Goal: Information Seeking & Learning: Learn about a topic

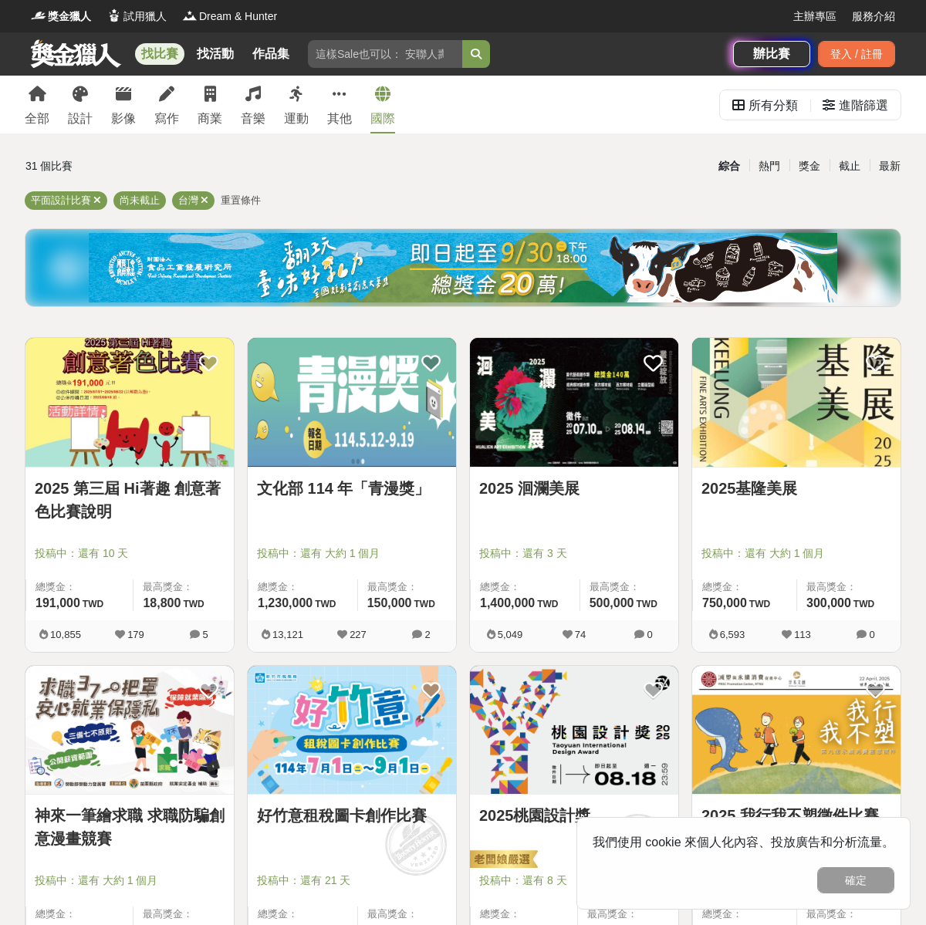
click at [389, 103] on link "國際" at bounding box center [382, 105] width 25 height 58
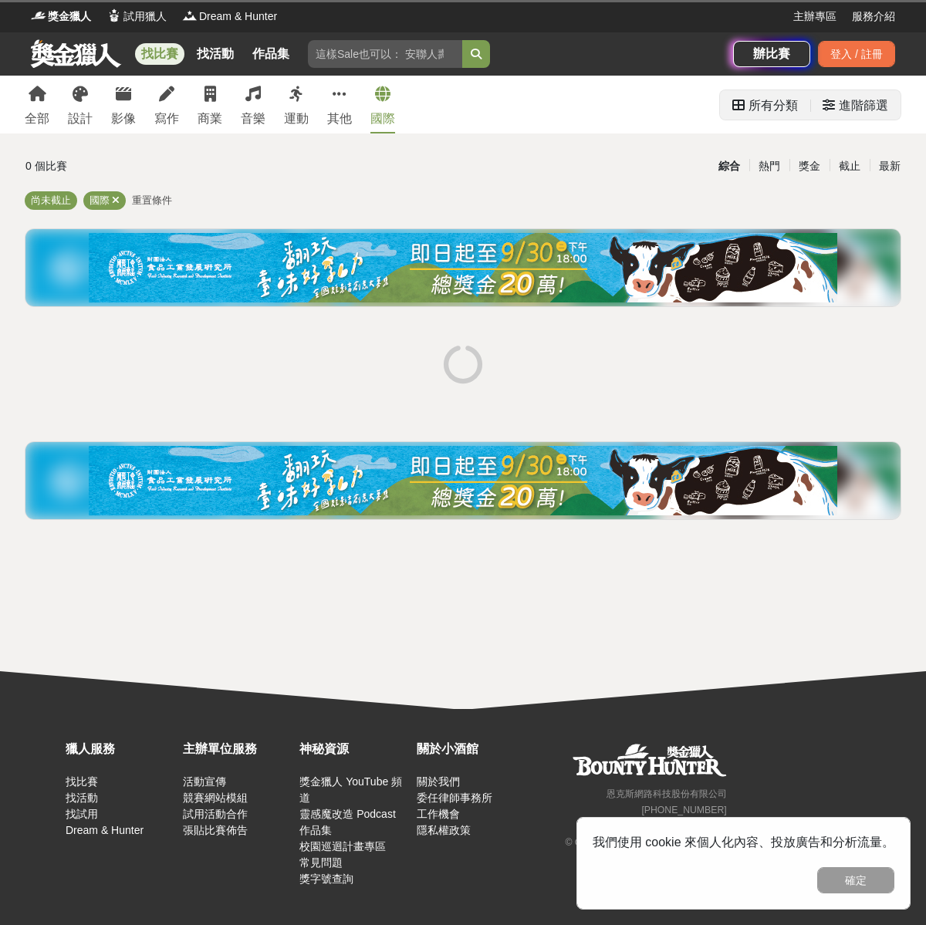
click at [850, 107] on div "進階篩選" at bounding box center [863, 105] width 49 height 31
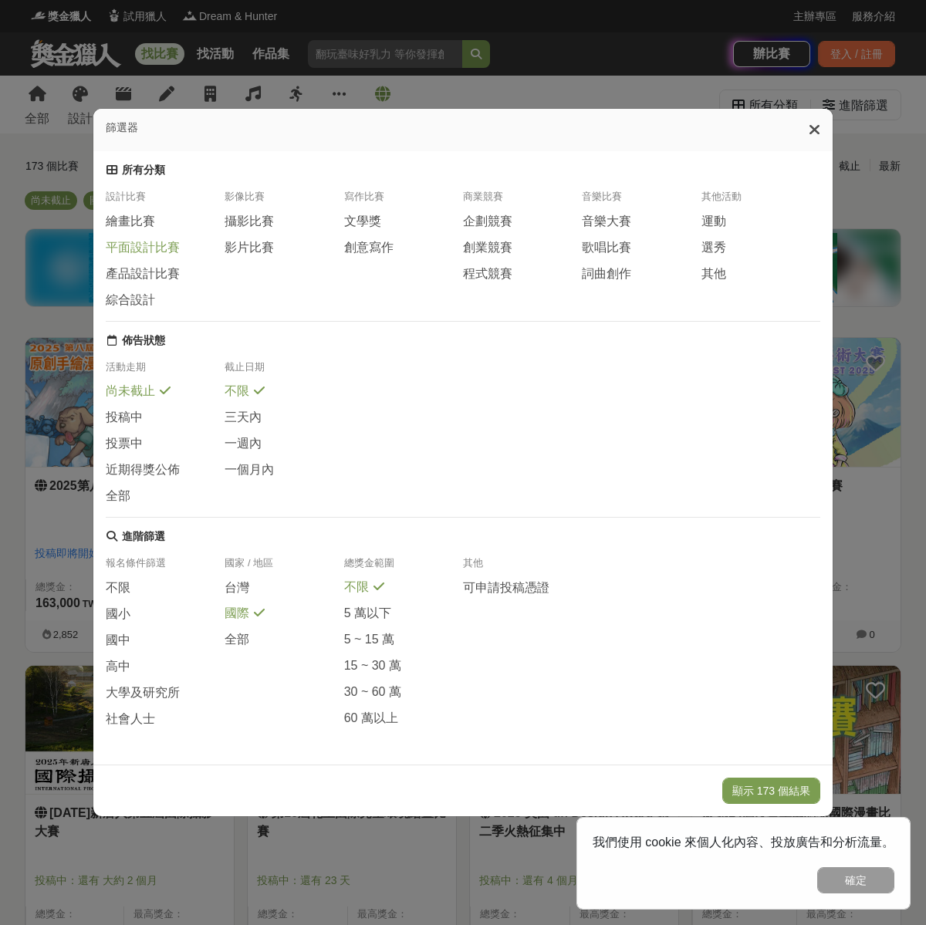
click at [147, 248] on span "平面設計比賽" at bounding box center [143, 248] width 74 height 16
click at [141, 295] on span "綜合設計" at bounding box center [130, 301] width 49 height 16
click at [164, 701] on span "大學及研究所" at bounding box center [143, 693] width 74 height 16
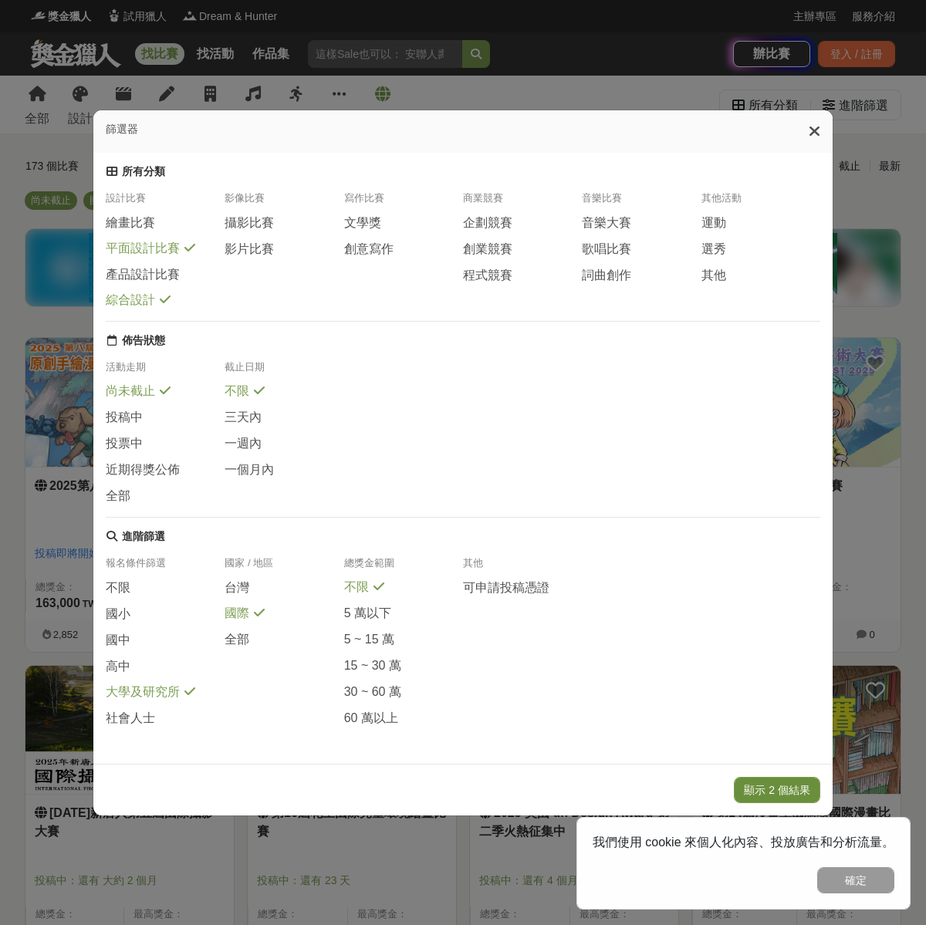
click at [775, 798] on button "顯示 2 個結果" at bounding box center [777, 790] width 86 height 26
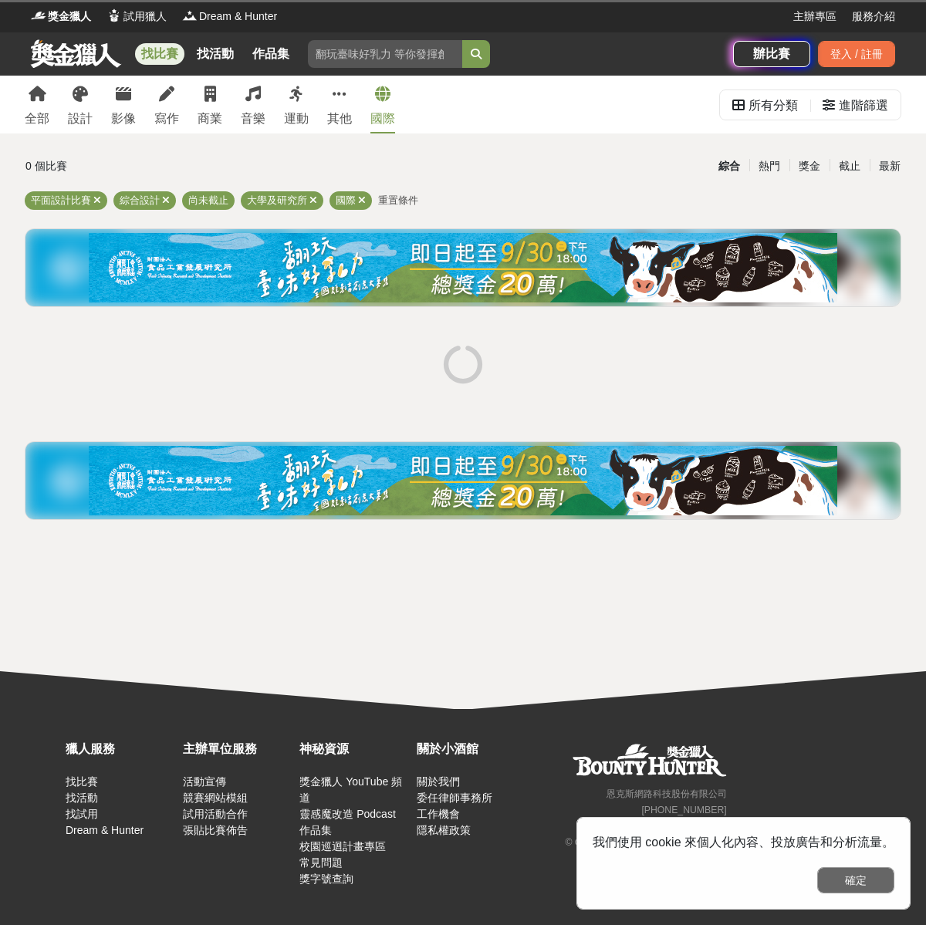
click at [840, 874] on button "確定" at bounding box center [855, 880] width 77 height 26
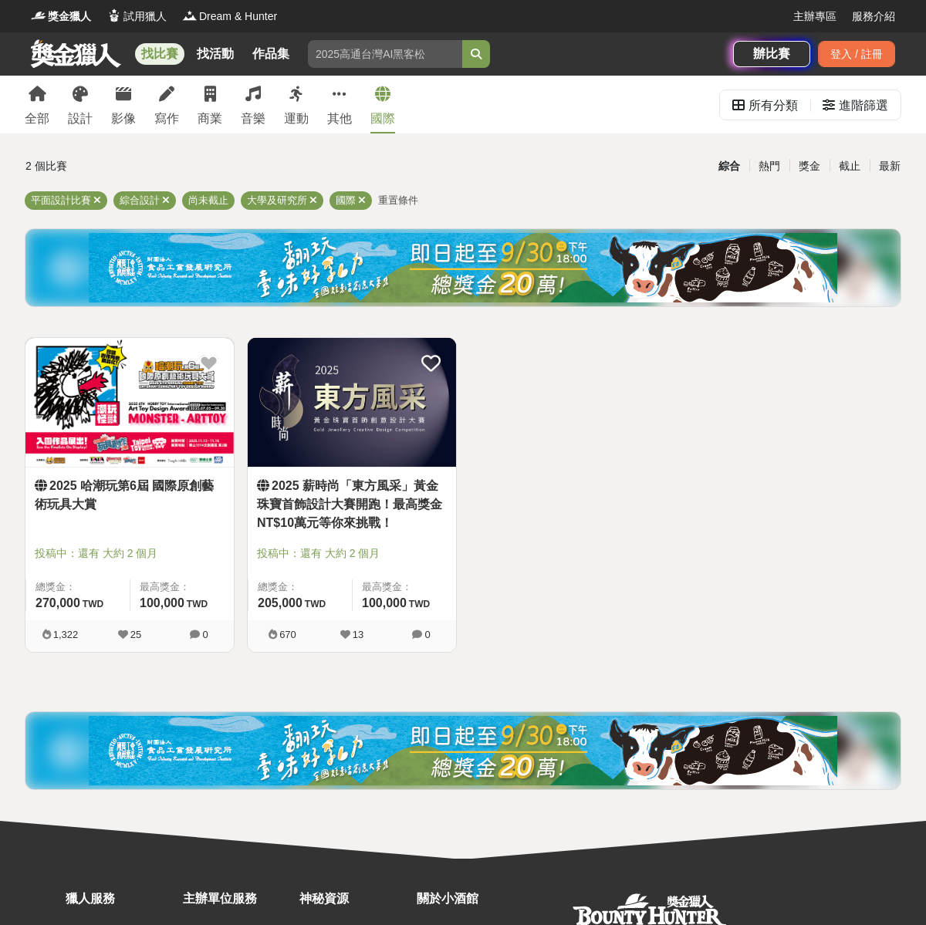
click at [101, 394] on img at bounding box center [129, 402] width 208 height 129
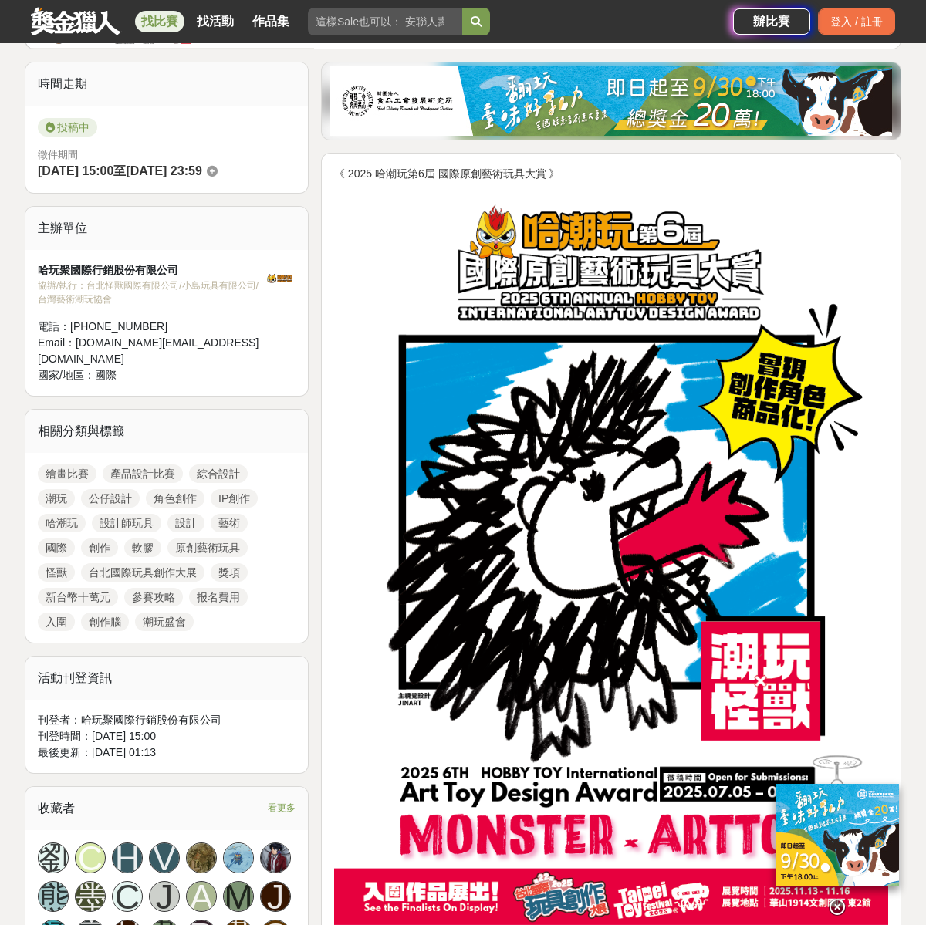
scroll to position [708, 0]
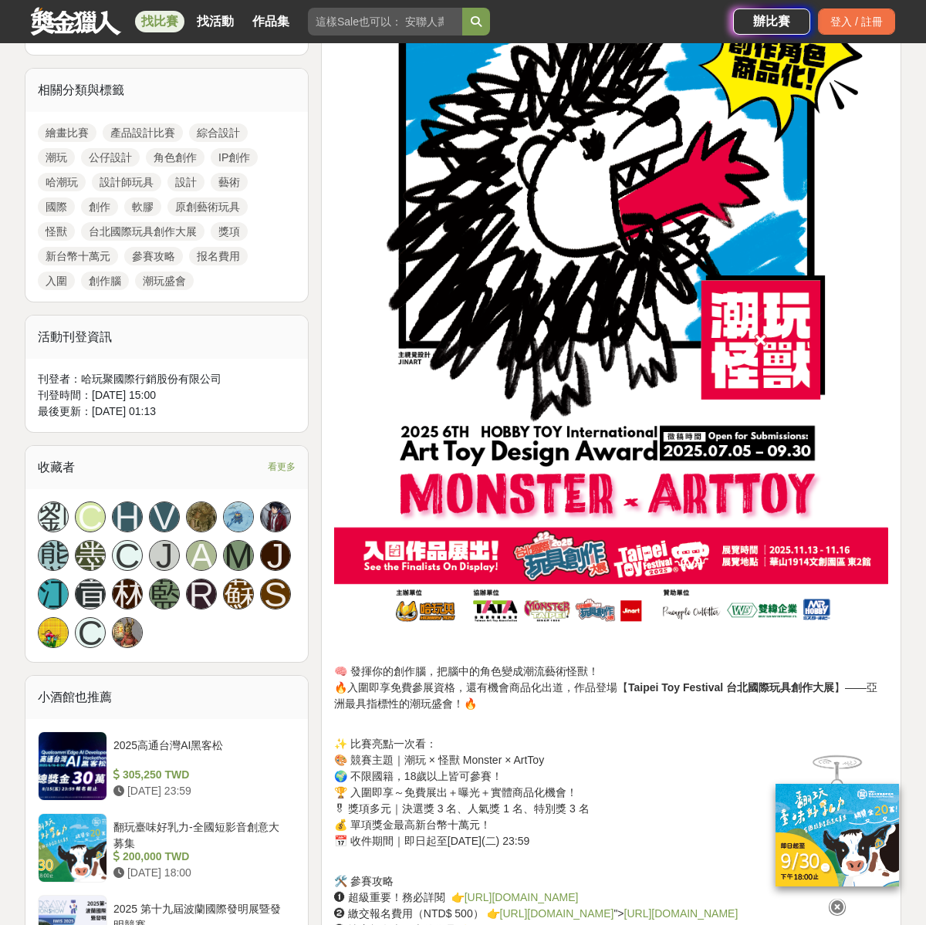
click at [839, 899] on icon at bounding box center [837, 907] width 17 height 17
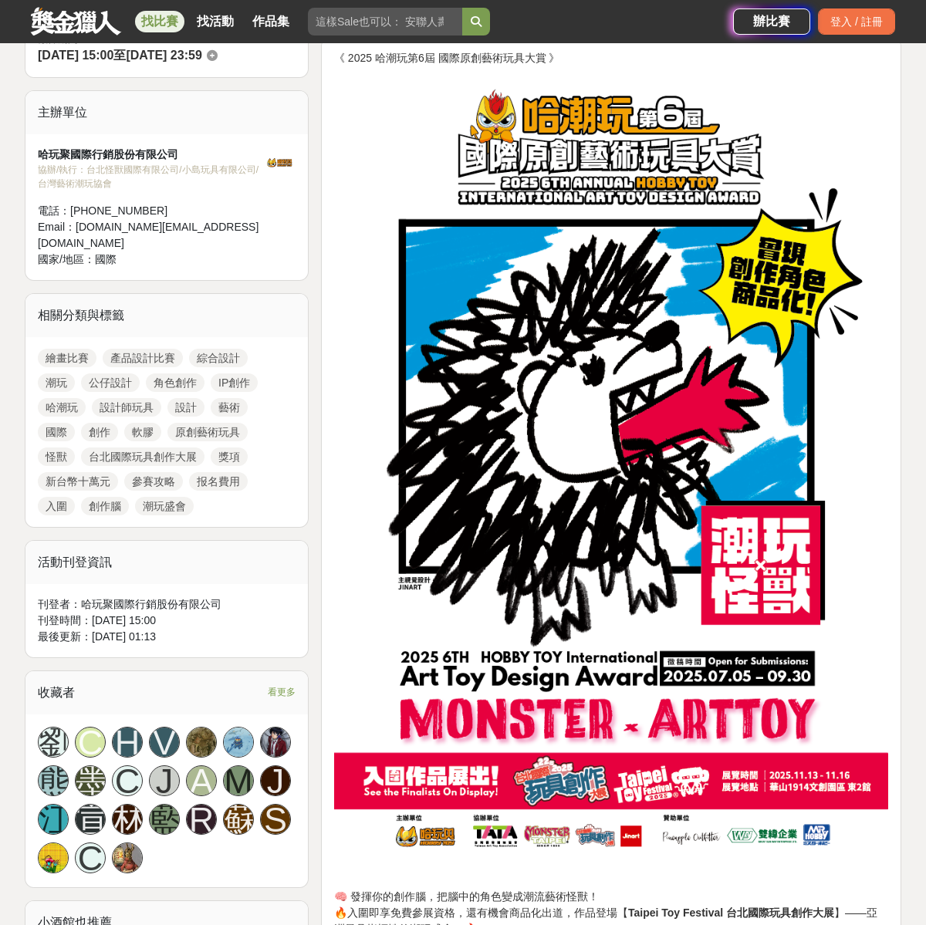
scroll to position [0, 0]
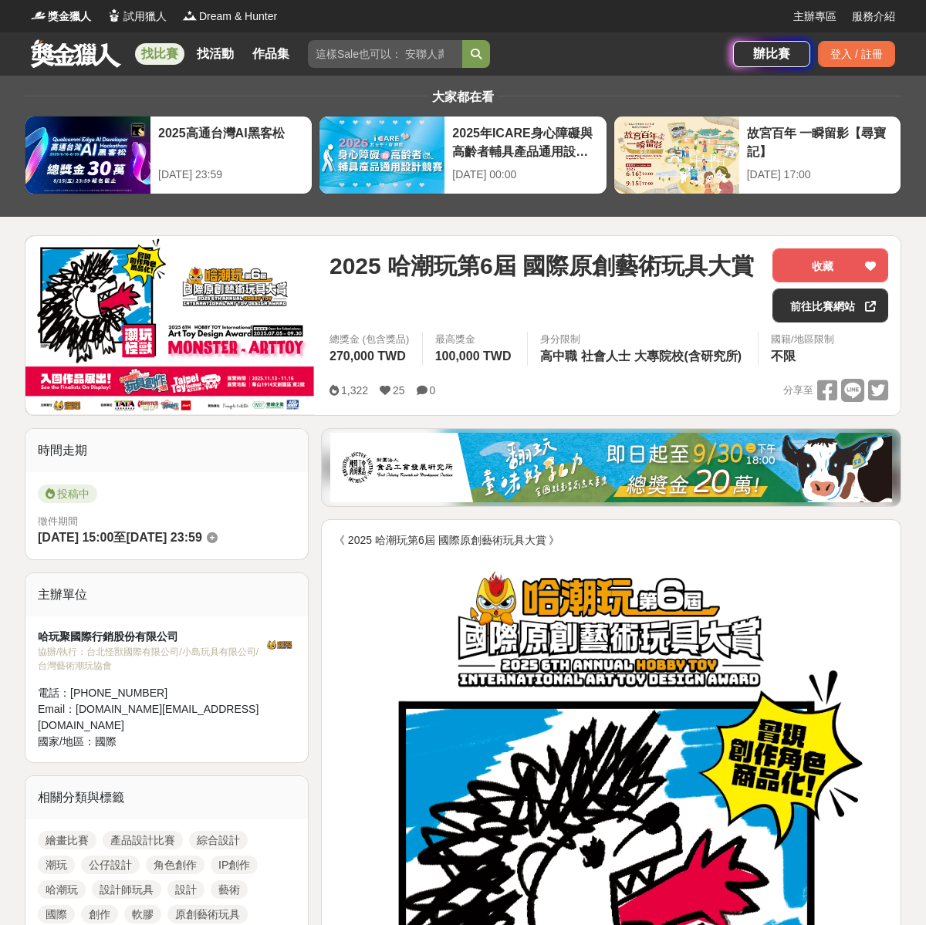
click at [424, 256] on span "2025 哈潮玩第6屆 國際原創藝術玩具大賞" at bounding box center [542, 266] width 424 height 35
click at [345, 259] on span "2025 哈潮玩第6屆 國際原創藝術玩具大賞" at bounding box center [542, 266] width 424 height 35
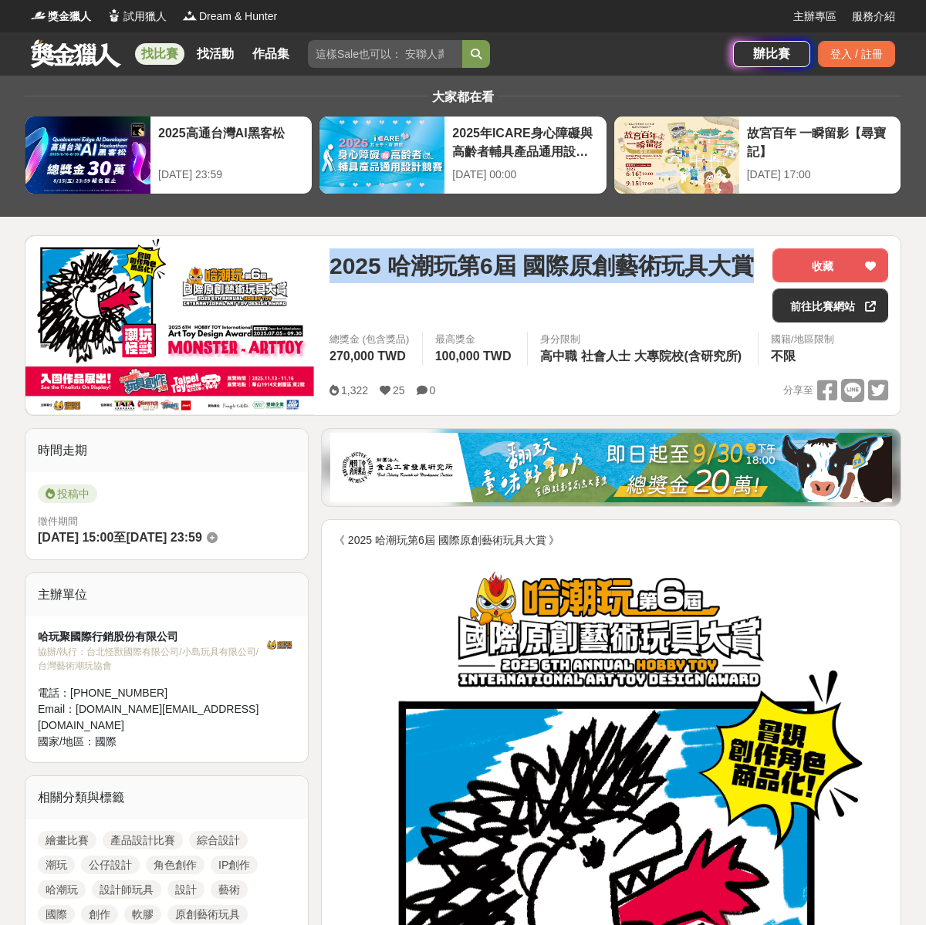
drag, startPoint x: 330, startPoint y: 266, endPoint x: 749, endPoint y: 269, distance: 418.3
click at [749, 269] on span "2025 哈潮玩第6屆 國際原創藝術玩具大賞" at bounding box center [542, 266] width 424 height 35
copy span "2025 哈潮玩第6屆 國際原創藝術玩具大賞"
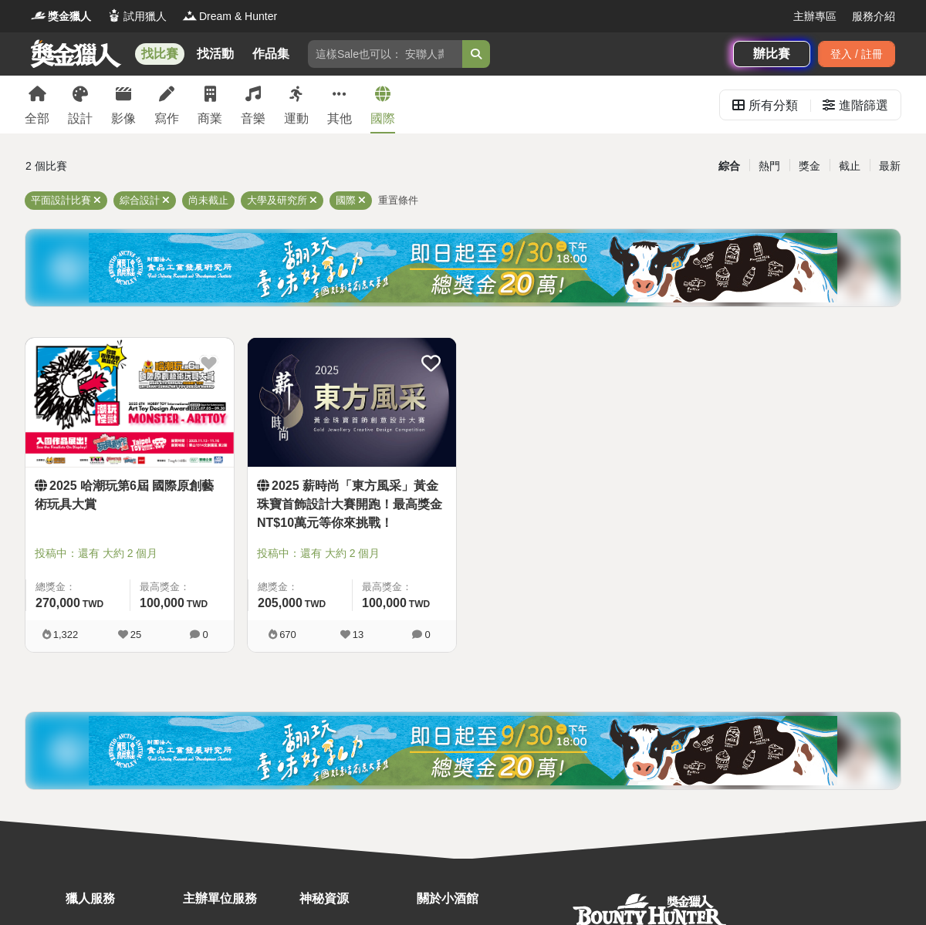
click at [325, 391] on img at bounding box center [352, 402] width 208 height 129
click at [691, 519] on div "2025 哈潮玩第6屆 國際原創藝術玩具大賞 投稿中：還有 大約 2 個月 總獎金： 270,000 270,000 TWD 最高獎金： 100,000 TW…" at bounding box center [463, 501] width 889 height 328
click at [148, 499] on link "2025 哈潮玩第6屆 國際原創藝術玩具大賞" at bounding box center [130, 495] width 190 height 37
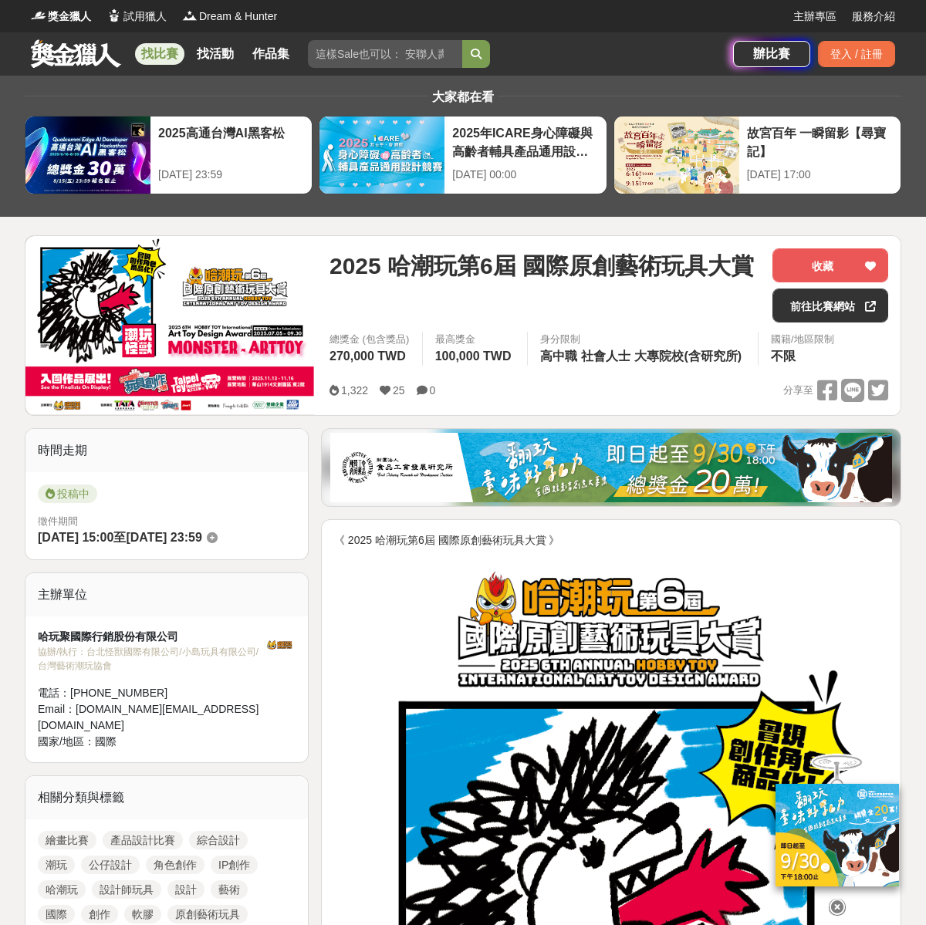
click at [179, 50] on link "找比賽" at bounding box center [159, 54] width 49 height 22
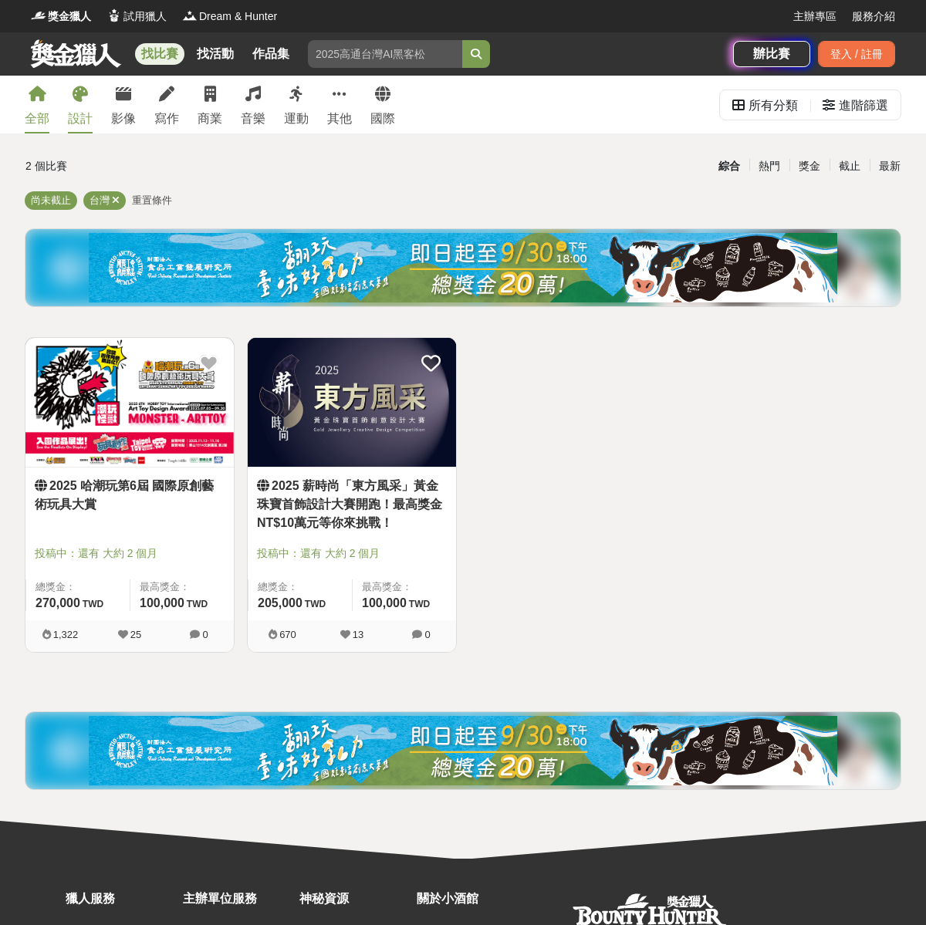
click at [77, 113] on div "設計" at bounding box center [80, 119] width 25 height 19
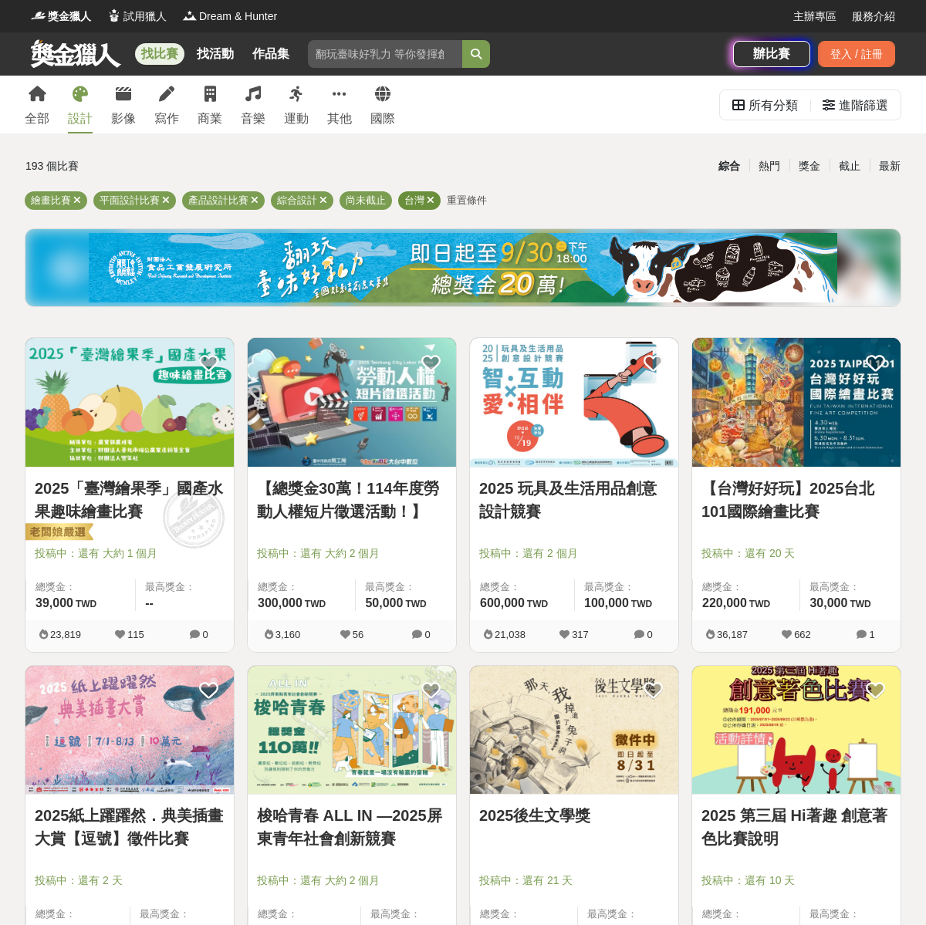
click at [431, 201] on icon at bounding box center [431, 200] width 8 height 10
click at [78, 200] on icon at bounding box center [77, 200] width 8 height 10
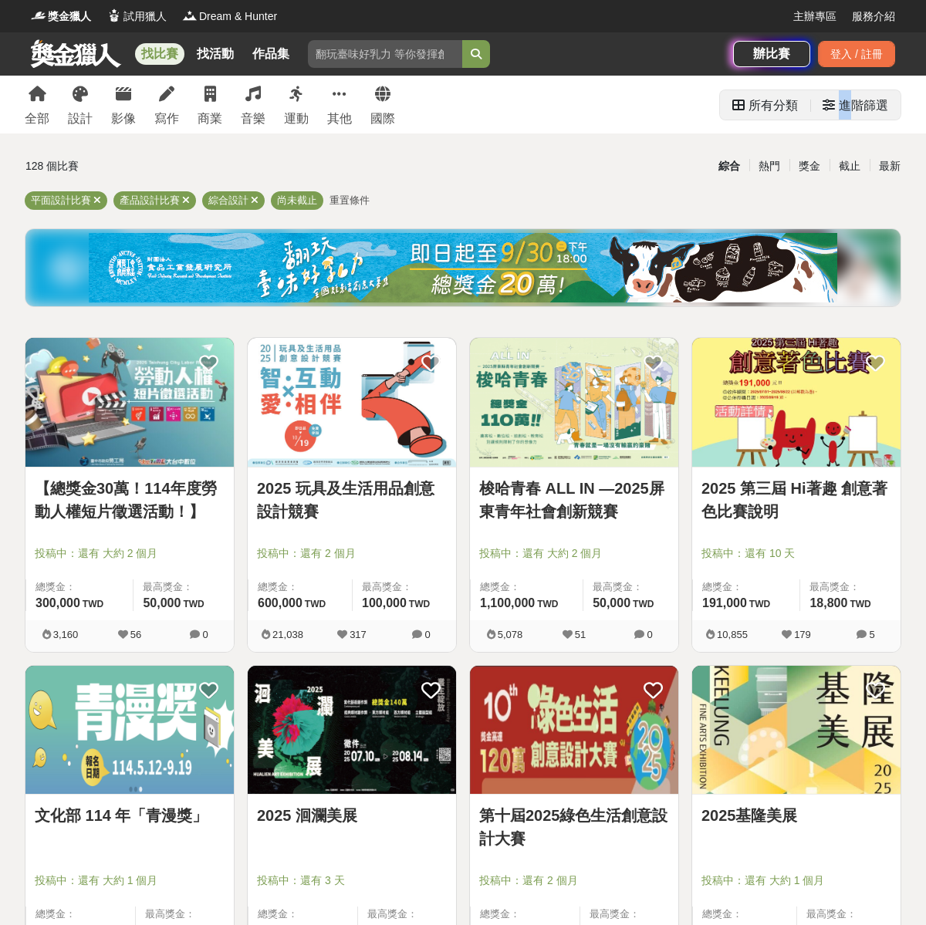
click at [845, 103] on div "進階篩選" at bounding box center [863, 105] width 49 height 31
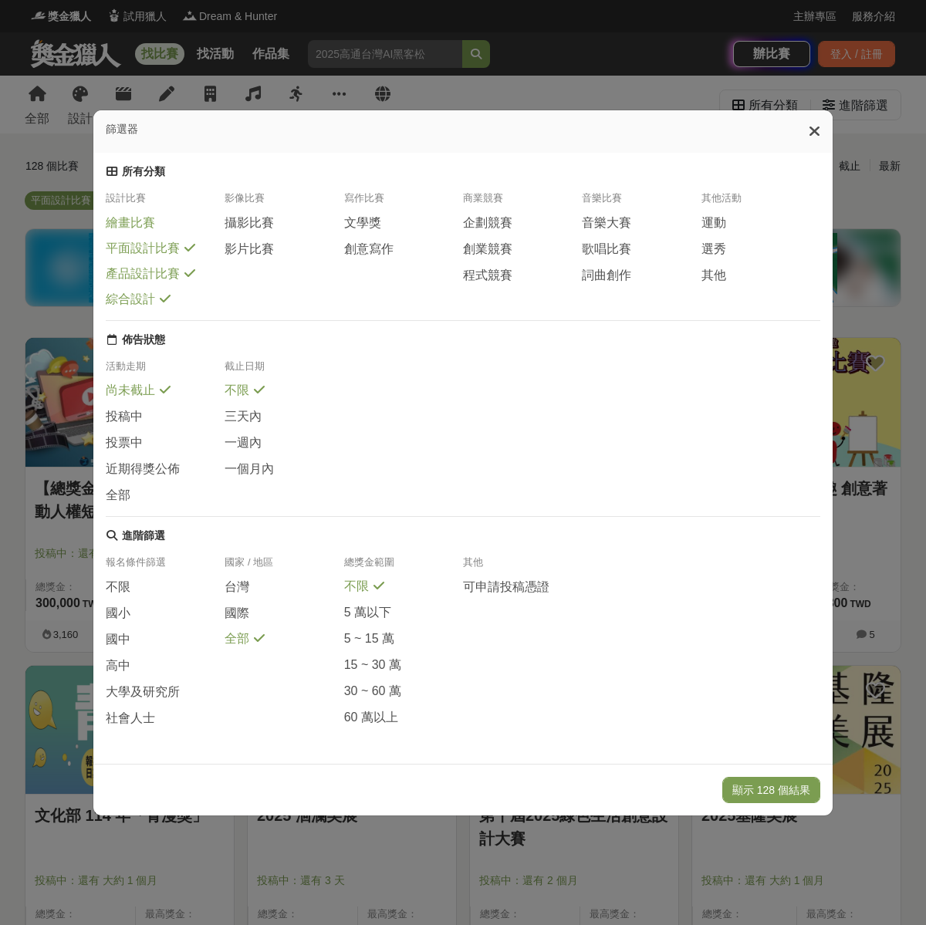
click at [146, 223] on span "繪畫比賽" at bounding box center [130, 223] width 49 height 16
click at [130, 416] on span "投稿中" at bounding box center [124, 416] width 37 height 16
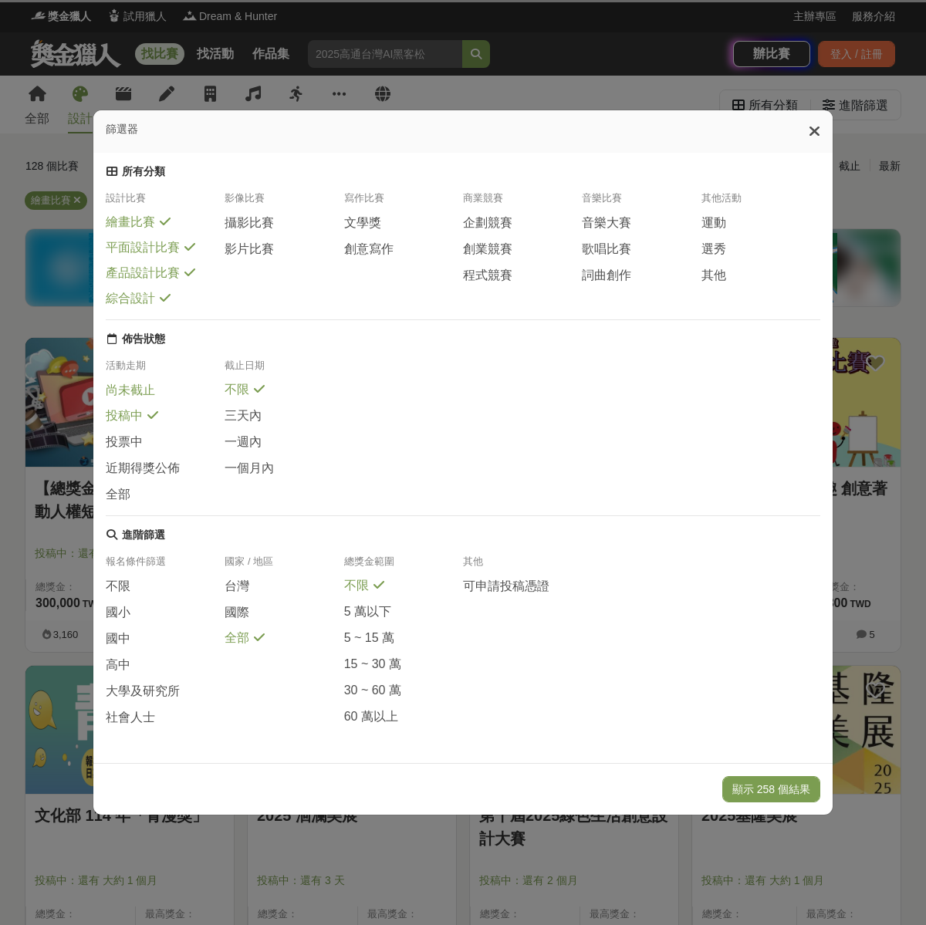
click at [134, 399] on span "尚未截止" at bounding box center [130, 391] width 49 height 16
click at [249, 591] on span "台灣" at bounding box center [237, 587] width 25 height 16
click at [237, 647] on span "全部" at bounding box center [237, 639] width 25 height 16
click at [256, 217] on span "攝影比賽" at bounding box center [249, 223] width 49 height 16
click at [263, 246] on span "影片比賽" at bounding box center [249, 249] width 49 height 16
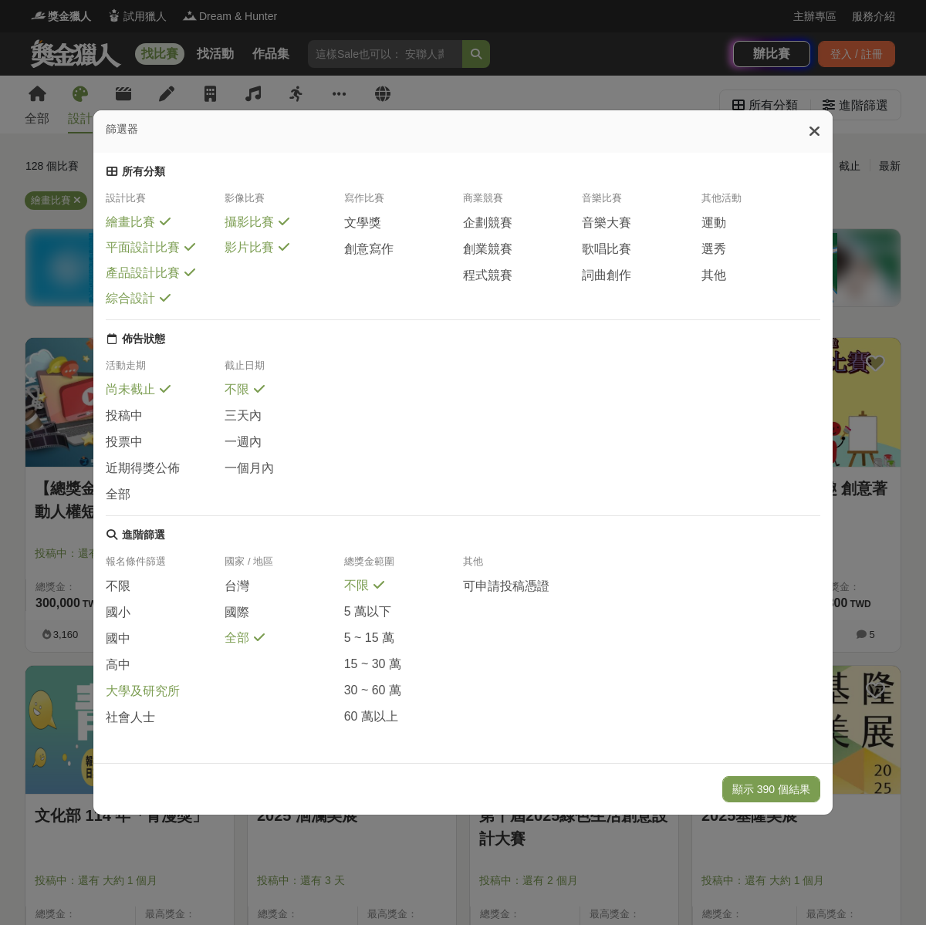
click at [147, 698] on span "大學及研究所" at bounding box center [143, 692] width 74 height 16
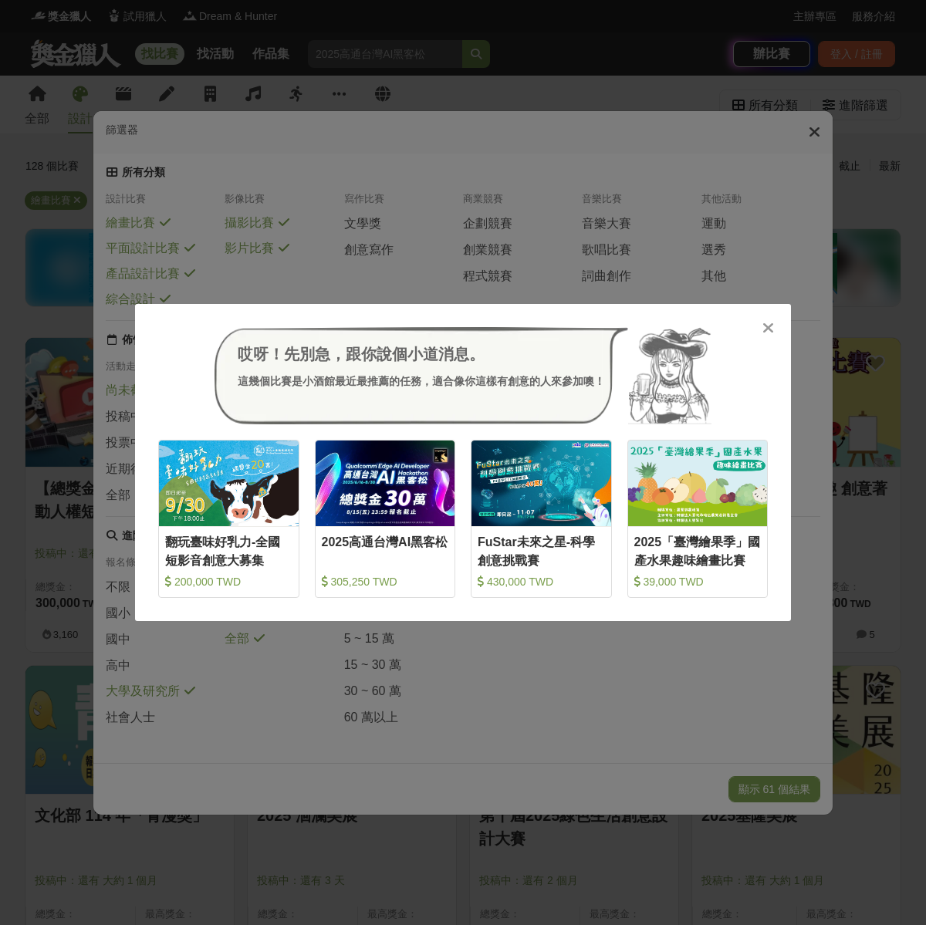
click at [770, 320] on div at bounding box center [767, 327] width 15 height 15
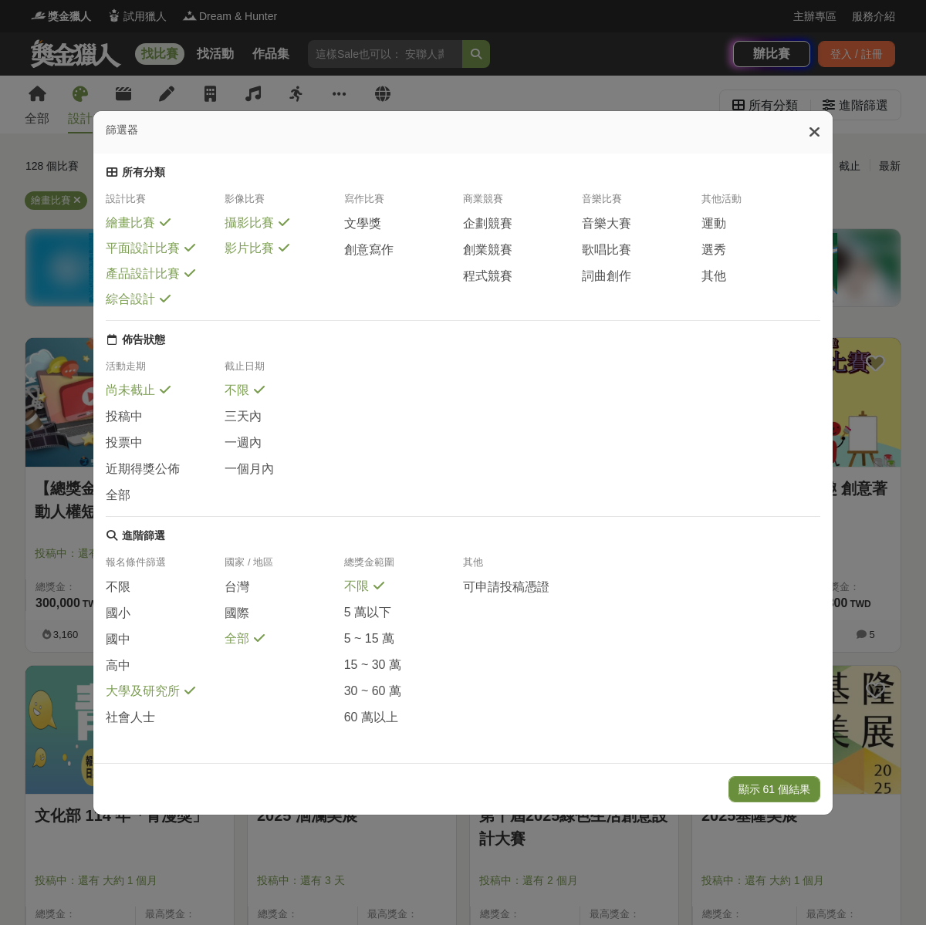
click at [799, 801] on button "顯示 61 個結果" at bounding box center [775, 789] width 92 height 26
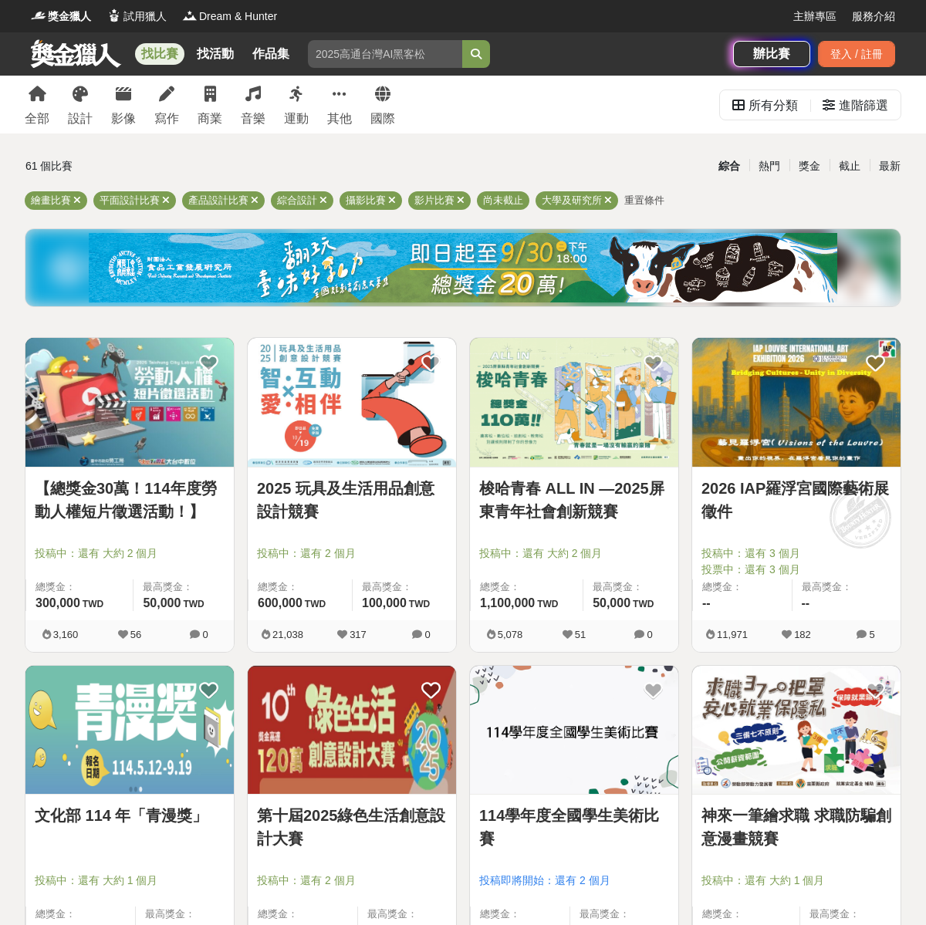
click at [304, 387] on img at bounding box center [352, 402] width 208 height 129
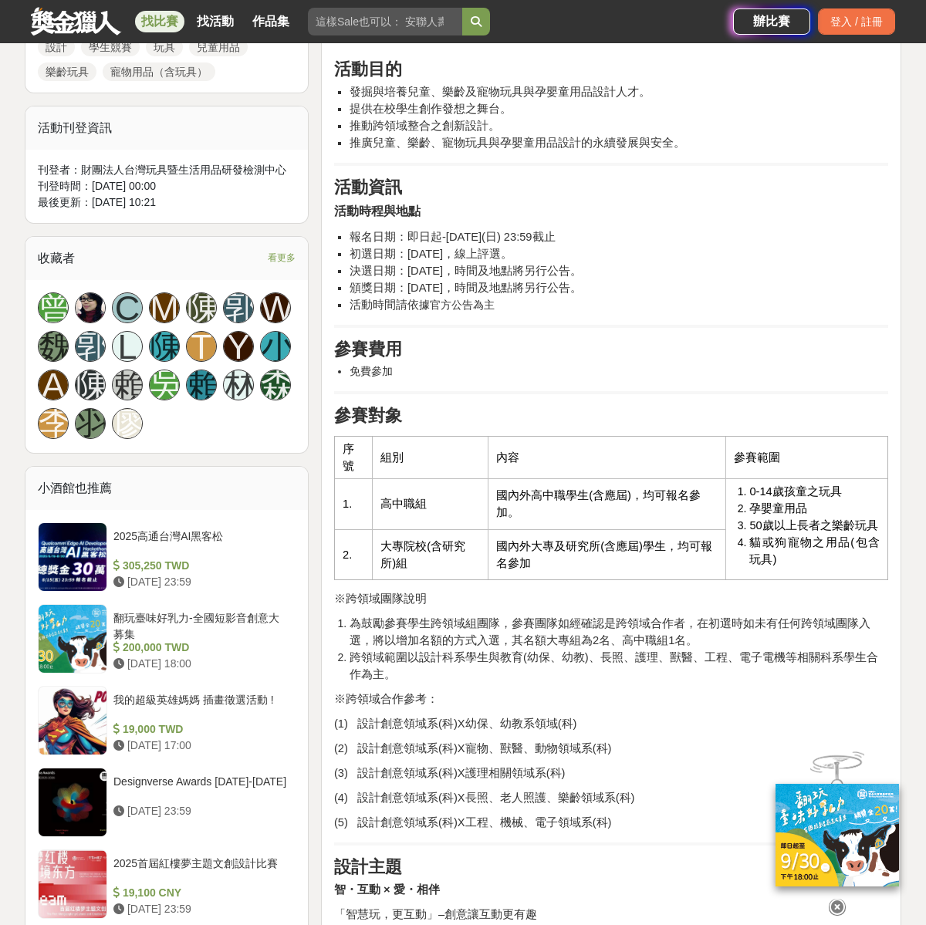
scroll to position [1336, 0]
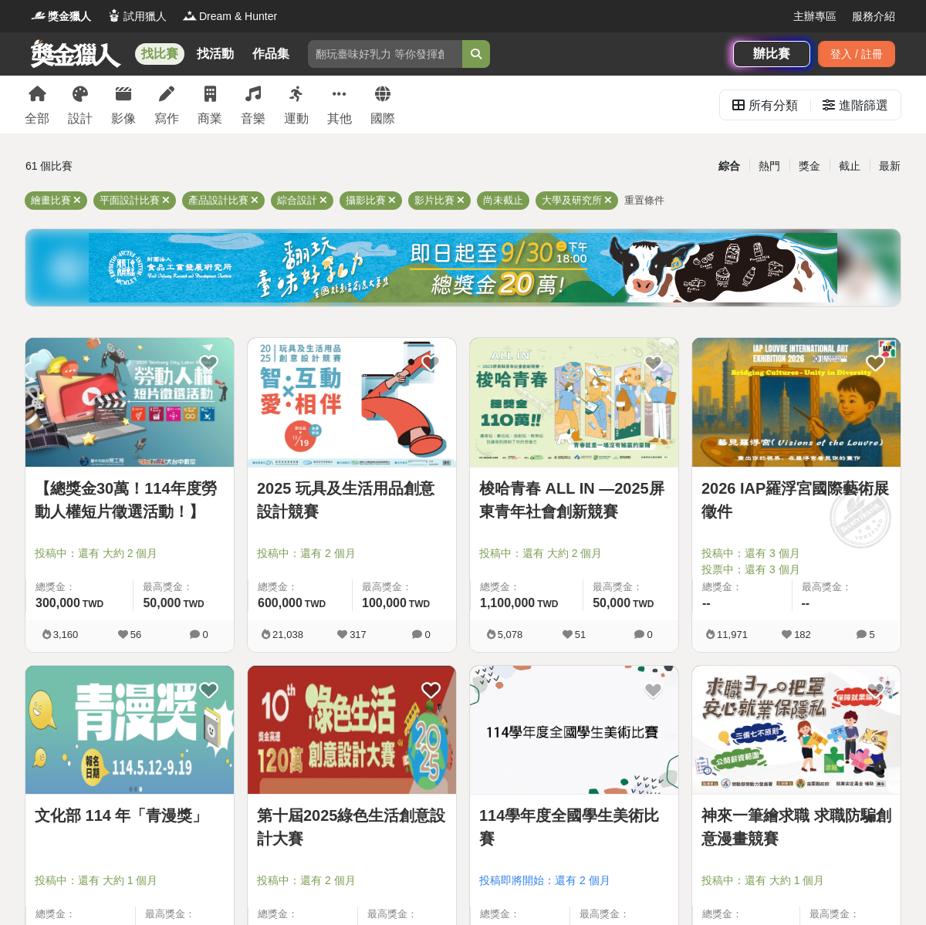
click at [567, 417] on img at bounding box center [574, 402] width 208 height 129
click at [797, 421] on img at bounding box center [796, 402] width 208 height 129
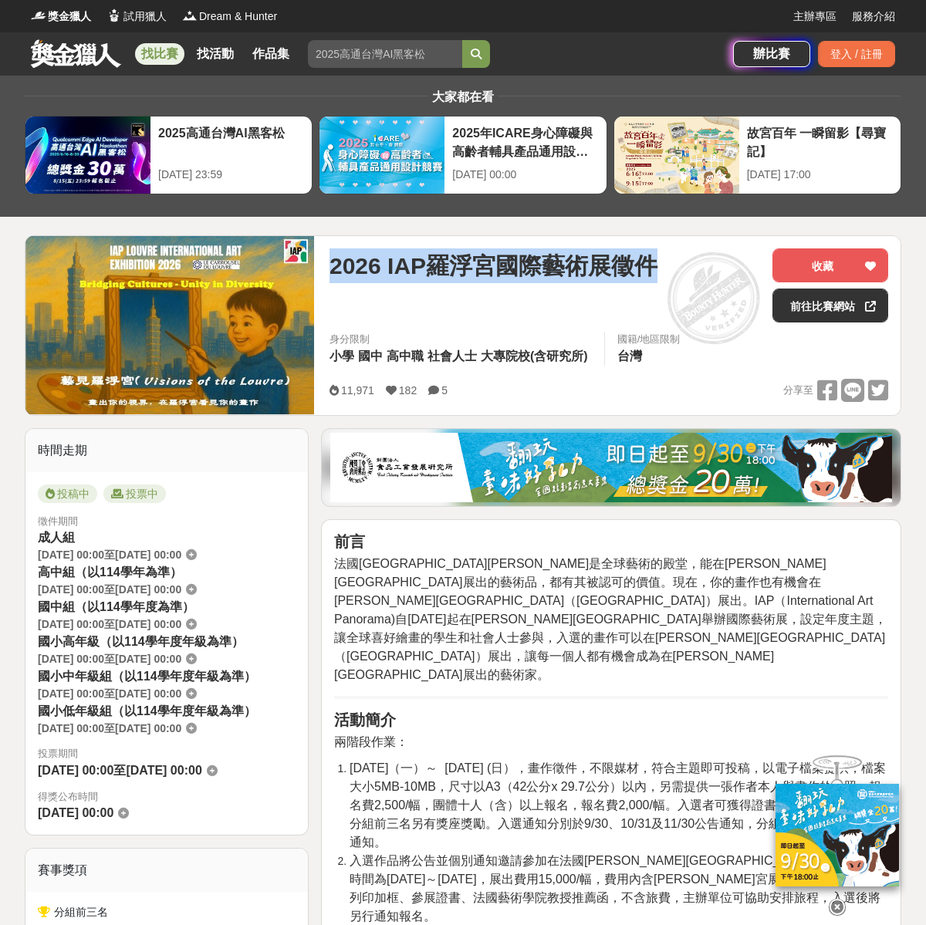
drag, startPoint x: 329, startPoint y: 270, endPoint x: 666, endPoint y: 280, distance: 337.4
click at [666, 280] on div "2026 IAP羅浮宮國際藝術展徵件 收藏 前往比賽網站 身分限制 小學 國中 高中職 社會人士 大專院校(含研究所) 國籍/地區限制 台灣 11,971 1…" at bounding box center [608, 325] width 583 height 179
copy span "2026 IAP羅浮宮國際藝術展徵件"
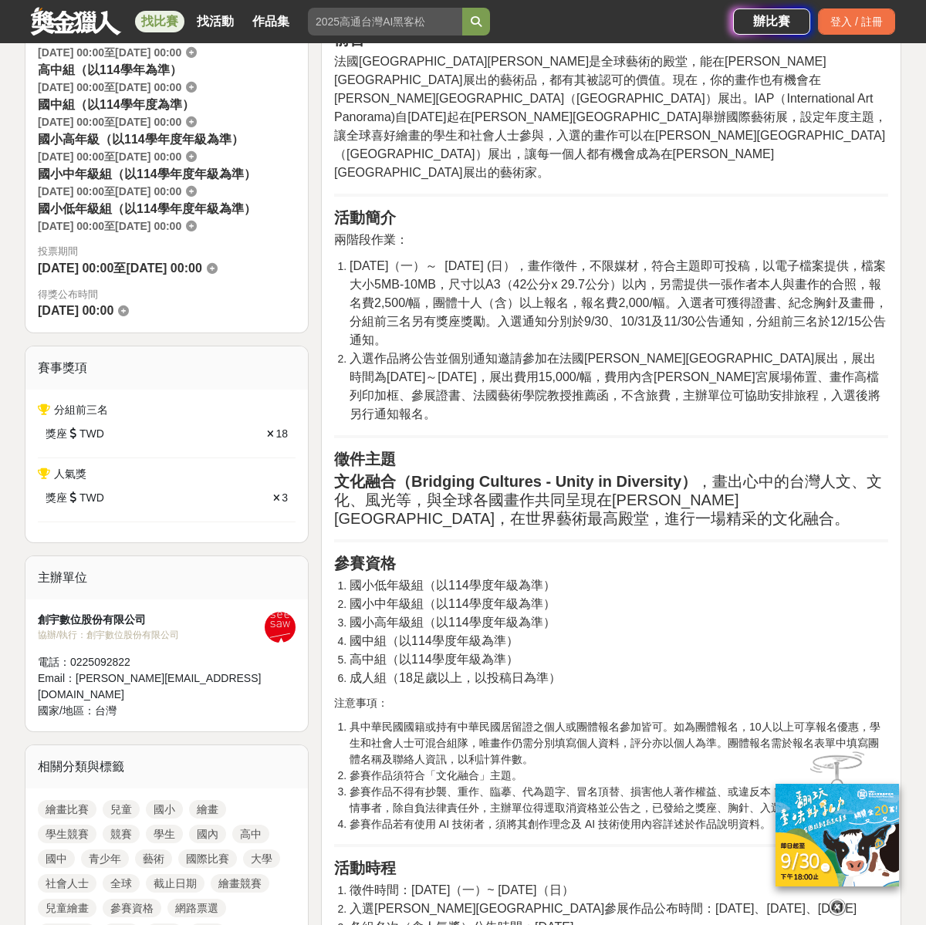
scroll to position [411, 0]
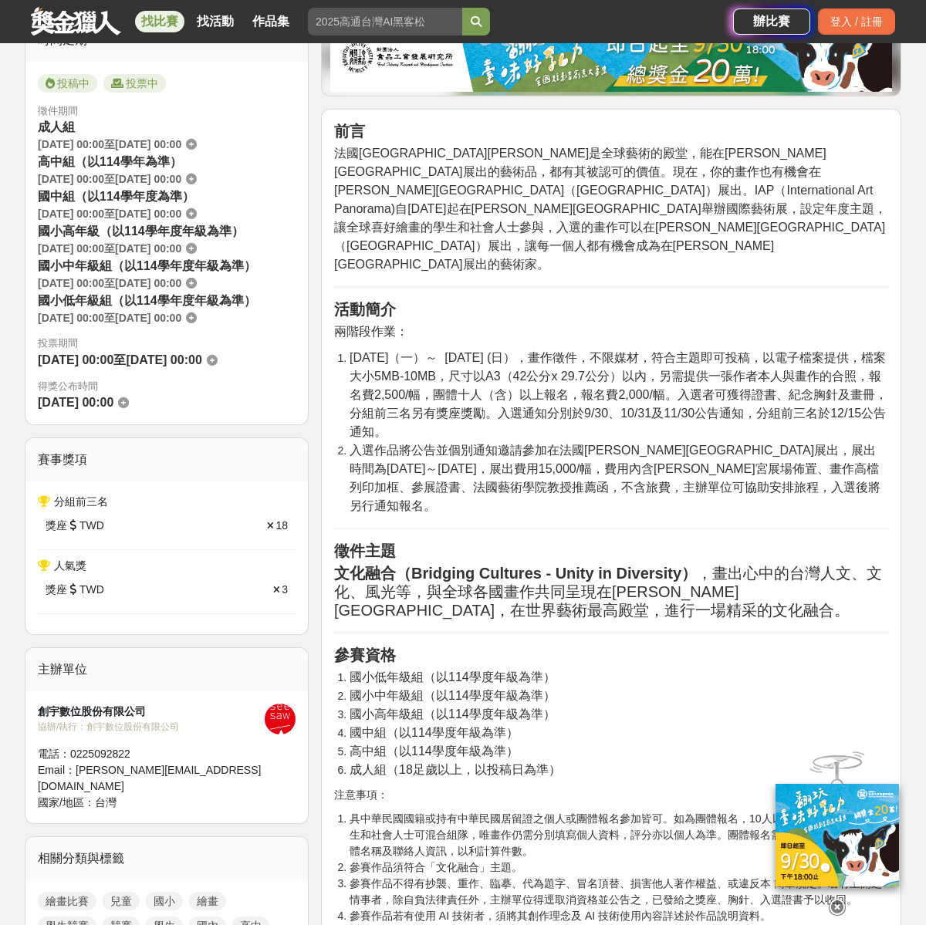
click at [735, 668] on li "國小低年級組（以114學度年級為準）" at bounding box center [619, 677] width 539 height 19
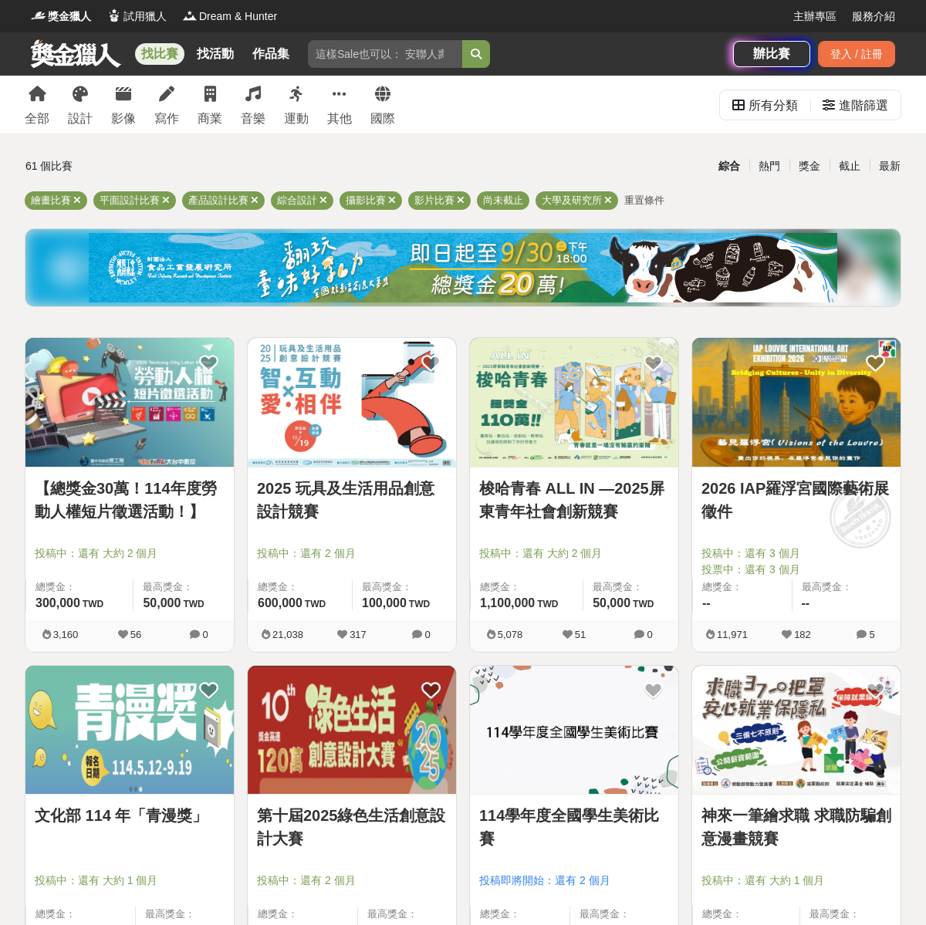
scroll to position [148, 0]
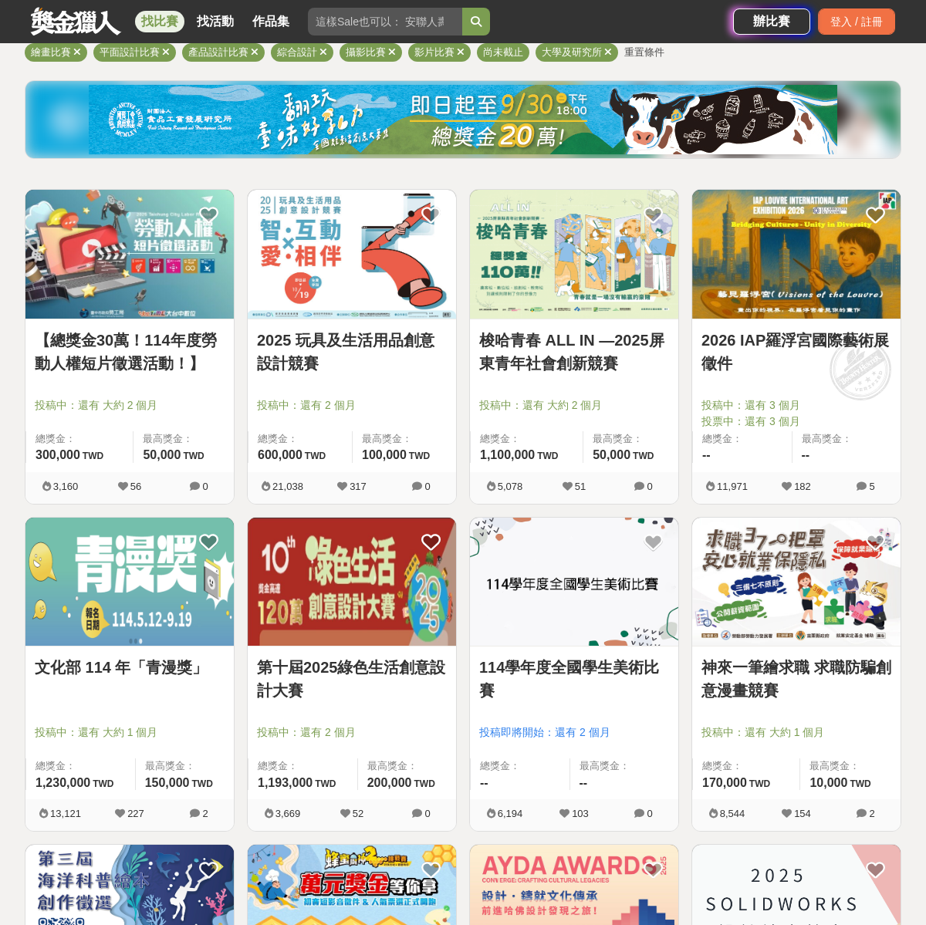
click at [93, 580] on img at bounding box center [129, 582] width 208 height 129
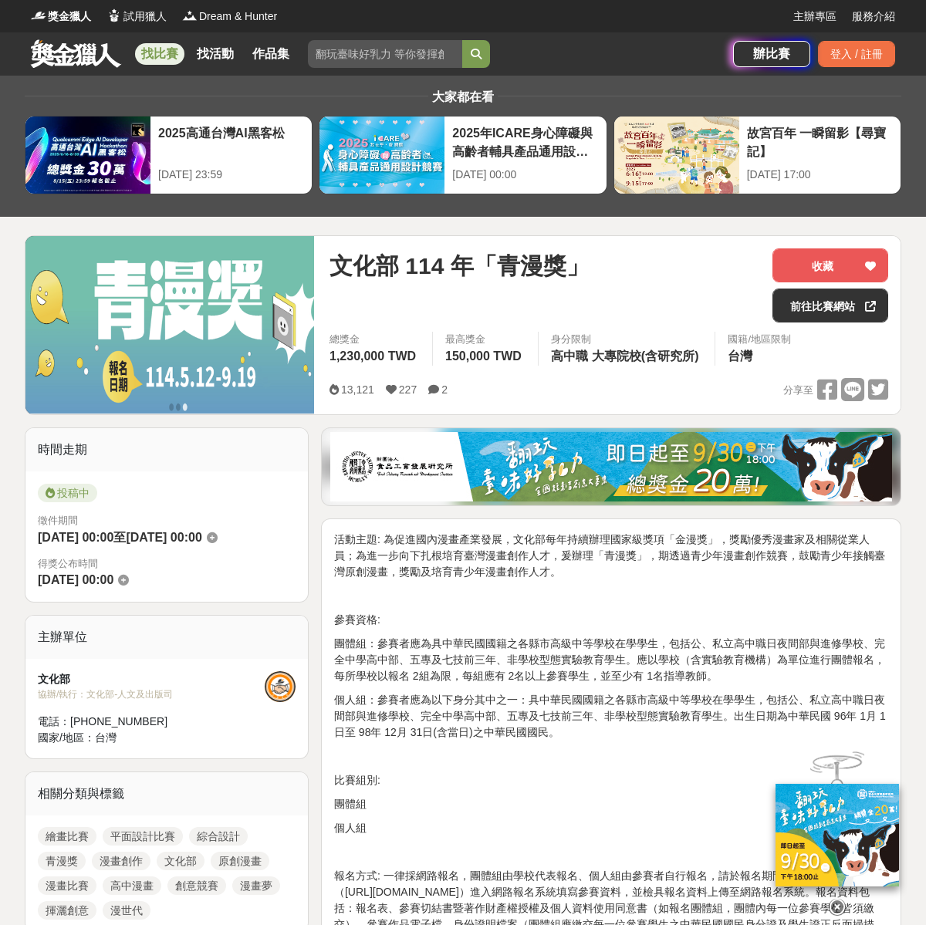
click at [379, 276] on span "文化部 114 年「青漫獎」" at bounding box center [460, 266] width 260 height 35
drag, startPoint x: 335, startPoint y: 262, endPoint x: 580, endPoint y: 263, distance: 244.7
click at [580, 263] on span "文化部 114 年「青漫獎」" at bounding box center [460, 266] width 260 height 35
copy span "文化部 114 年「青漫獎」"
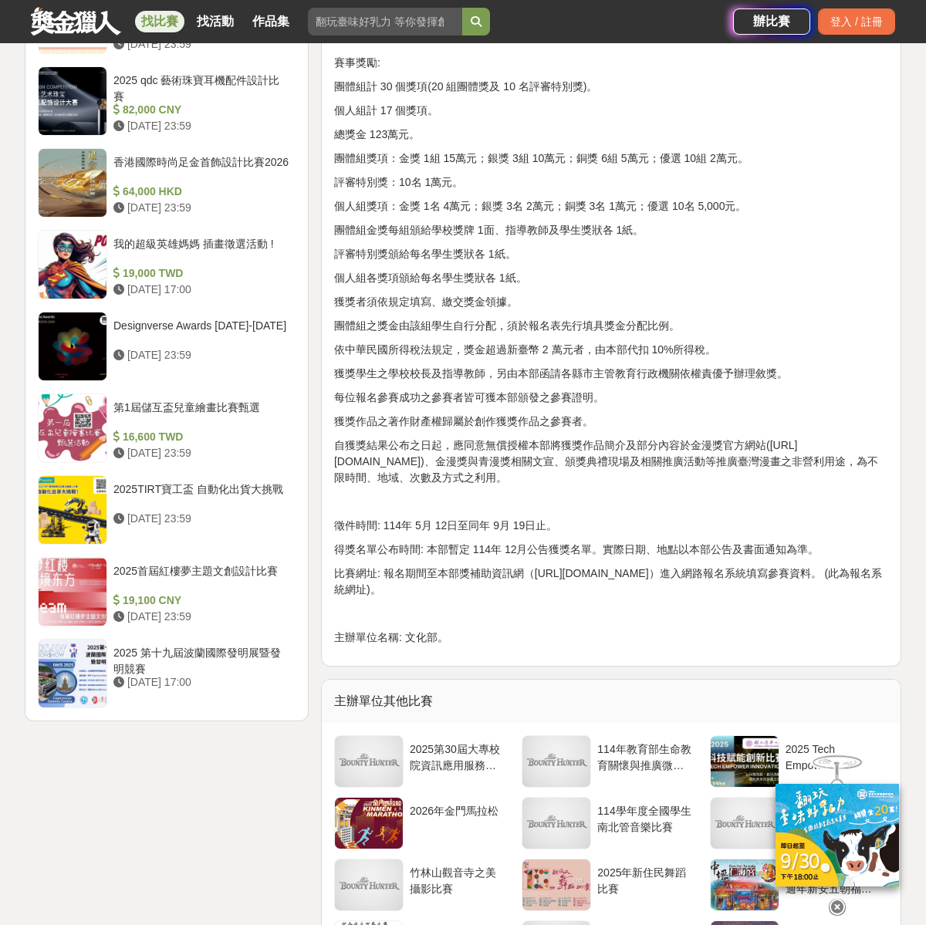
scroll to position [1746, 0]
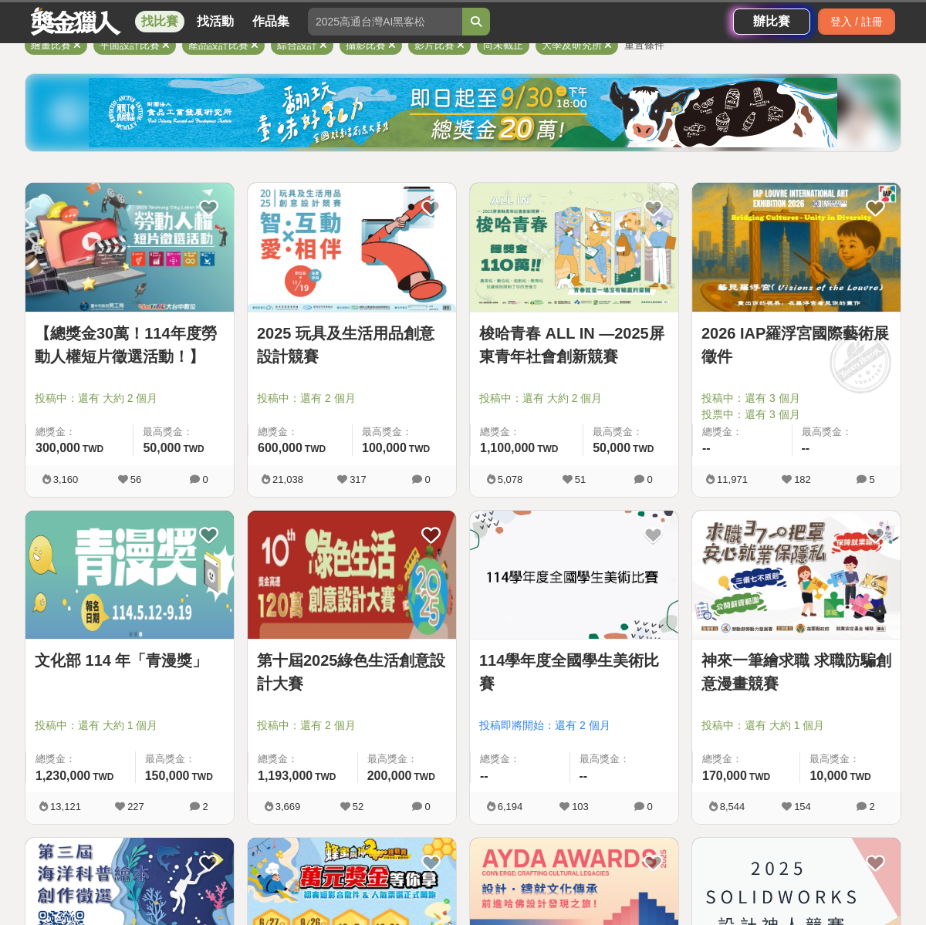
scroll to position [148, 0]
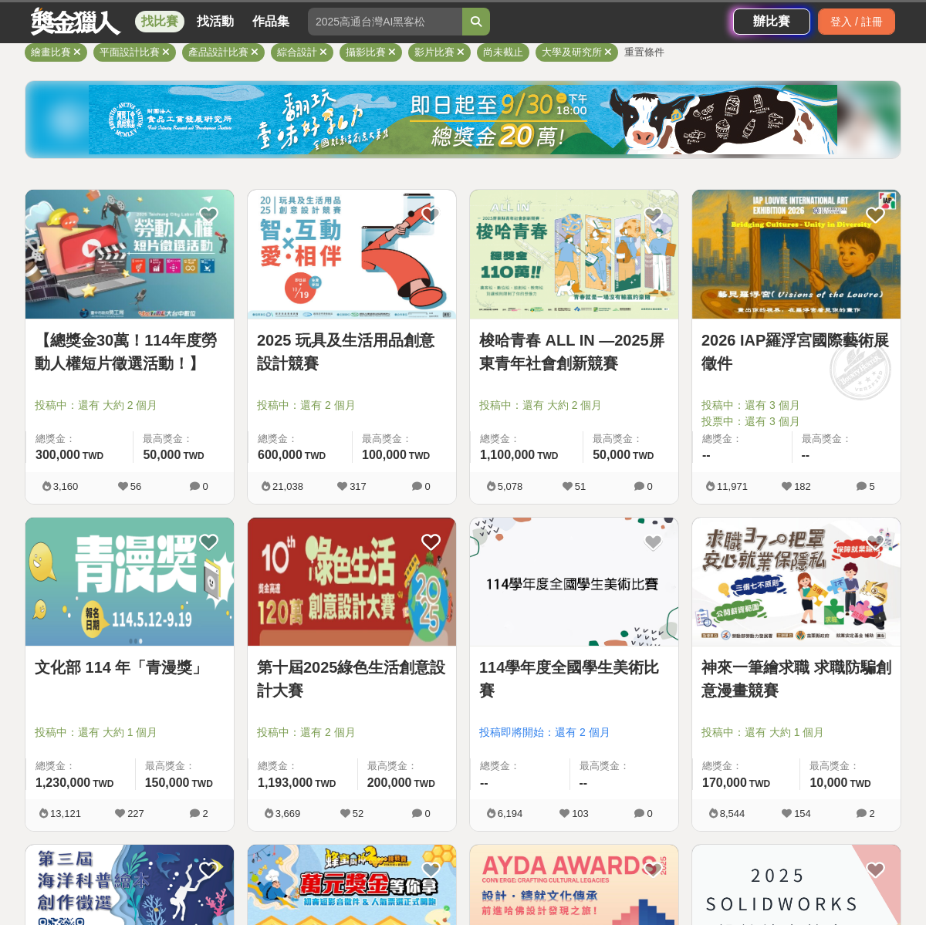
click at [357, 591] on img at bounding box center [352, 582] width 208 height 129
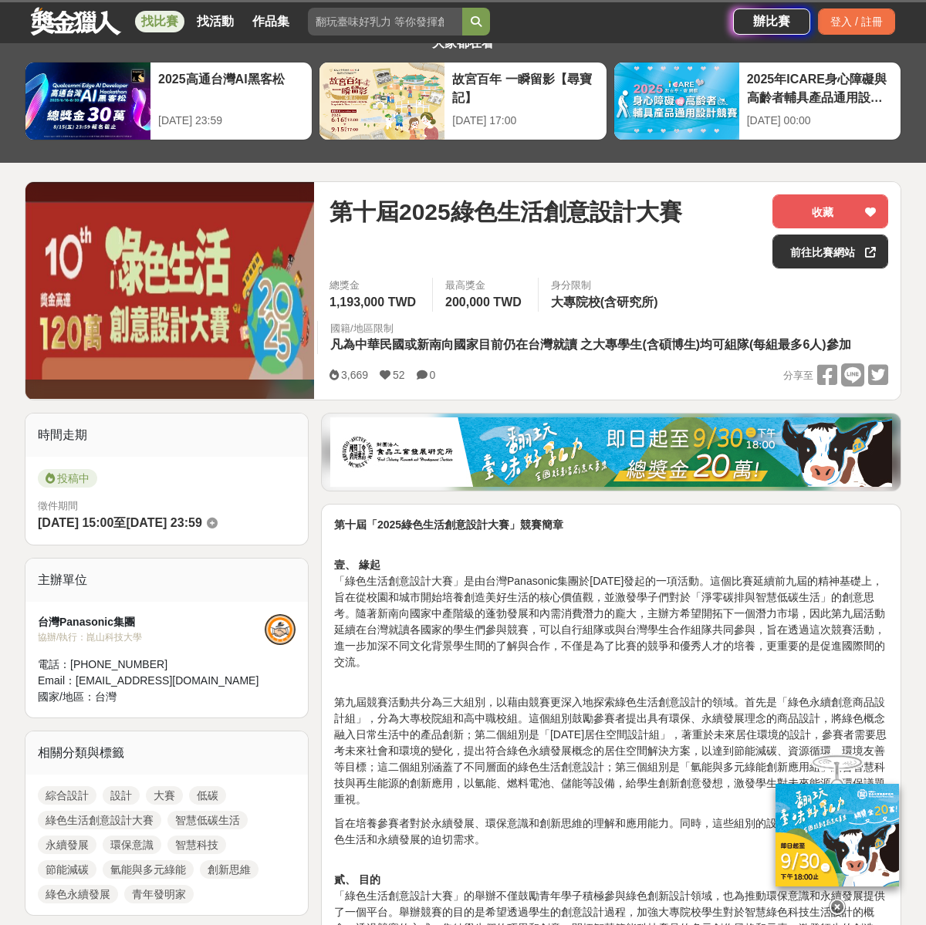
scroll to position [86, 0]
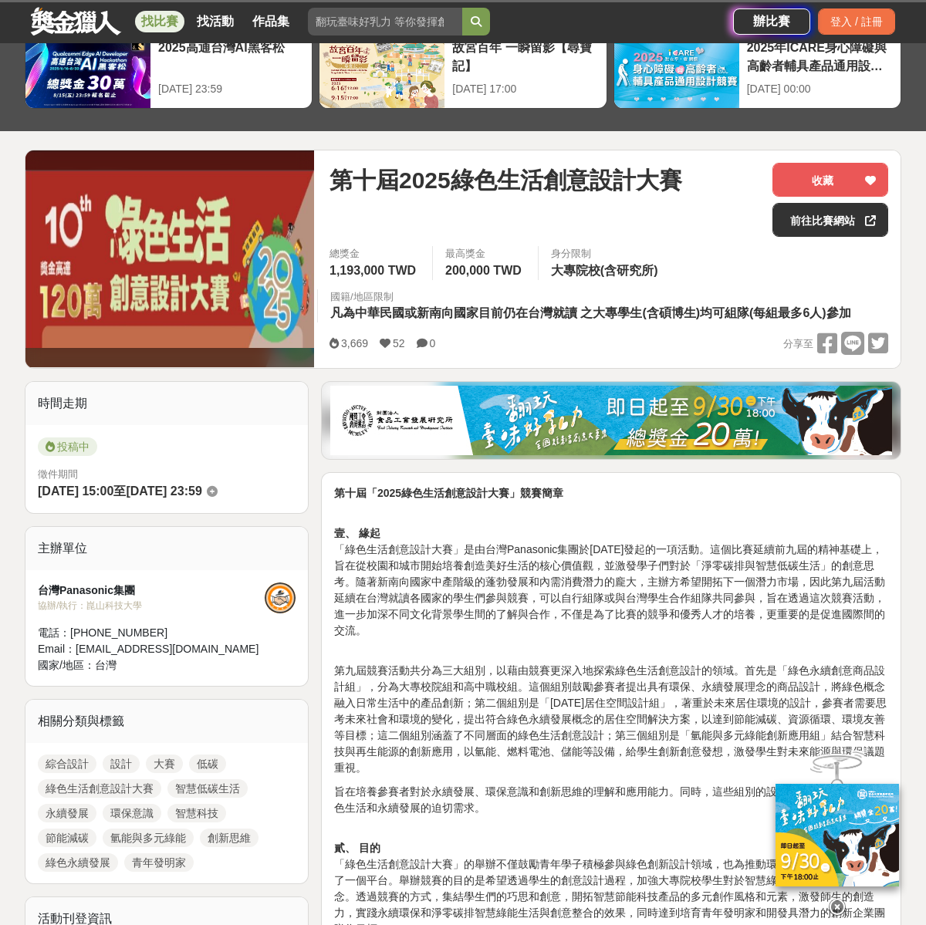
click at [721, 683] on p "第九屆競賽活動共分為三大組別，以藉由競賽更深入地探索綠色生活創意設計的領域。首先是「綠色永續創意商品設計組」，分為大專校院組和高中職校組。這個組別鼓勵參賽者提…" at bounding box center [611, 712] width 554 height 130
click at [473, 178] on span "第十屆2025綠色生活創意設計大賽" at bounding box center [506, 180] width 353 height 35
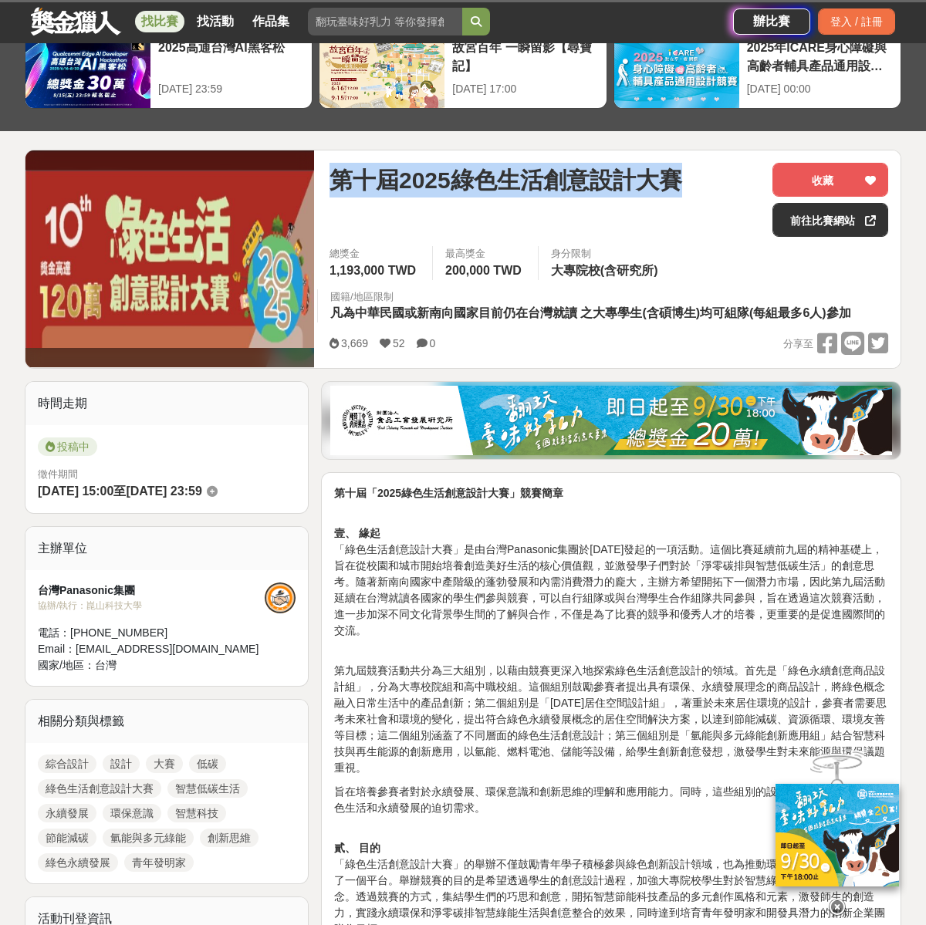
drag, startPoint x: 333, startPoint y: 183, endPoint x: 679, endPoint y: 181, distance: 345.8
click at [679, 181] on span "第十屆2025綠色生活創意設計大賽" at bounding box center [506, 180] width 353 height 35
copy span "第十屆2025綠色生活創意設計大賽"
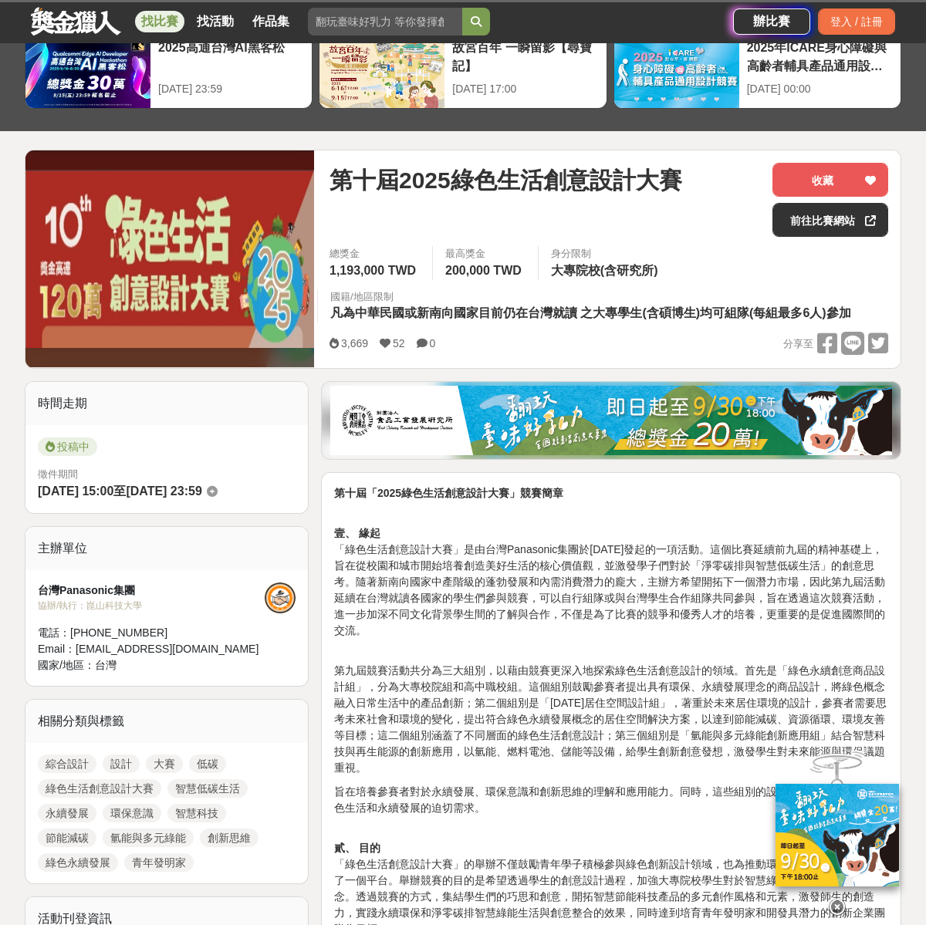
click at [565, 720] on p "第九屆競賽活動共分為三大組別，以藉由競賽更深入地探索綠色生活創意設計的領域。首先是「綠色永續創意商品設計組」，分為大專校院組和高中職校組。這個組別鼓勵參賽者提…" at bounding box center [611, 712] width 554 height 130
drag, startPoint x: 472, startPoint y: 703, endPoint x: 668, endPoint y: 702, distance: 196.0
click at [668, 702] on p "第九屆競賽活動共分為三大組別，以藉由競賽更深入地探索綠色生活創意設計的領域。首先是「綠色永續創意商品設計組」，分為大專校院組和高中職校組。這個組別鼓勵參賽者提…" at bounding box center [611, 712] width 554 height 130
copy p "第二個組別是「2030年居住空間設計組」"
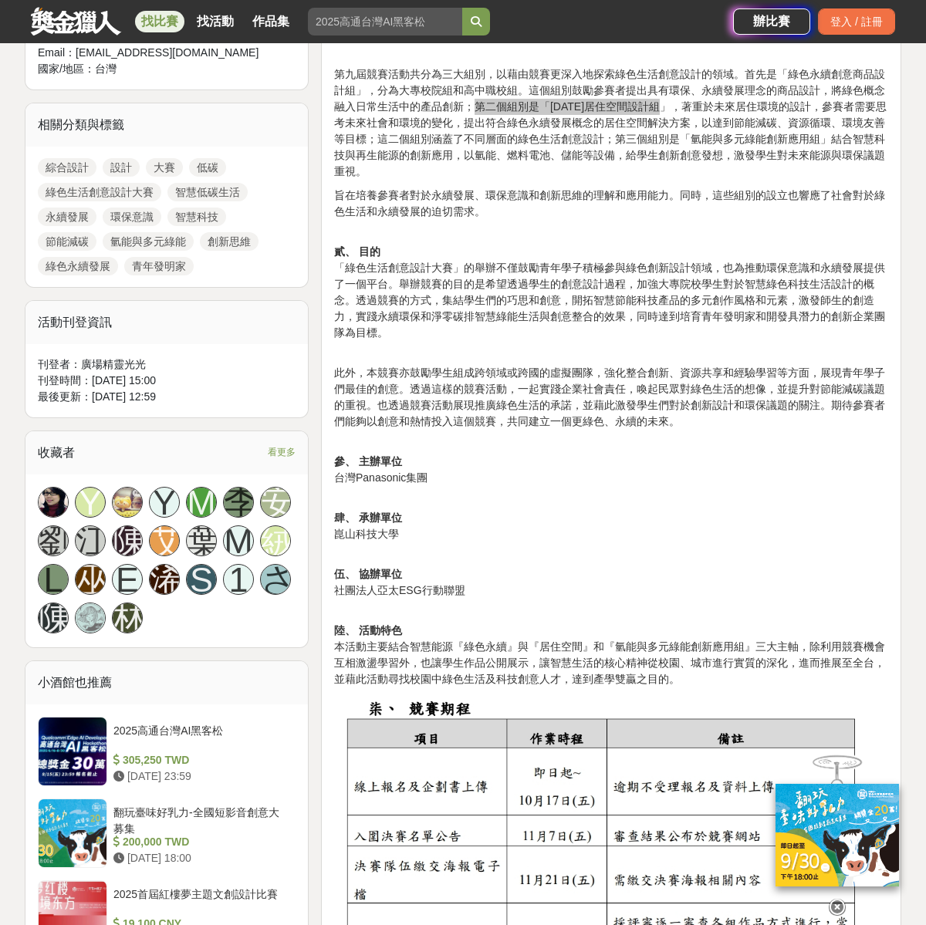
scroll to position [546, 0]
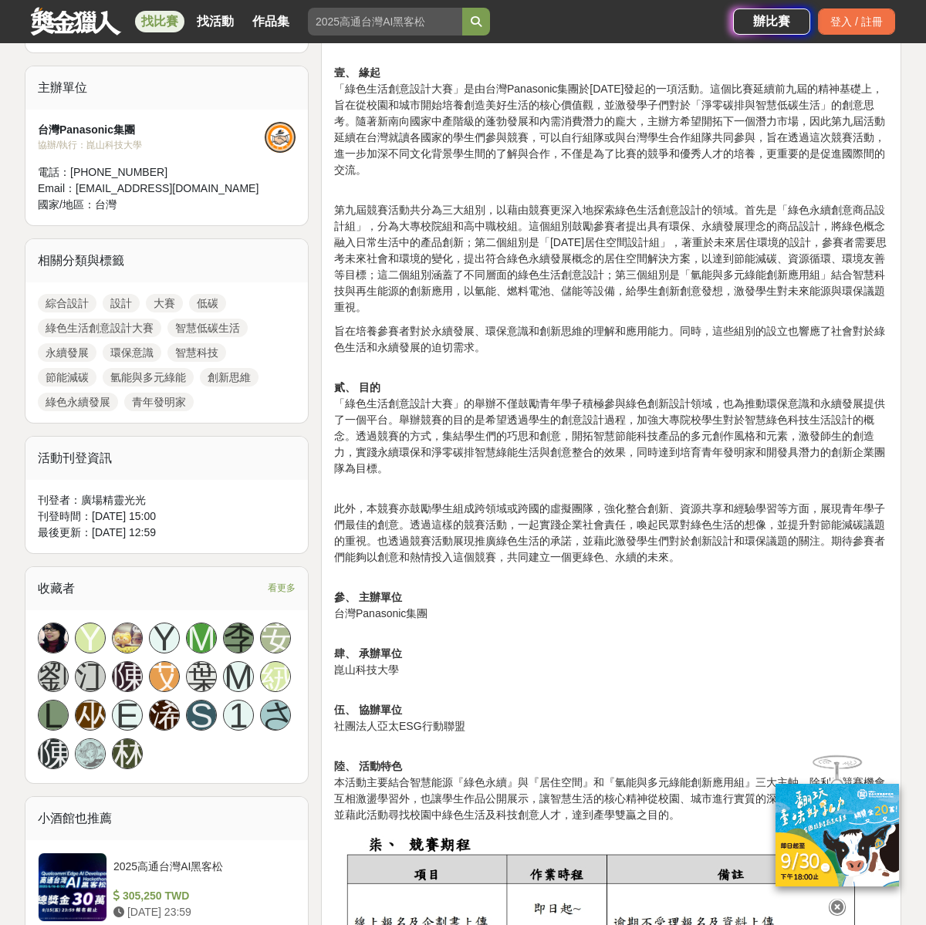
click at [491, 664] on p "肆、 承辦單位 崑山科技大學" at bounding box center [611, 654] width 554 height 49
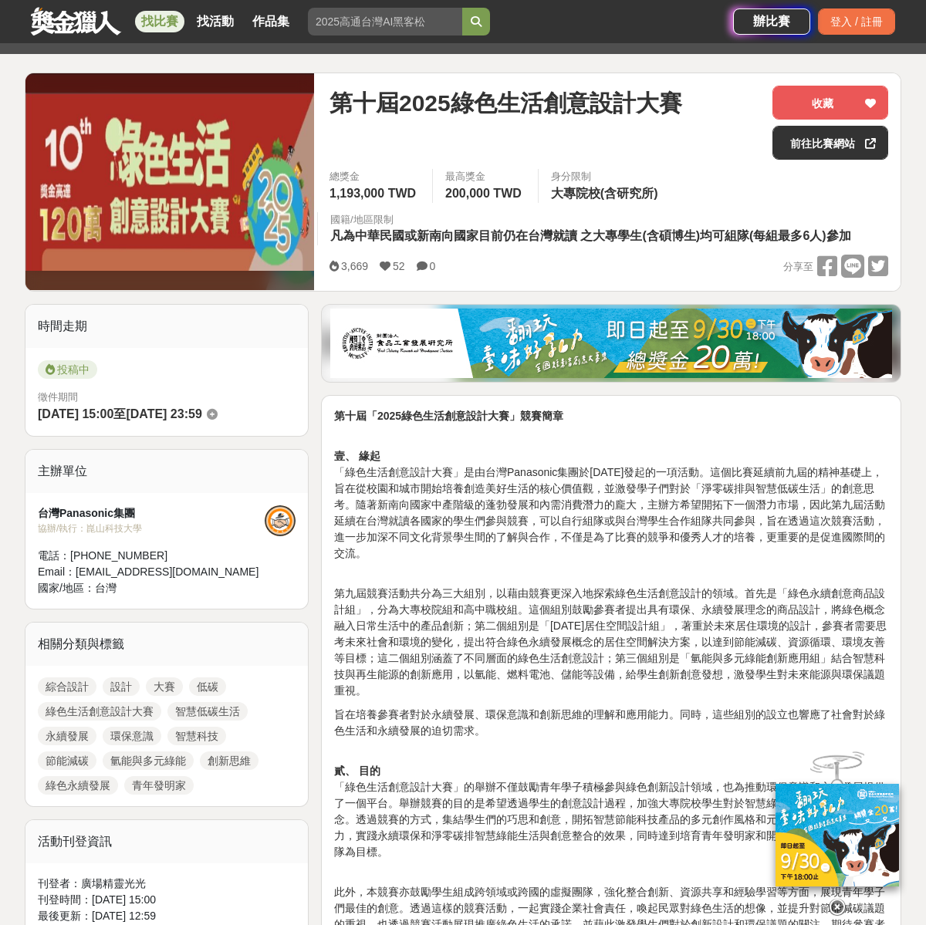
scroll to position [0, 0]
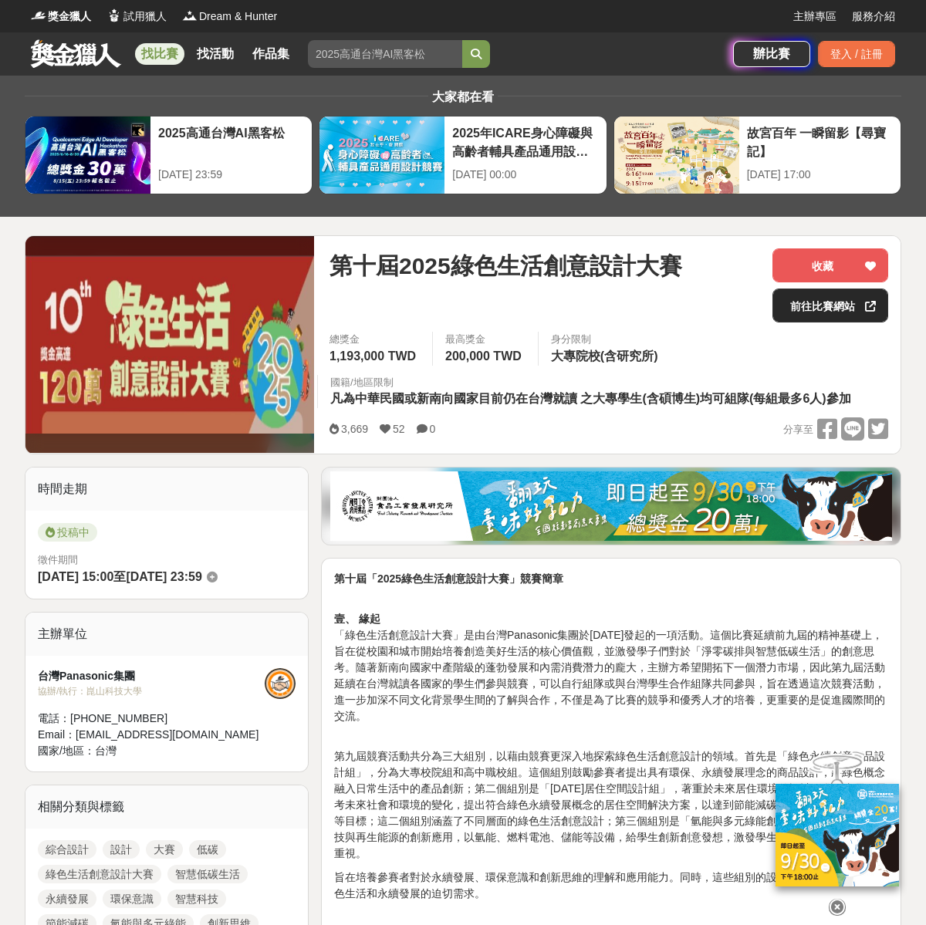
click at [827, 307] on link "前往比賽網站" at bounding box center [831, 306] width 116 height 34
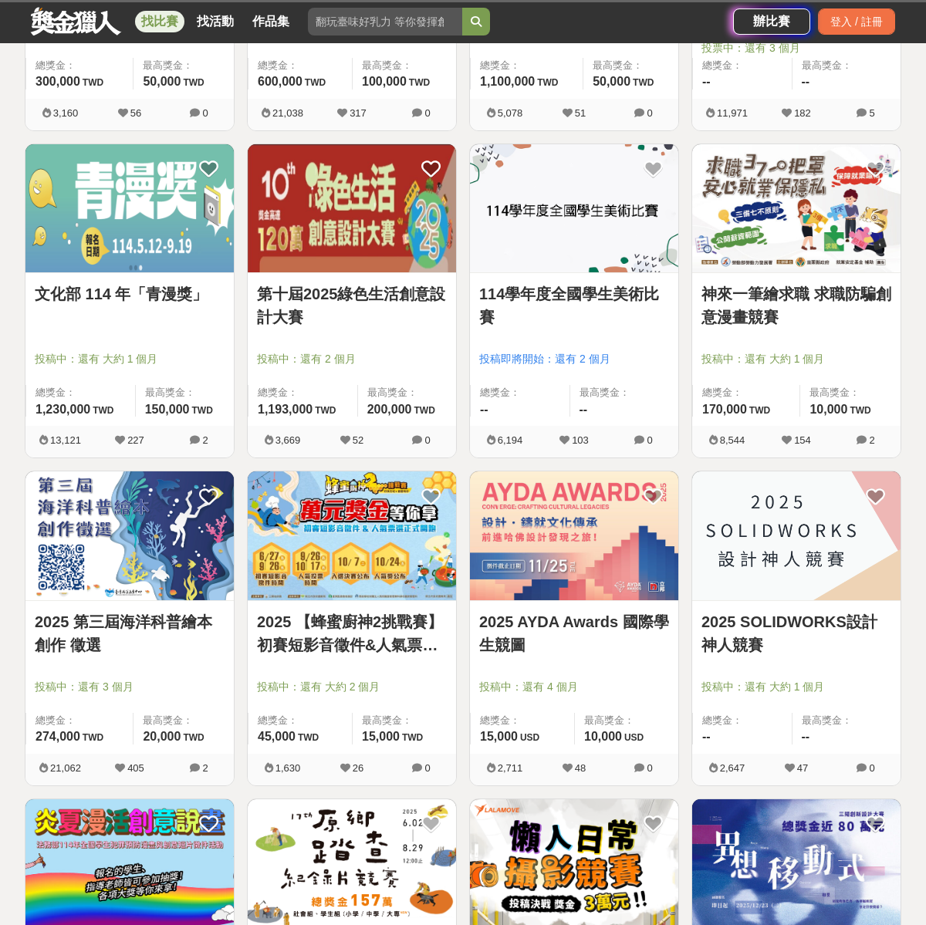
scroll to position [502, 0]
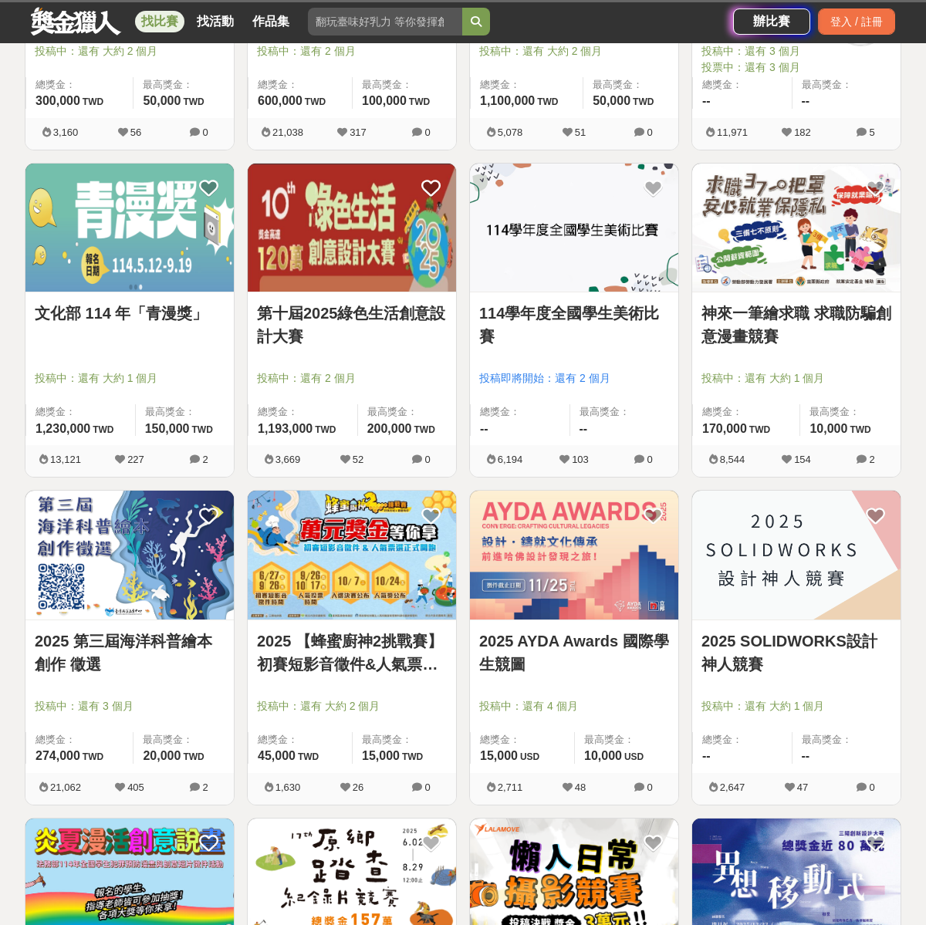
click at [137, 255] on img at bounding box center [129, 228] width 208 height 129
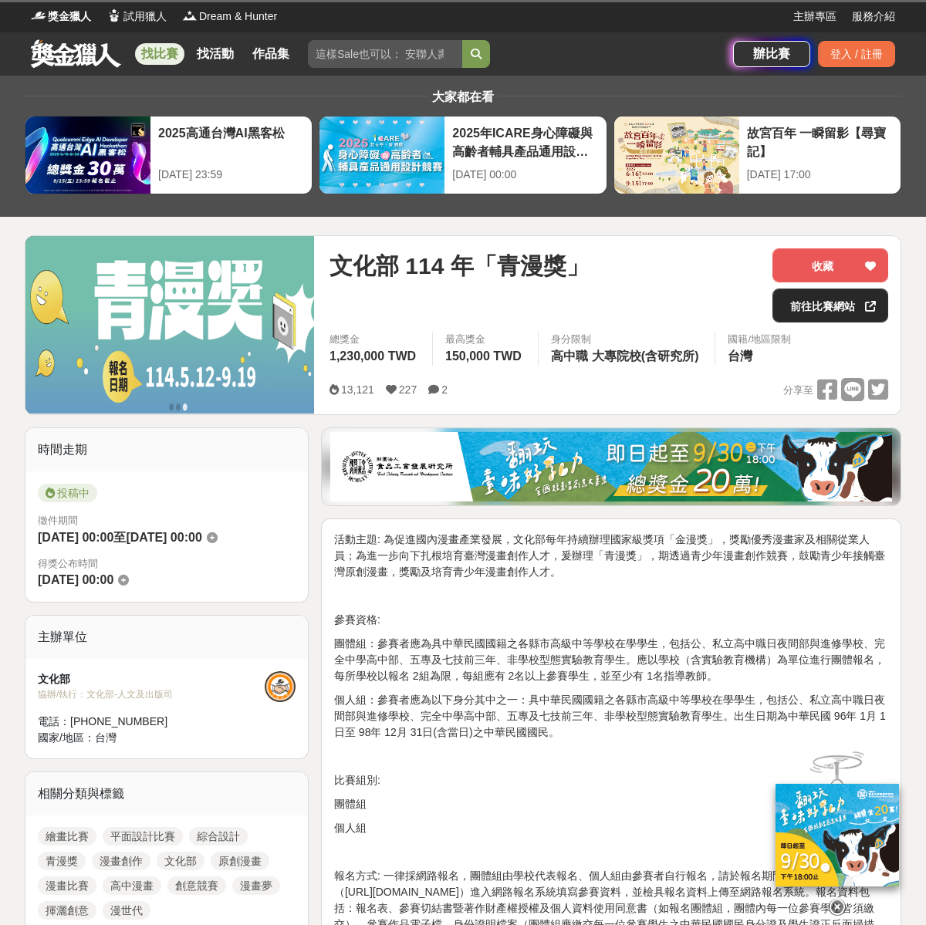
click at [847, 313] on link "前往比賽網站" at bounding box center [831, 306] width 116 height 34
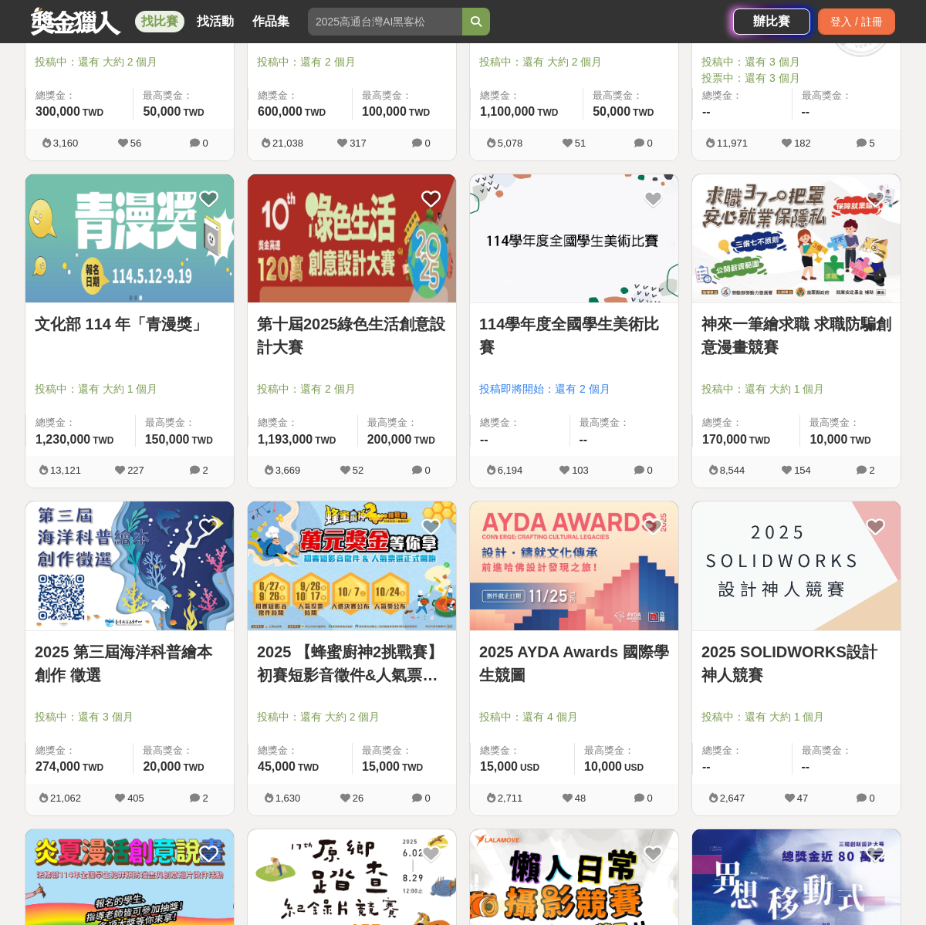
scroll to position [477, 0]
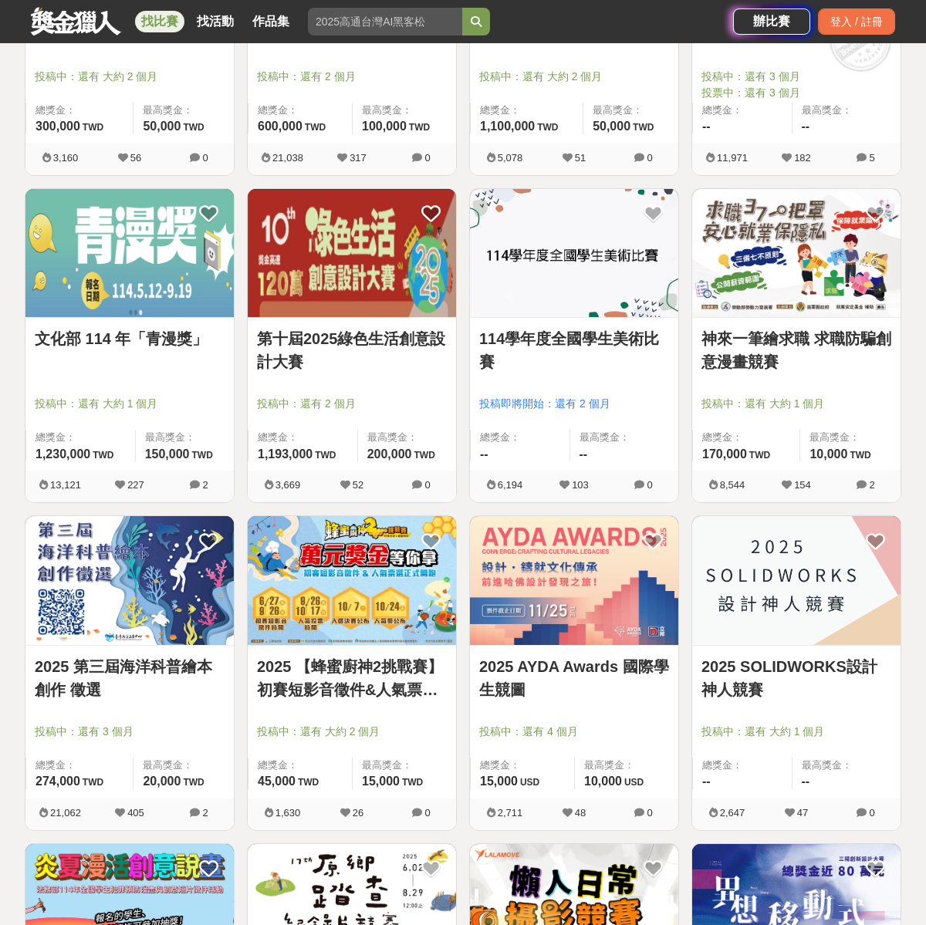
click at [348, 275] on img at bounding box center [352, 253] width 208 height 129
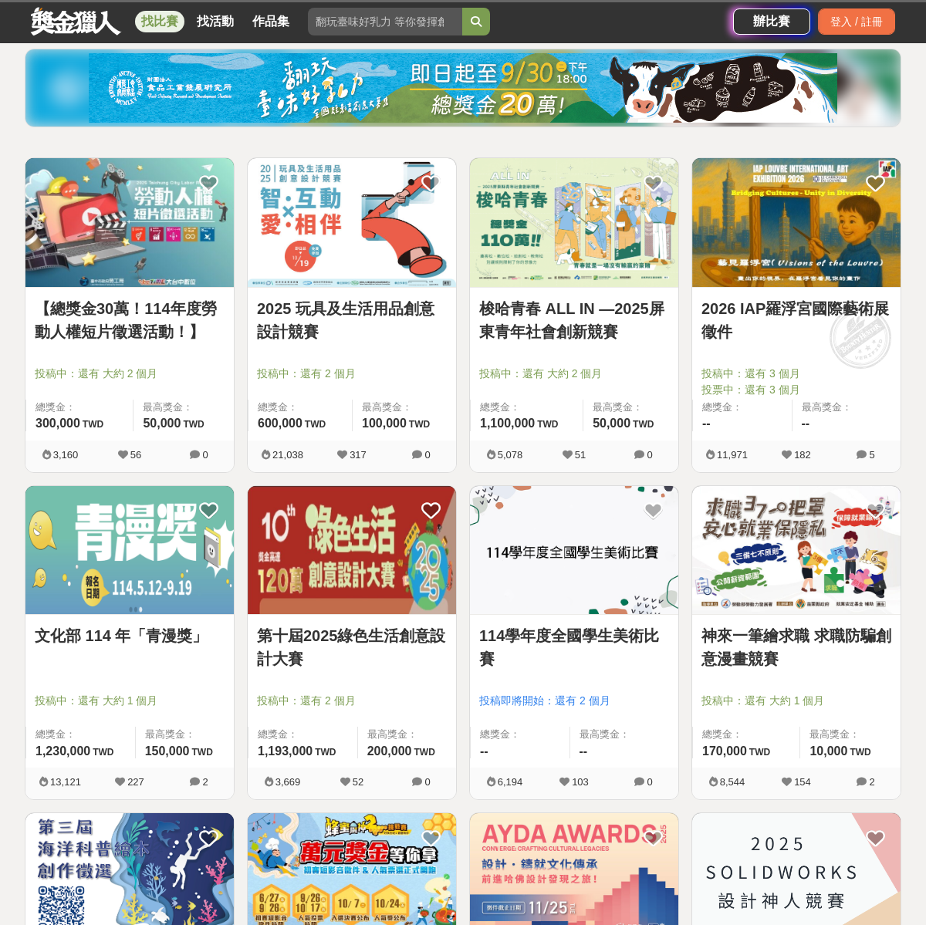
scroll to position [249, 0]
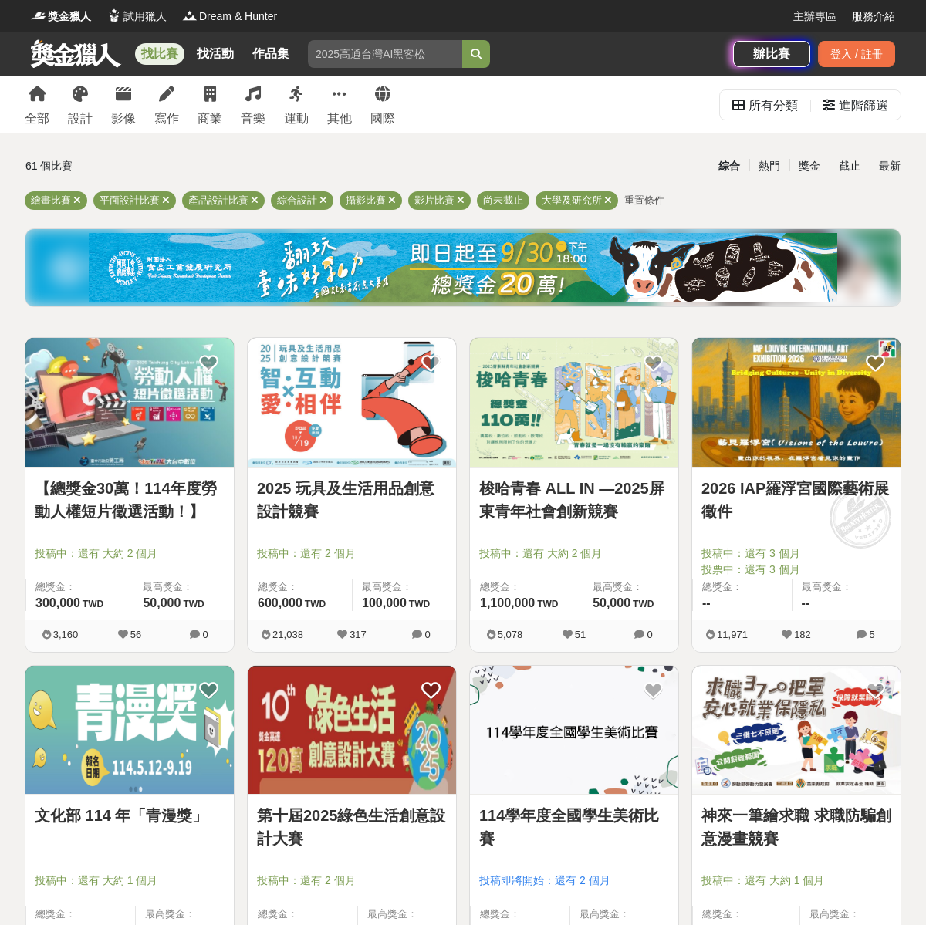
click at [129, 710] on img at bounding box center [129, 730] width 208 height 129
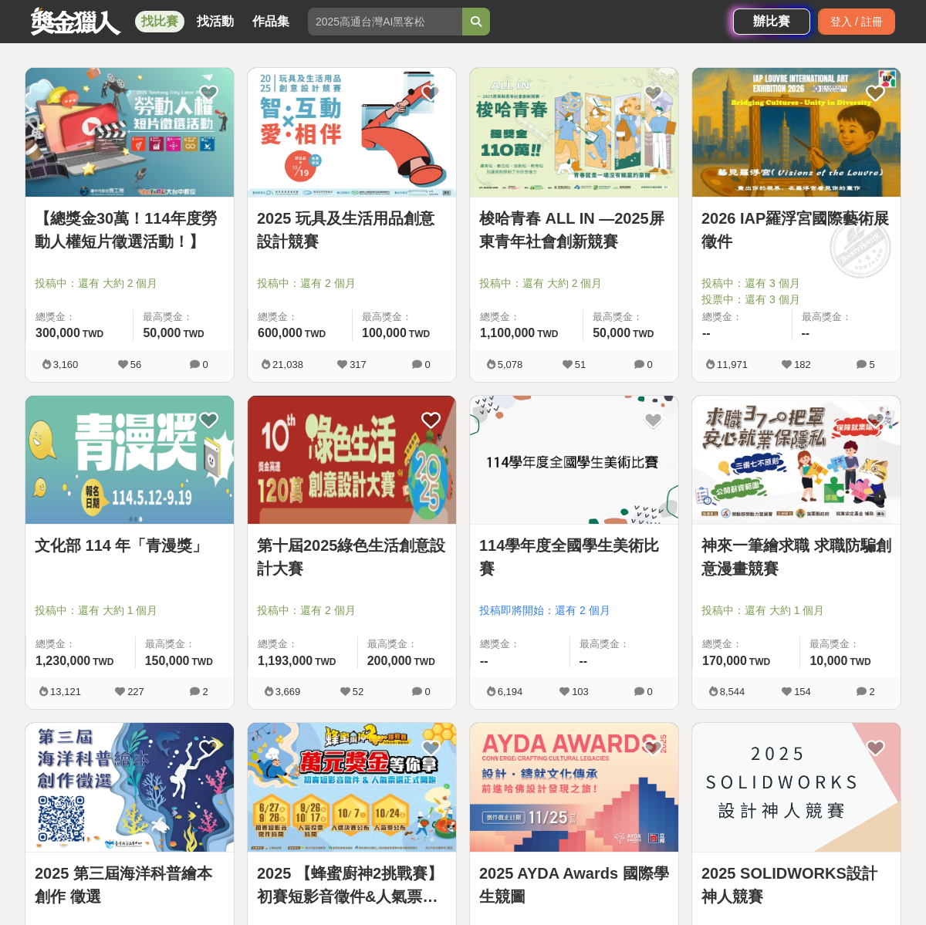
scroll to position [272, 0]
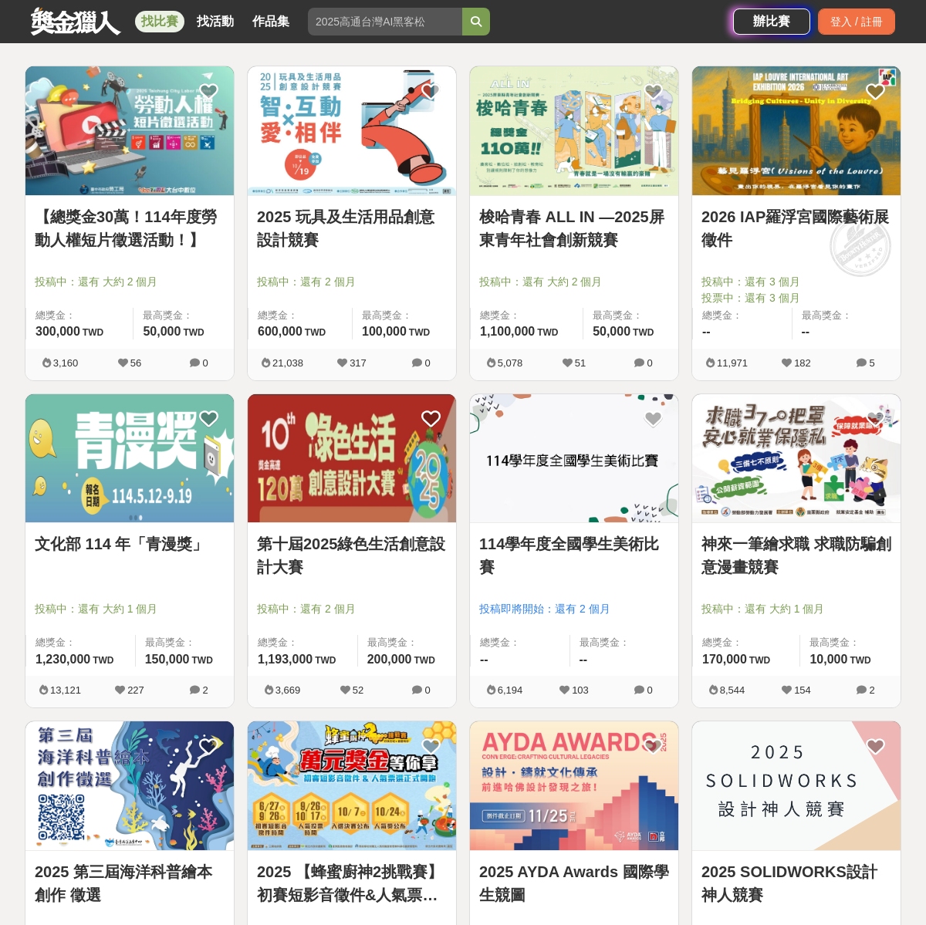
click at [828, 140] on img at bounding box center [796, 130] width 208 height 129
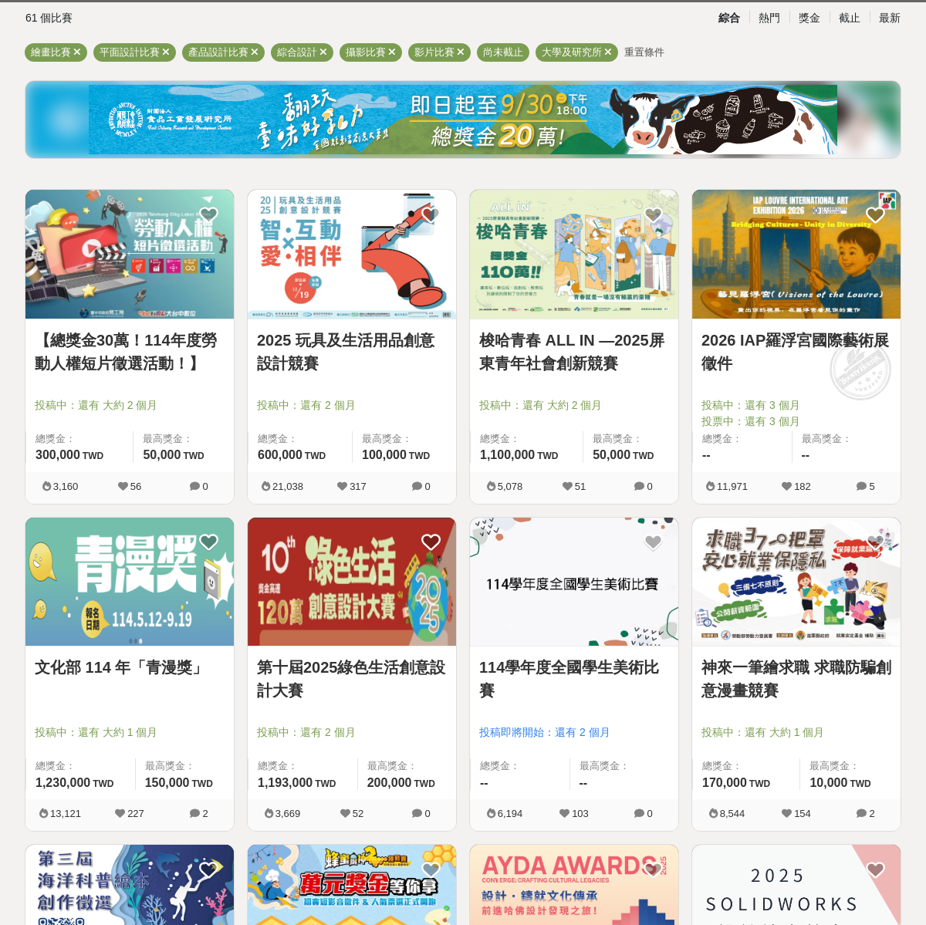
scroll to position [238, 0]
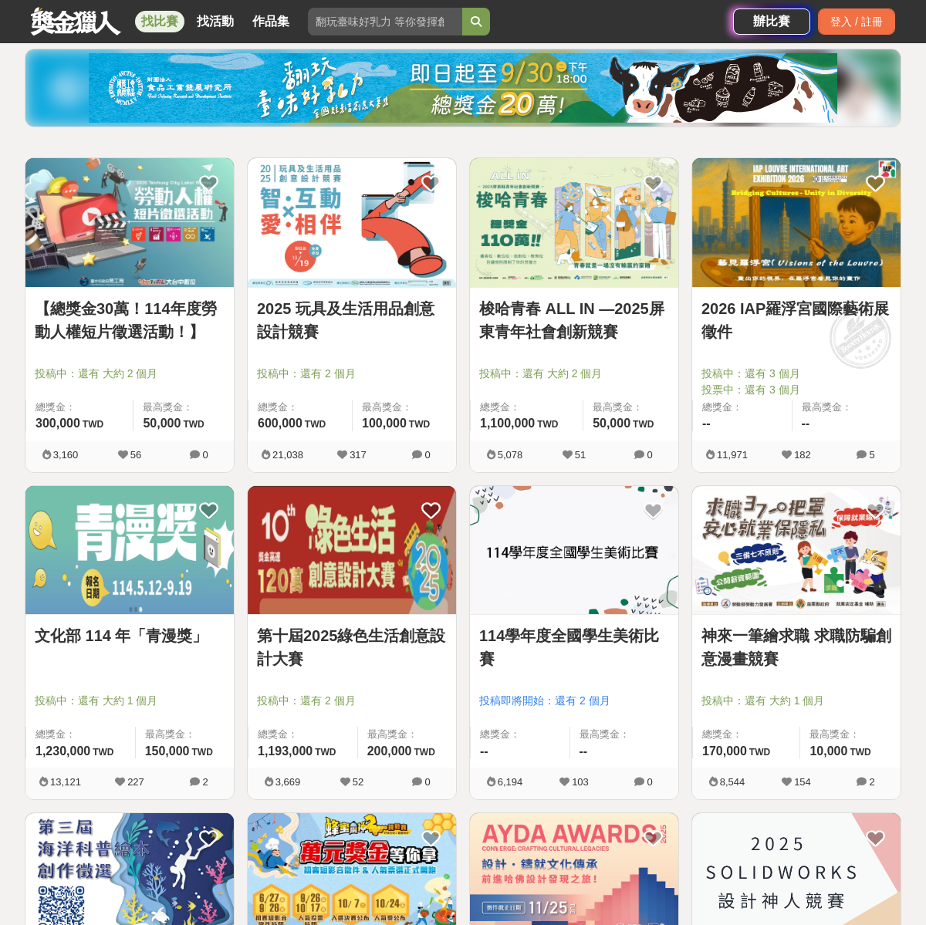
scroll to position [235, 0]
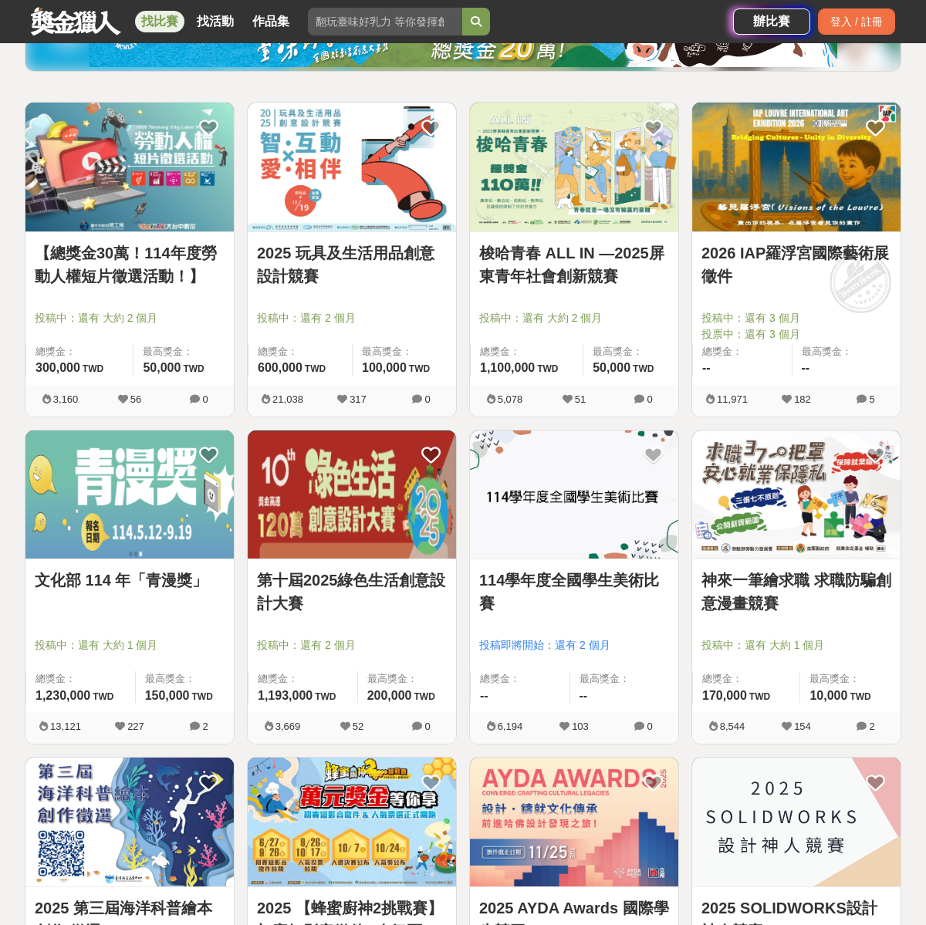
click at [549, 509] on img at bounding box center [574, 495] width 208 height 129
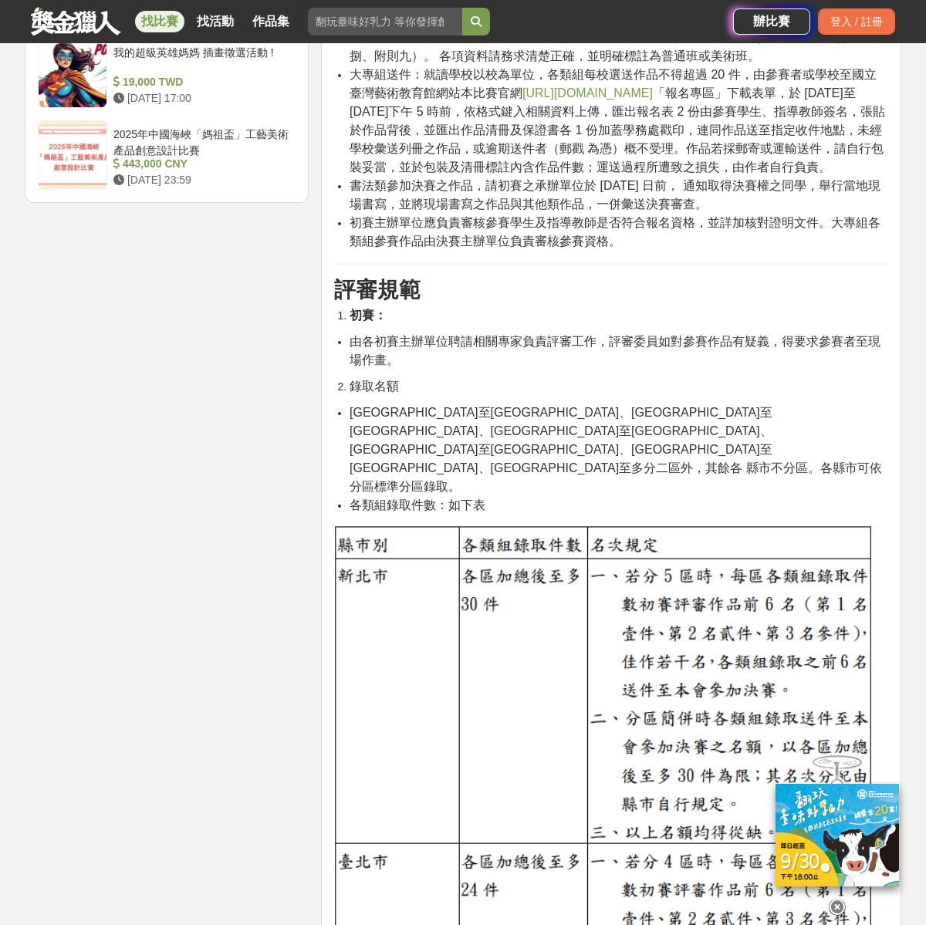
scroll to position [2704, 0]
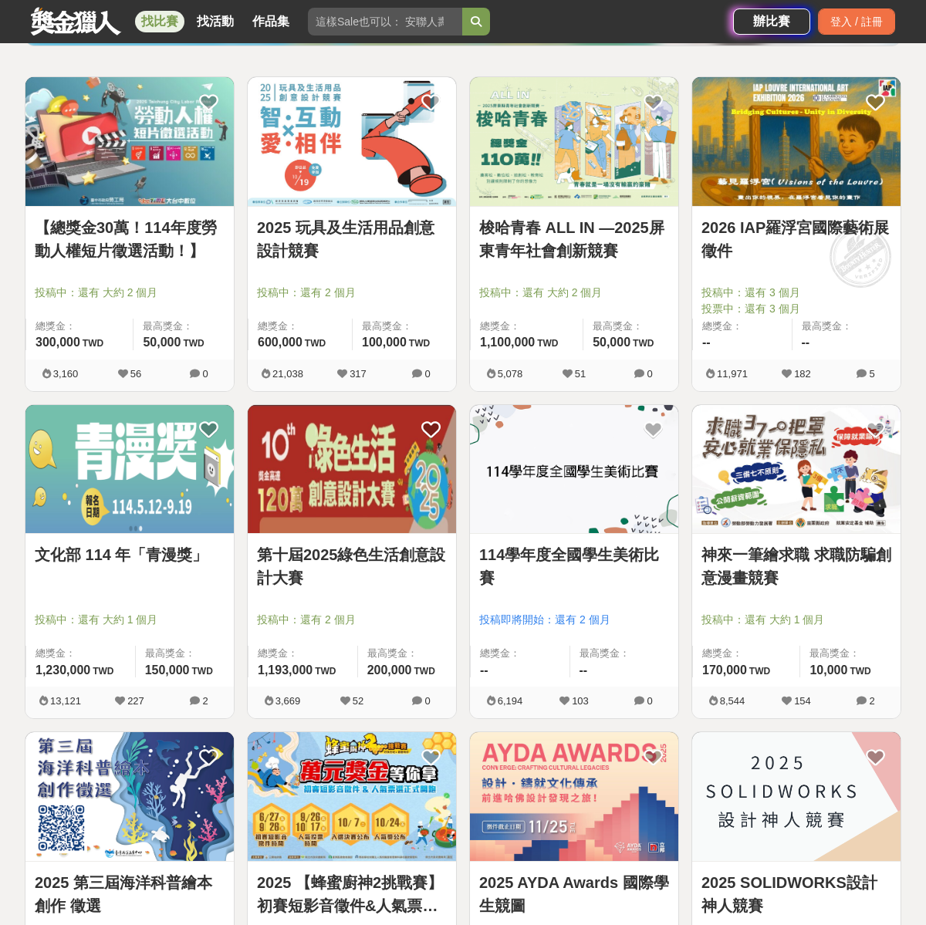
scroll to position [415, 0]
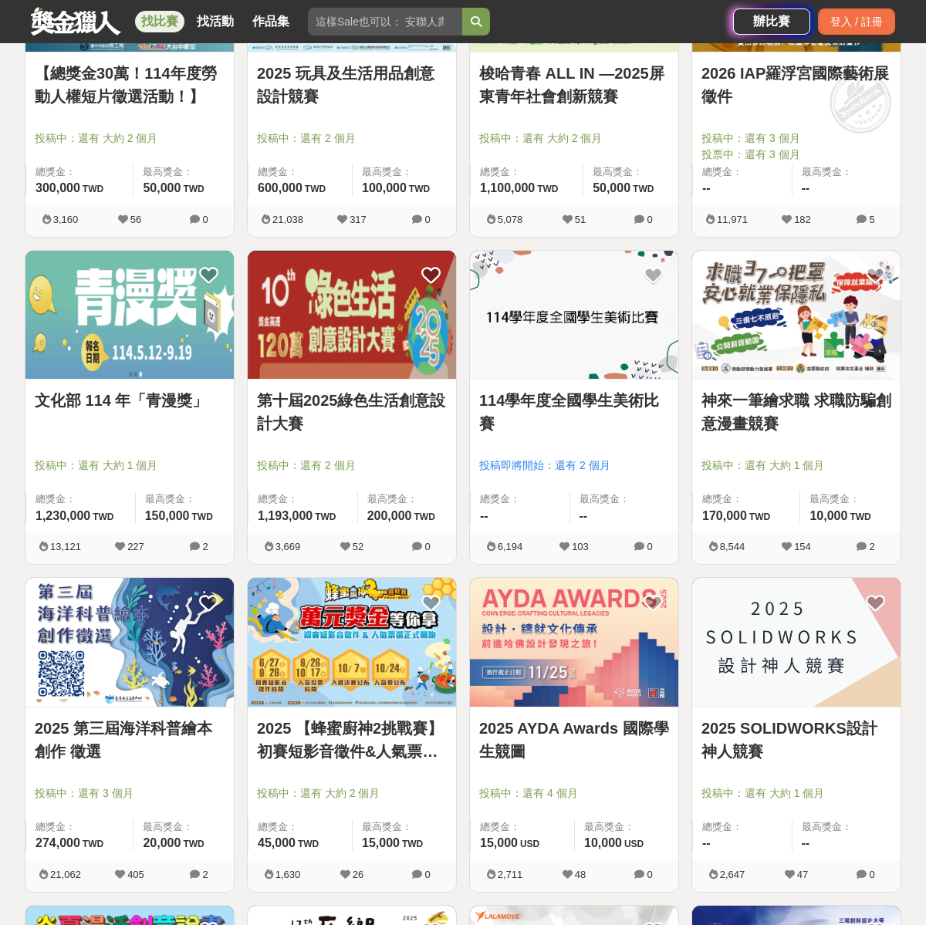
click at [140, 662] on img at bounding box center [129, 642] width 208 height 129
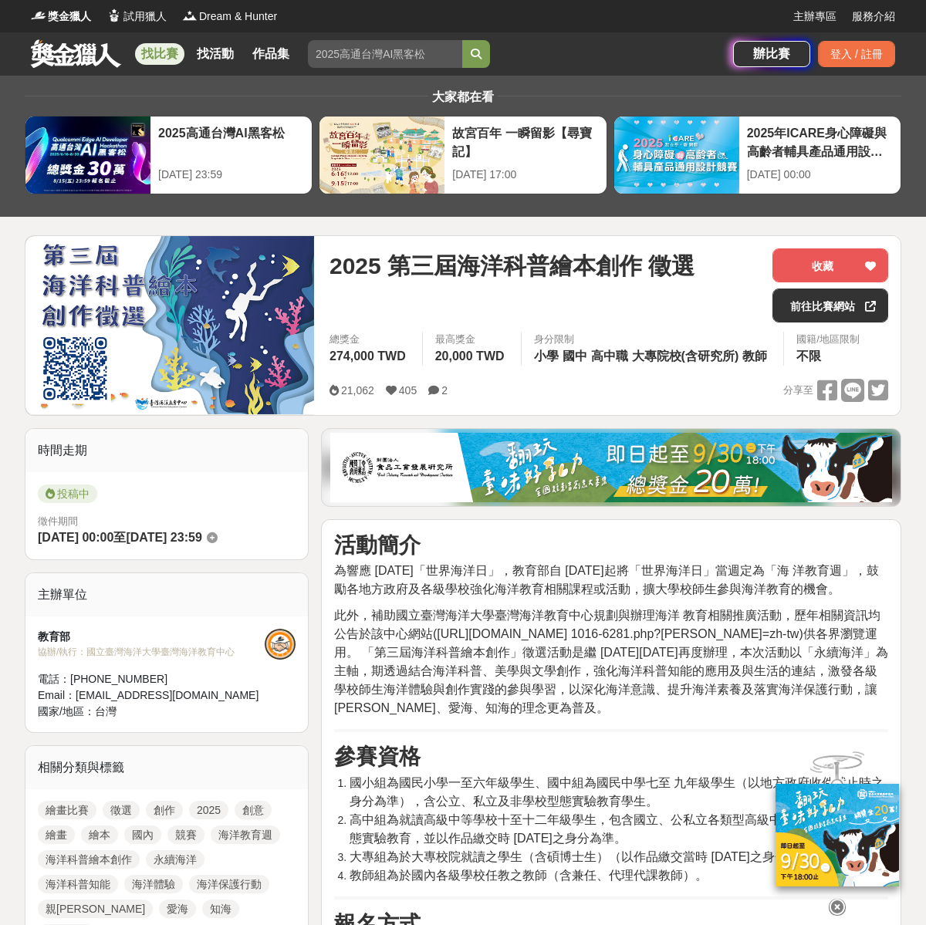
click at [449, 262] on span "2025 第三屆海洋科普繪本創作 徵選" at bounding box center [512, 266] width 365 height 35
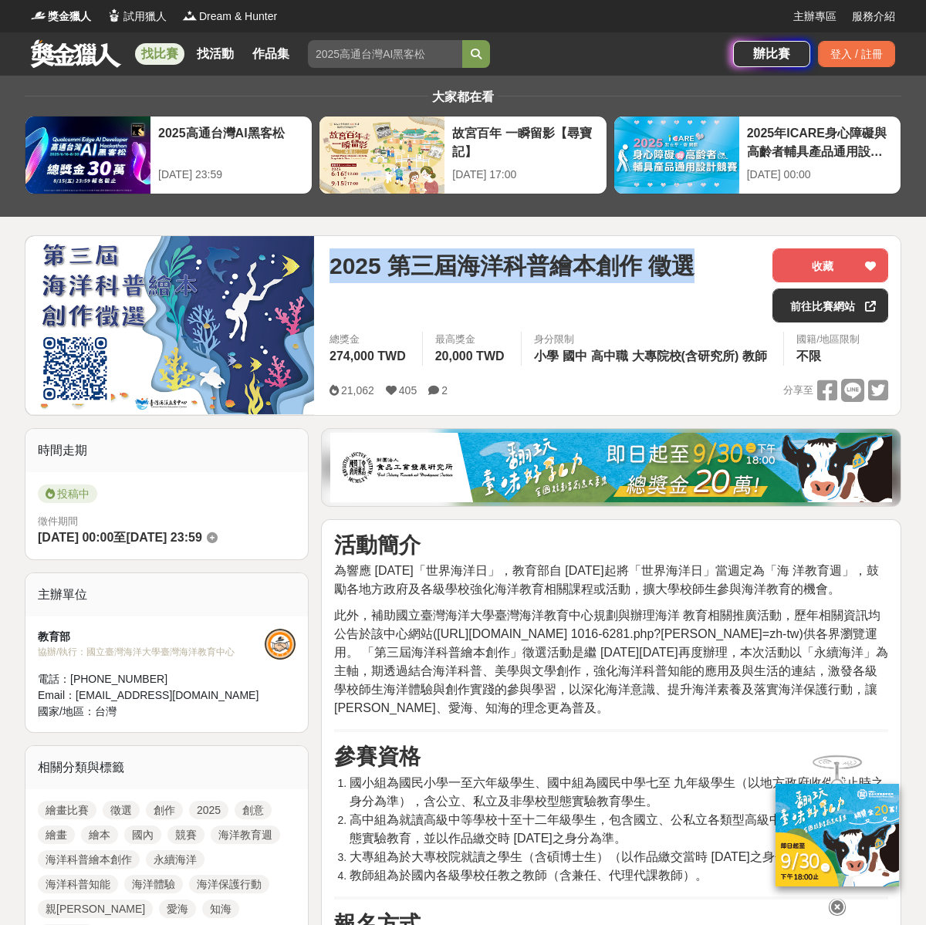
drag, startPoint x: 334, startPoint y: 267, endPoint x: 698, endPoint y: 282, distance: 364.6
click at [698, 282] on div "2025 第三屆海洋科普繪本創作 徵選" at bounding box center [545, 266] width 431 height 35
copy span "2025 第三屆海洋科普繪本創作 徵選"
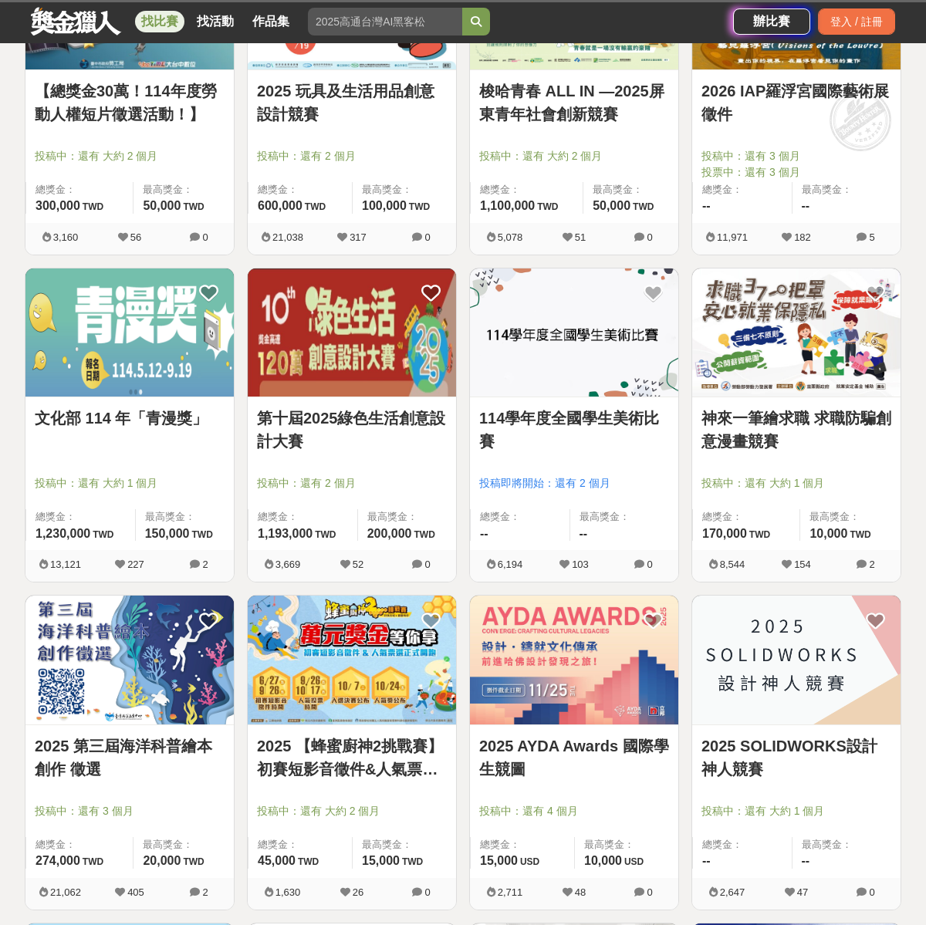
scroll to position [415, 0]
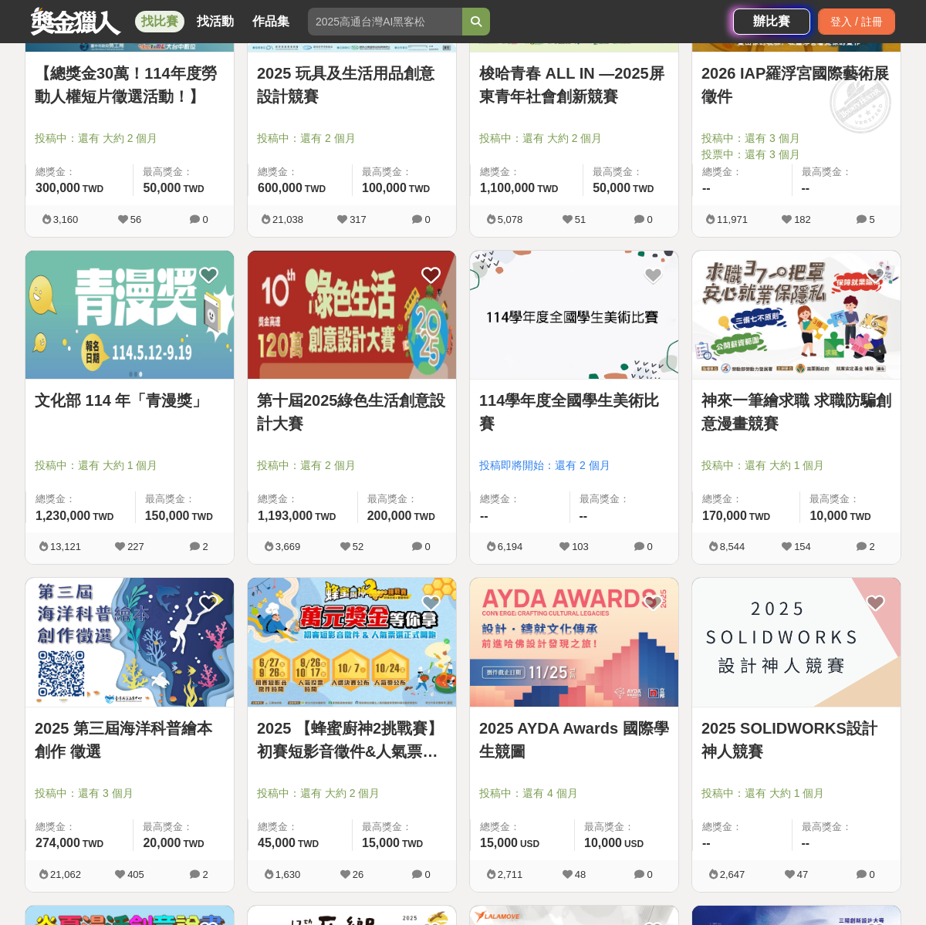
click at [592, 636] on img at bounding box center [574, 642] width 208 height 129
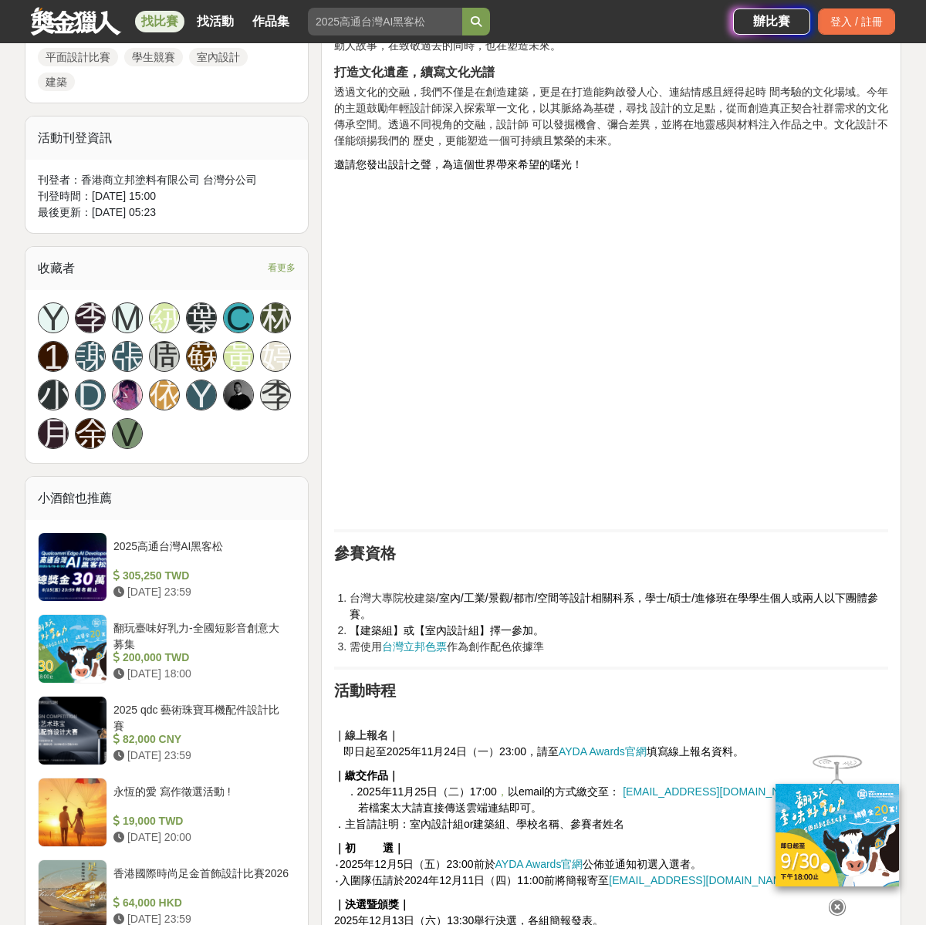
scroll to position [777, 0]
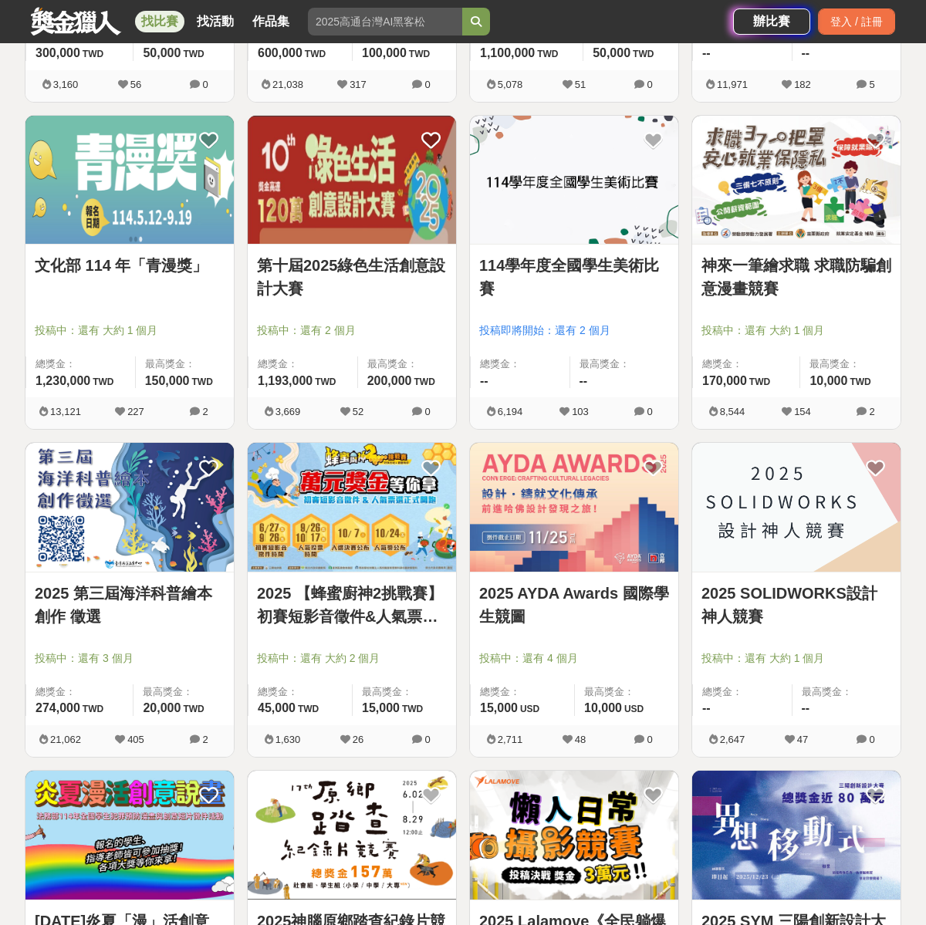
scroll to position [569, 0]
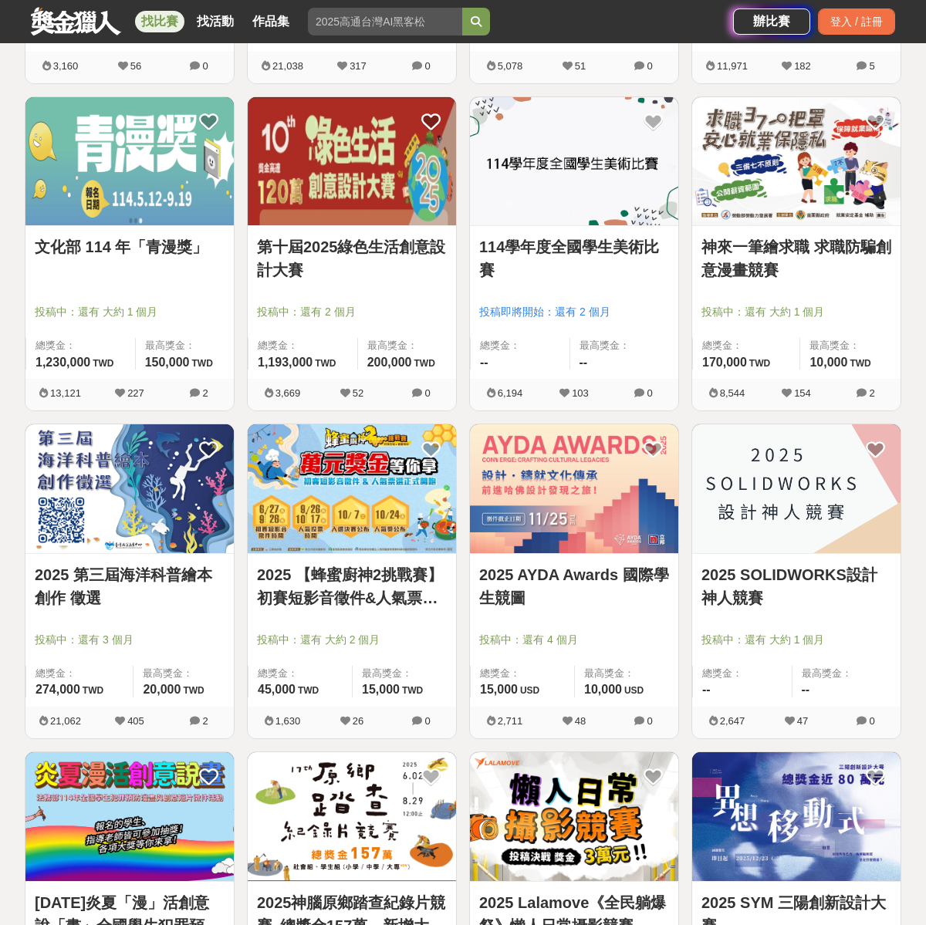
click at [810, 521] on img at bounding box center [796, 488] width 208 height 129
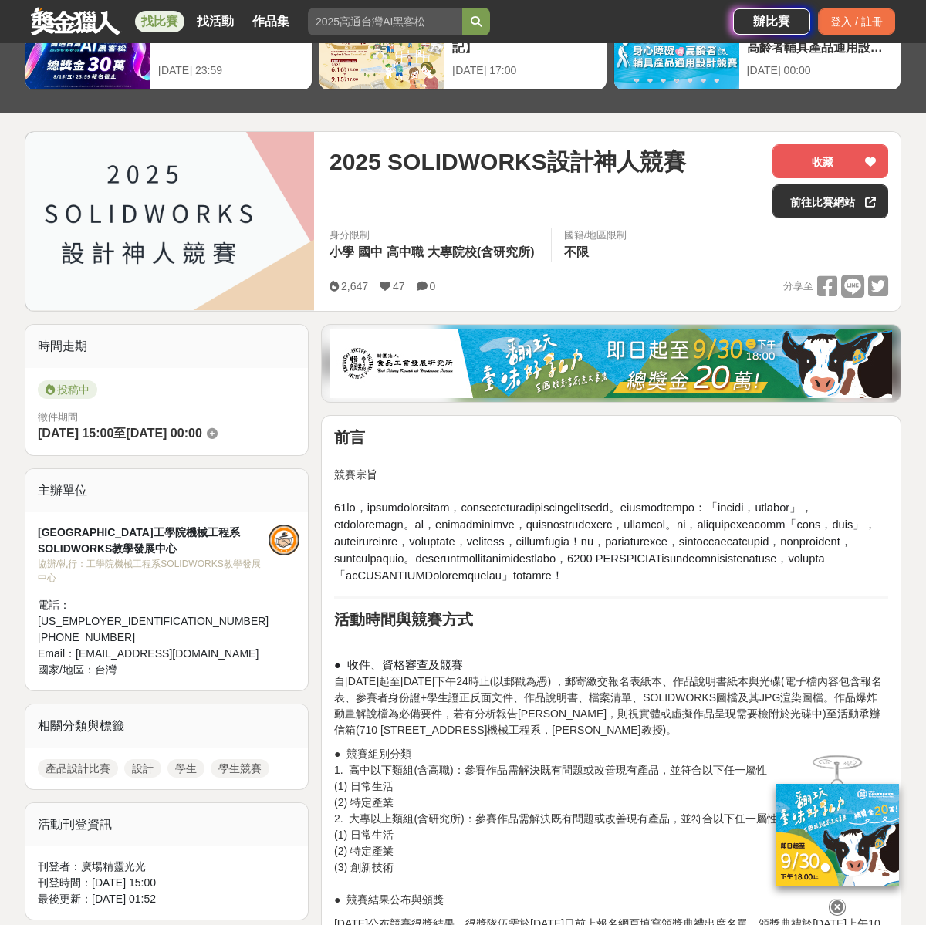
scroll to position [444, 0]
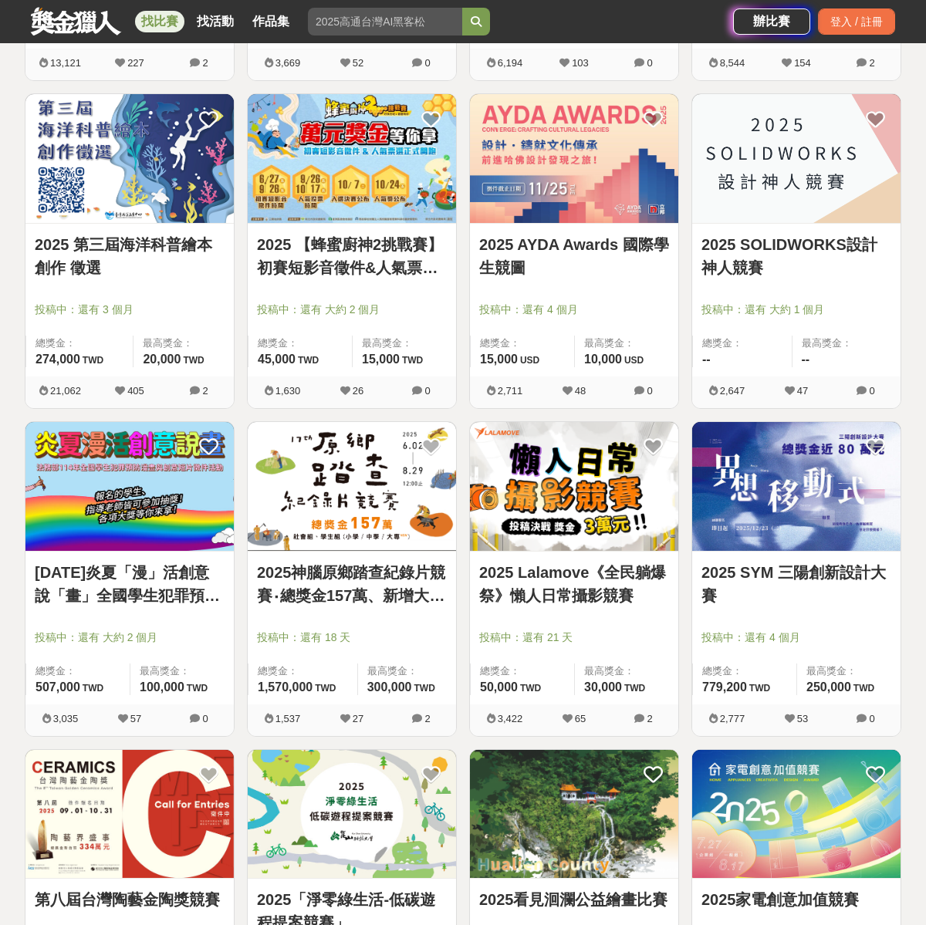
scroll to position [1044, 0]
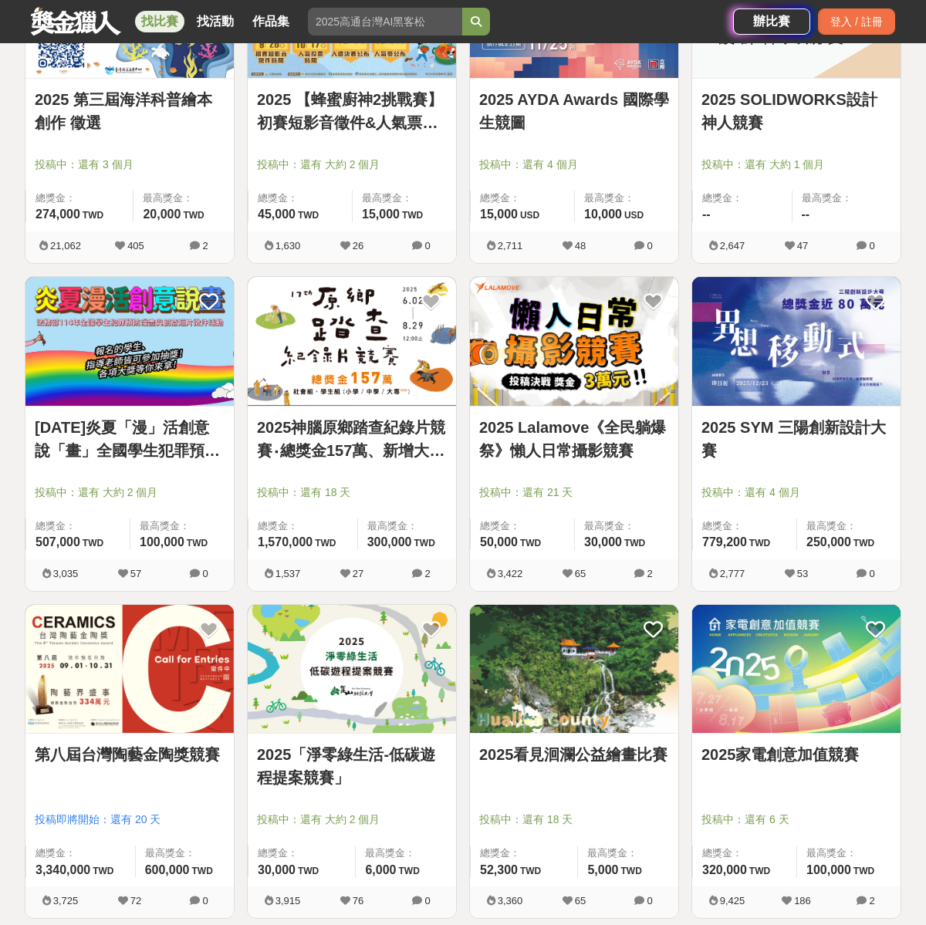
click at [353, 696] on img at bounding box center [352, 669] width 208 height 129
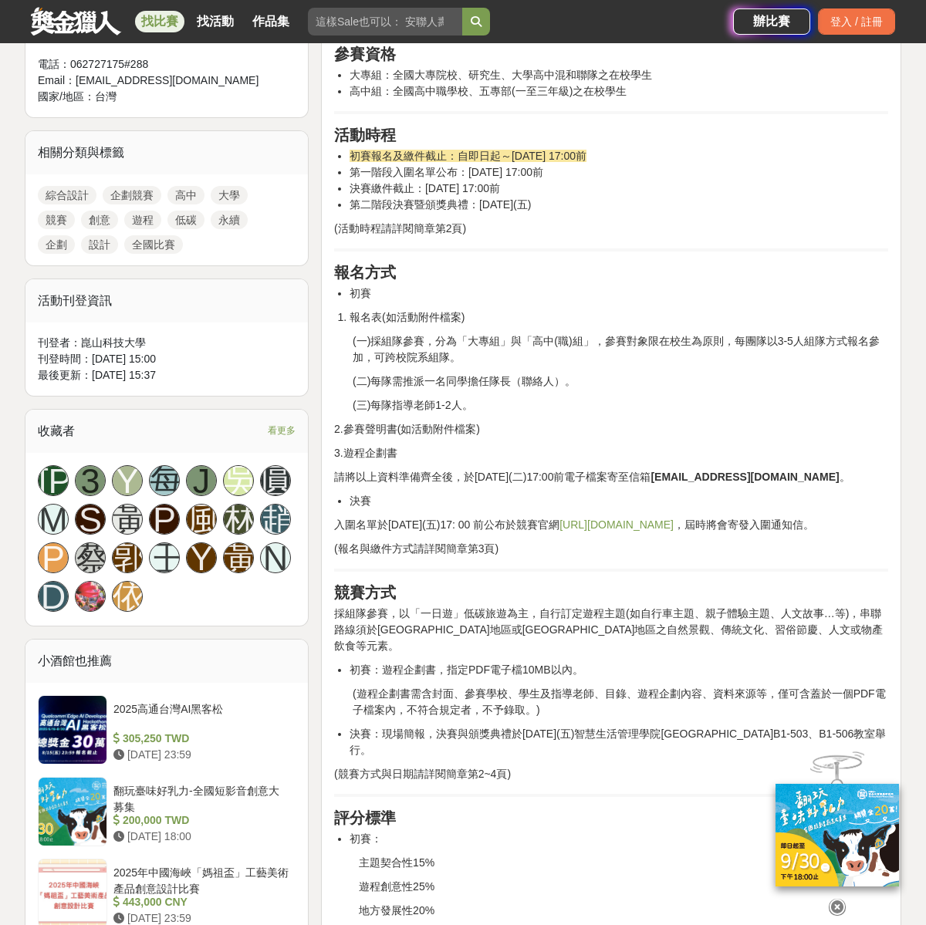
scroll to position [772, 0]
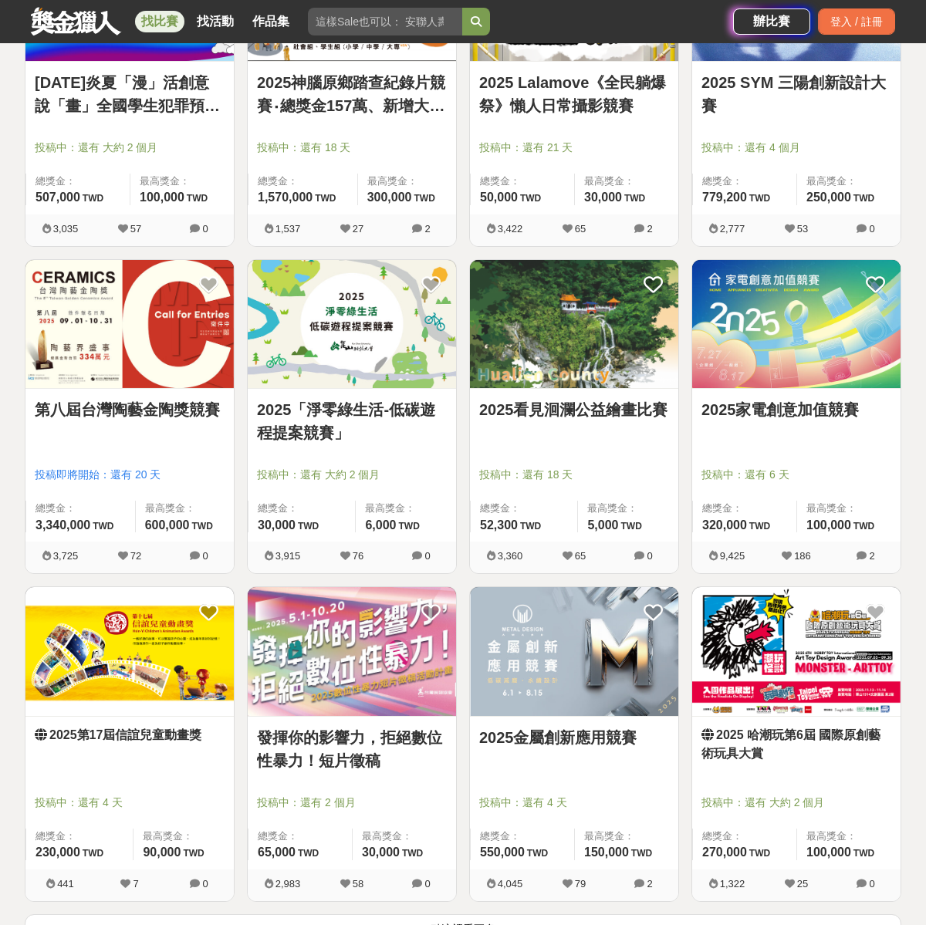
scroll to position [1731, 0]
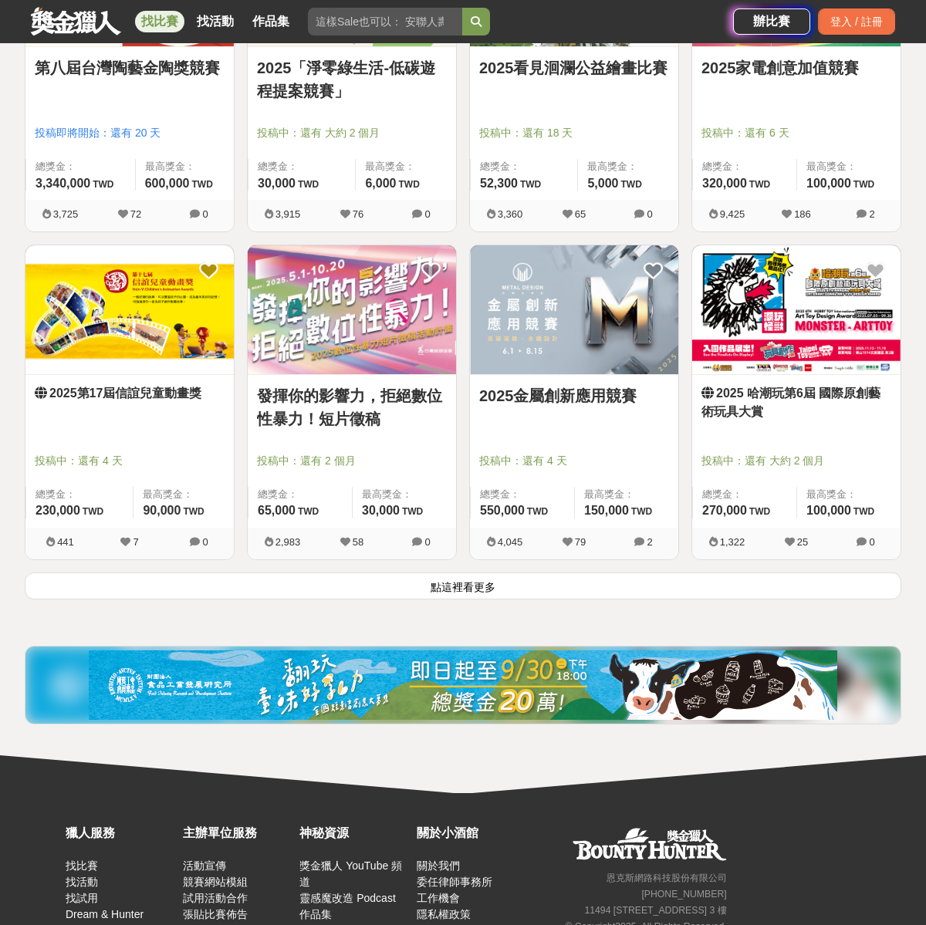
click at [479, 587] on button "點這裡看更多" at bounding box center [463, 586] width 877 height 27
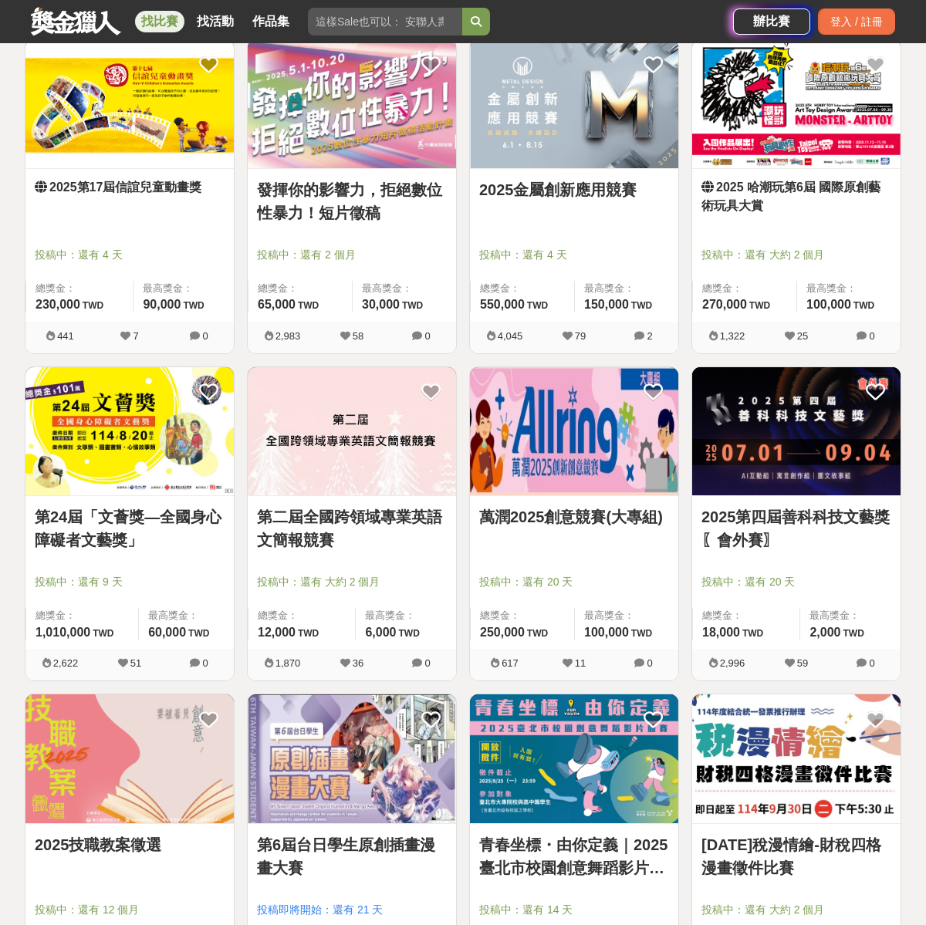
scroll to position [2054, 0]
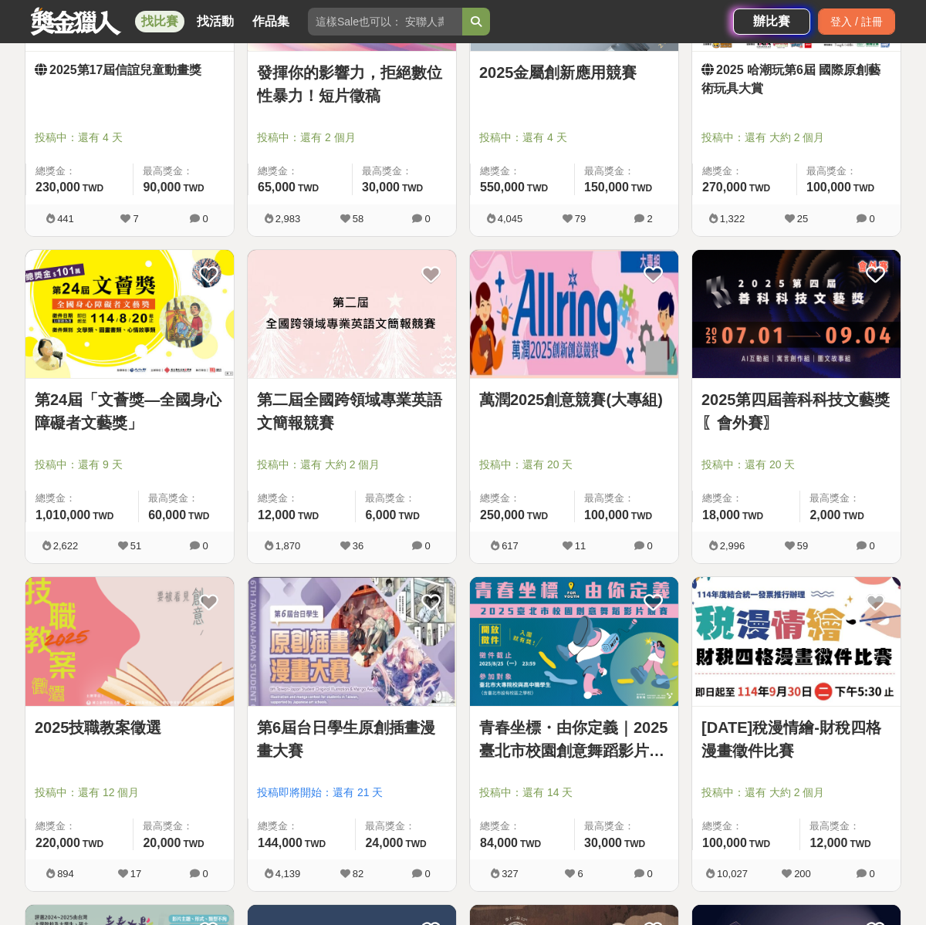
click at [556, 350] on img at bounding box center [574, 314] width 208 height 129
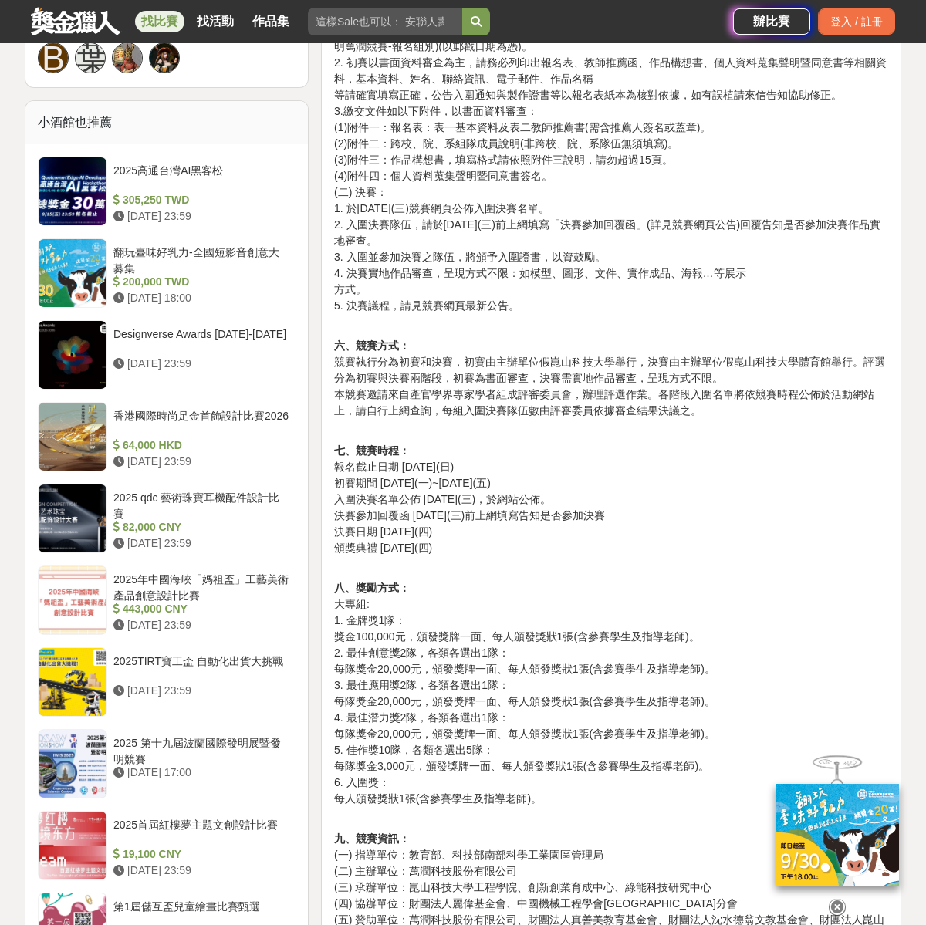
scroll to position [1249, 0]
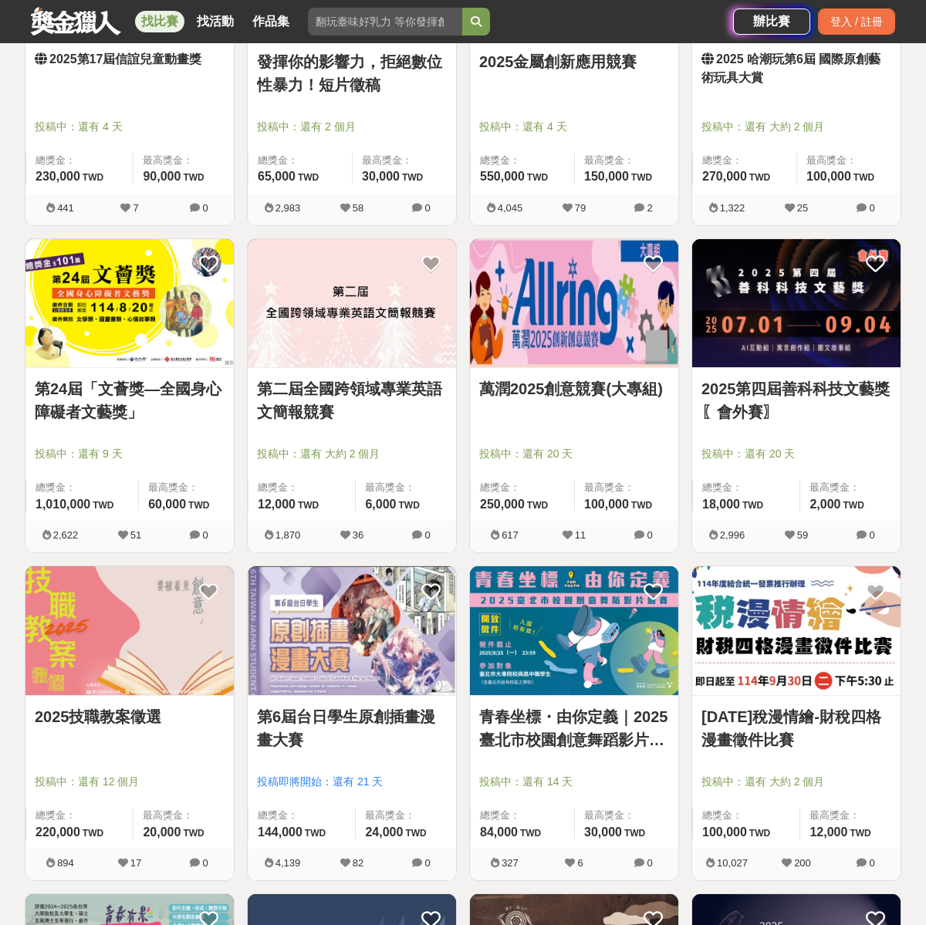
scroll to position [2077, 0]
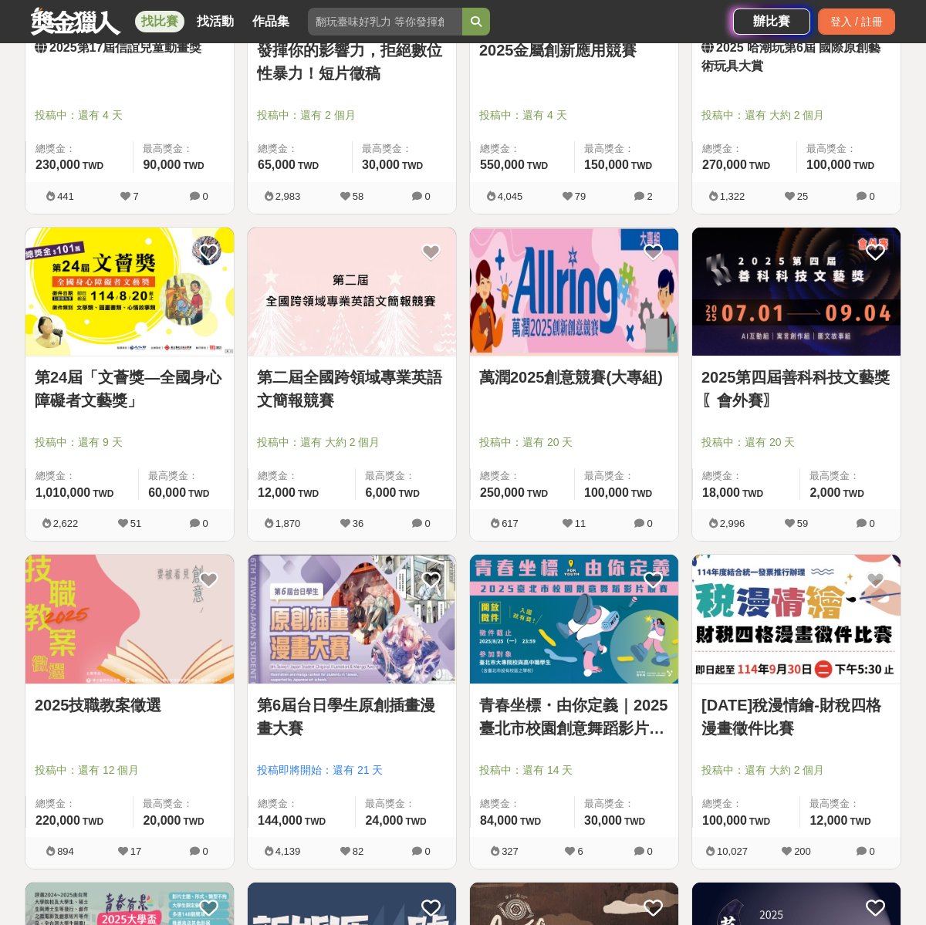
click at [151, 708] on link "2025技職教案徵選" at bounding box center [130, 705] width 190 height 23
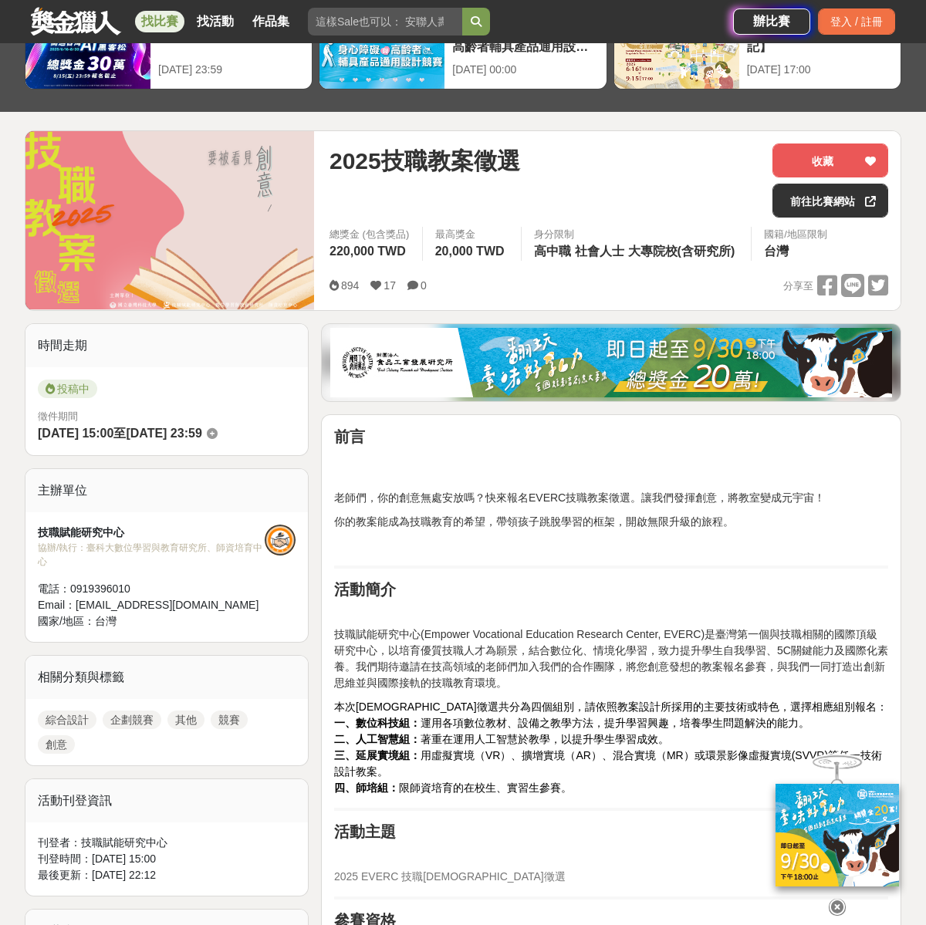
scroll to position [438, 0]
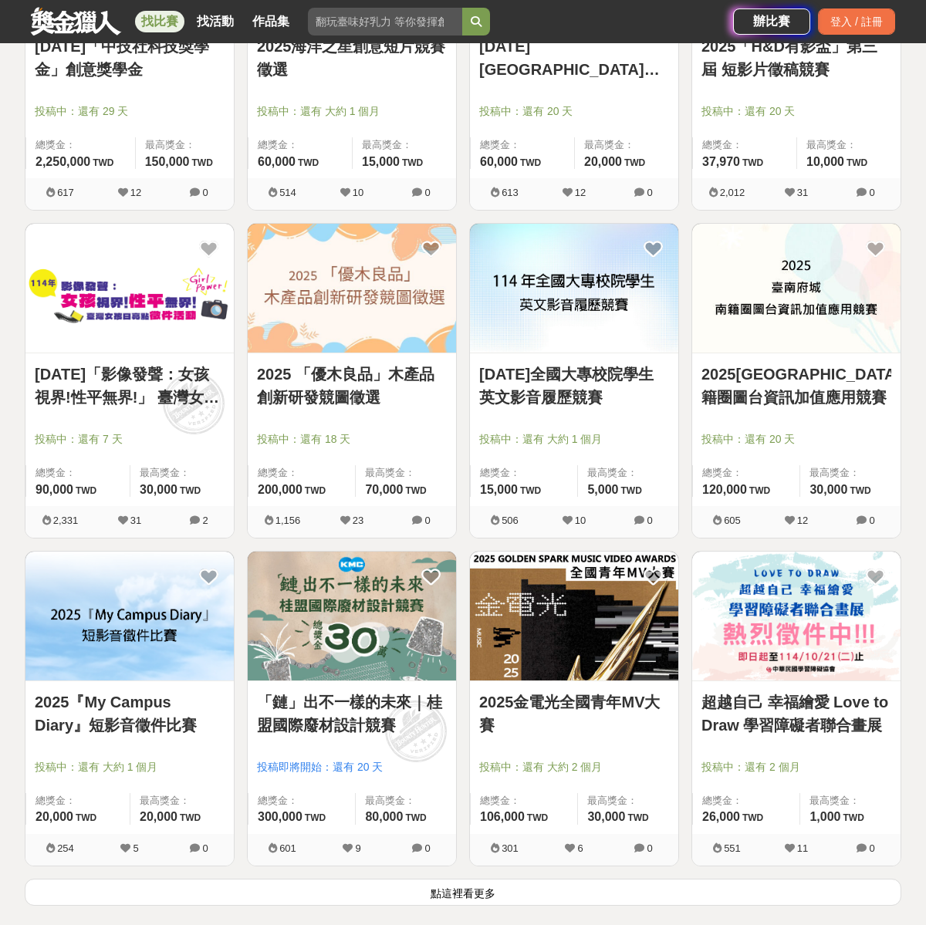
scroll to position [3719, 0]
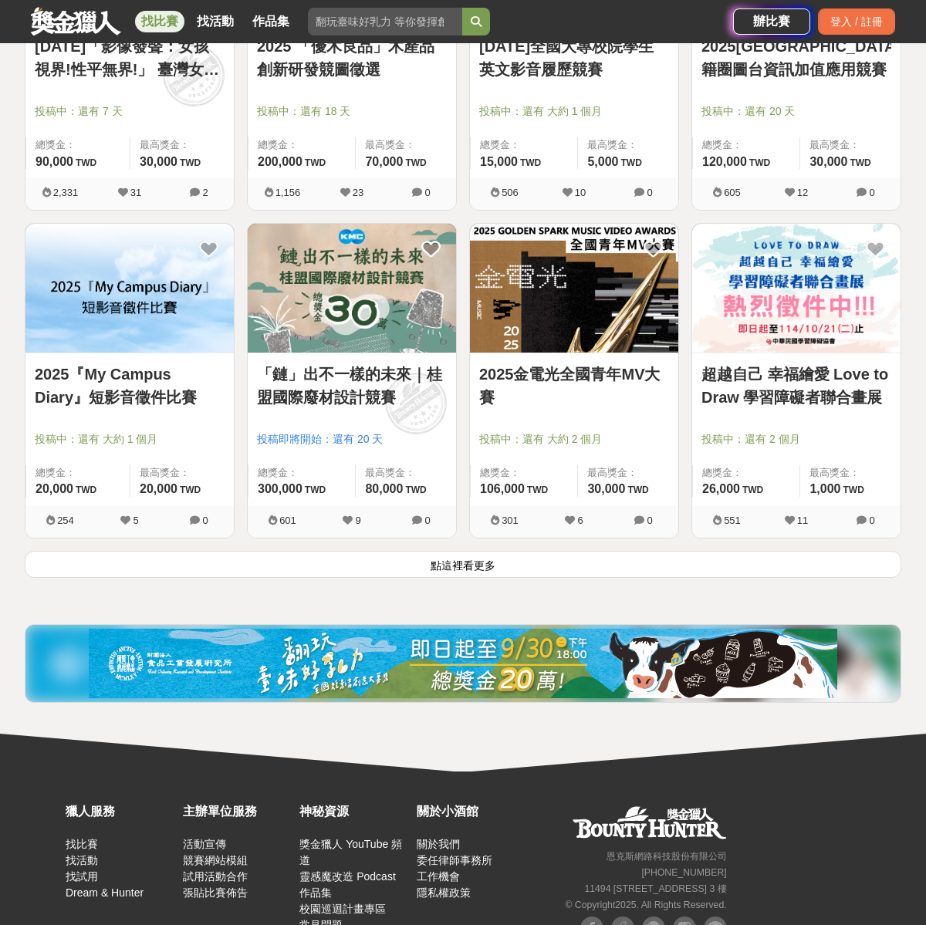
click at [473, 571] on button "點這裡看更多" at bounding box center [463, 564] width 877 height 27
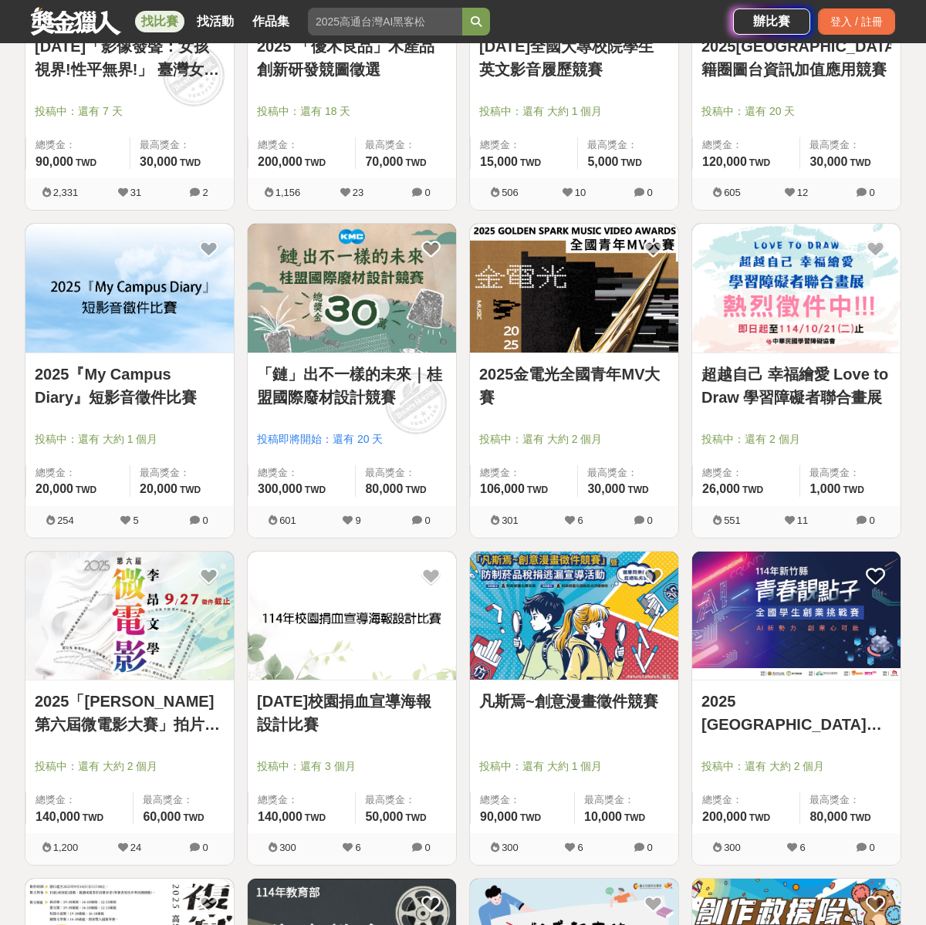
click at [336, 649] on img at bounding box center [352, 616] width 208 height 129
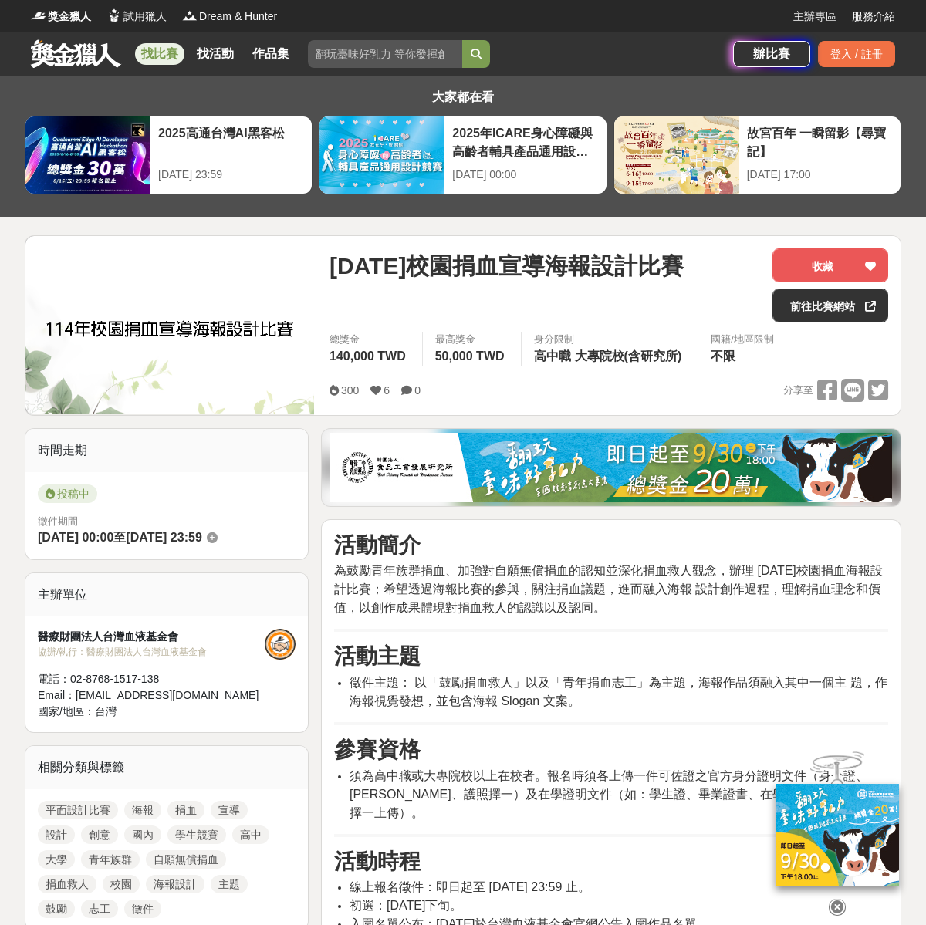
click at [327, 262] on div "114年校園捐血宣導海報設計比賽 收藏 前往比賽網站 總獎金 140,000 TWD 最高獎金 50,000 TWD 身分限制 高中職 大專院校(含研究所) …" at bounding box center [608, 325] width 583 height 179
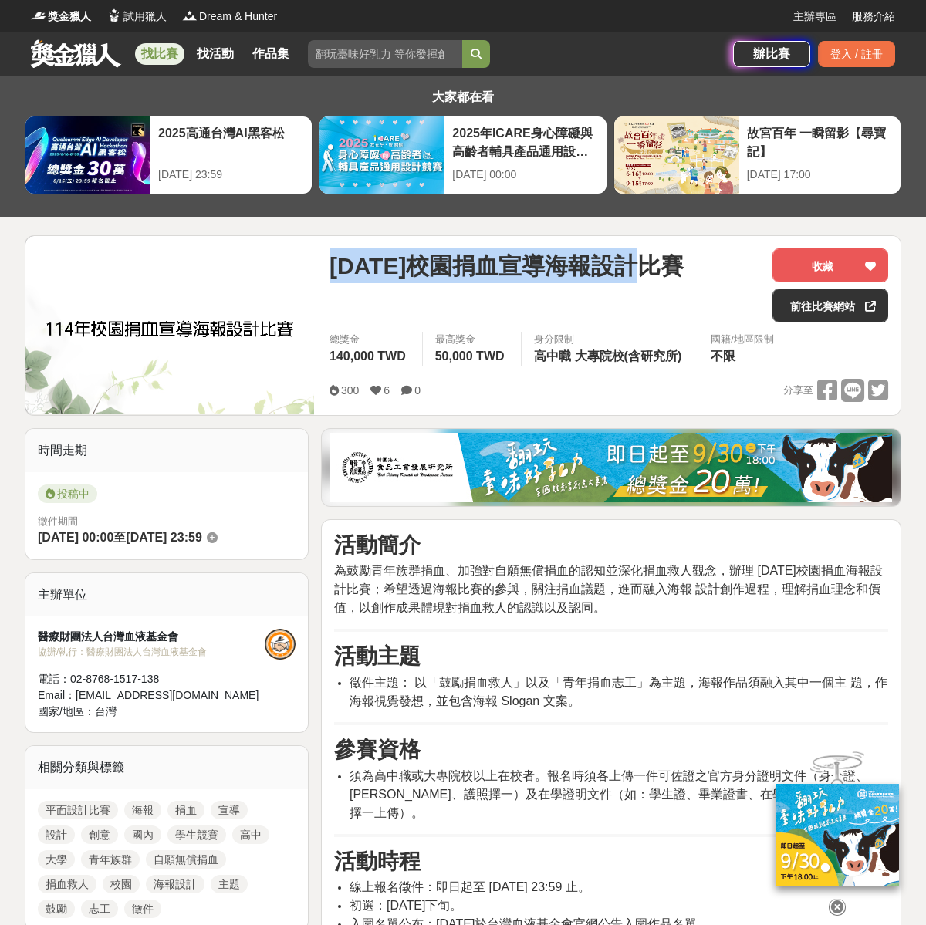
drag, startPoint x: 333, startPoint y: 268, endPoint x: 664, endPoint y: 259, distance: 331.2
click at [664, 259] on span "114年校園捐血宣導海報設計比賽" at bounding box center [507, 266] width 354 height 35
copy span "114年校園捐血宣導海報設計比賽"
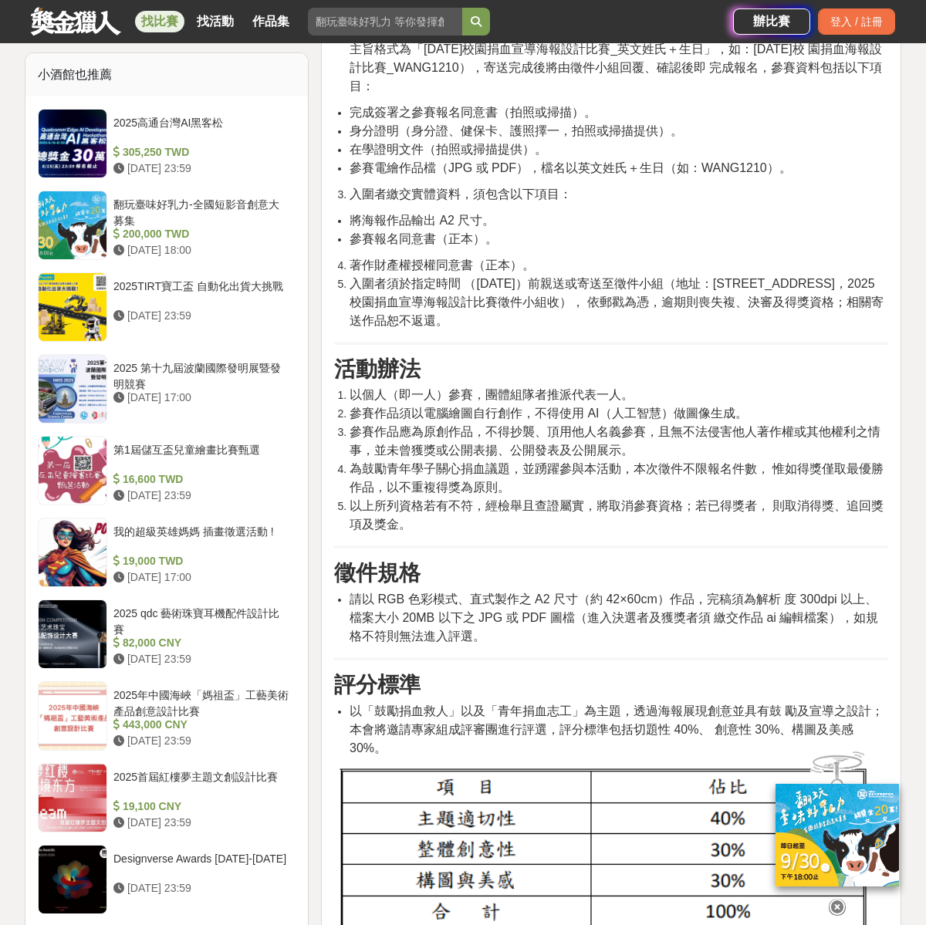
scroll to position [1193, 0]
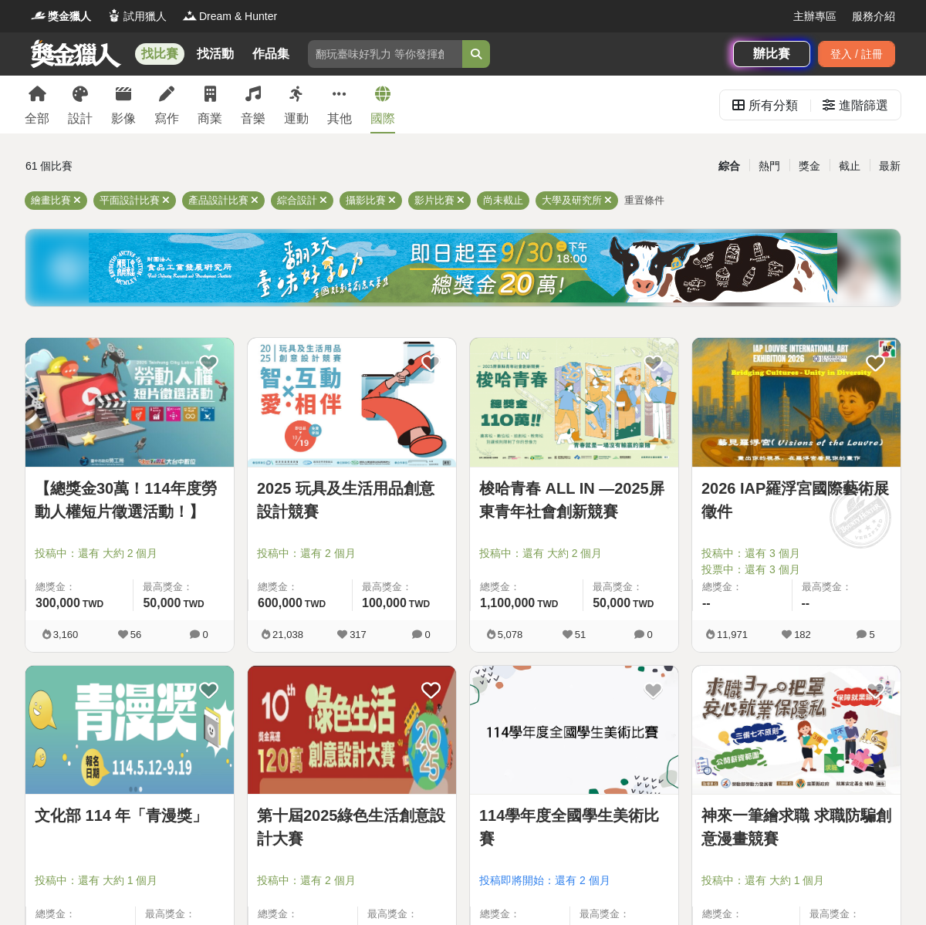
click at [390, 92] on icon at bounding box center [382, 93] width 15 height 15
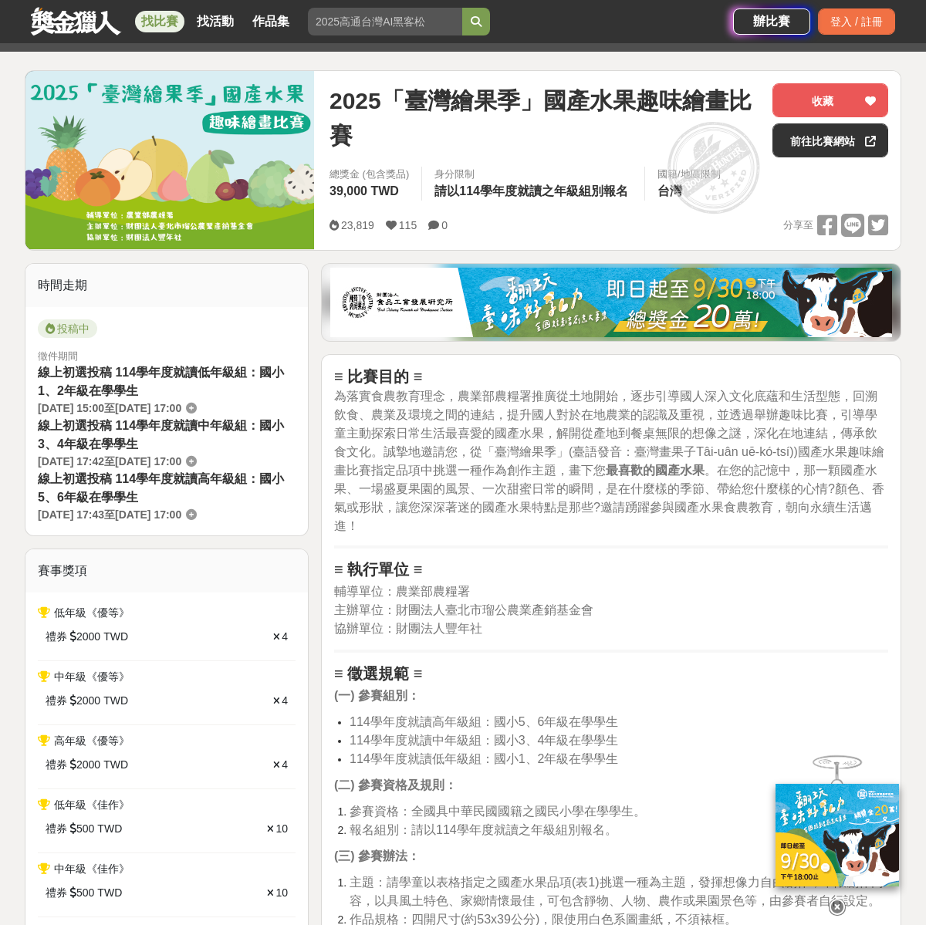
scroll to position [74, 0]
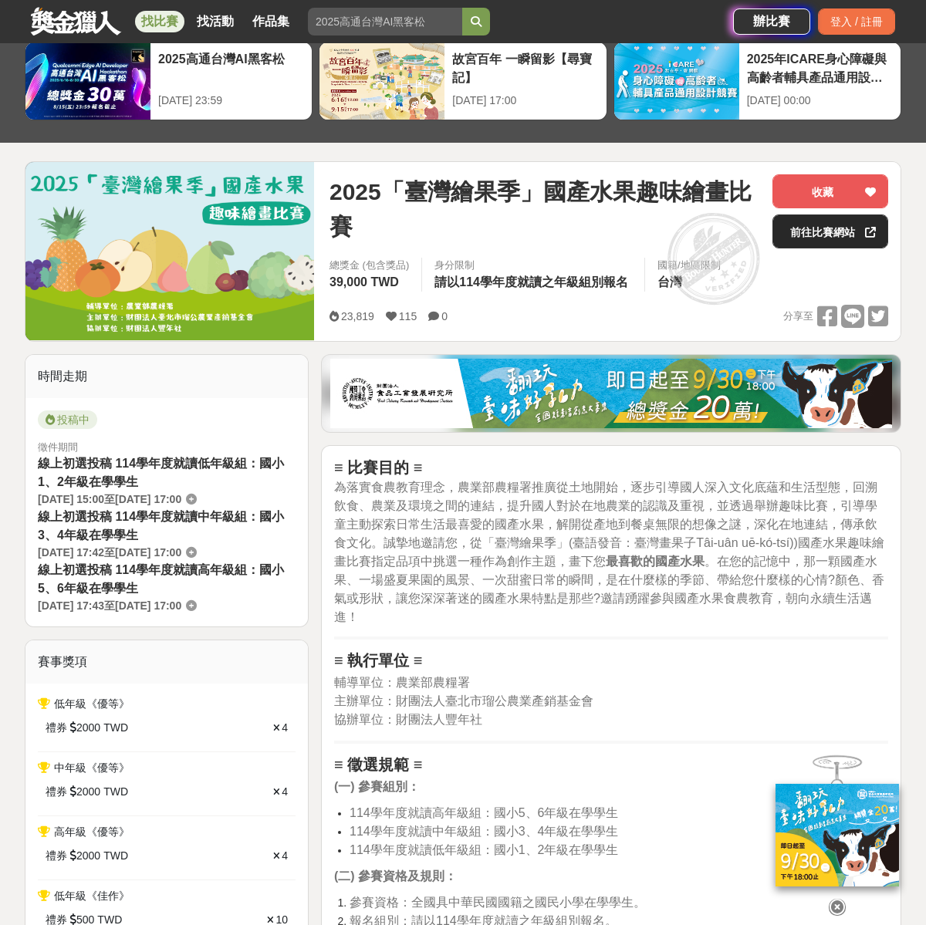
click at [841, 235] on link "前往比賽網站" at bounding box center [831, 232] width 116 height 34
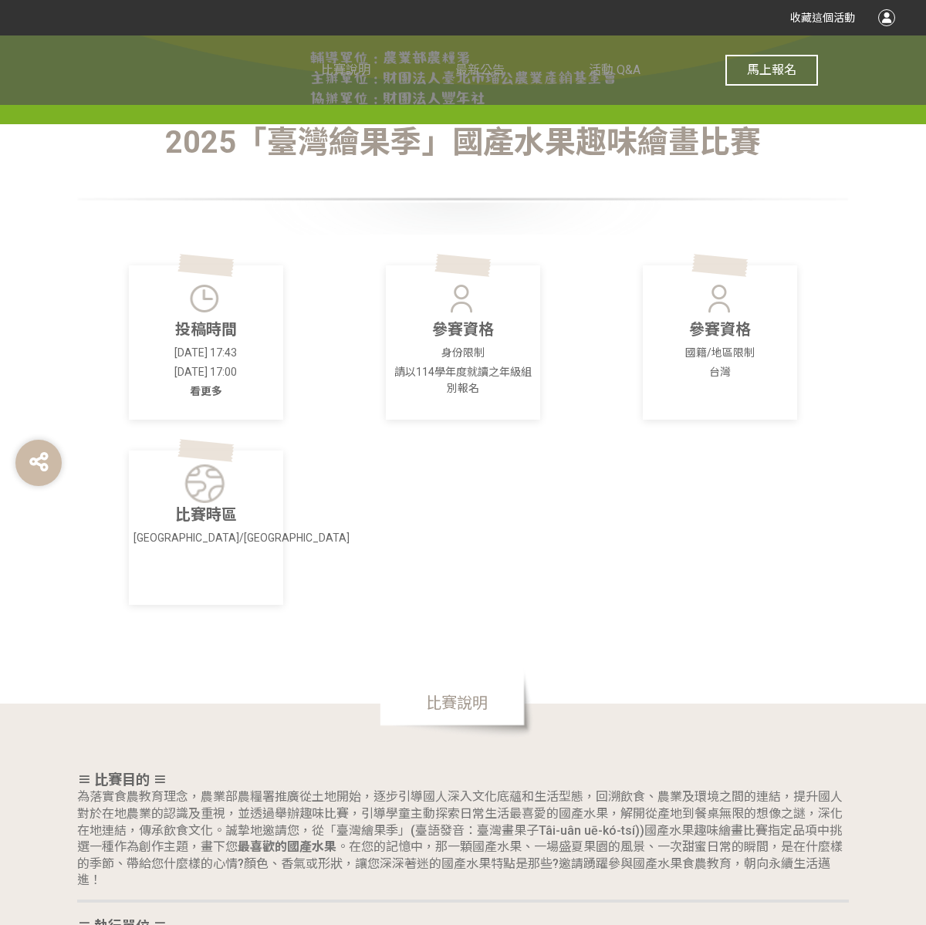
scroll to position [525, 0]
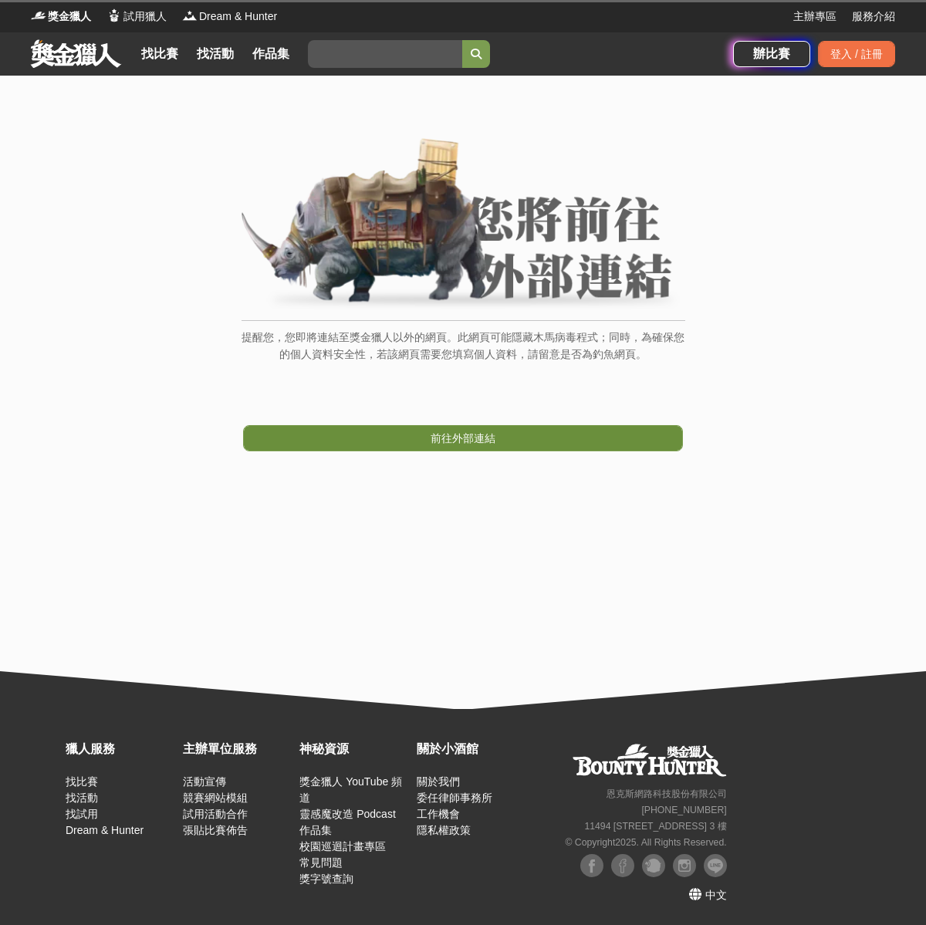
click at [482, 440] on span "前往外部連結" at bounding box center [463, 438] width 65 height 12
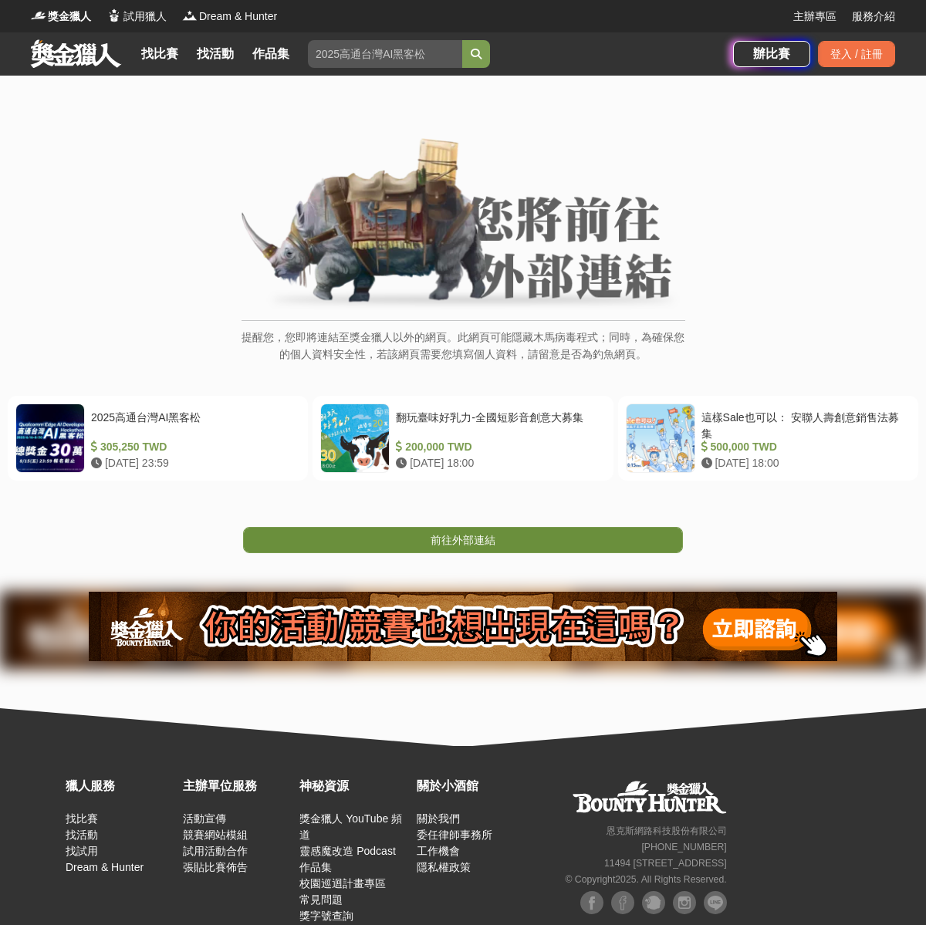
click at [535, 544] on link "前往外部連結" at bounding box center [463, 540] width 440 height 26
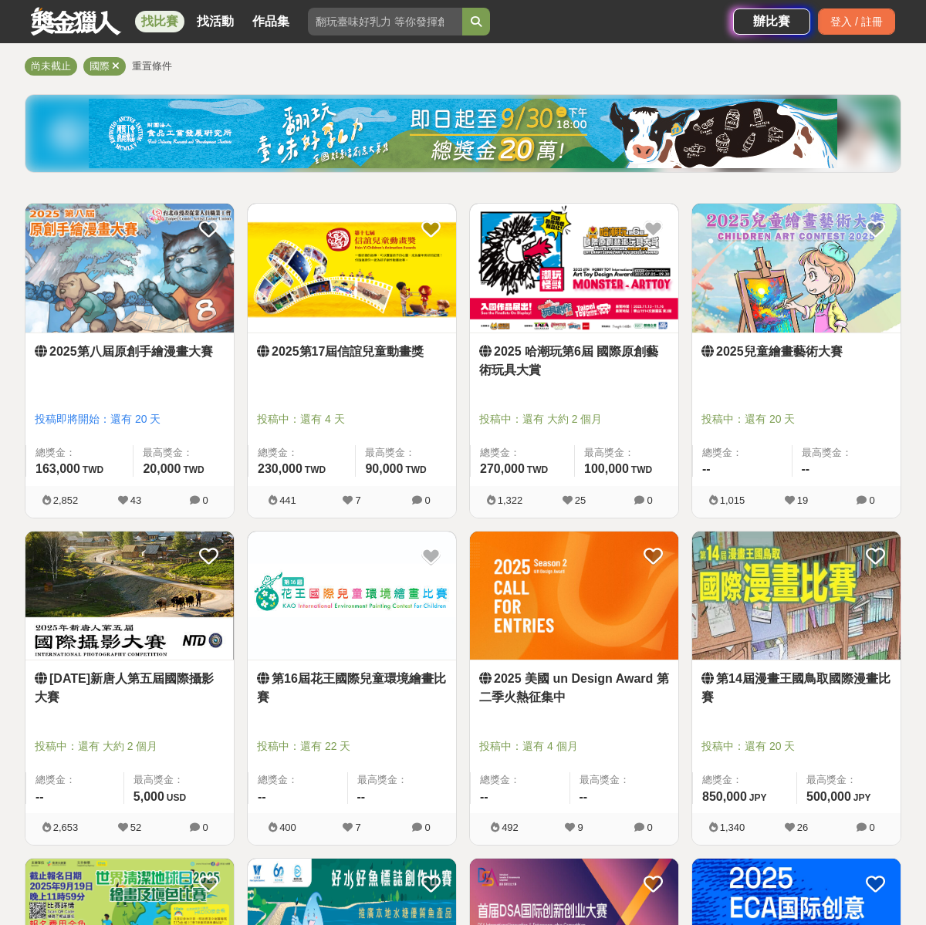
scroll to position [180, 0]
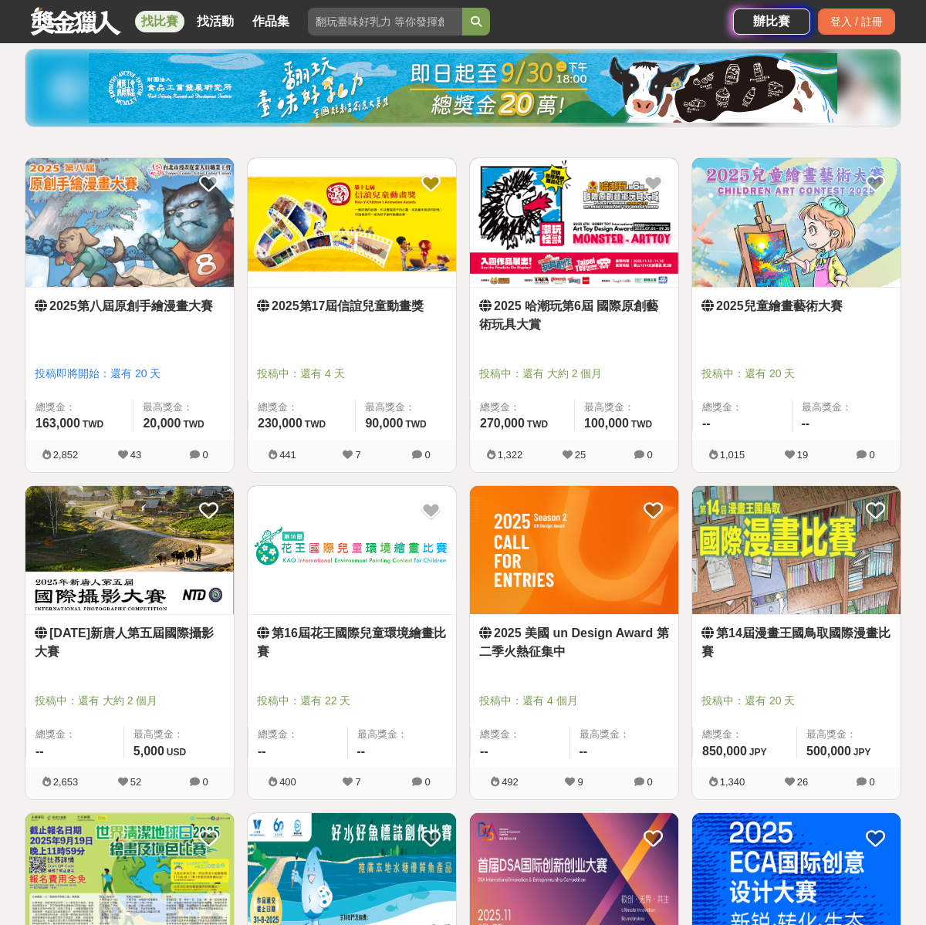
click at [577, 570] on img at bounding box center [574, 550] width 208 height 129
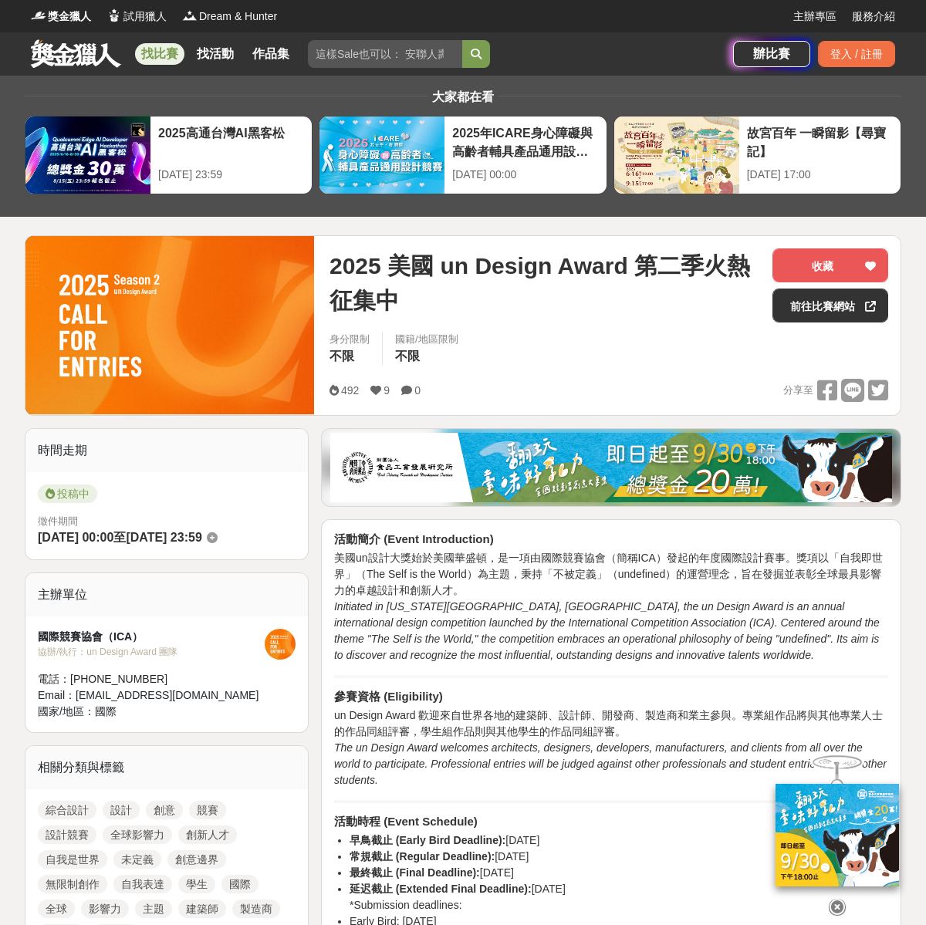
click at [536, 282] on span "2025 美國 un Design Award 第二季火熱征集中" at bounding box center [545, 283] width 431 height 69
click at [431, 276] on span "2025 美國 un Design Award 第二季火熱征集中" at bounding box center [545, 283] width 431 height 69
drag, startPoint x: 396, startPoint y: 266, endPoint x: 631, endPoint y: 271, distance: 235.4
click at [631, 271] on span "2025 美國 un Design Award 第二季火熱征集中" at bounding box center [545, 283] width 431 height 69
copy span "美國 un Design Award"
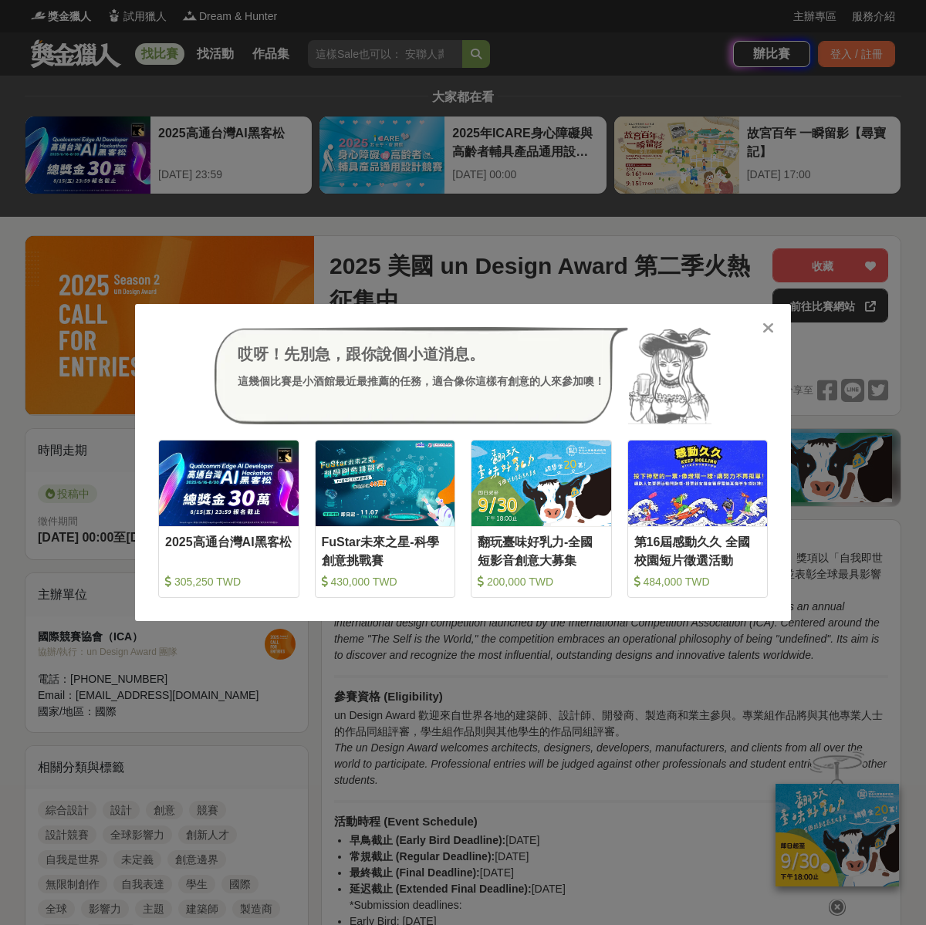
drag, startPoint x: 764, startPoint y: 326, endPoint x: 685, endPoint y: 287, distance: 88.4
click at [764, 326] on icon at bounding box center [769, 327] width 12 height 15
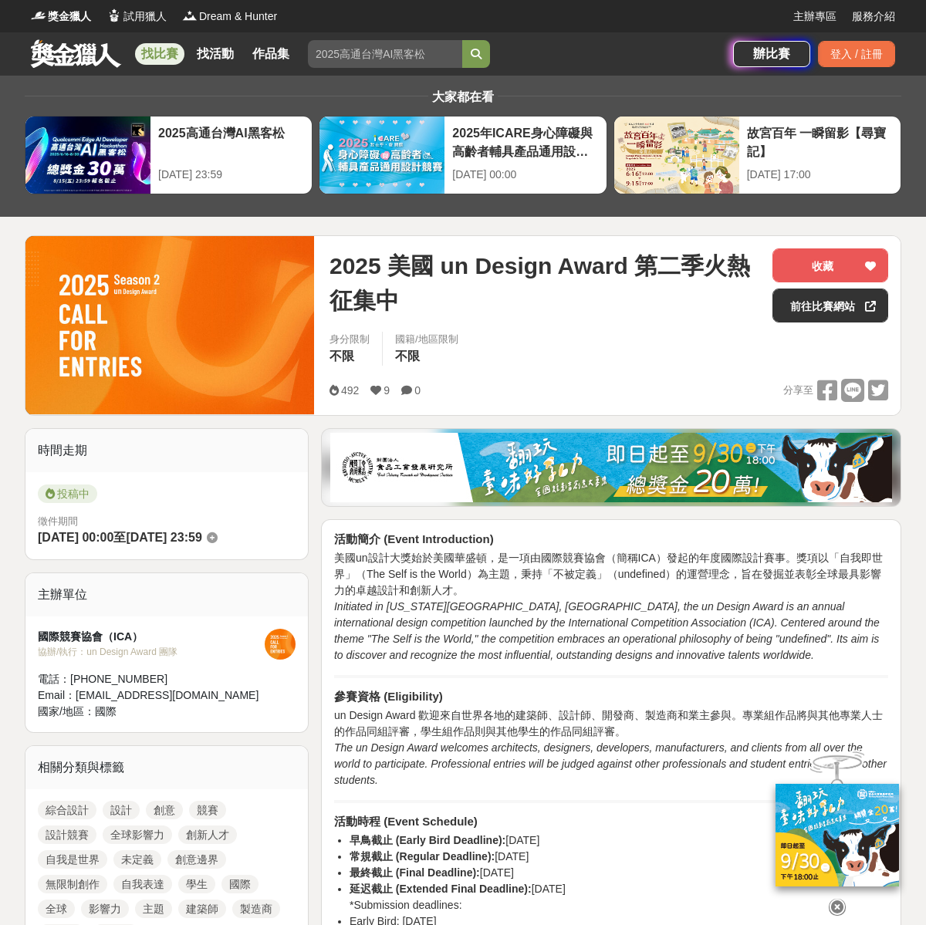
click at [614, 253] on span "2025 美國 un Design Award 第二季火熱征集中" at bounding box center [545, 283] width 431 height 69
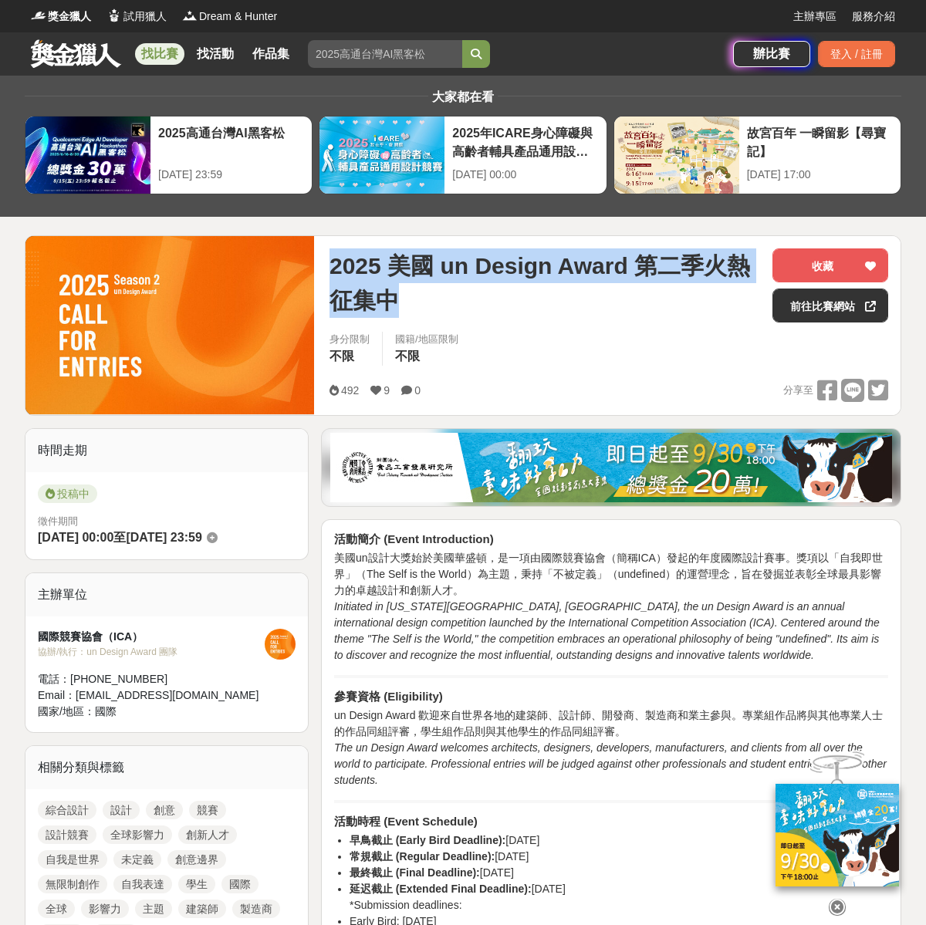
drag, startPoint x: 331, startPoint y: 262, endPoint x: 420, endPoint y: 302, distance: 97.1
click at [420, 302] on span "2025 美國 un Design Award 第二季火熱征集中" at bounding box center [545, 283] width 431 height 69
copy span "2025 美國 un Design Award 第二季火熱征集中"
click at [791, 315] on link "前往比賽網站" at bounding box center [831, 306] width 116 height 34
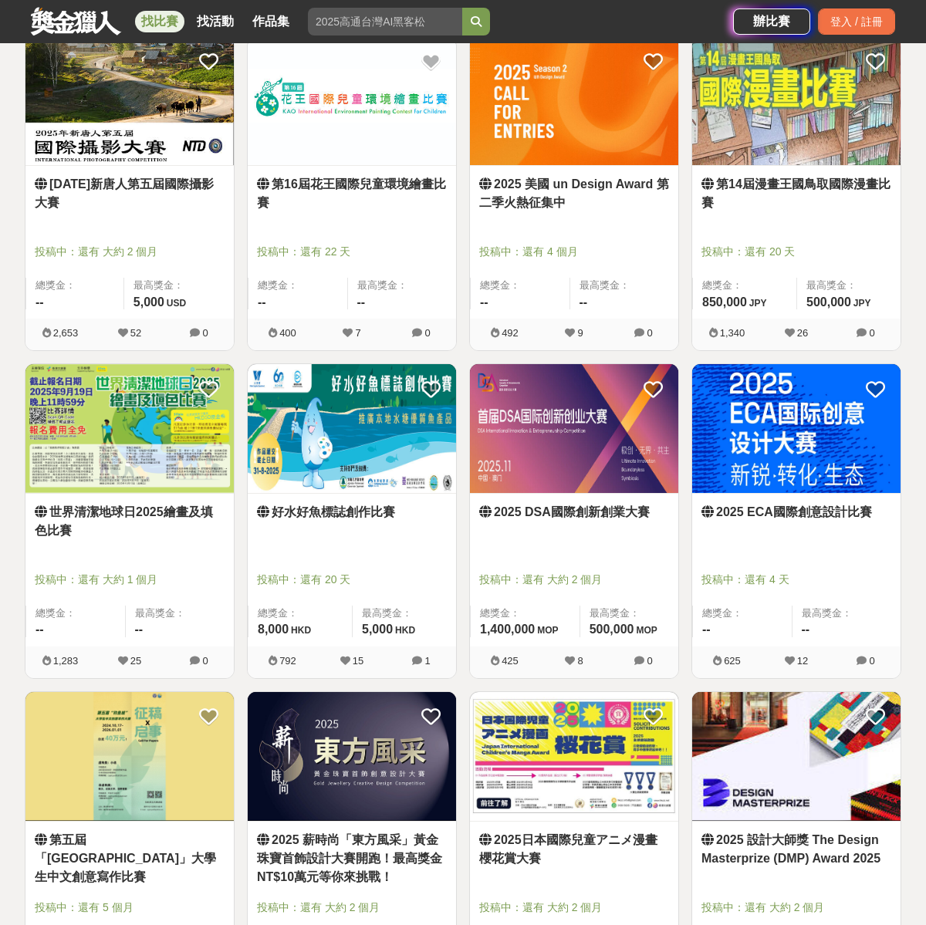
scroll to position [657, 0]
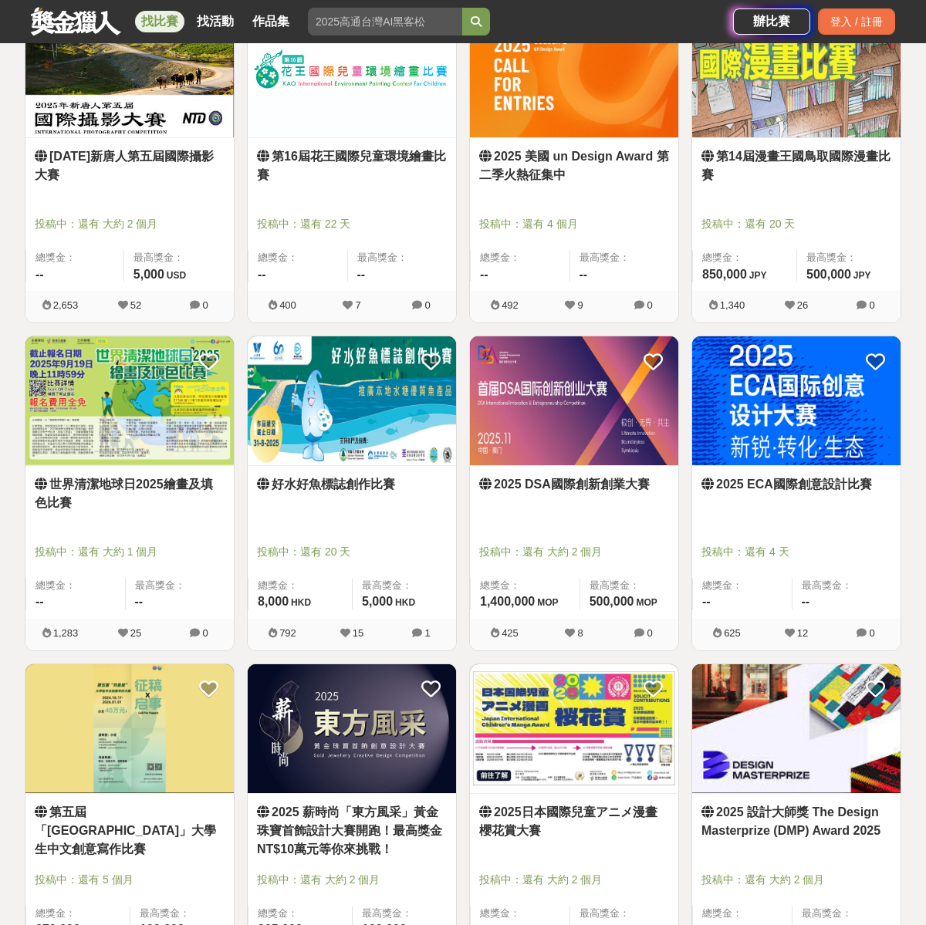
click at [610, 448] on img at bounding box center [574, 400] width 208 height 129
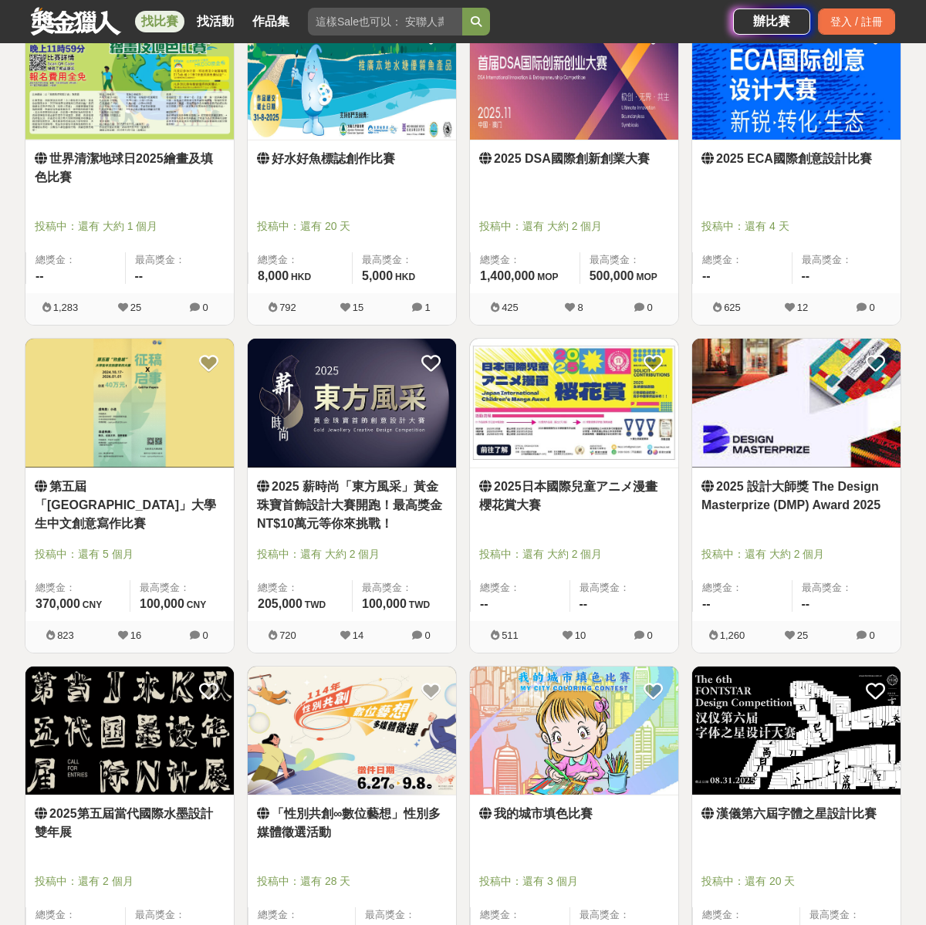
scroll to position [991, 0]
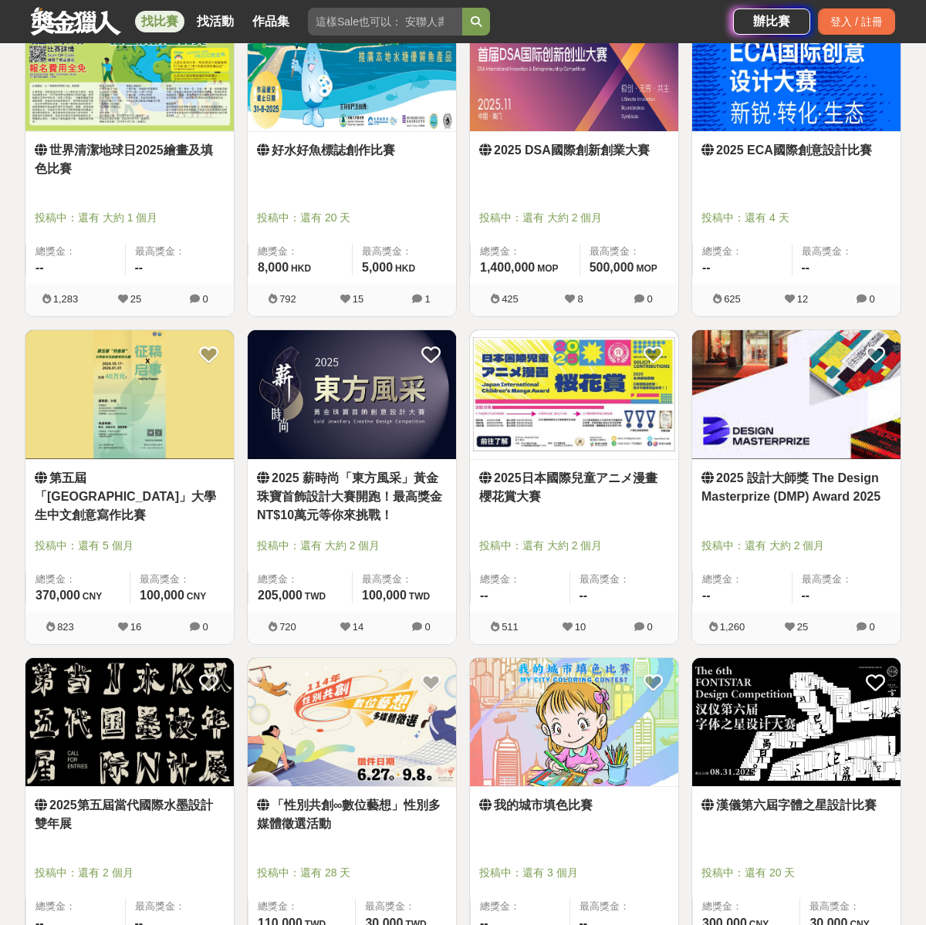
click at [804, 444] on img at bounding box center [796, 394] width 208 height 129
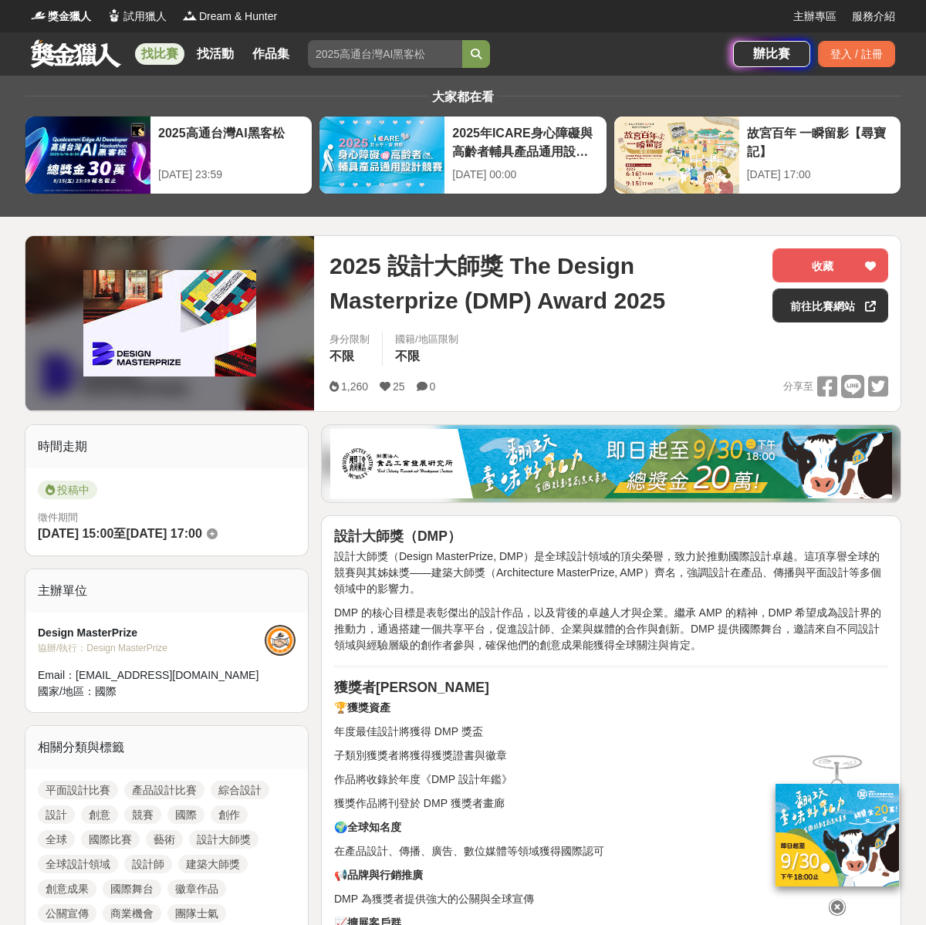
click at [409, 283] on span "2025 設計大師獎 The Design Masterprize (DMP) Award 2025" at bounding box center [545, 283] width 431 height 69
drag, startPoint x: 336, startPoint y: 265, endPoint x: 657, endPoint y: 289, distance: 321.9
click at [657, 289] on span "2025 設計大師獎 The Design Masterprize (DMP) Award 2025" at bounding box center [545, 283] width 431 height 69
click at [656, 294] on span "2025 設計大師獎 The Design Masterprize (DMP) Award 2025" at bounding box center [545, 283] width 431 height 69
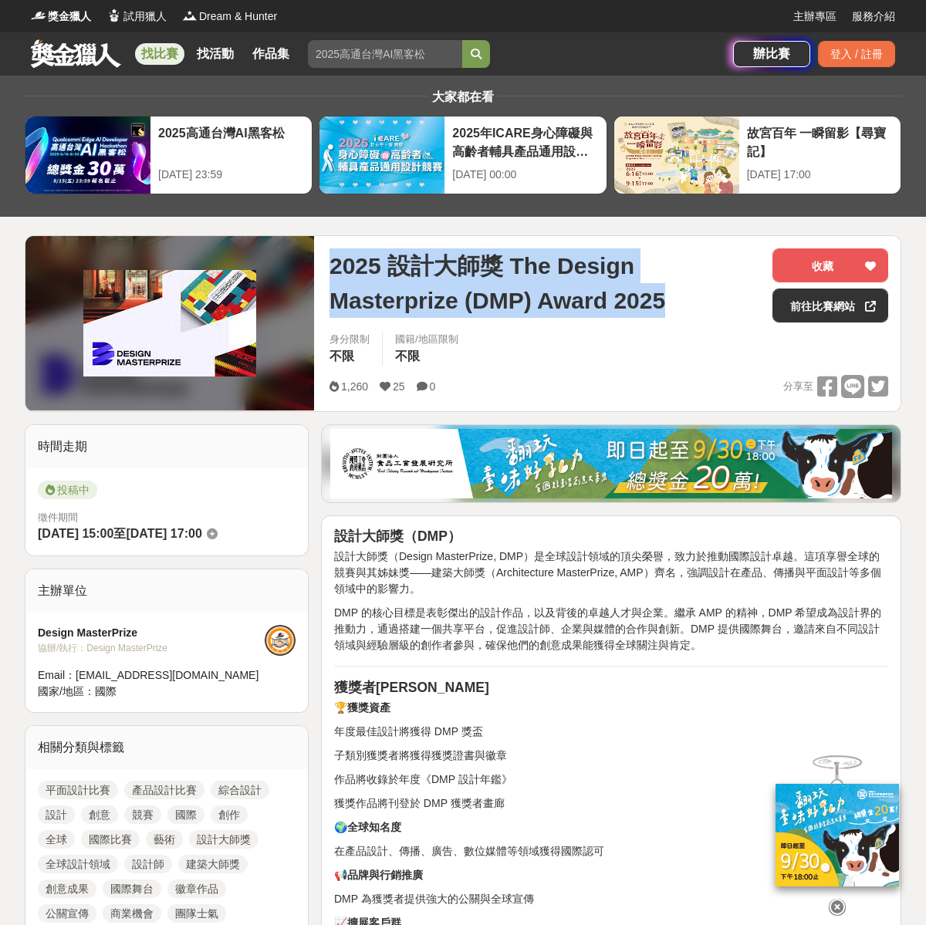
drag, startPoint x: 664, startPoint y: 304, endPoint x: 323, endPoint y: 254, distance: 344.8
click at [323, 254] on div "2025 設計大師獎 The Design Masterprize (DMP) Award 2025 收藏 前往比賽網站 身分限制 不限 國籍/地區限制 不限…" at bounding box center [608, 323] width 583 height 175
copy span "2025 設計大師獎 The Design Masterprize (DMP) Award 2025"
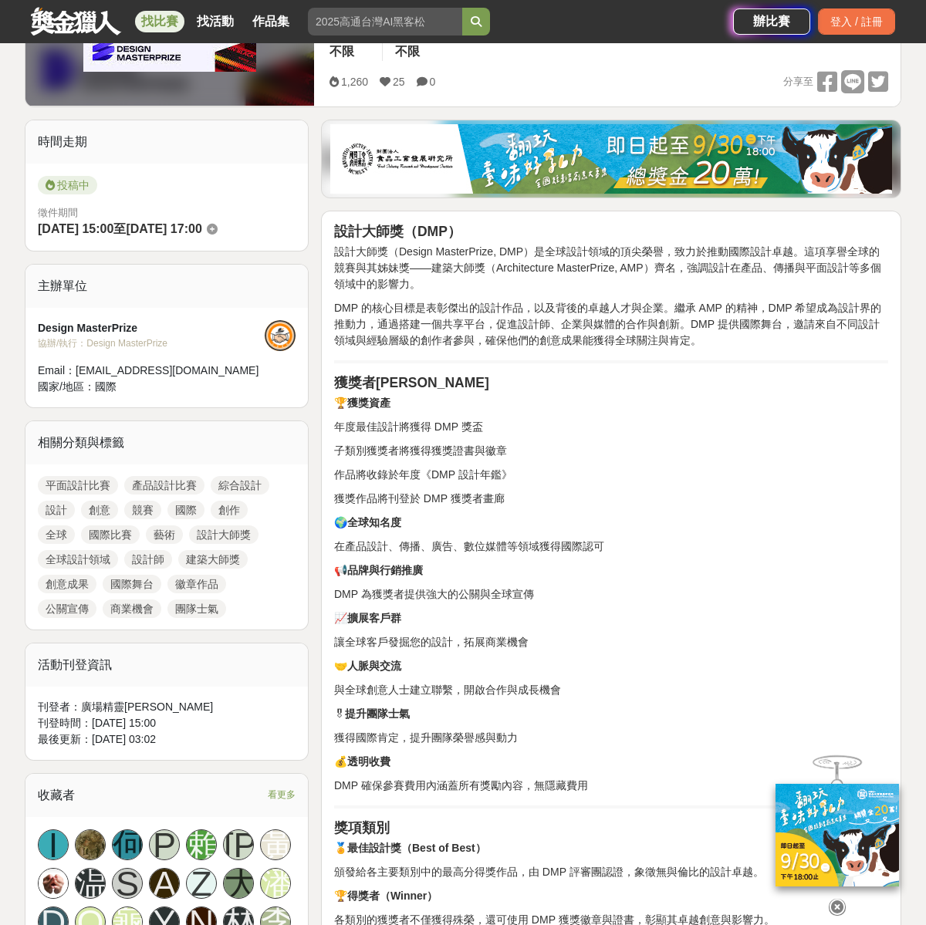
scroll to position [347, 0]
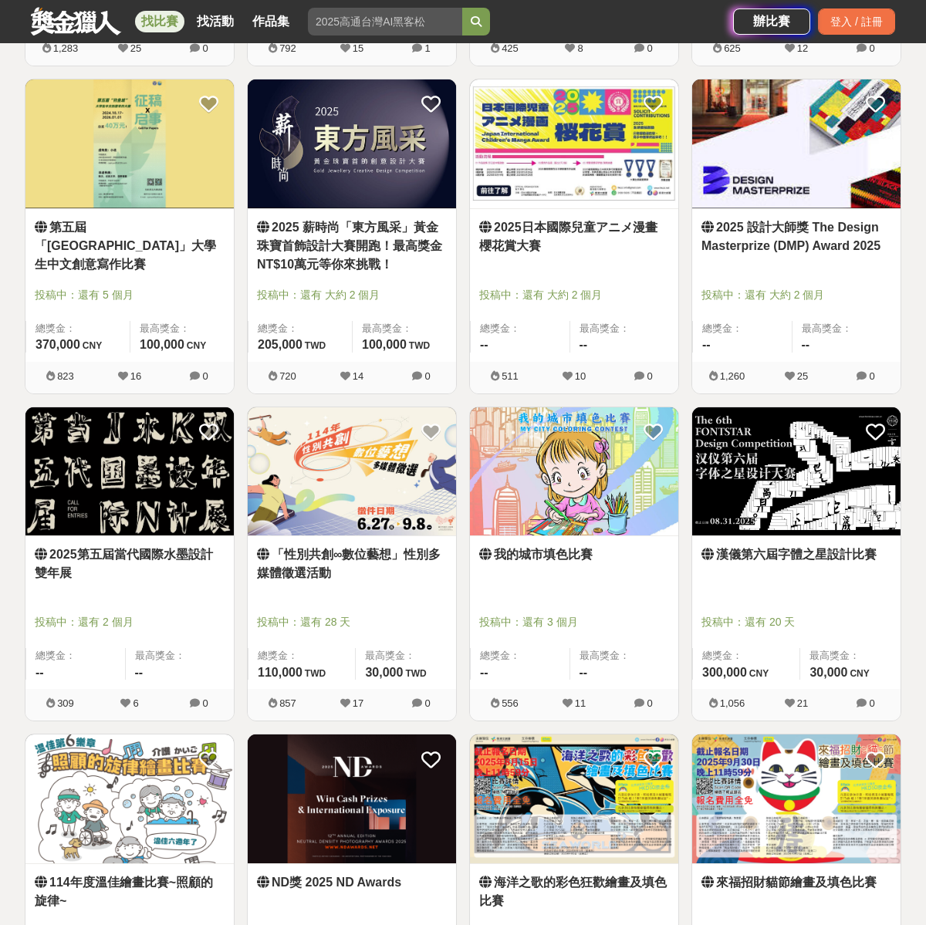
scroll to position [1246, 0]
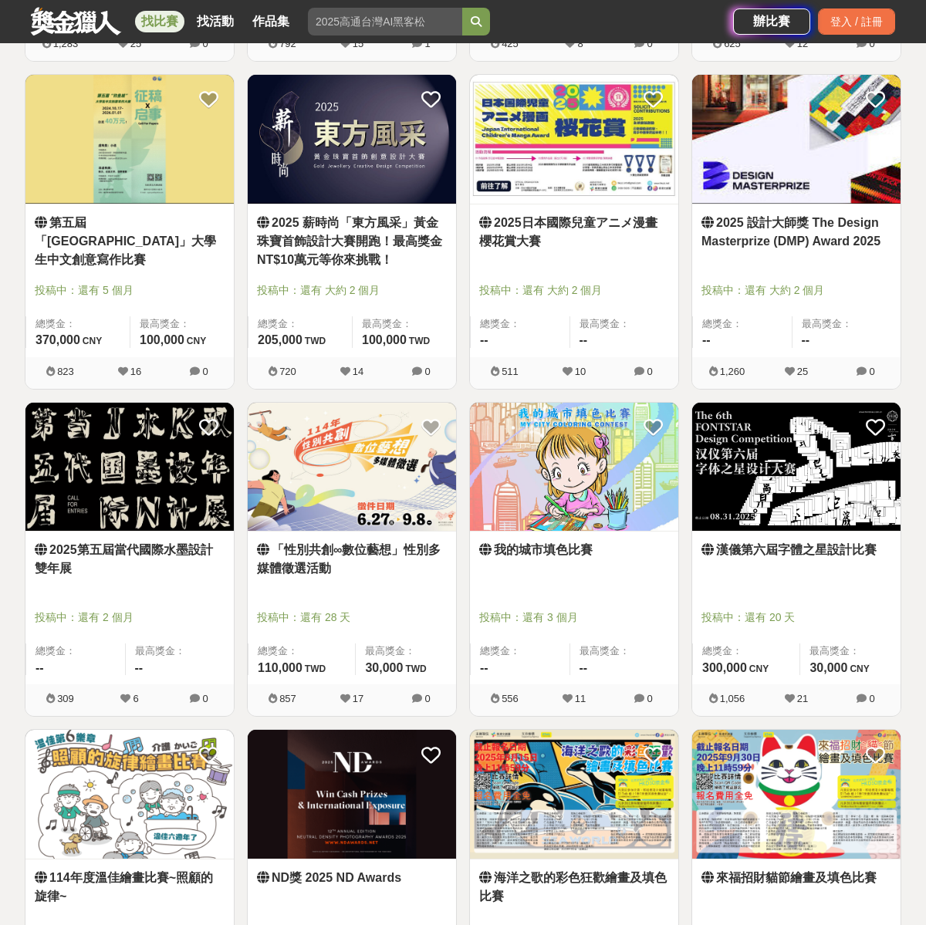
click at [833, 492] on img at bounding box center [796, 467] width 208 height 129
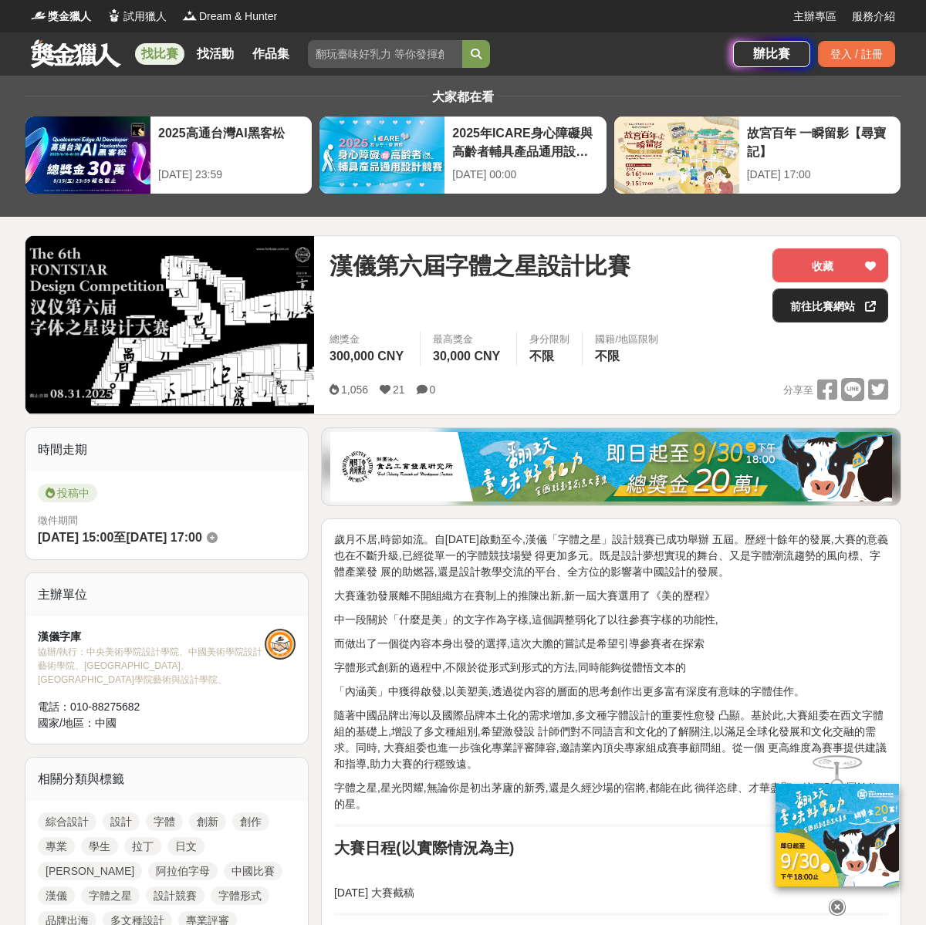
click at [823, 310] on link "前往比賽網站" at bounding box center [831, 306] width 116 height 34
click at [347, 250] on span "漢儀第六屆字體之星設計比賽" at bounding box center [480, 266] width 301 height 35
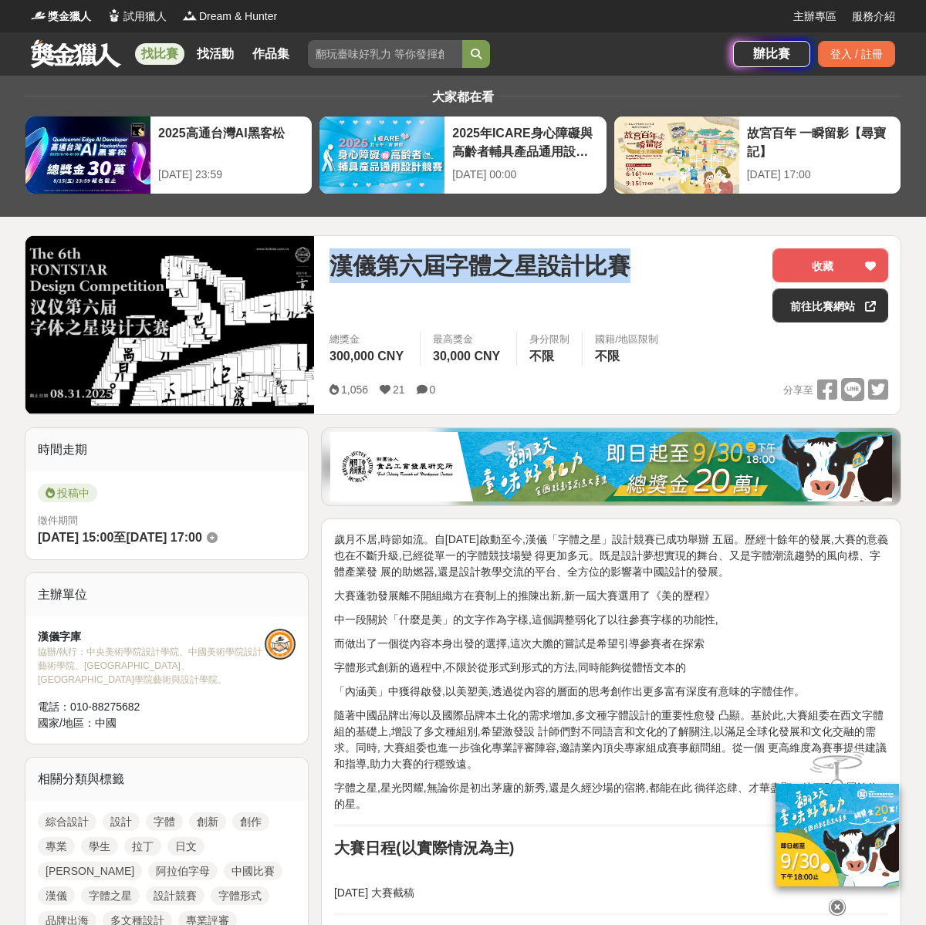
drag, startPoint x: 326, startPoint y: 264, endPoint x: 625, endPoint y: 262, distance: 298.7
click at [625, 262] on div "漢儀第六屆字體之星設計比賽 收藏 前往比賽網站 總獎金 300,000 CNY 最高獎金 30,000 CNY 身分限制 不限 國籍/地區限制 不限 1,05…" at bounding box center [608, 325] width 583 height 178
copy span "漢儀第六屆字體之星設計比賽"
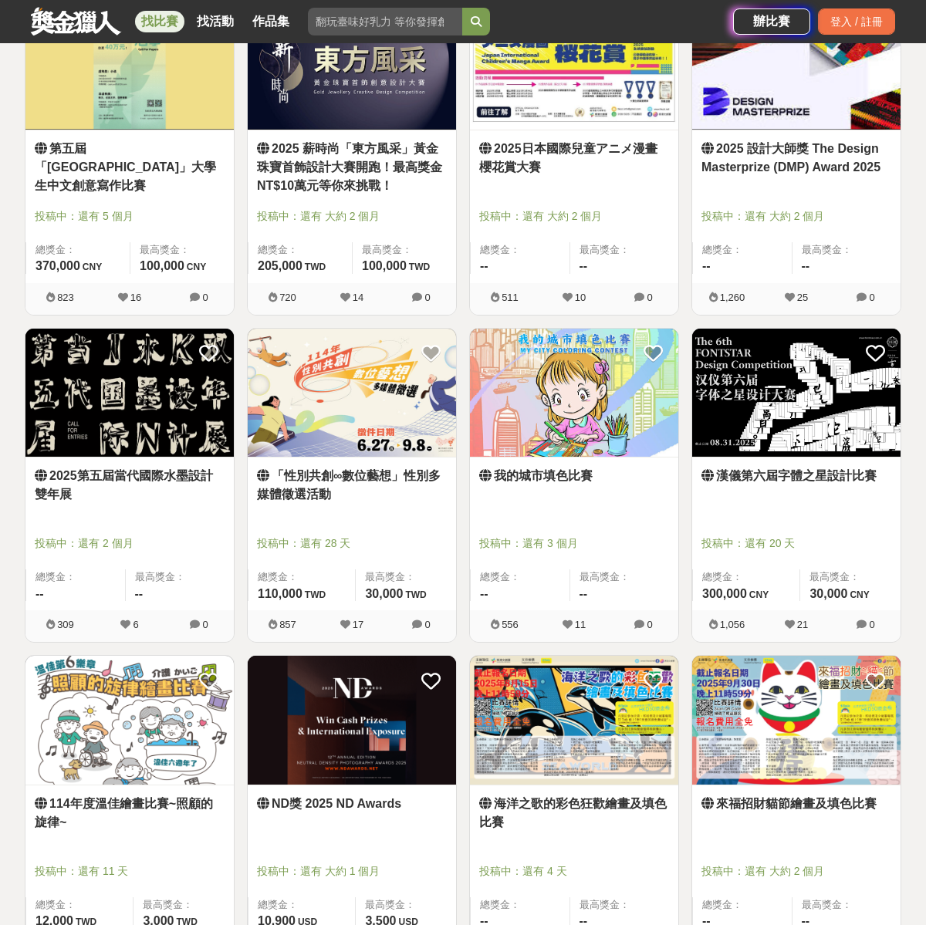
scroll to position [1391, 0]
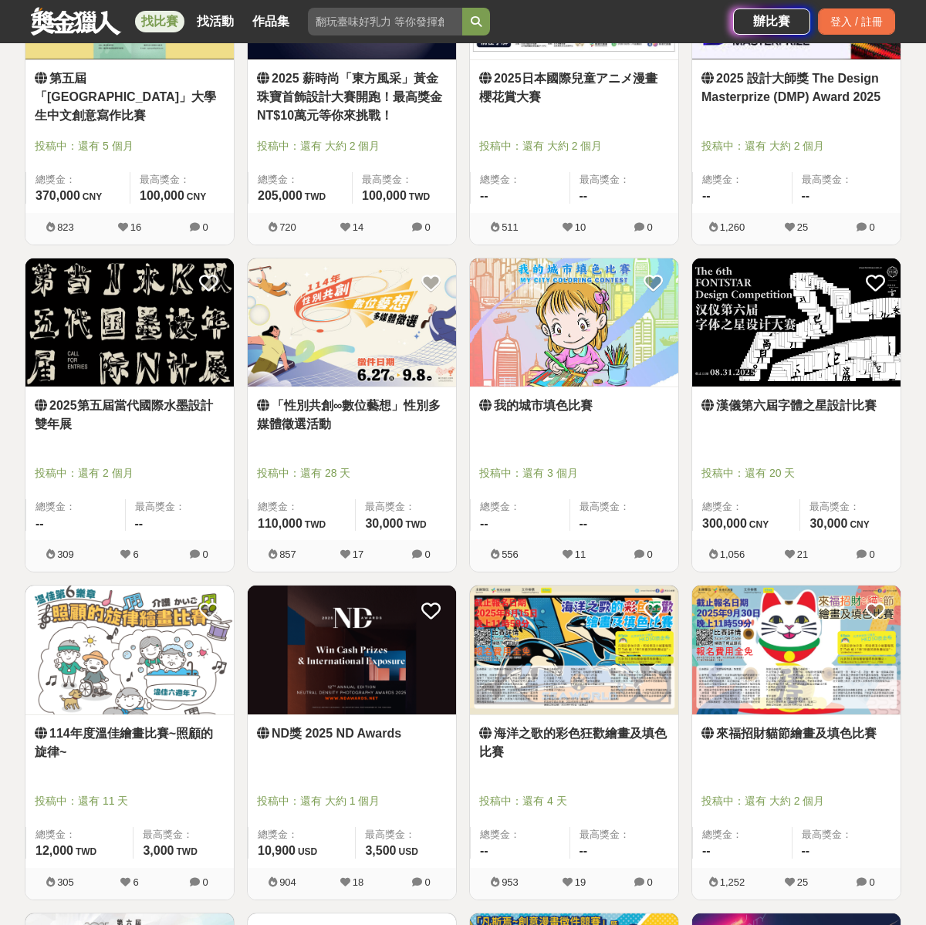
click at [367, 674] on img at bounding box center [352, 650] width 208 height 129
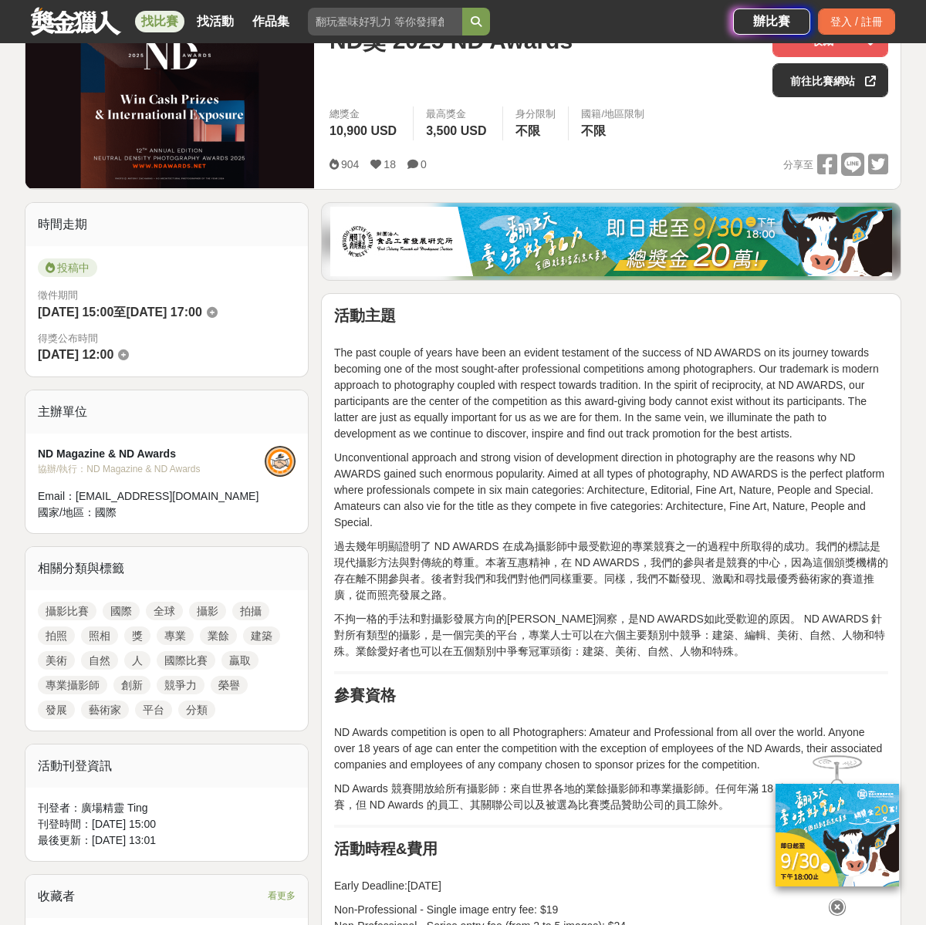
scroll to position [100, 0]
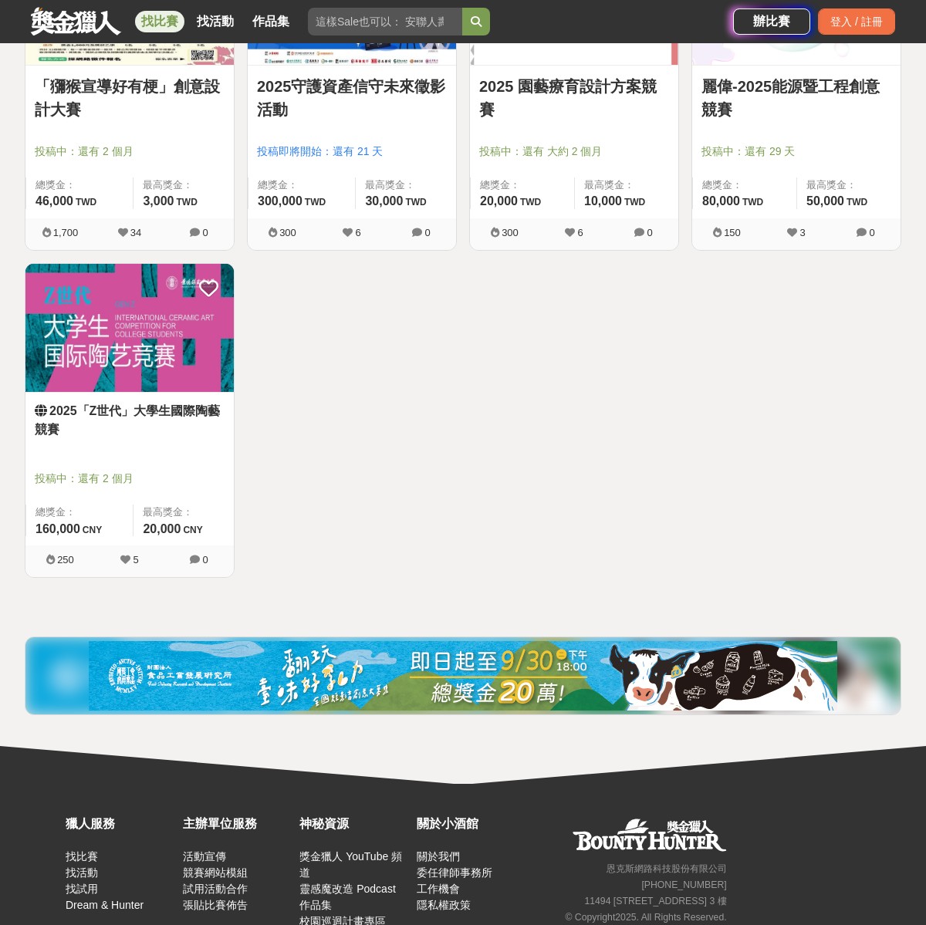
scroll to position [3099, 0]
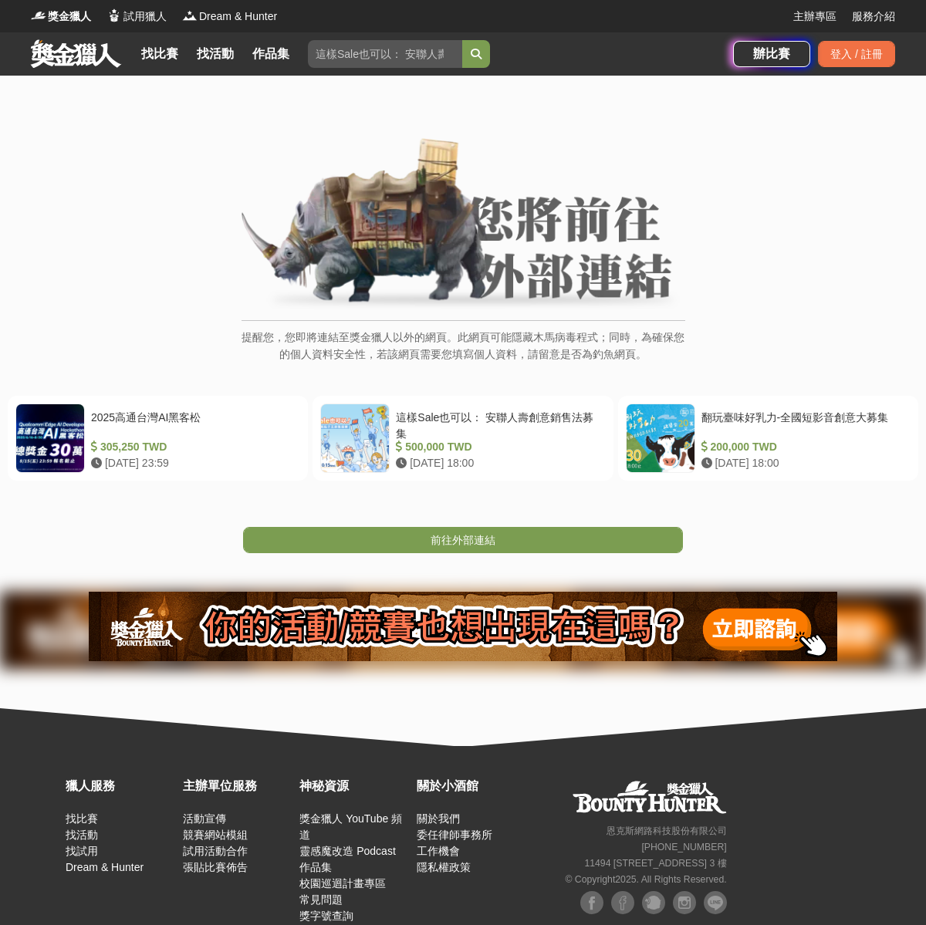
click at [444, 553] on div "提醒您，您即將連結至獎金獵人以外的網頁。此網頁可能隱藏木馬病毒程式；同時，為確保您的個人資料安全性，若該網頁需要您填寫個人資料，請留意是否為釣魚網頁。 202…" at bounding box center [463, 411] width 926 height 671
click at [447, 542] on span "前往外部連結" at bounding box center [463, 540] width 65 height 12
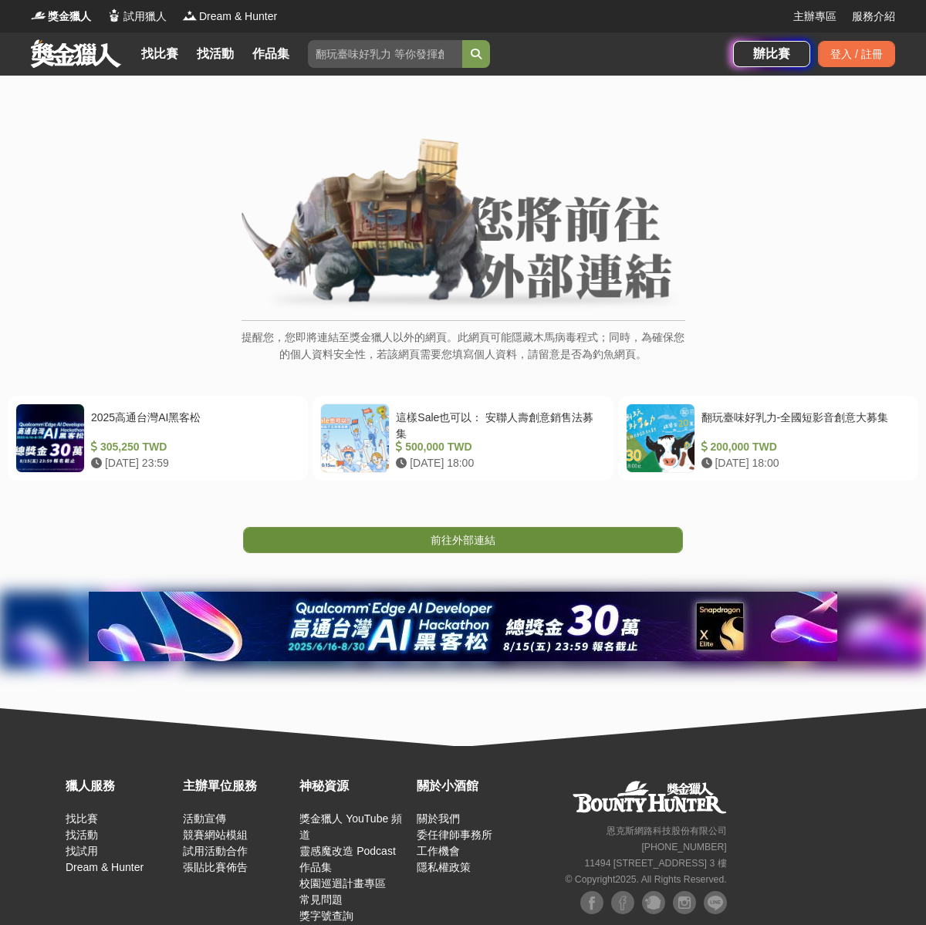
click at [497, 546] on link "前往外部連結" at bounding box center [463, 540] width 440 height 26
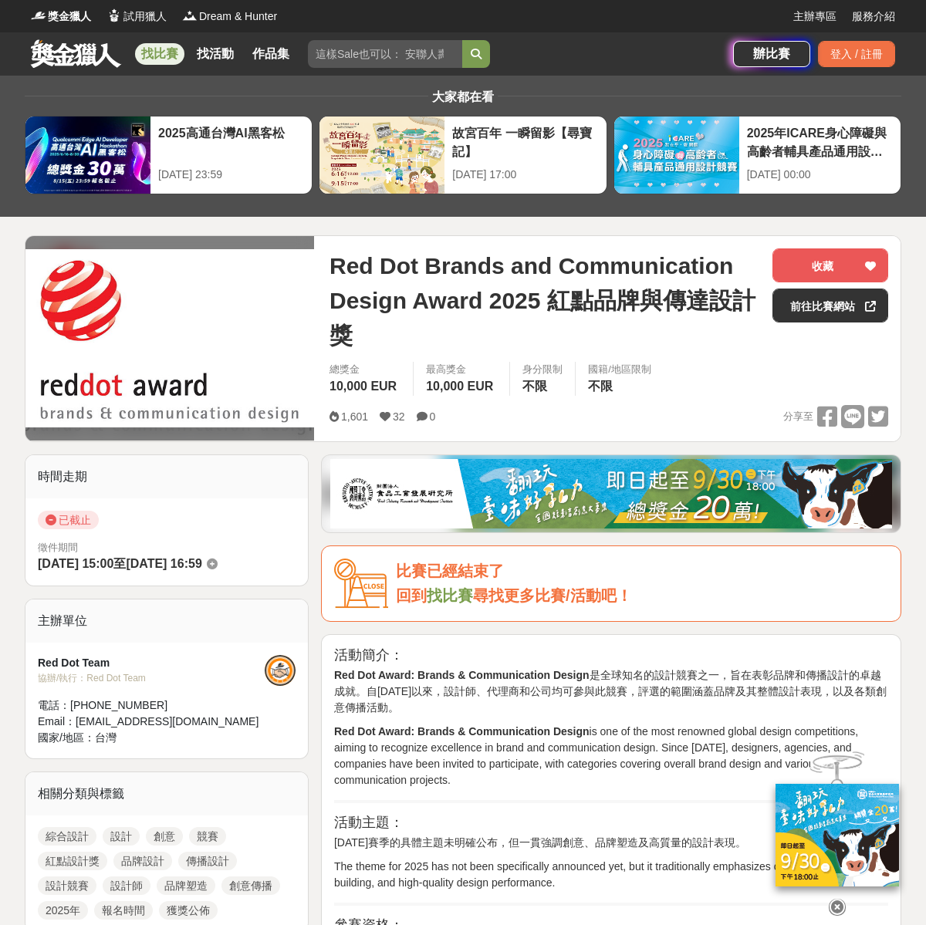
click at [118, 382] on img at bounding box center [169, 338] width 289 height 178
click at [592, 753] on p "Red Dot Award: Brands & Communication Design is one of the most renowned global…" at bounding box center [611, 756] width 554 height 65
click at [512, 303] on span "Red Dot Brands and Communication Design Award 2025 紅點品牌與傳達設計獎" at bounding box center [545, 301] width 431 height 104
click at [524, 316] on span "Red Dot Brands and Communication Design Award 2025 紅點品牌與傳達設計獎" at bounding box center [545, 301] width 431 height 104
click at [520, 299] on span "Red Dot Brands and Communication Design Award 2025 紅點品牌與傳達設計獎" at bounding box center [545, 301] width 431 height 104
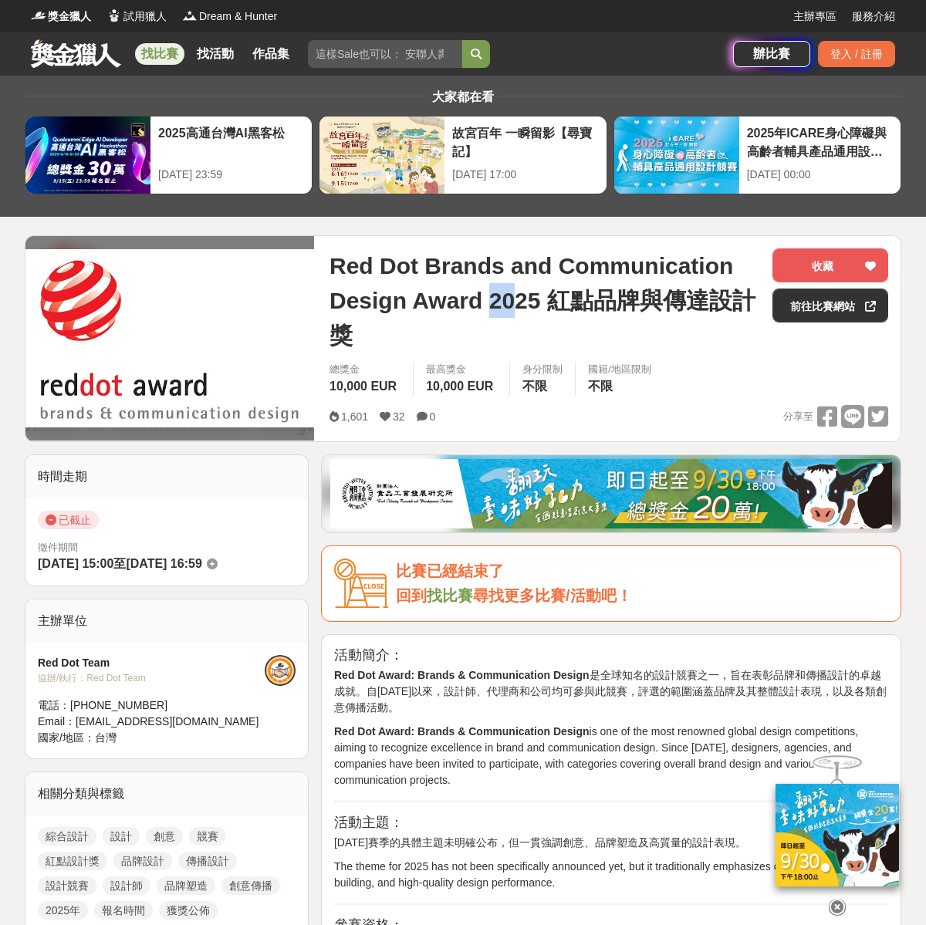
drag, startPoint x: 494, startPoint y: 303, endPoint x: 519, endPoint y: 306, distance: 25.7
click at [519, 306] on span "Red Dot Brands and Communication Design Award 2025 紅點品牌與傳達設計獎" at bounding box center [545, 301] width 431 height 104
click at [218, 564] on icon at bounding box center [212, 564] width 11 height 11
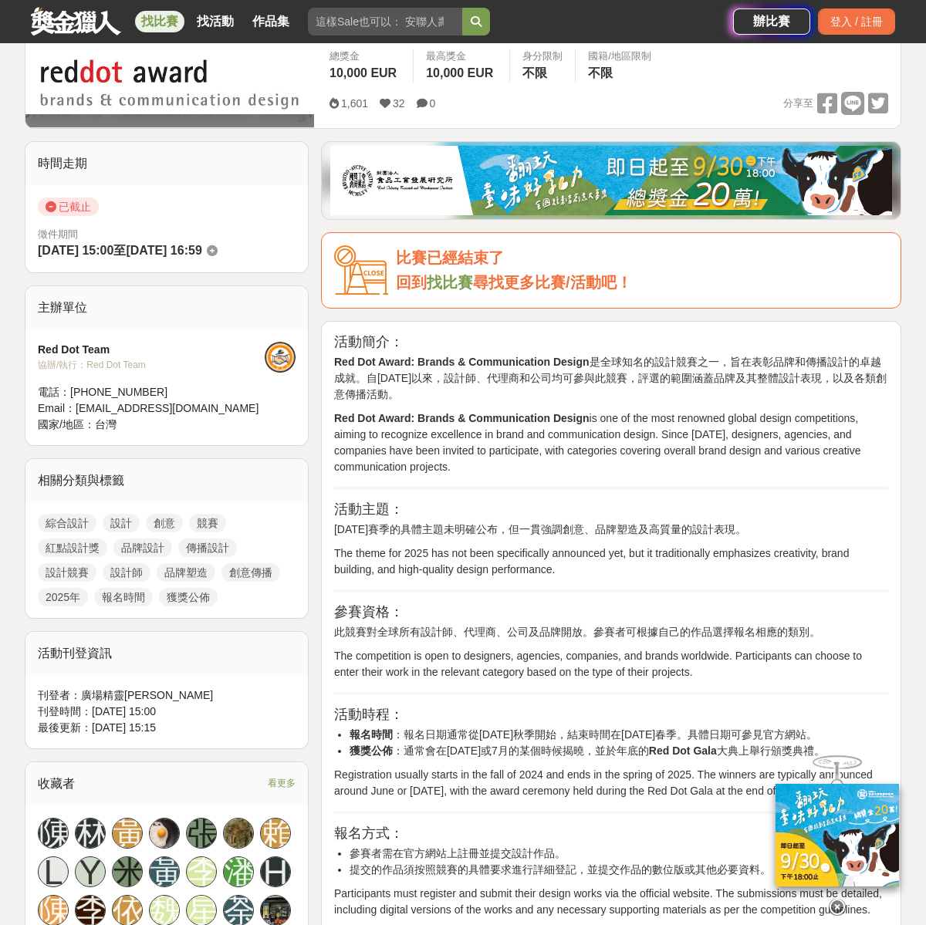
scroll to position [333, 0]
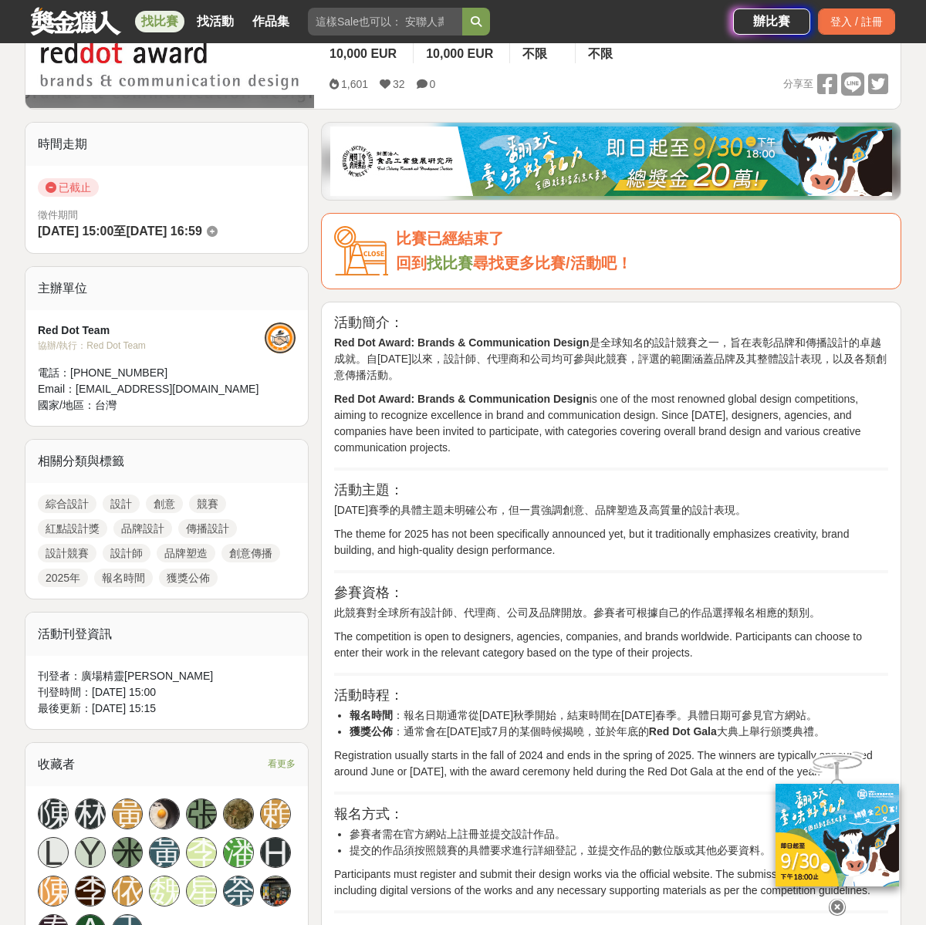
click at [424, 716] on li "報名時間 ：報名日期通常從[DATE]秋季開始，結束時間在[DATE]春季。具體日期可參見官方網站。" at bounding box center [619, 716] width 539 height 16
drag, startPoint x: 698, startPoint y: 715, endPoint x: 738, endPoint y: 714, distance: 40.1
click at [738, 714] on li "報名時間 ：報名日期通常從[DATE]秋季開始，結束時間在[DATE]春季。具體日期可參見官方網站。" at bounding box center [619, 716] width 539 height 16
click at [767, 714] on li "報名時間 ：報名日期通常從[DATE]秋季開始，結束時間在[DATE]春季。具體日期可參見官方網站。" at bounding box center [619, 716] width 539 height 16
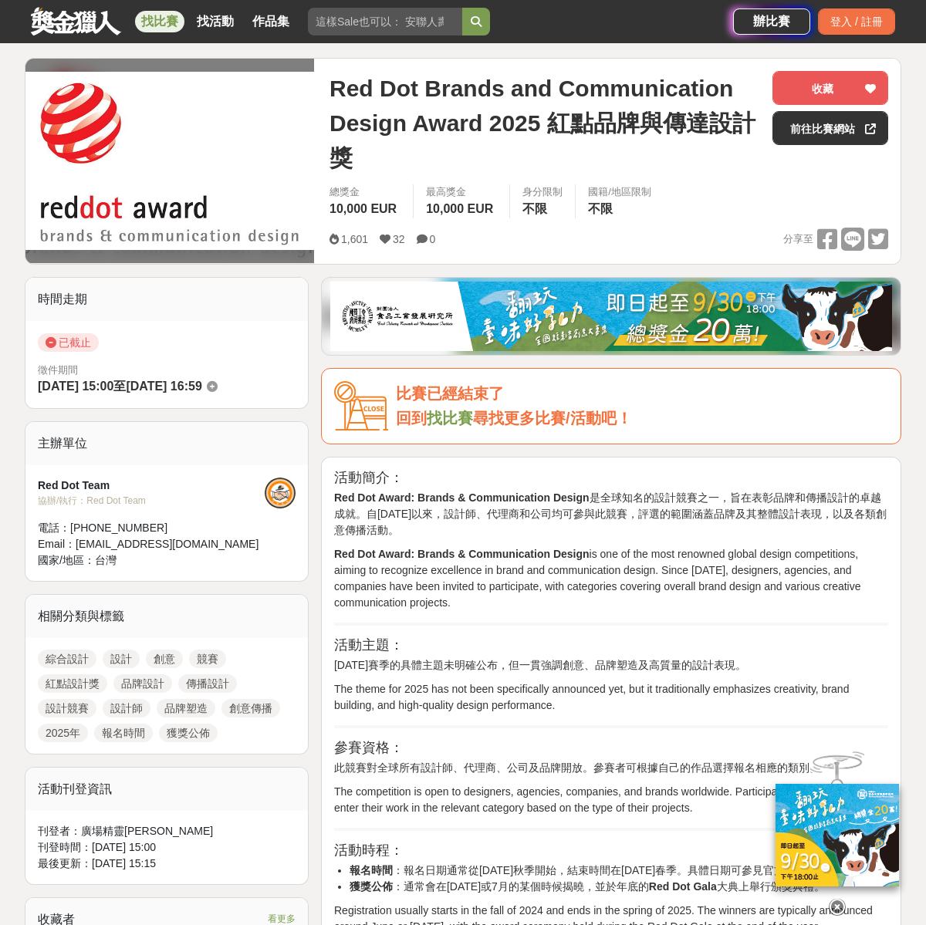
scroll to position [0, 0]
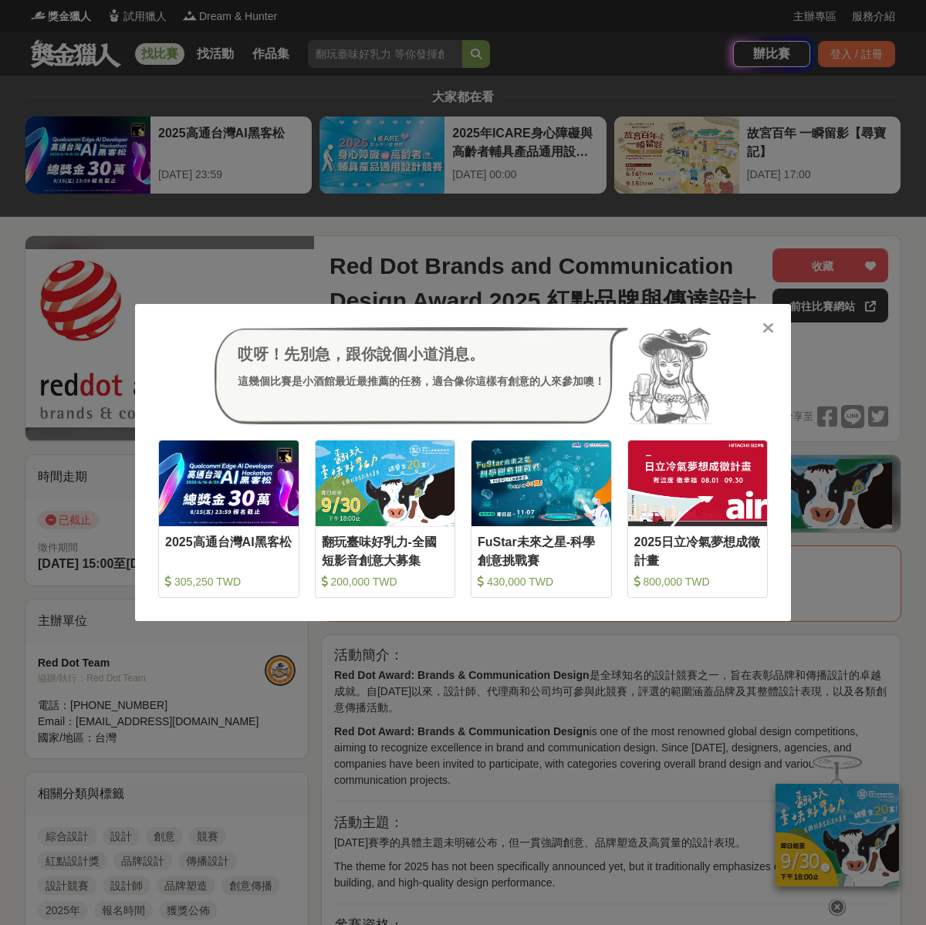
click at [769, 325] on icon at bounding box center [769, 327] width 12 height 15
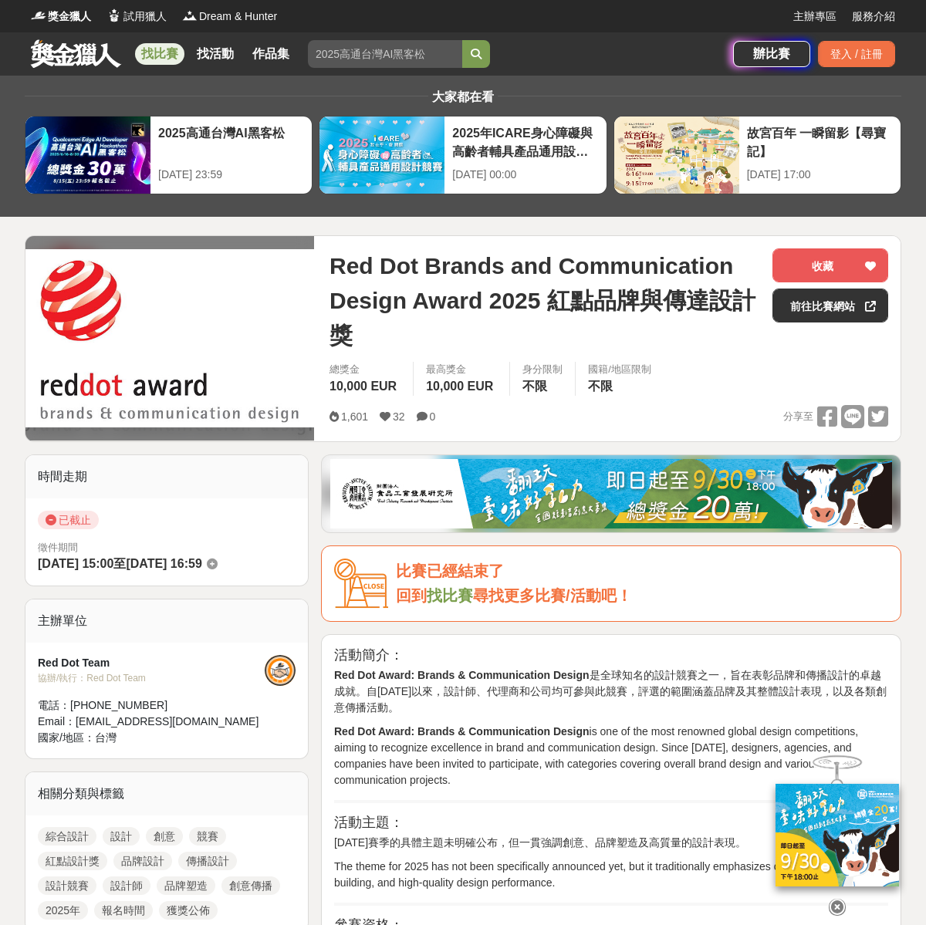
click at [167, 53] on link "找比賽" at bounding box center [159, 54] width 49 height 22
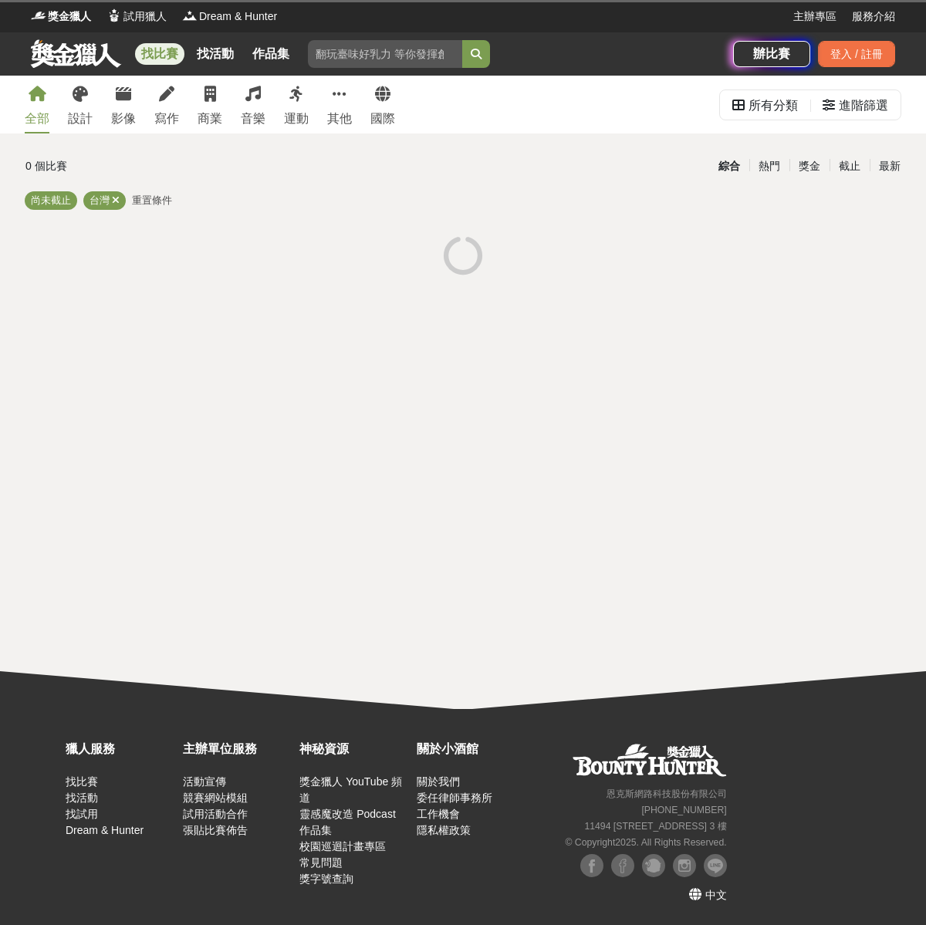
click at [98, 98] on div "全部 設計 影像 寫作 商業 音樂 運動 其他 國際" at bounding box center [209, 105] width 389 height 58
click at [85, 100] on icon at bounding box center [80, 93] width 15 height 15
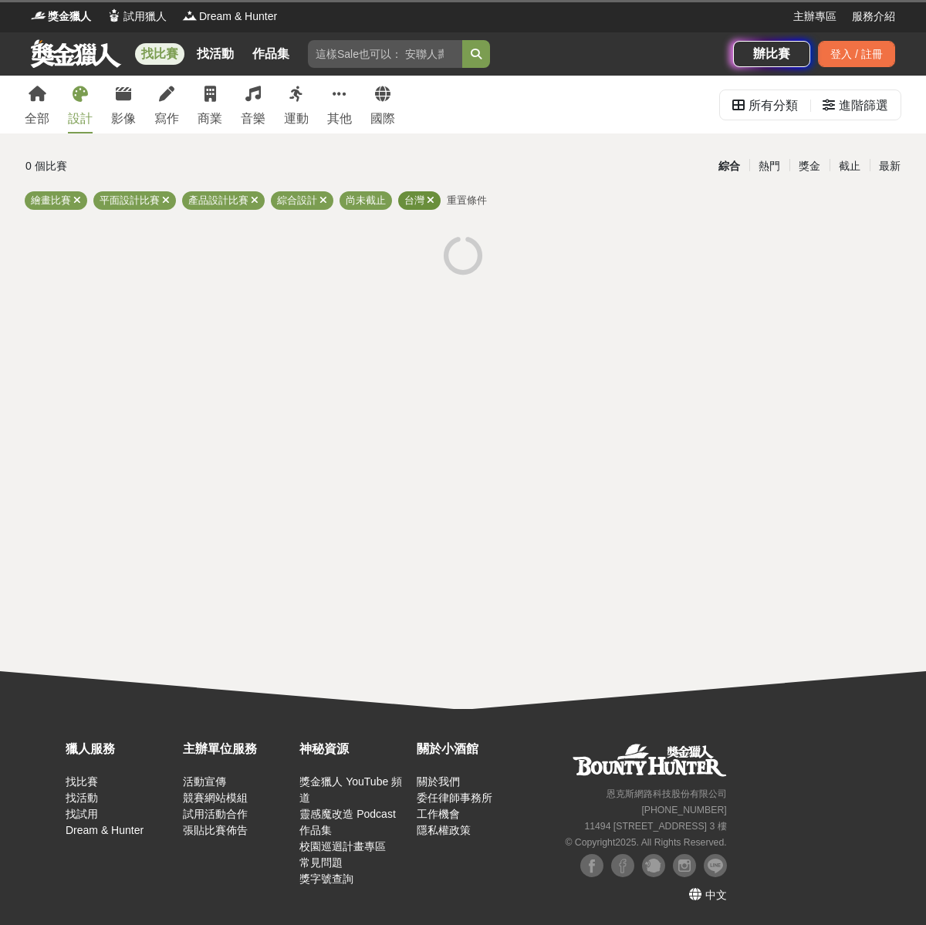
click at [428, 205] on span at bounding box center [431, 200] width 8 height 12
click at [377, 106] on link "國際" at bounding box center [382, 105] width 25 height 58
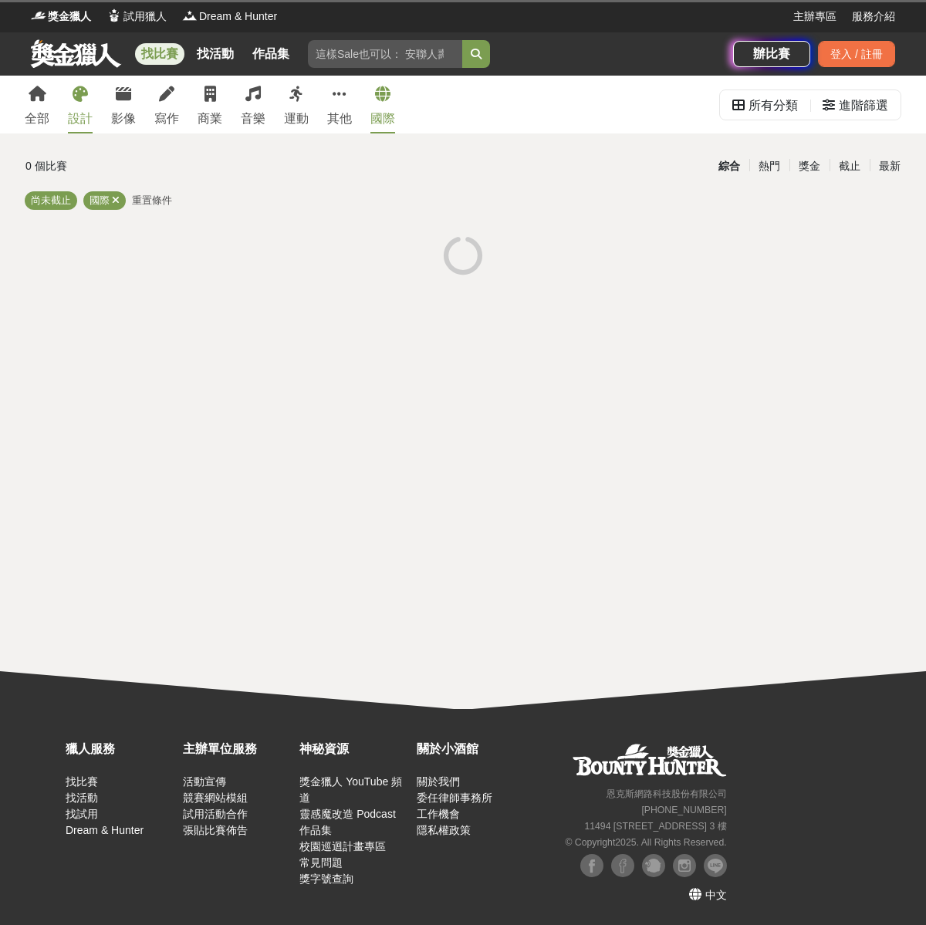
click at [83, 103] on link "設計" at bounding box center [80, 105] width 25 height 58
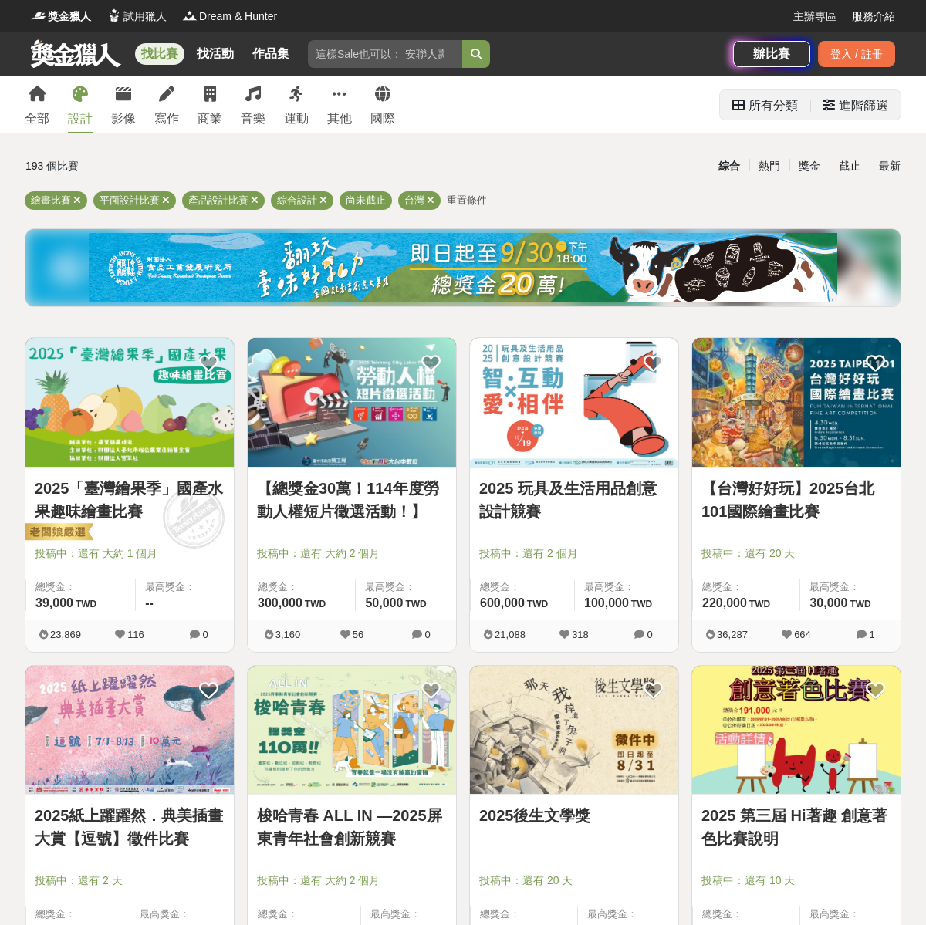
click at [825, 101] on icon at bounding box center [829, 105] width 12 height 12
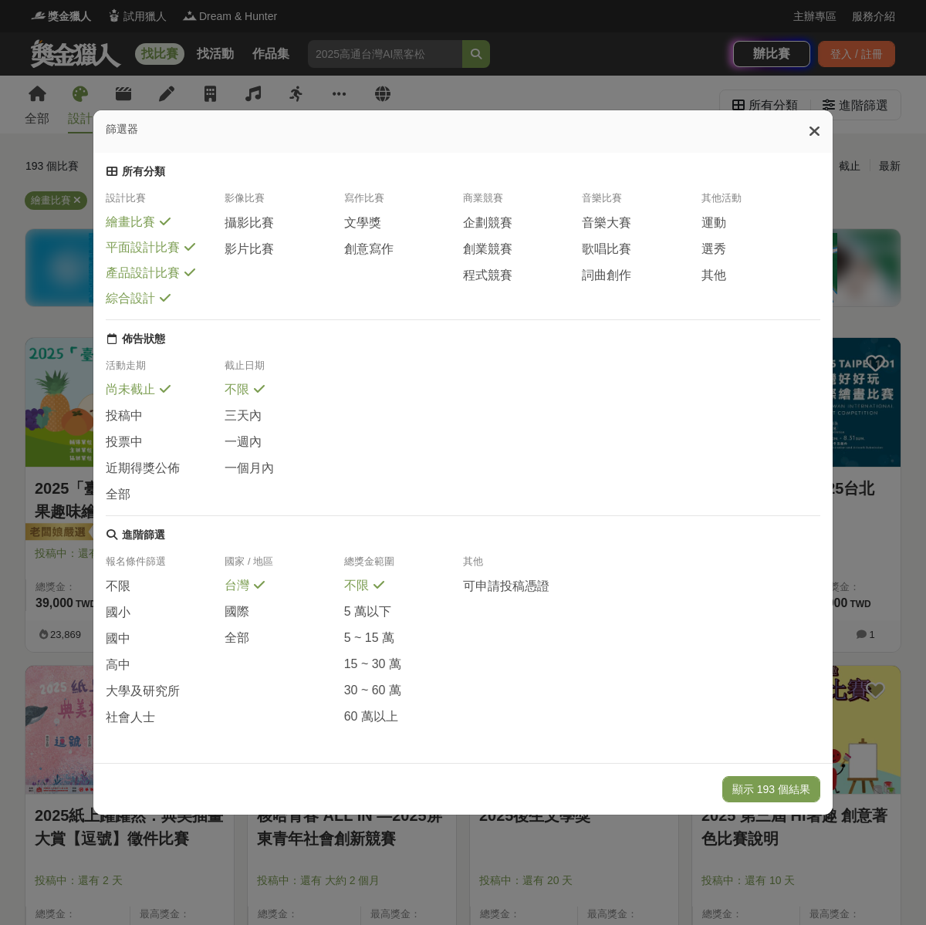
click at [161, 296] on icon at bounding box center [165, 298] width 11 height 12
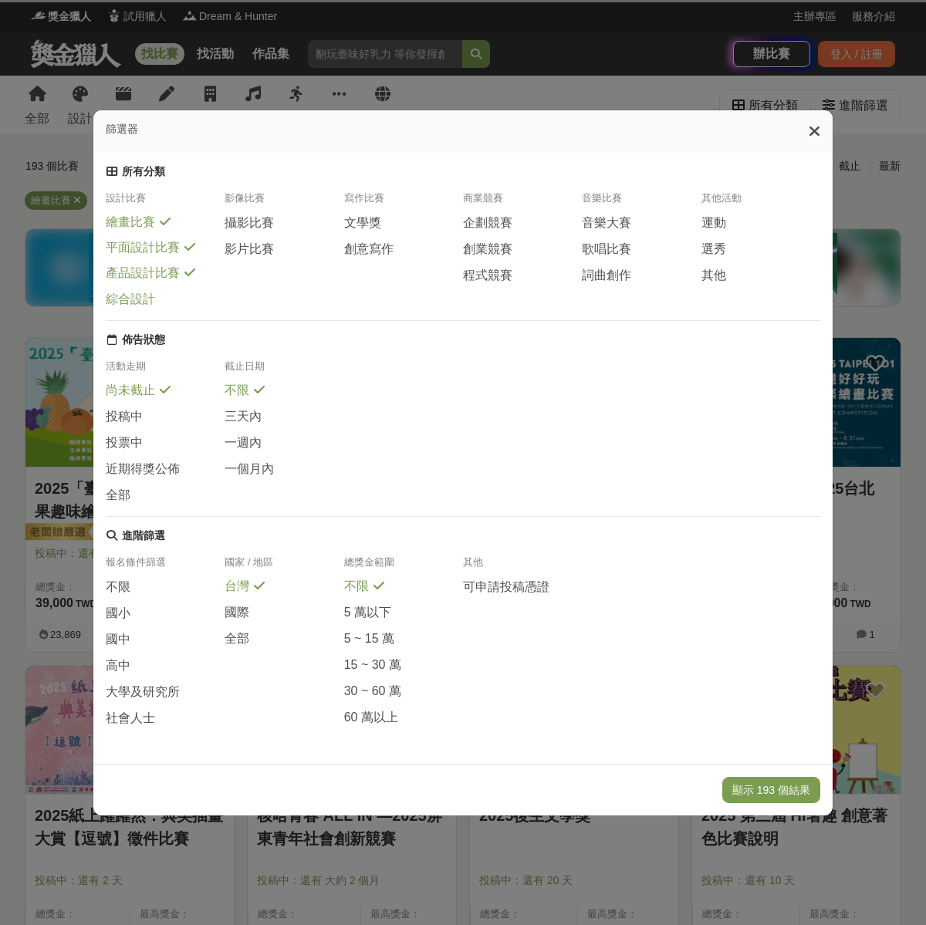
click at [162, 215] on icon at bounding box center [165, 221] width 11 height 12
click at [190, 241] on icon at bounding box center [189, 247] width 11 height 12
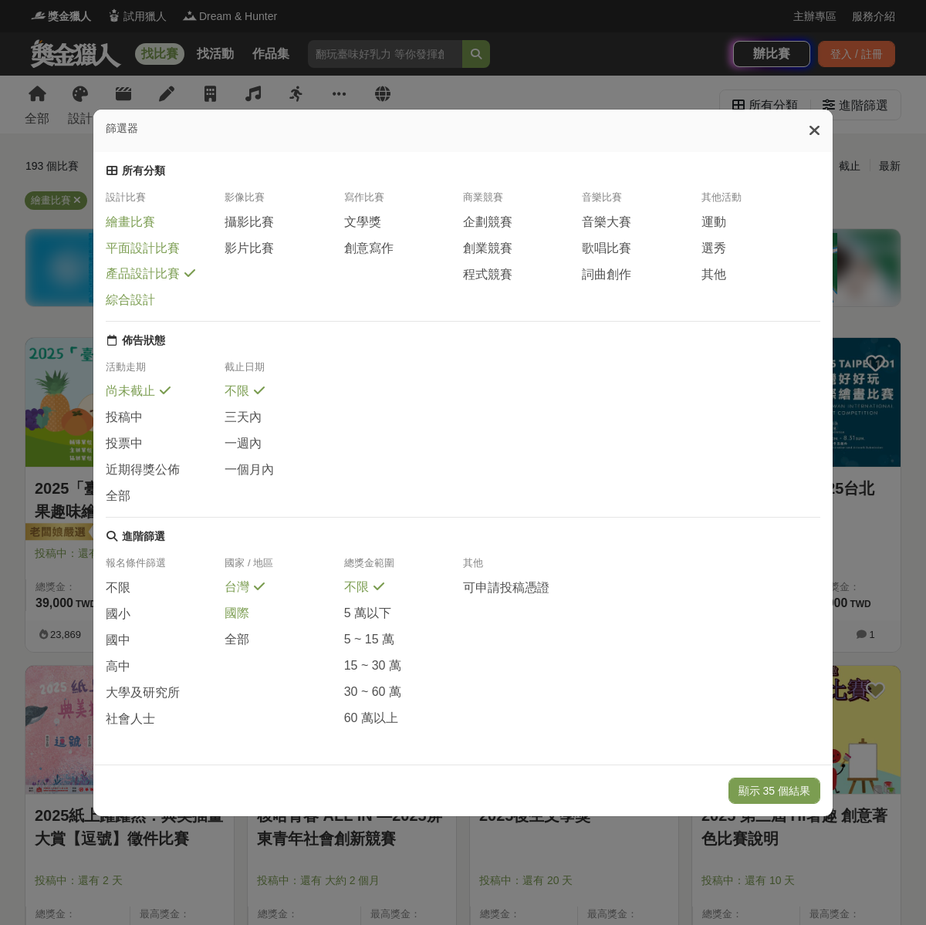
click at [248, 622] on span "國際" at bounding box center [237, 614] width 25 height 16
click at [254, 644] on span at bounding box center [259, 637] width 12 height 12
click at [176, 700] on span "大學及研究所" at bounding box center [143, 693] width 74 height 16
click at [785, 801] on button "顯示 12 個結果" at bounding box center [775, 790] width 92 height 26
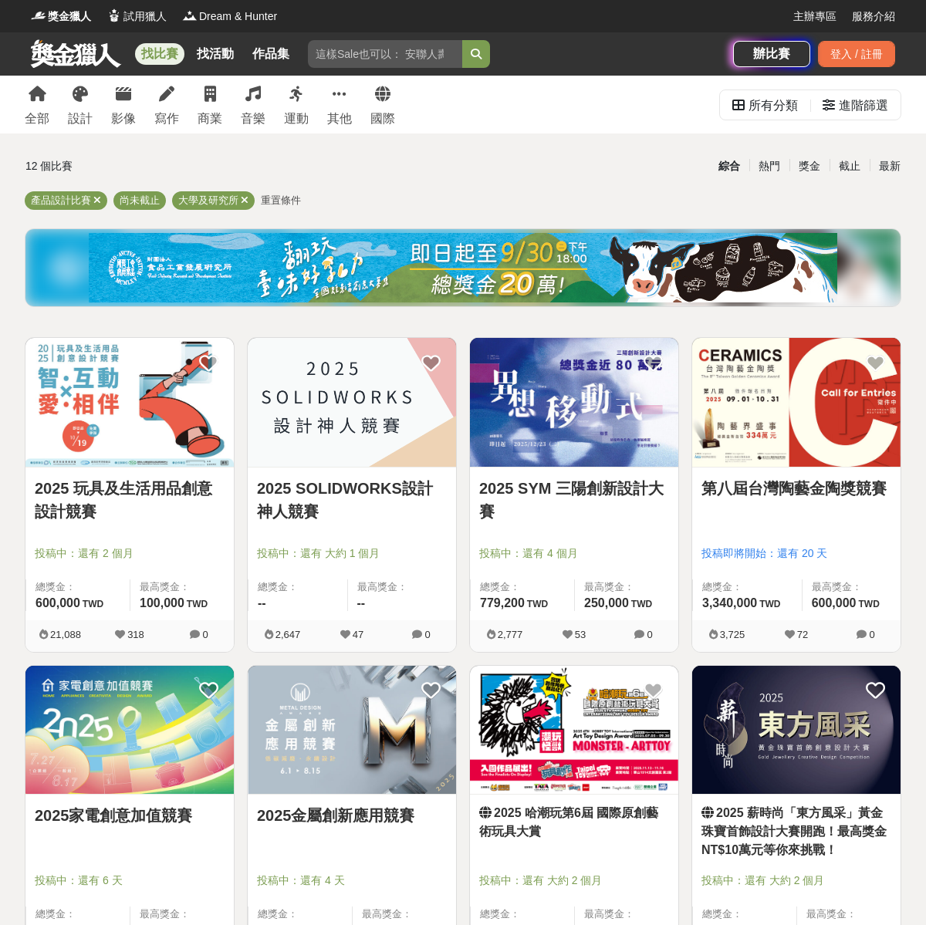
click at [158, 427] on img at bounding box center [129, 402] width 208 height 129
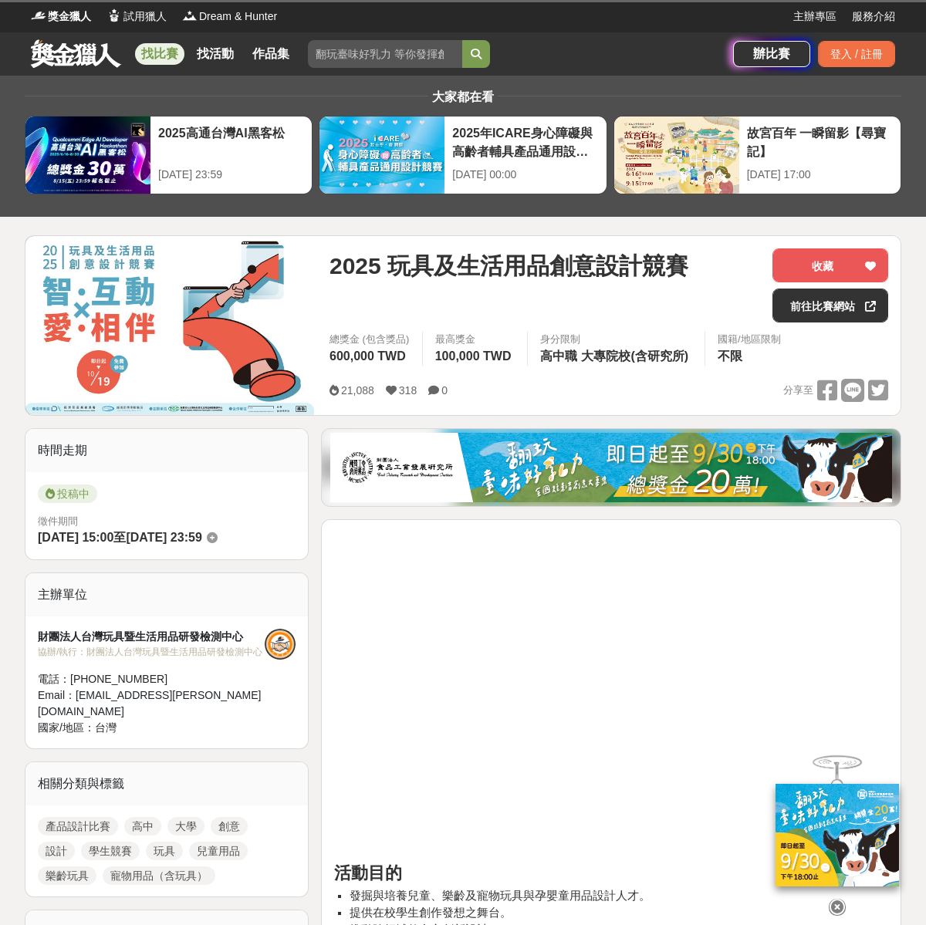
click at [404, 270] on span "2025 玩具及生活用品創意設計競賽" at bounding box center [509, 266] width 359 height 35
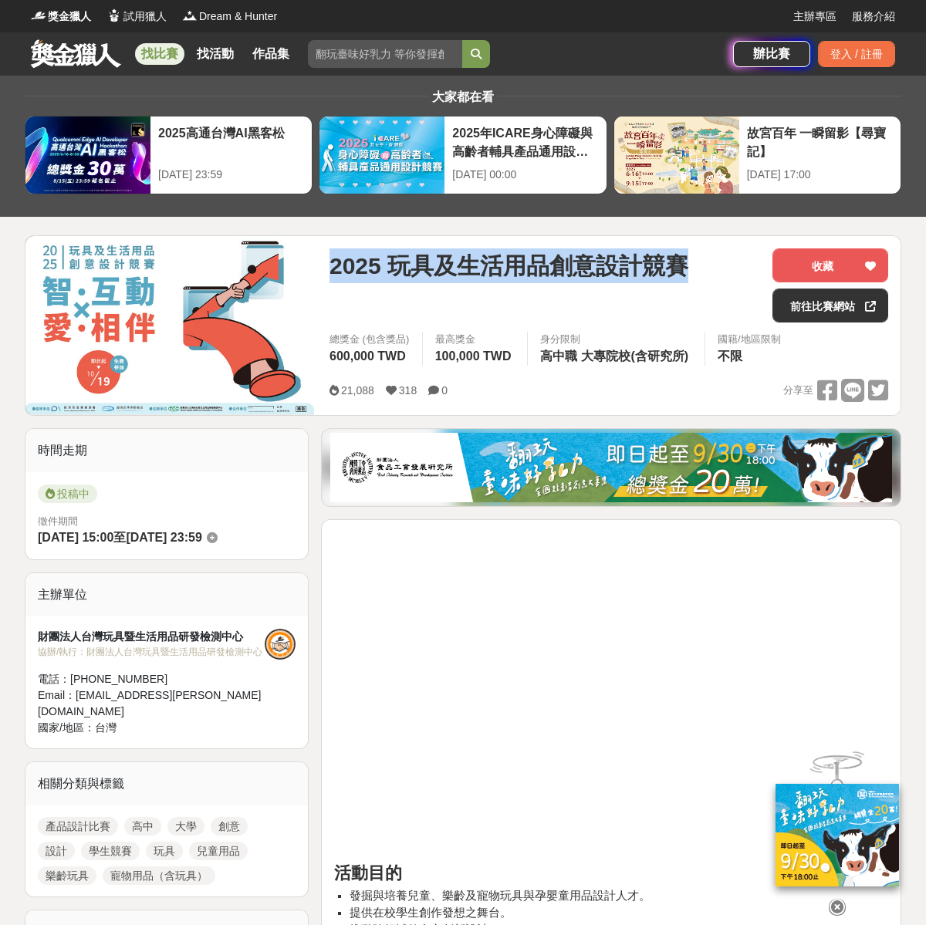
drag, startPoint x: 333, startPoint y: 265, endPoint x: 689, endPoint y: 259, distance: 355.8
click at [689, 259] on div "2025 玩具及生活用品創意設計競賽" at bounding box center [545, 266] width 431 height 35
copy span "2025 玩具及生活用品創意設計競賽"
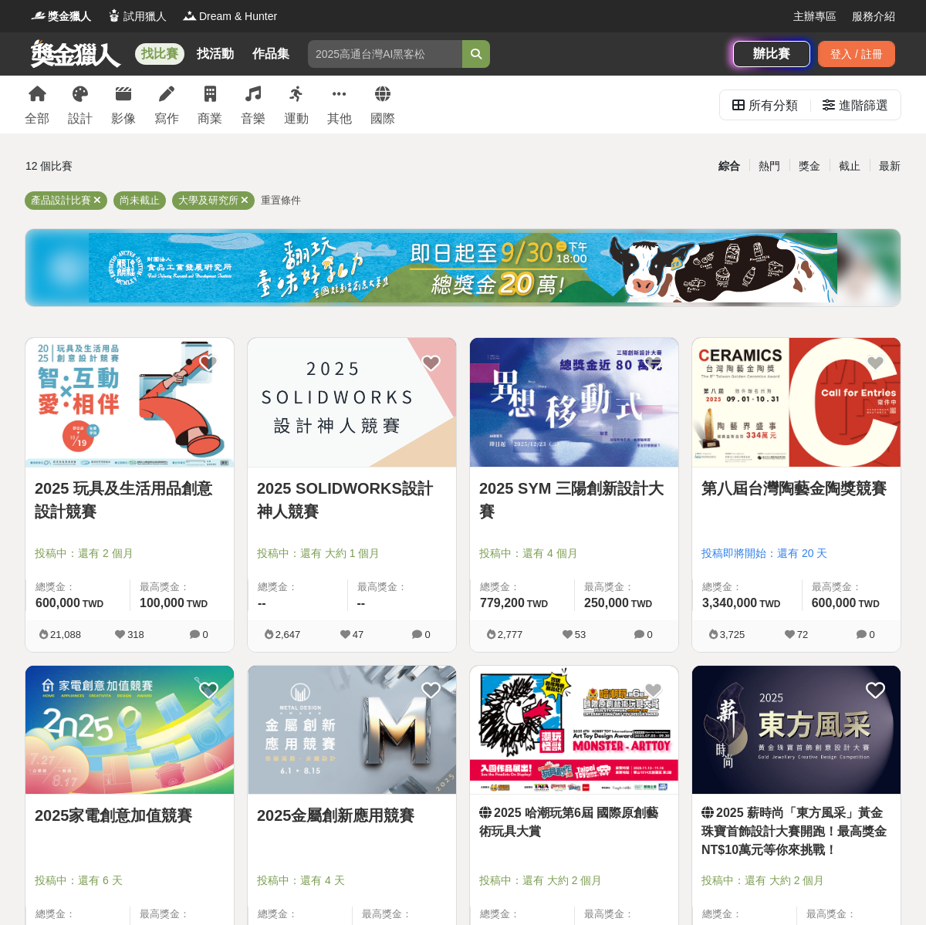
click at [621, 429] on img at bounding box center [574, 402] width 208 height 129
click at [801, 424] on img at bounding box center [796, 402] width 208 height 129
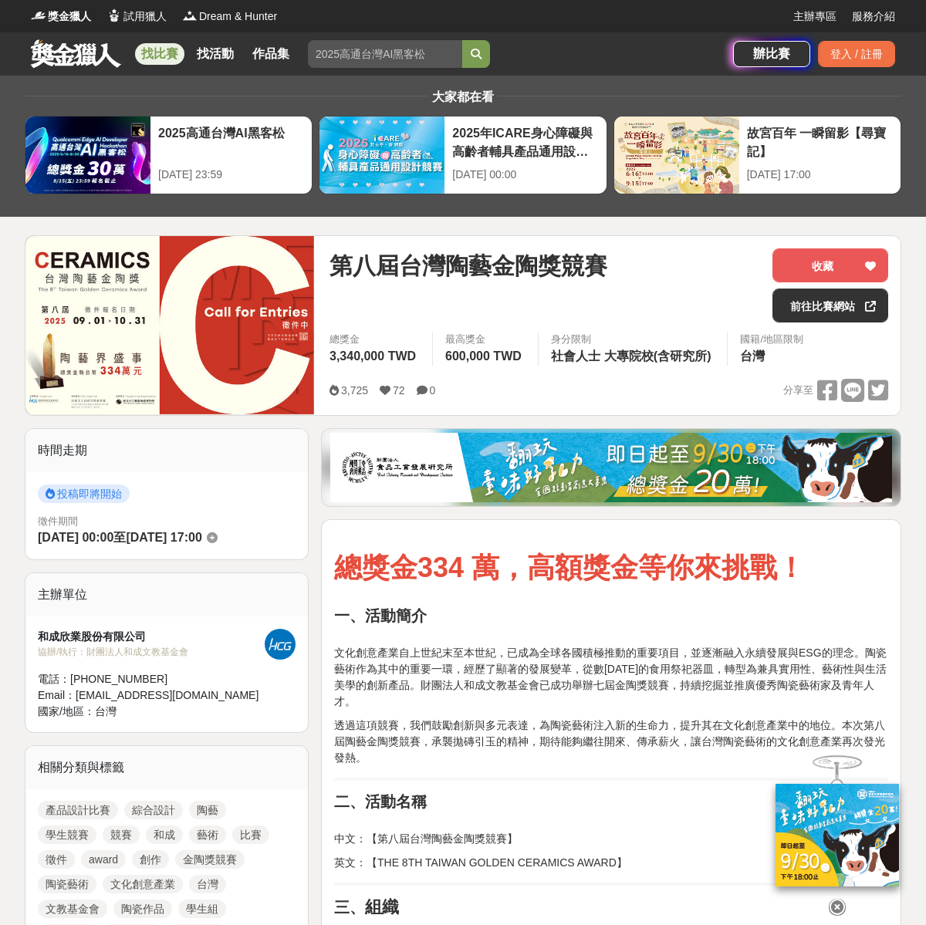
click at [366, 255] on span "第八屆台灣陶藝金陶獎競賽" at bounding box center [469, 266] width 278 height 35
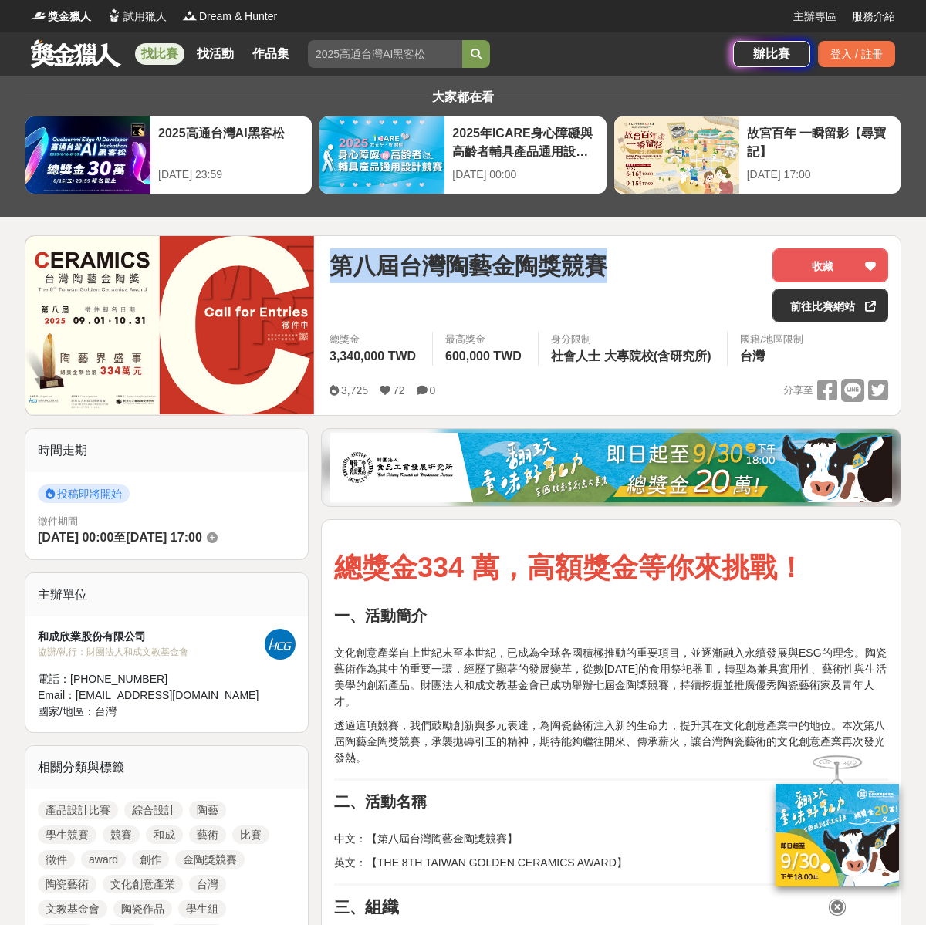
drag, startPoint x: 328, startPoint y: 265, endPoint x: 600, endPoint y: 275, distance: 271.8
click at [600, 275] on div "第八屆台灣陶藝金陶獎競賽 收藏 前往比賽網站 總獎金 3,340,000 TWD 最高獎金 600,000 TWD 身分限制 社會人士 大專院校(含研究所) …" at bounding box center [608, 325] width 583 height 179
copy span "第八屆台灣陶藝金陶獎競賽"
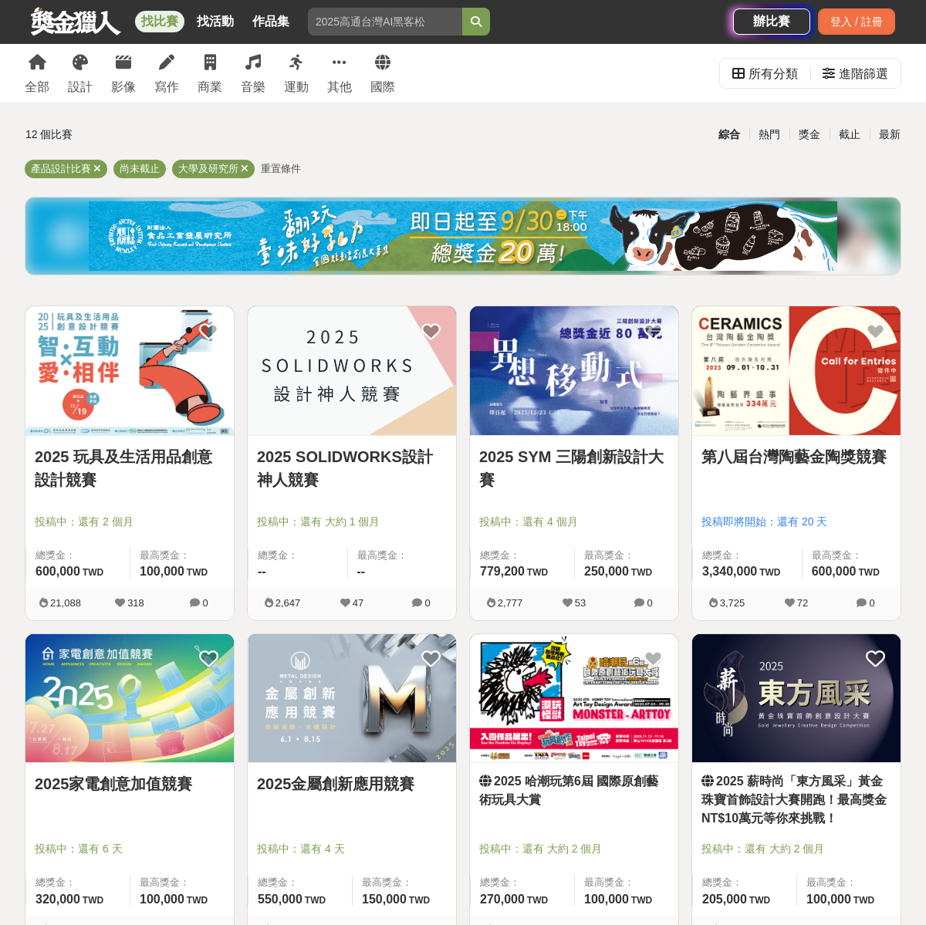
scroll to position [583, 0]
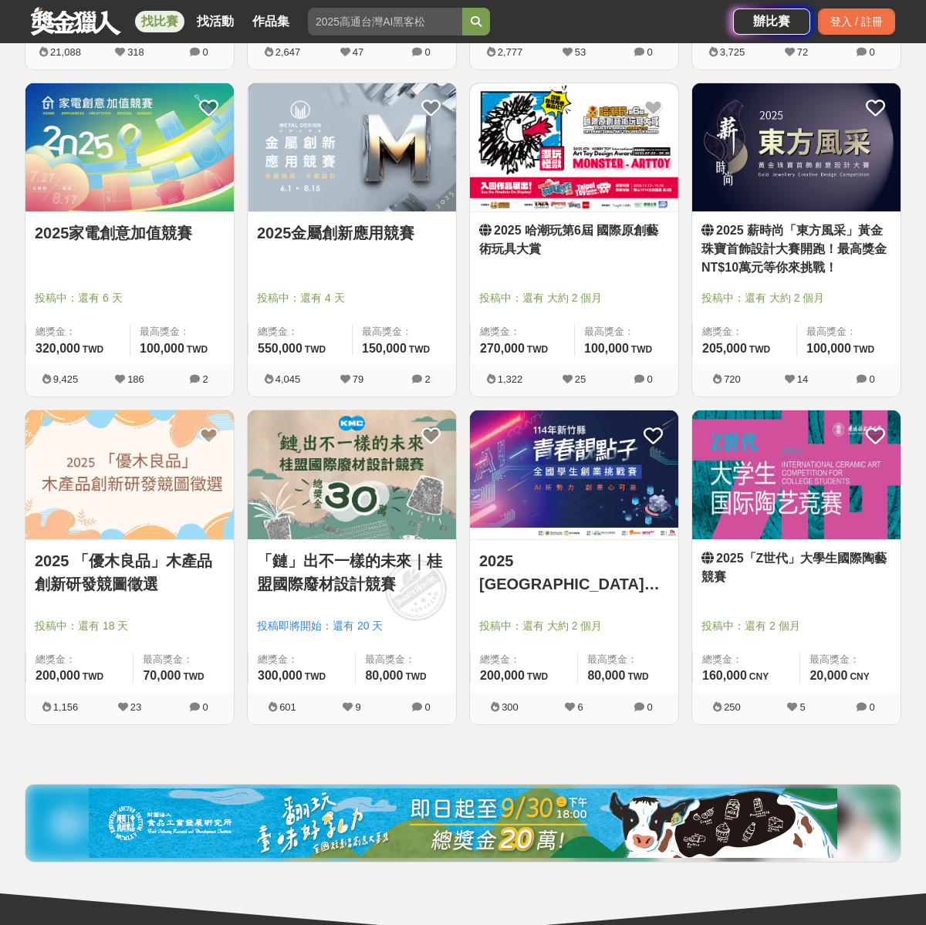
click at [179, 510] on img at bounding box center [129, 475] width 208 height 129
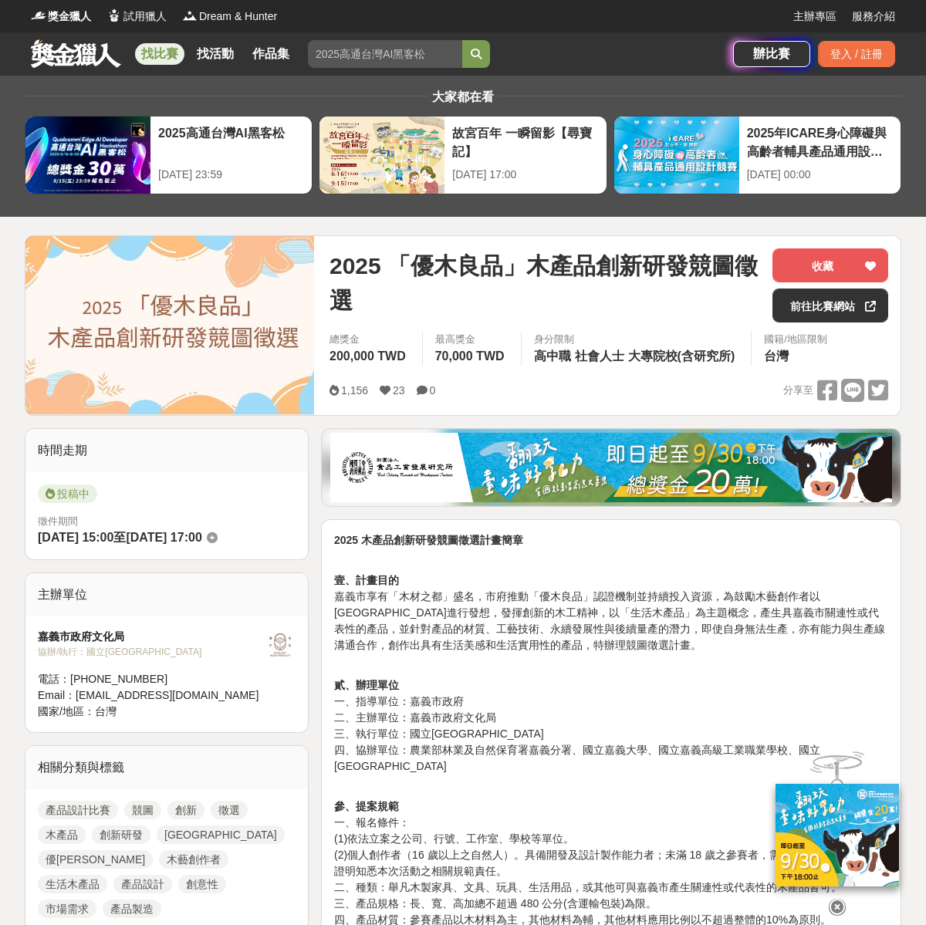
click at [426, 277] on span "2025 「優木良品」木產品創新研發競圖徵選" at bounding box center [545, 283] width 431 height 69
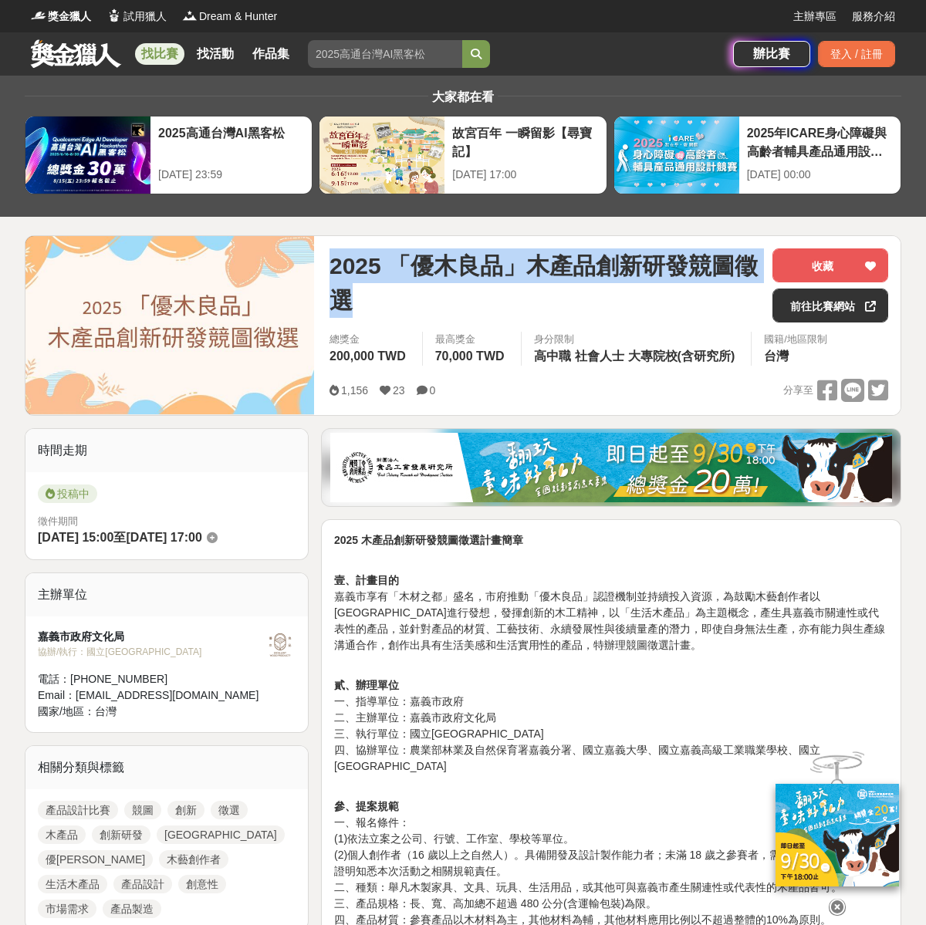
drag, startPoint x: 333, startPoint y: 262, endPoint x: 375, endPoint y: 287, distance: 49.1
click at [375, 287] on span "2025 「優木良品」木產品創新研發競圖徵選" at bounding box center [545, 283] width 431 height 69
copy span "2025 「優木良品」木產品創新研發競圖徵選"
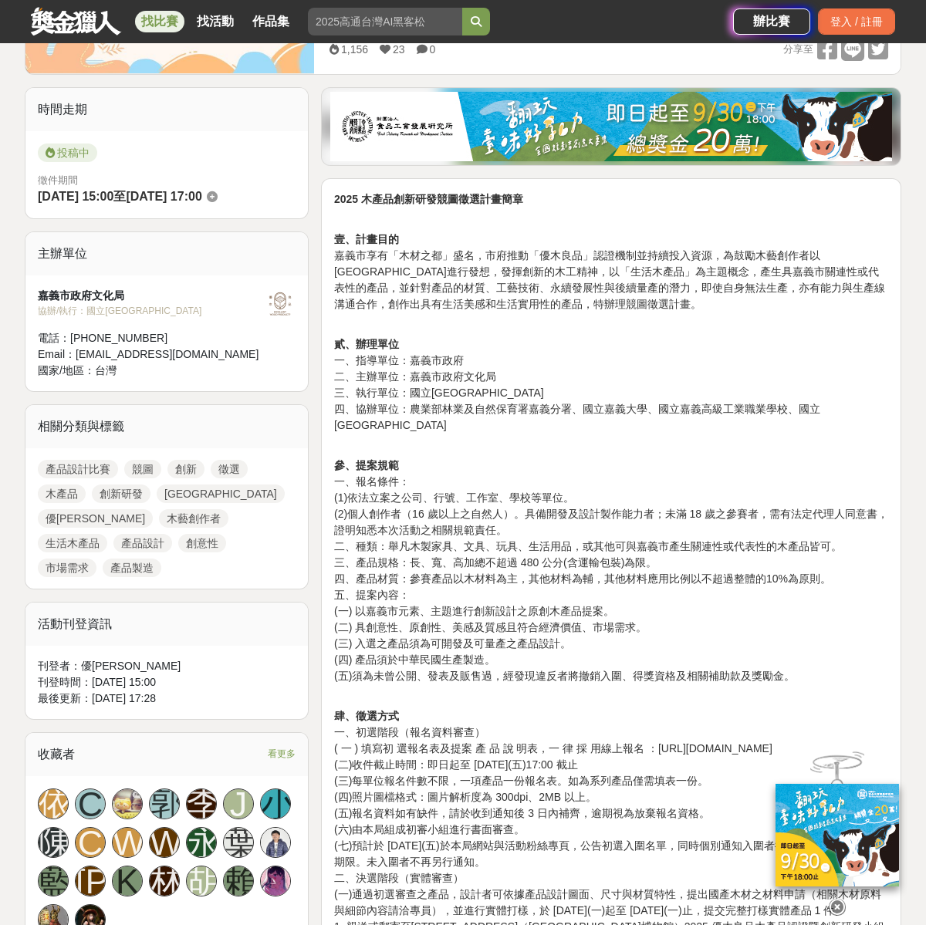
scroll to position [546, 0]
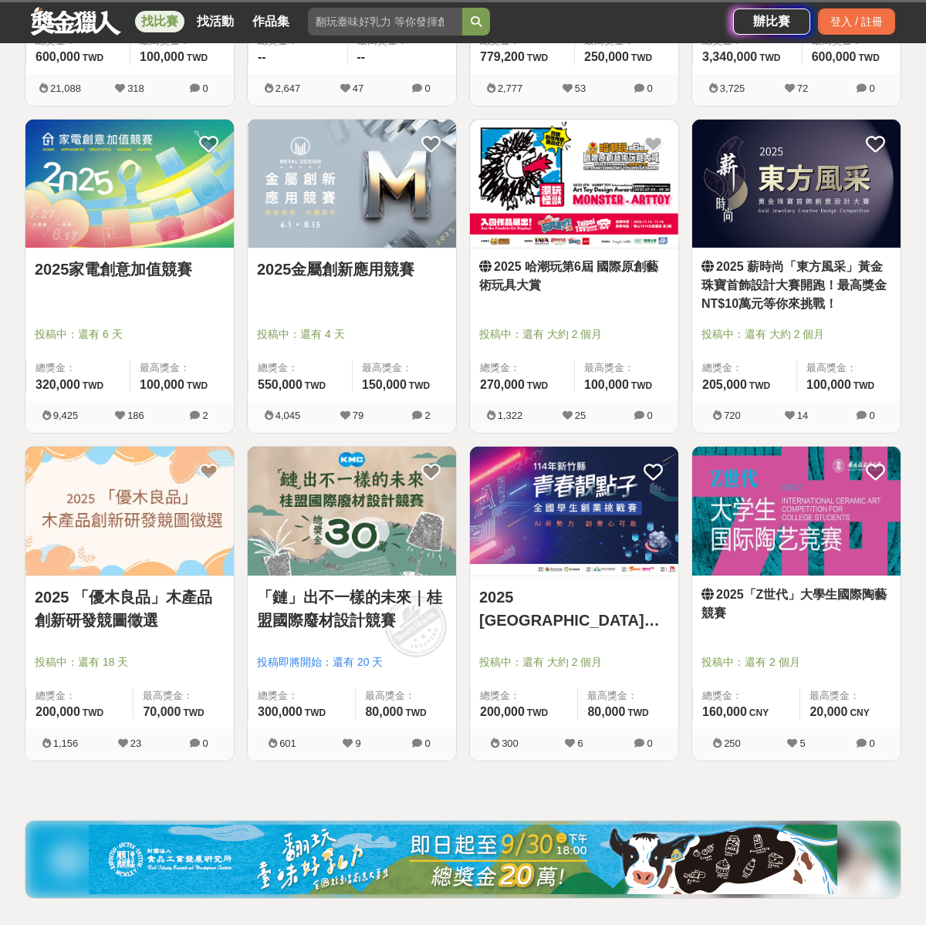
scroll to position [583, 0]
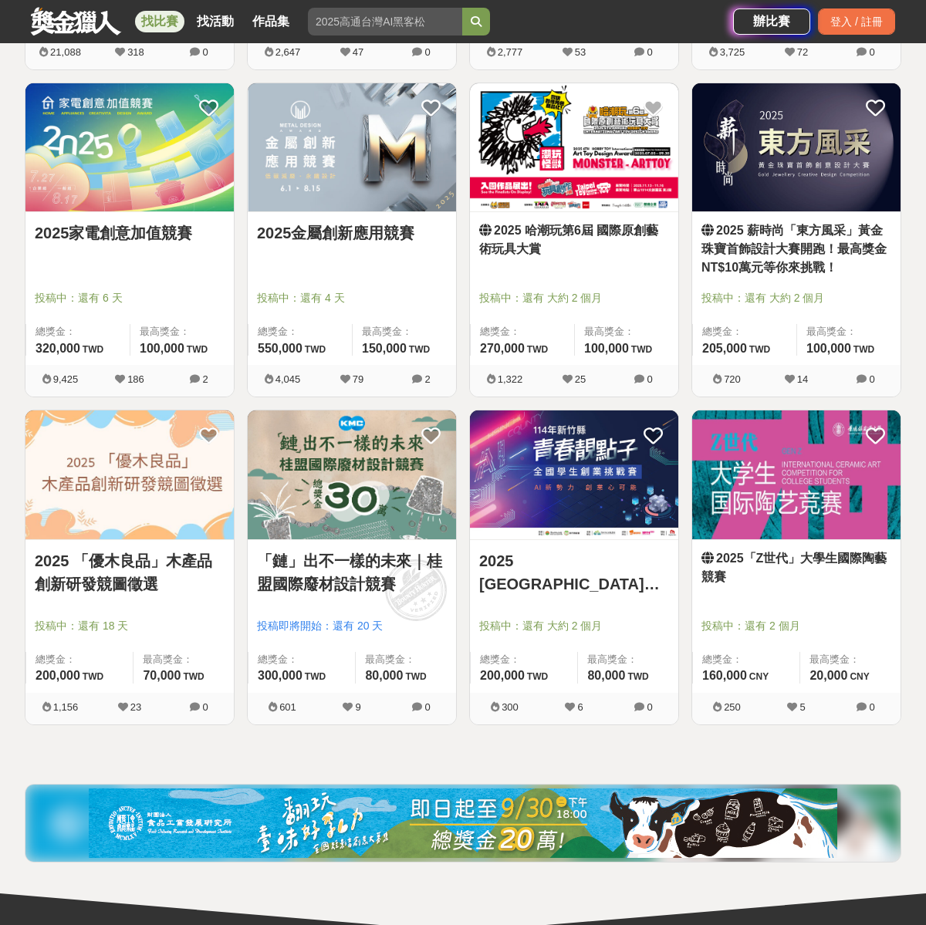
click at [355, 499] on img at bounding box center [352, 475] width 208 height 129
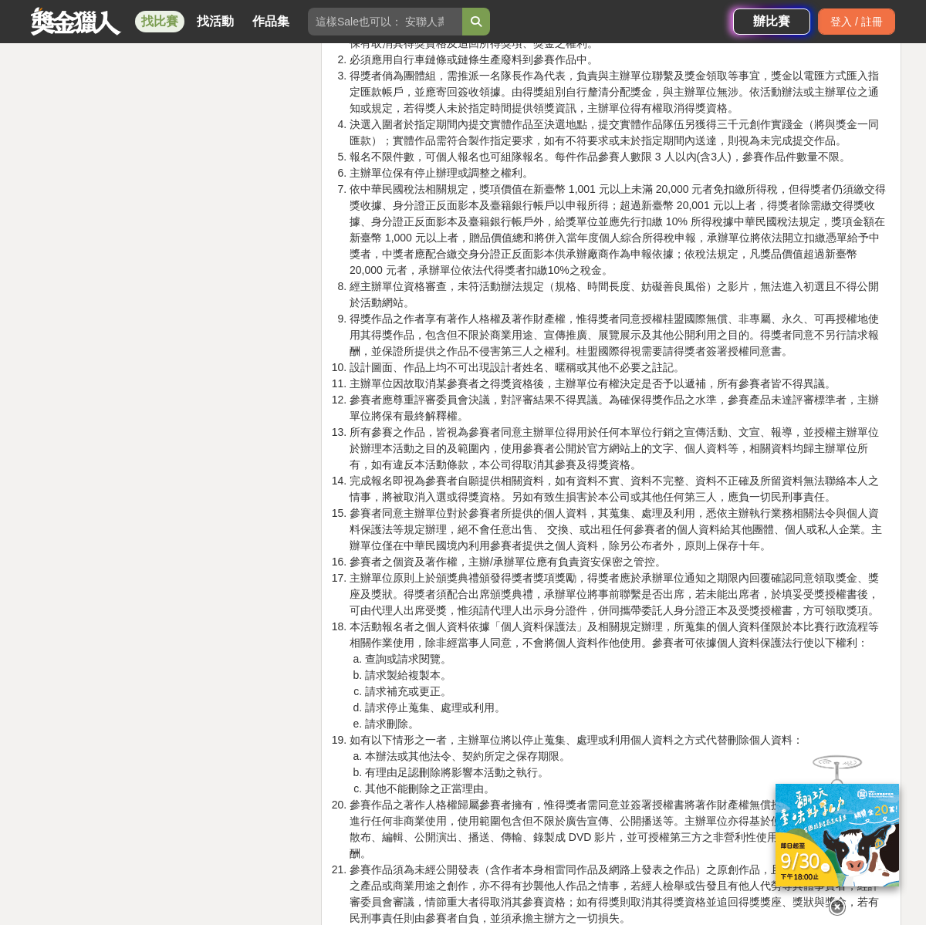
scroll to position [3424, 0]
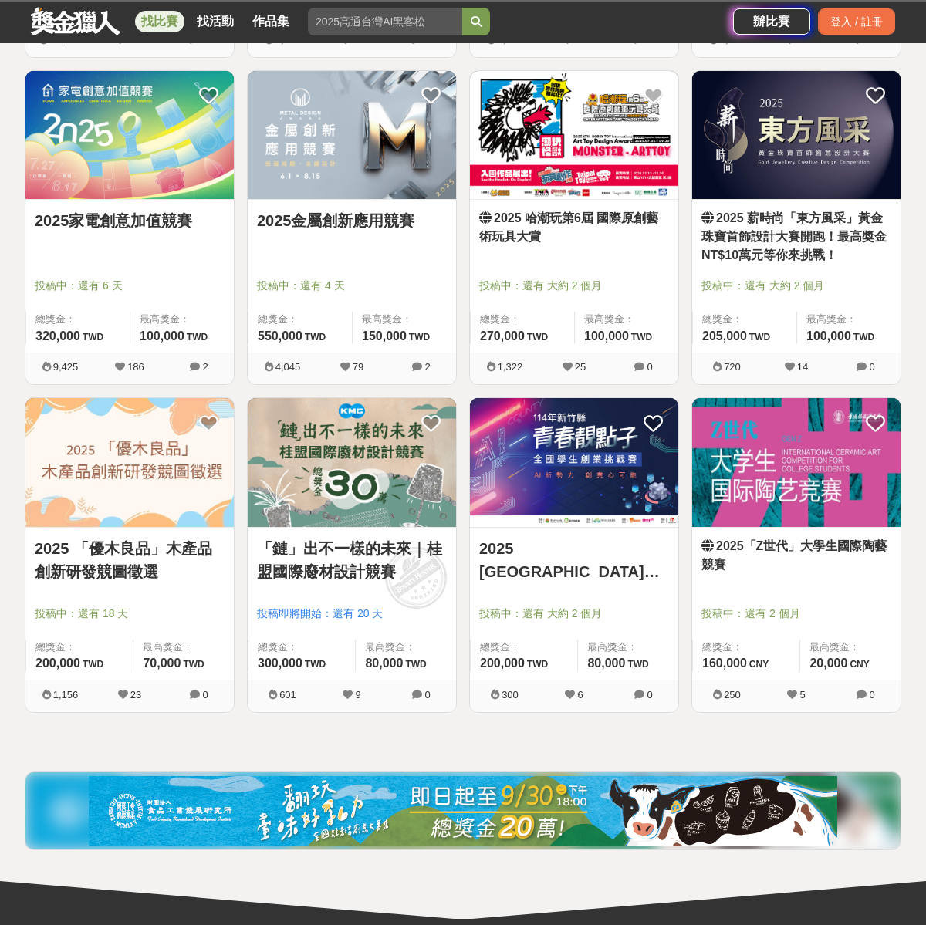
scroll to position [583, 0]
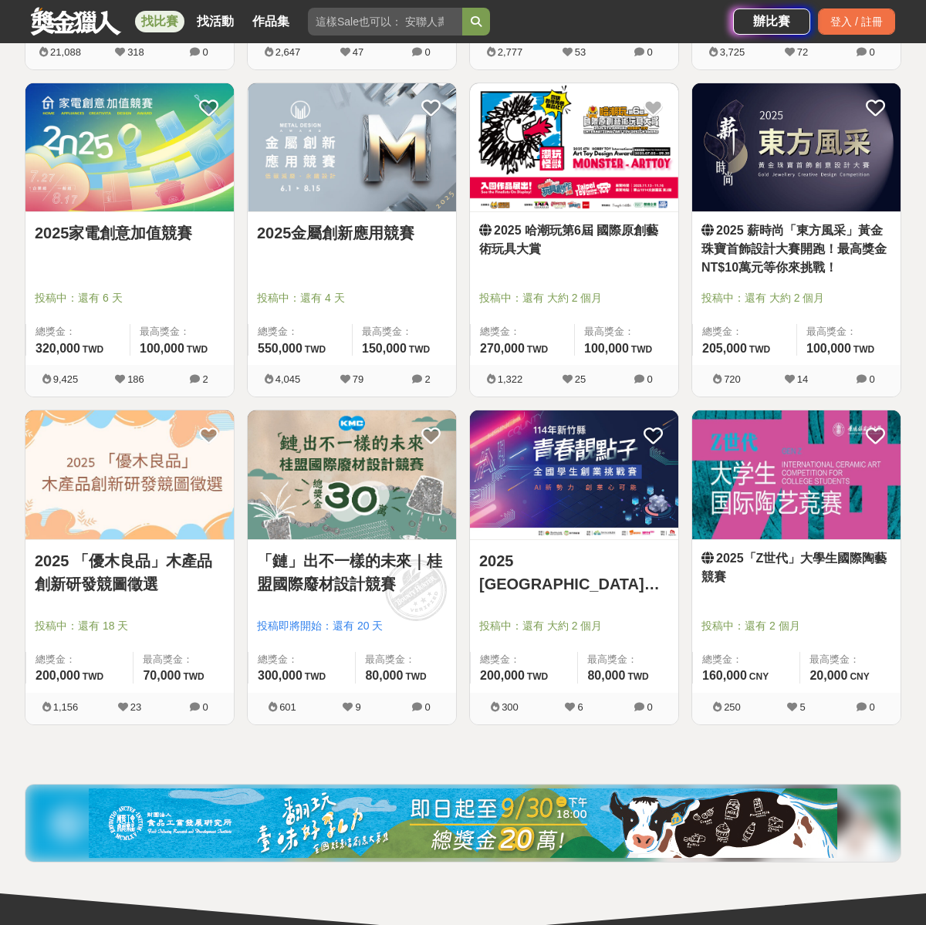
click at [571, 497] on img at bounding box center [574, 475] width 208 height 129
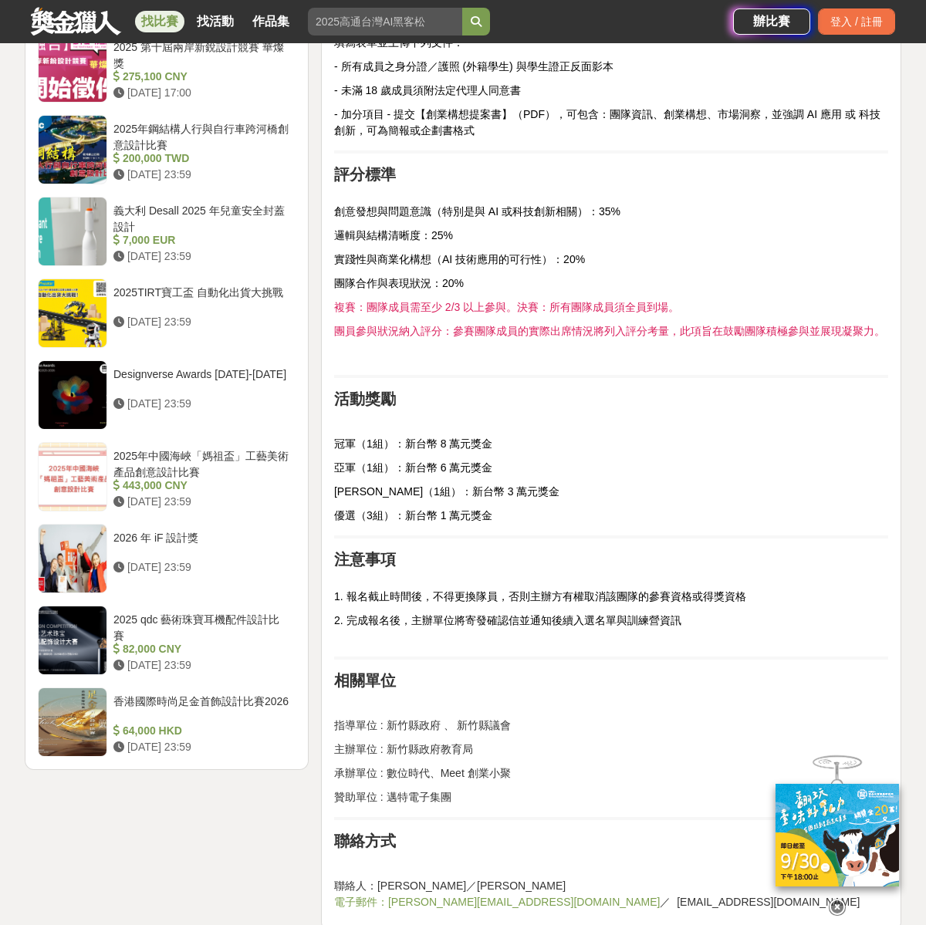
scroll to position [1473, 0]
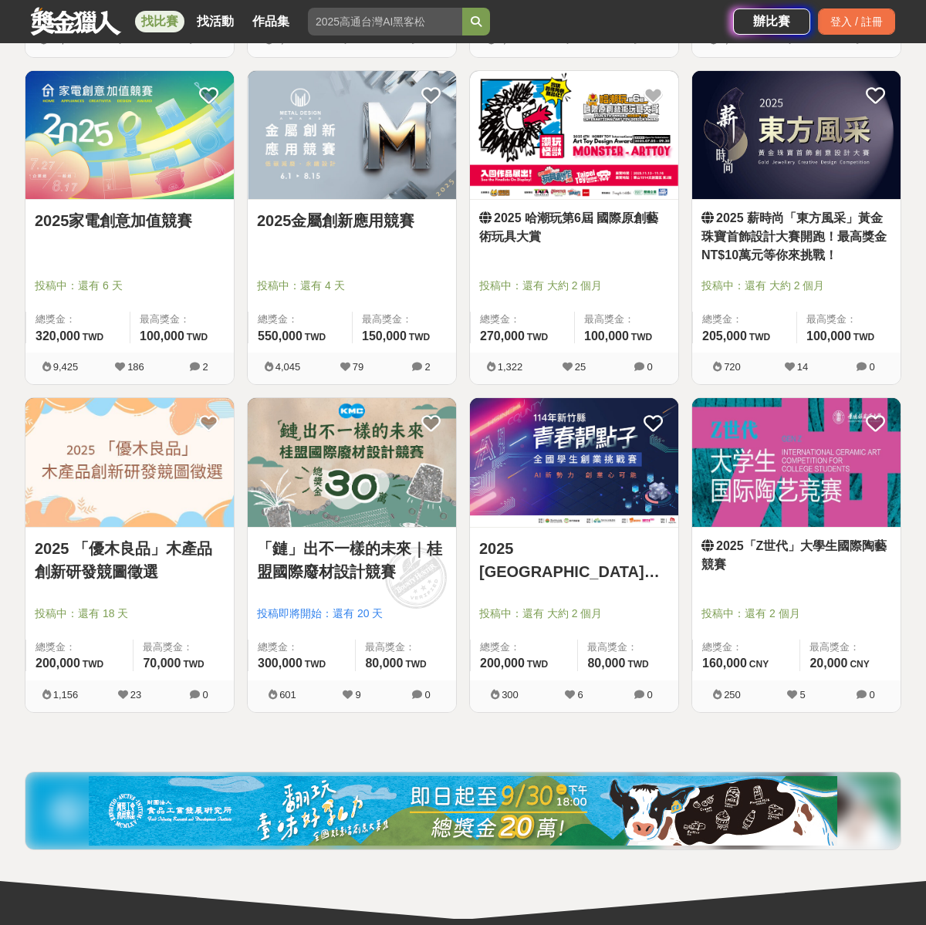
scroll to position [583, 0]
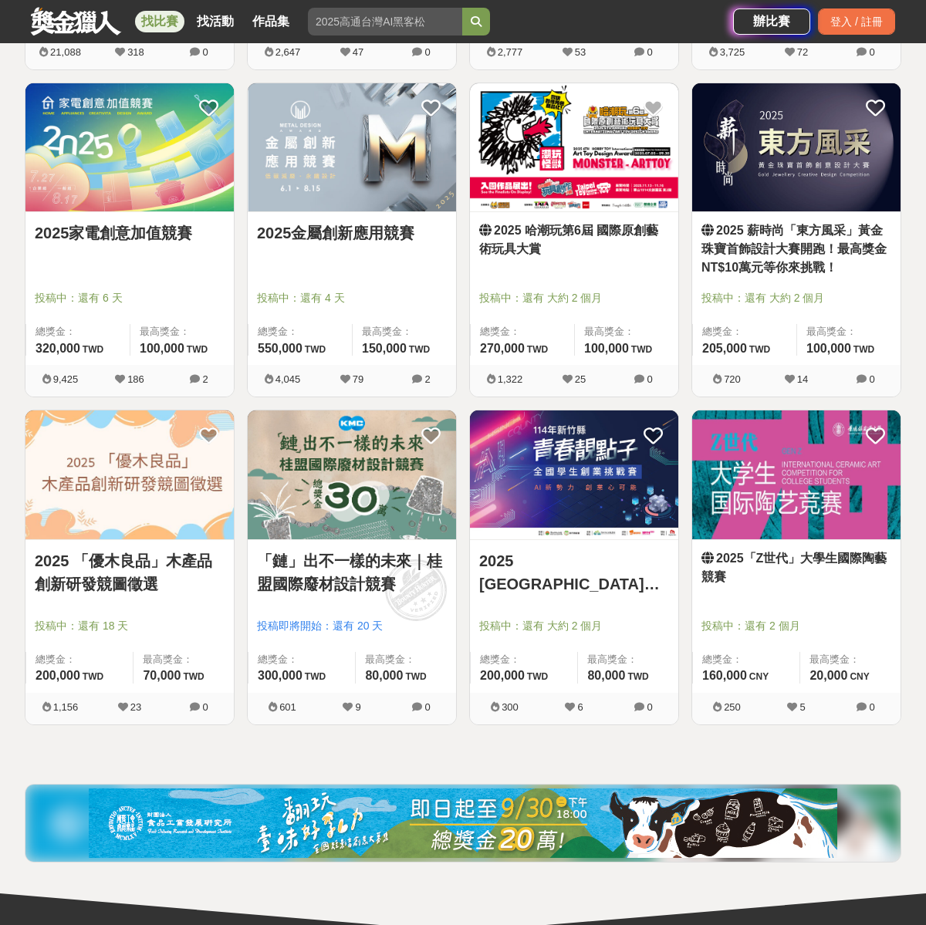
click at [802, 474] on img at bounding box center [796, 475] width 208 height 129
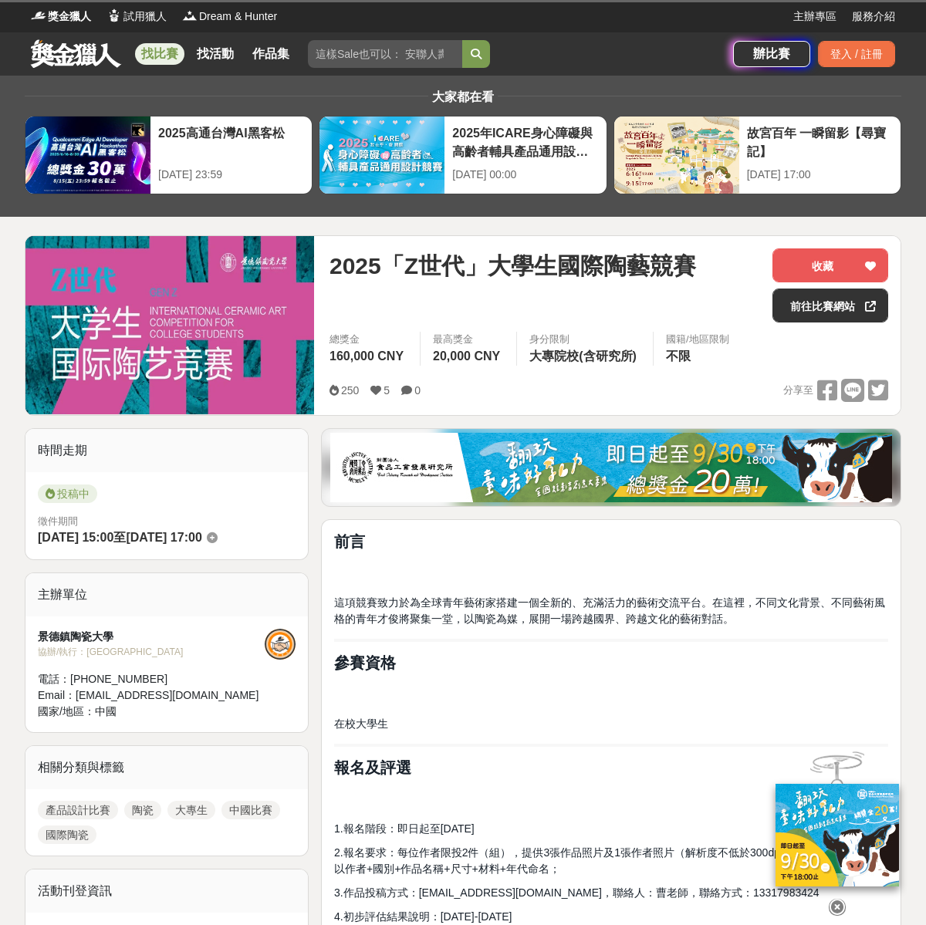
click at [529, 621] on span "這項競賽致力於為全球青年藝術家搭建一個全新的、充滿活力的藝術交流平台。在這裡，不同文化背景、不同藝術風格的青年才俊將聚集一堂，以陶瓷為媒，展開一場跨越國界、跨…" at bounding box center [609, 611] width 551 height 29
click at [340, 273] on span "2025「Z世代」大學生國際陶藝競賽" at bounding box center [513, 266] width 367 height 35
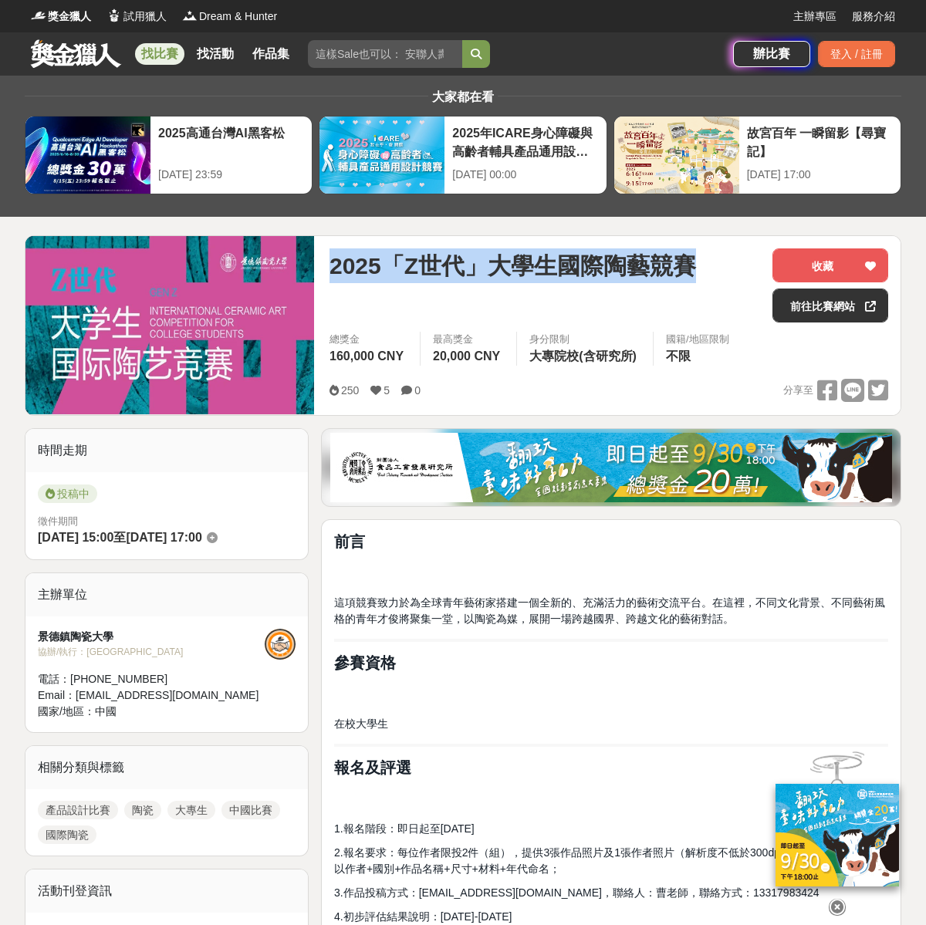
drag, startPoint x: 330, startPoint y: 269, endPoint x: 704, endPoint y: 264, distance: 374.3
click at [704, 264] on div "2025「Z世代」大學生國際陶藝競賽" at bounding box center [545, 266] width 431 height 35
copy span "2025「Z世代」大學生國際陶藝競賽"
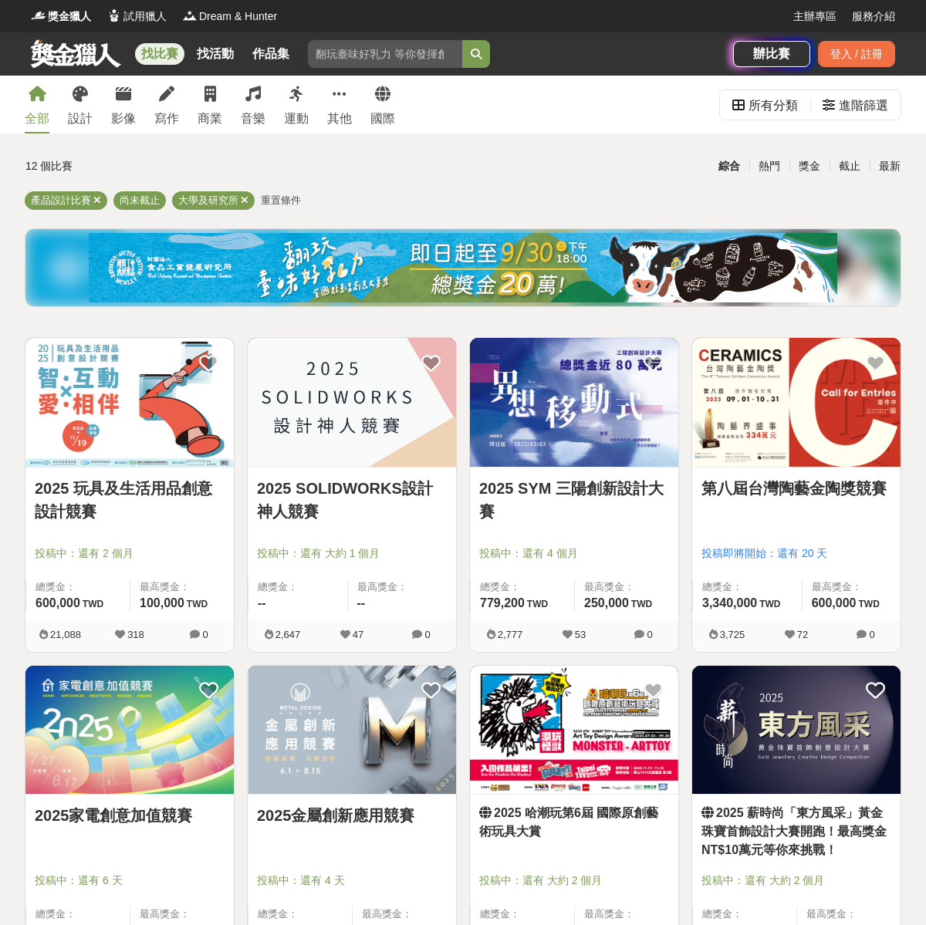
click at [43, 108] on link "全部" at bounding box center [37, 105] width 25 height 58
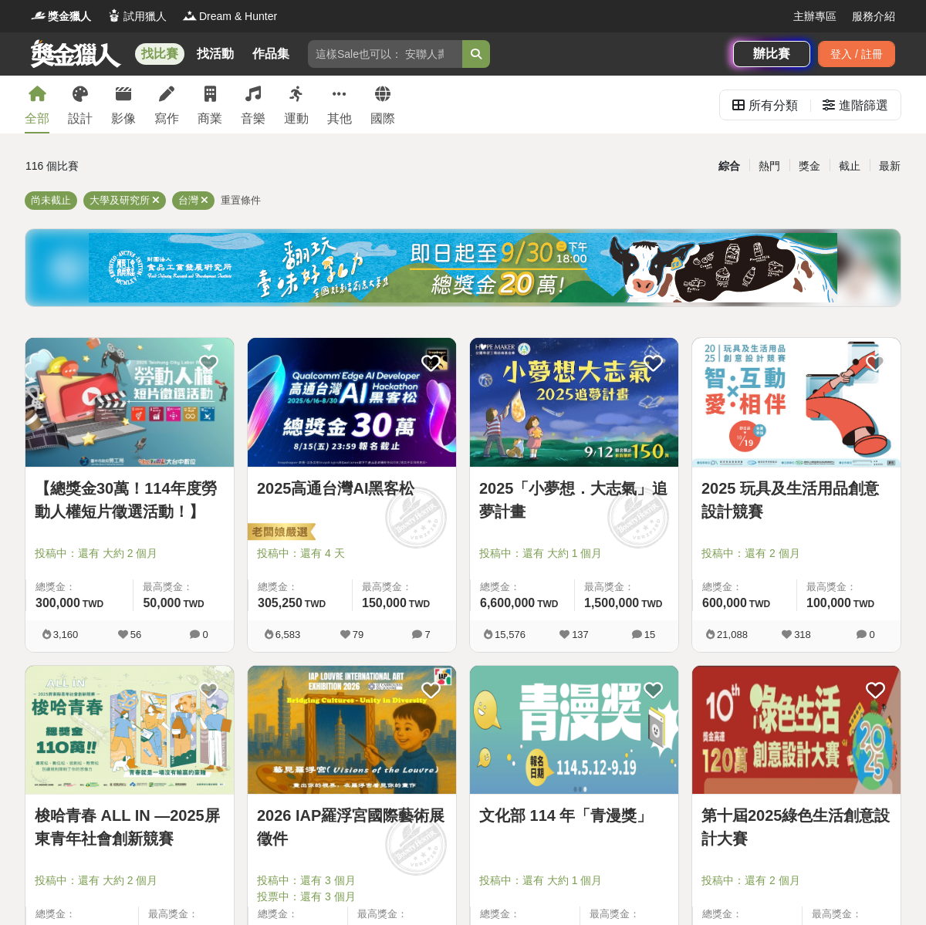
click at [560, 420] on img at bounding box center [574, 402] width 208 height 129
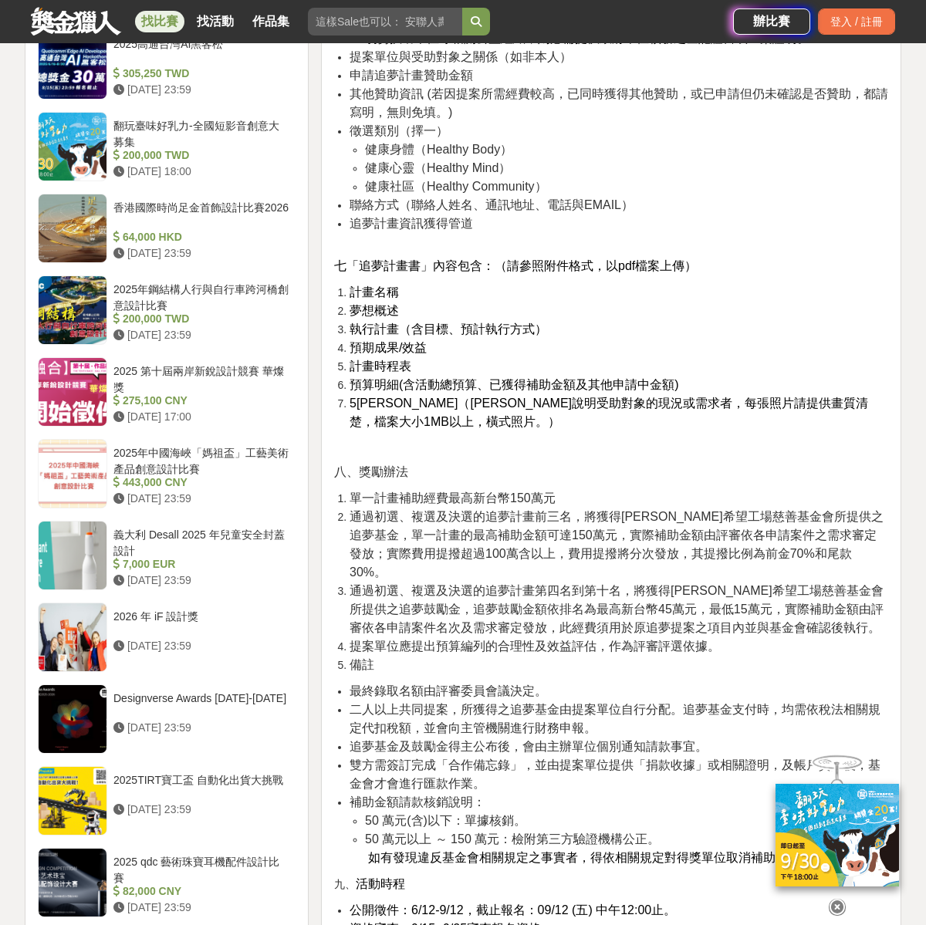
scroll to position [2123, 0]
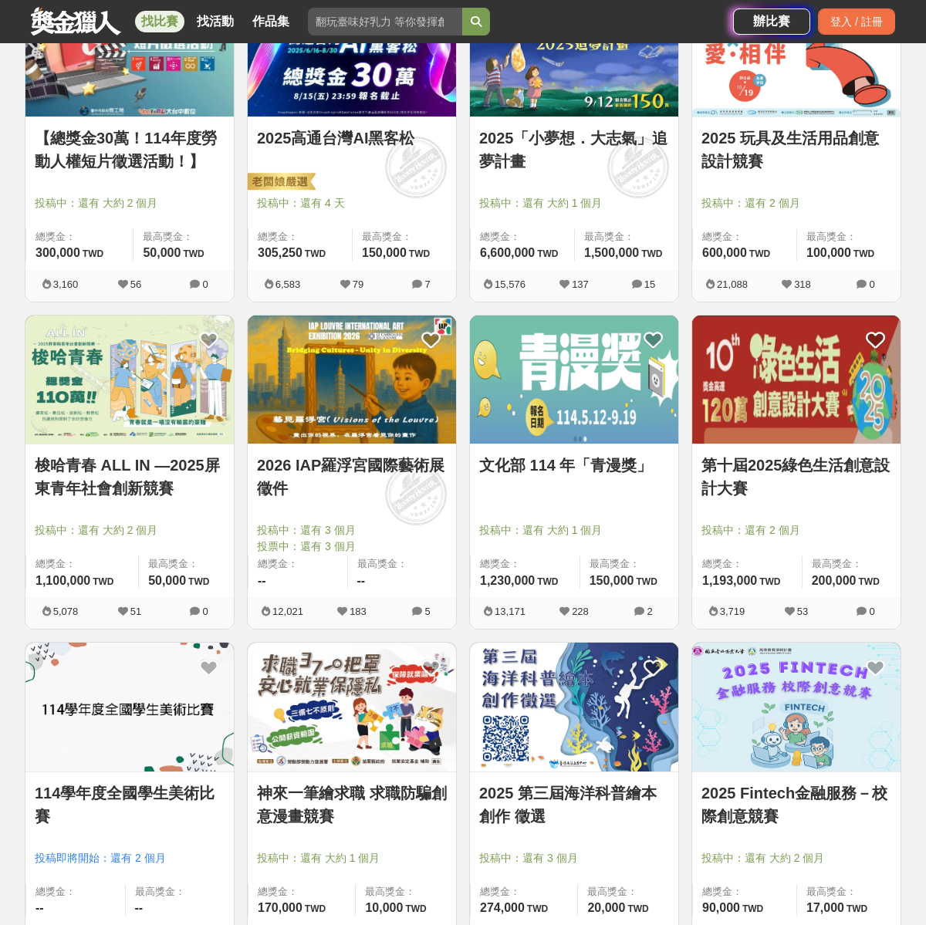
scroll to position [438, 0]
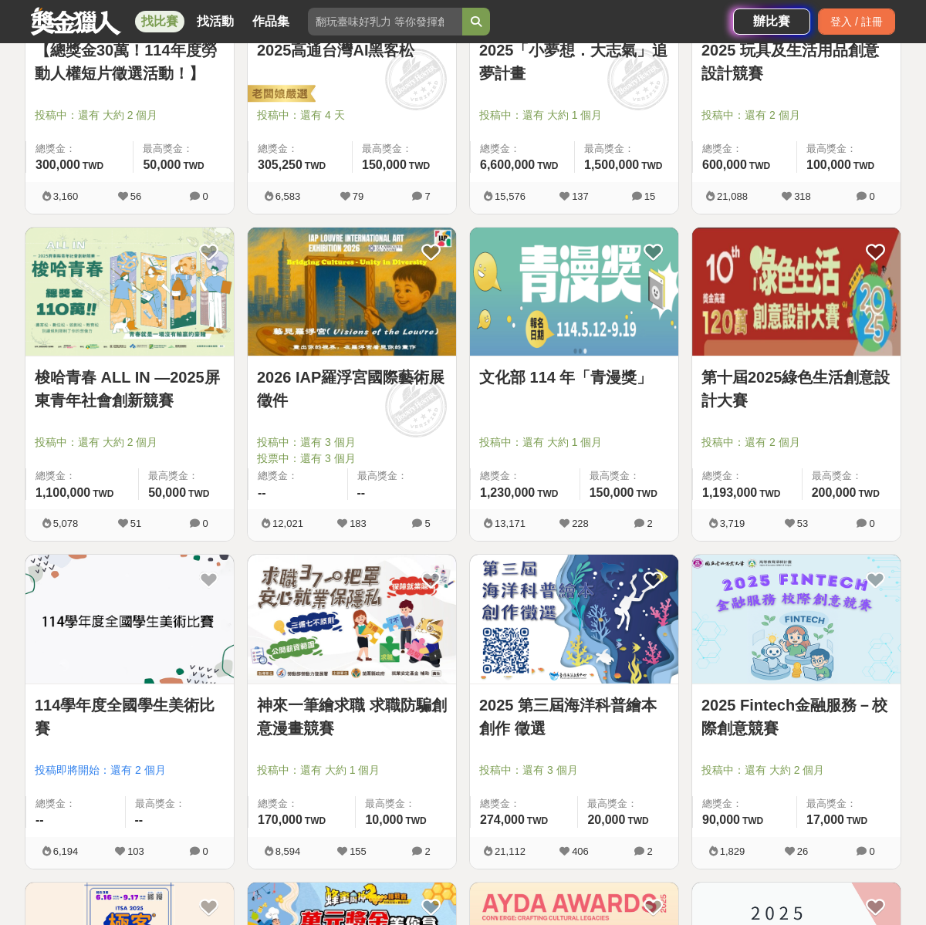
click at [823, 641] on img at bounding box center [796, 619] width 208 height 129
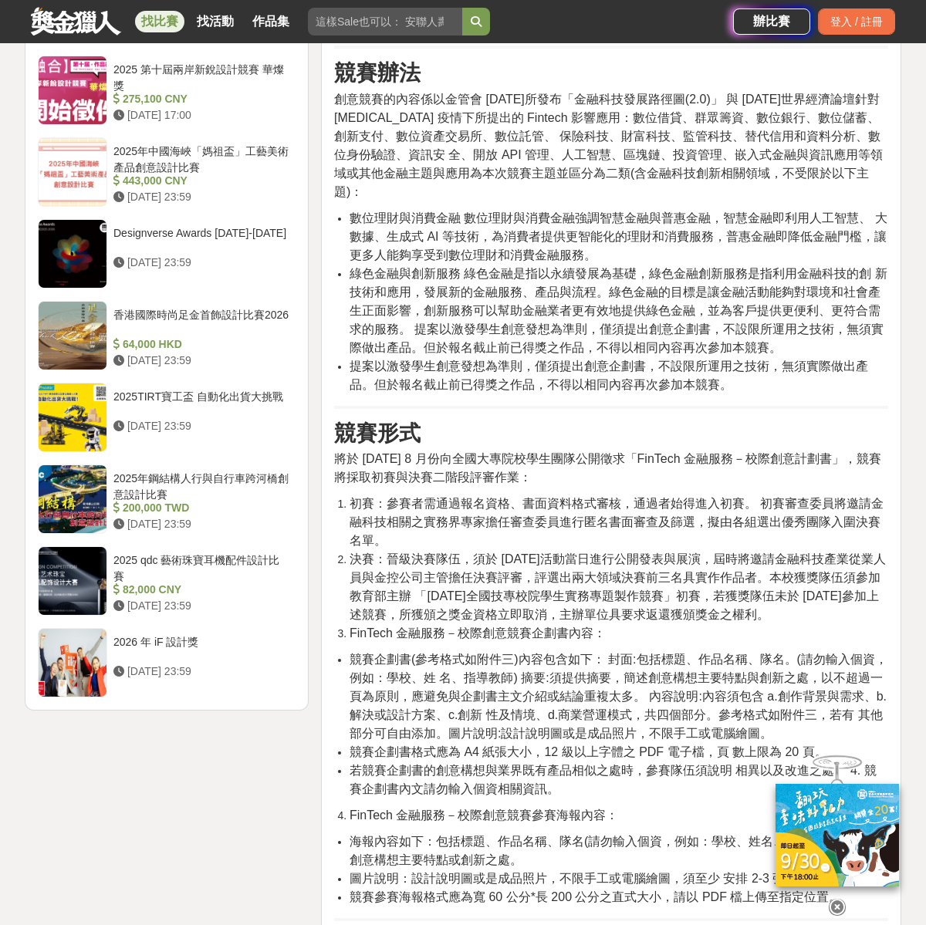
scroll to position [1716, 0]
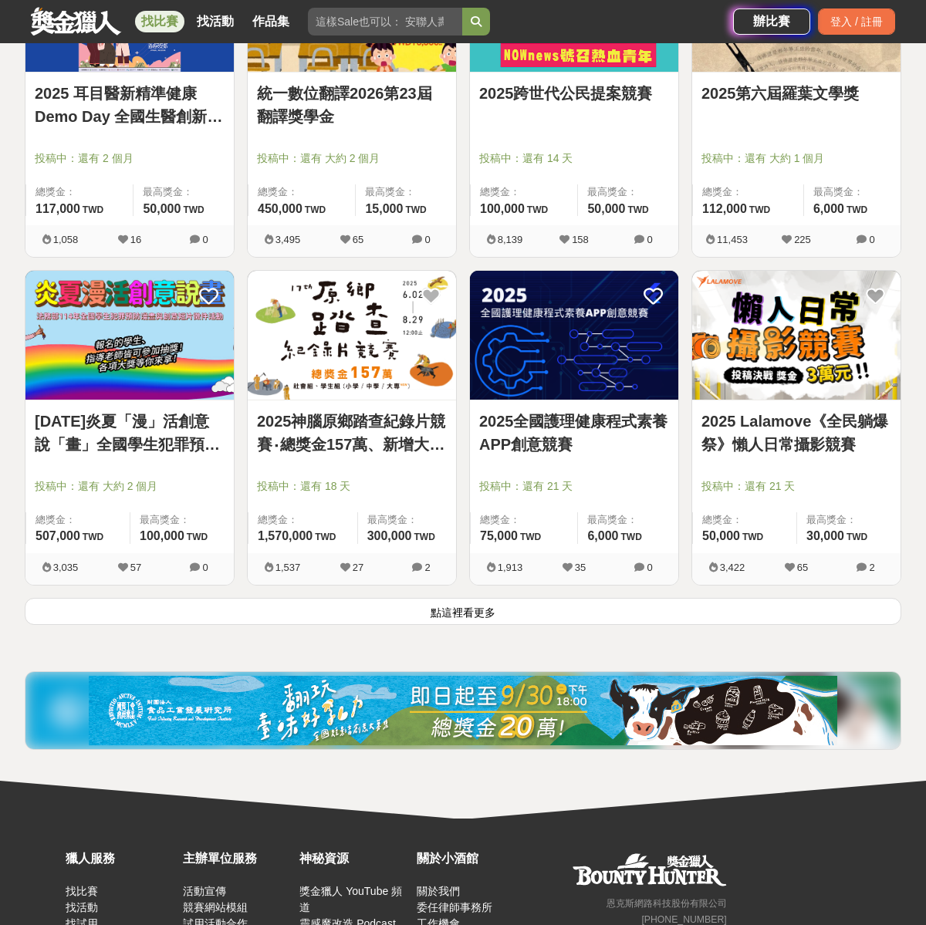
scroll to position [1766, 0]
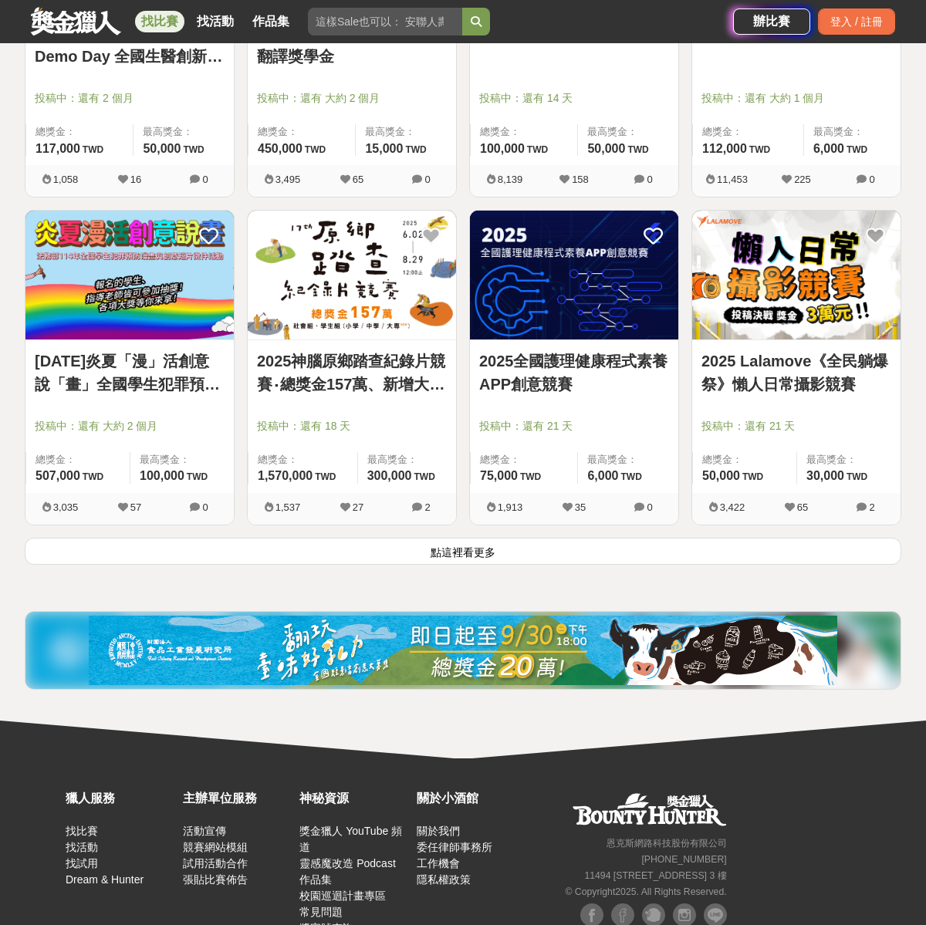
click at [526, 551] on button "點這裡看更多" at bounding box center [463, 551] width 877 height 27
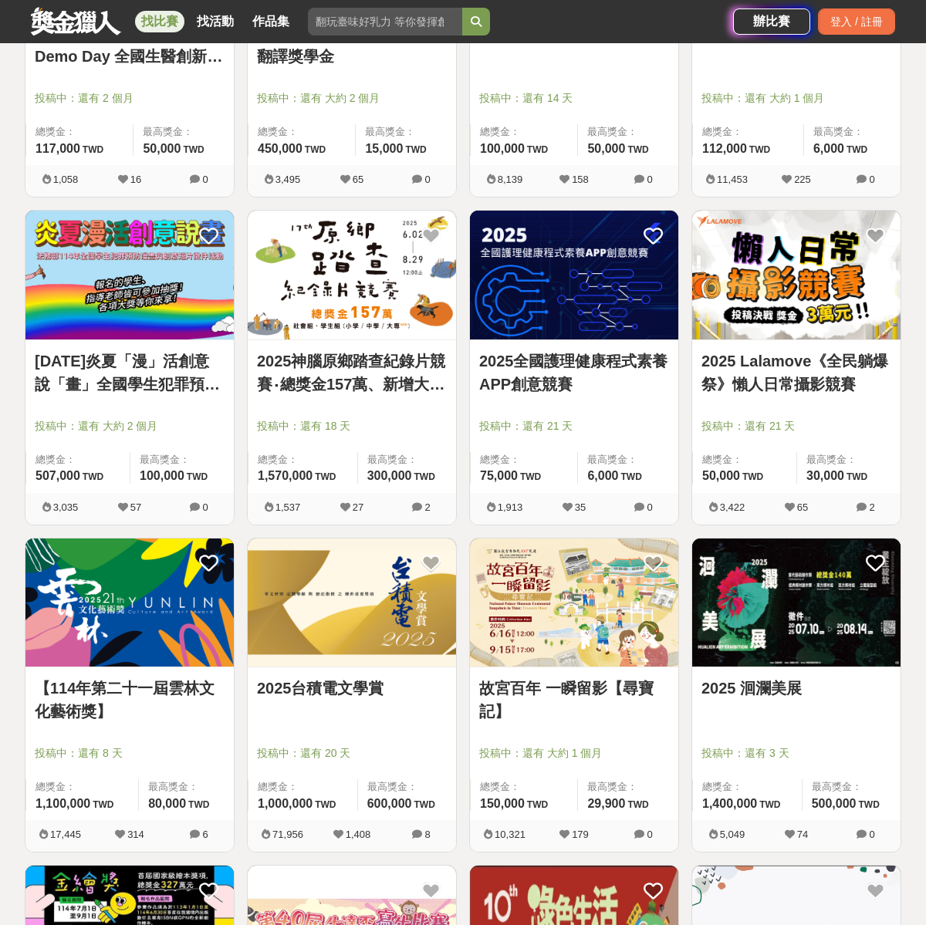
click at [810, 648] on img at bounding box center [796, 603] width 208 height 129
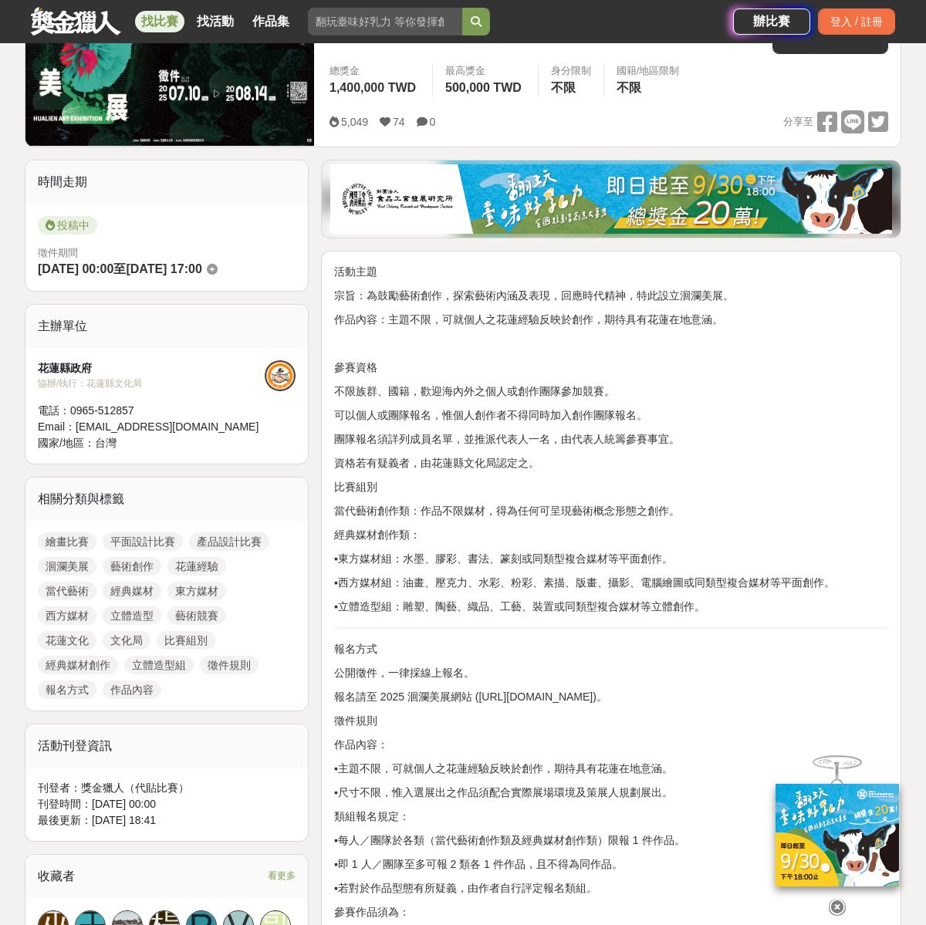
scroll to position [279, 0]
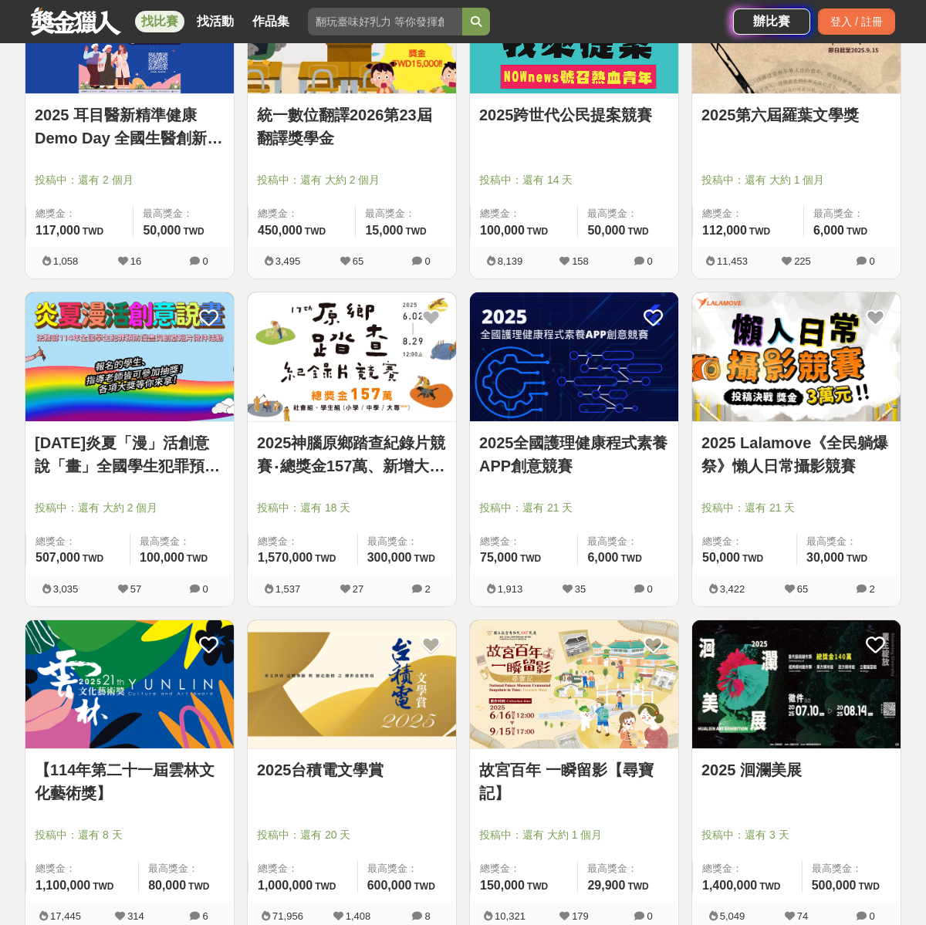
scroll to position [1766, 0]
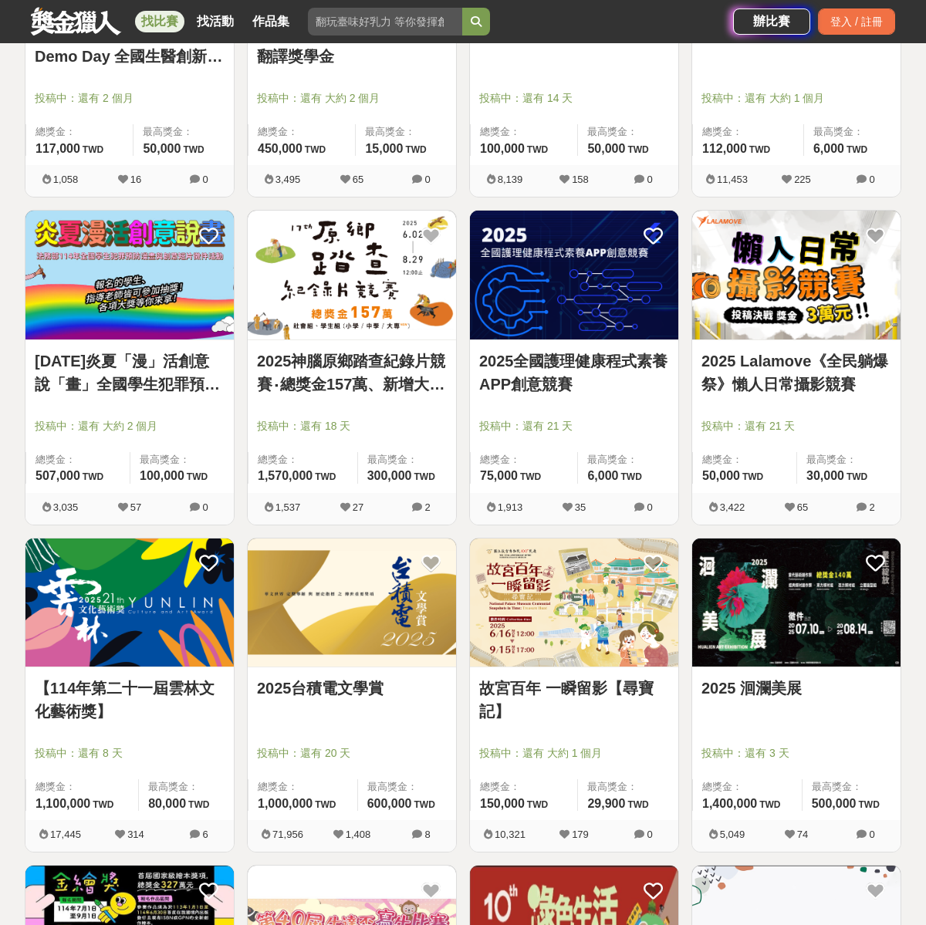
click at [131, 603] on img at bounding box center [129, 603] width 208 height 129
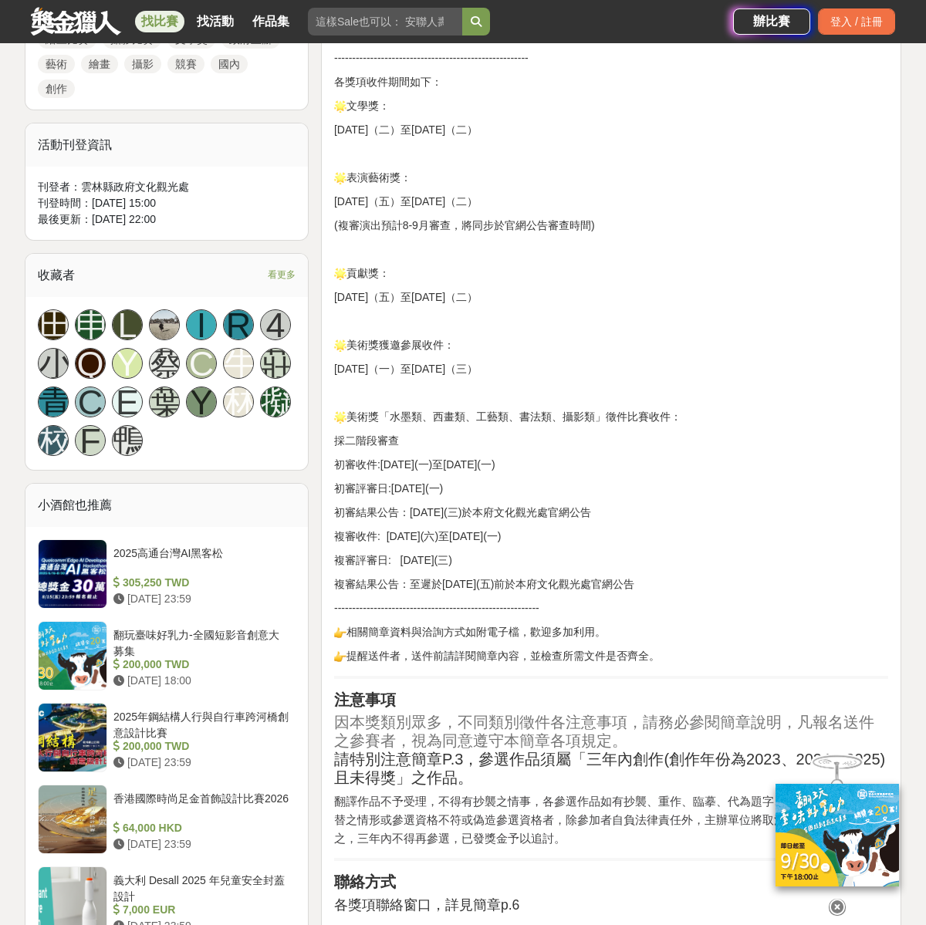
scroll to position [1398, 0]
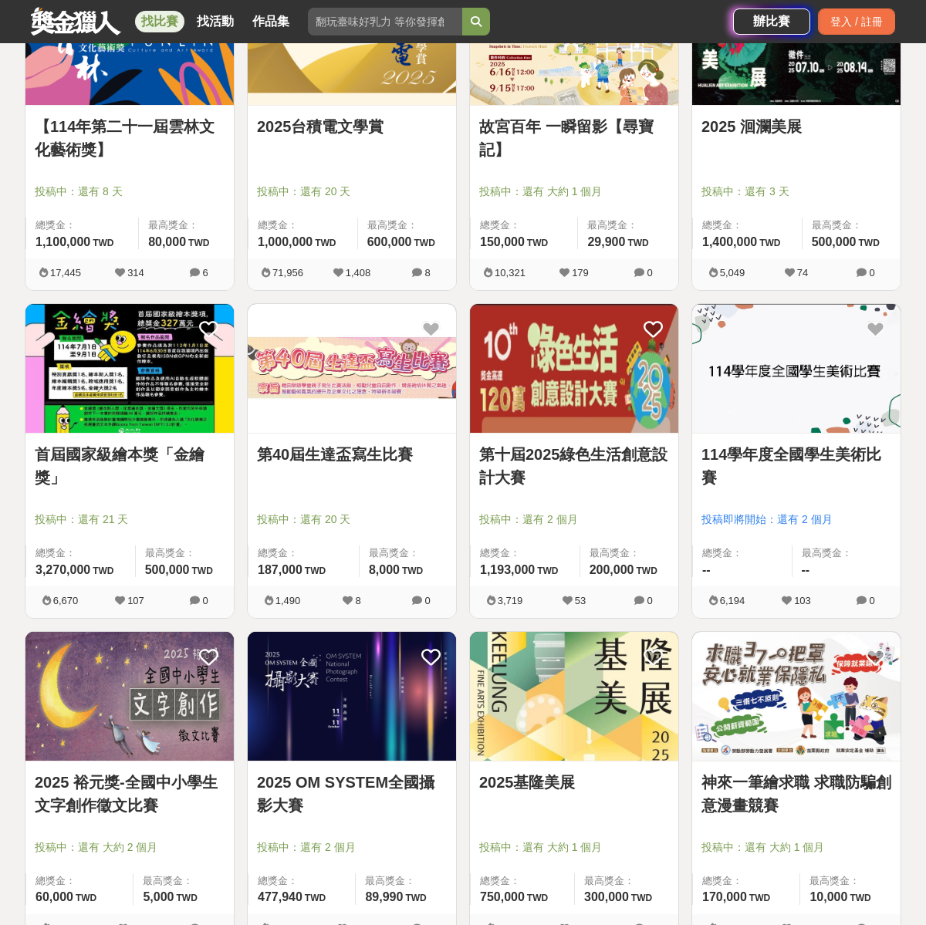
scroll to position [2426, 0]
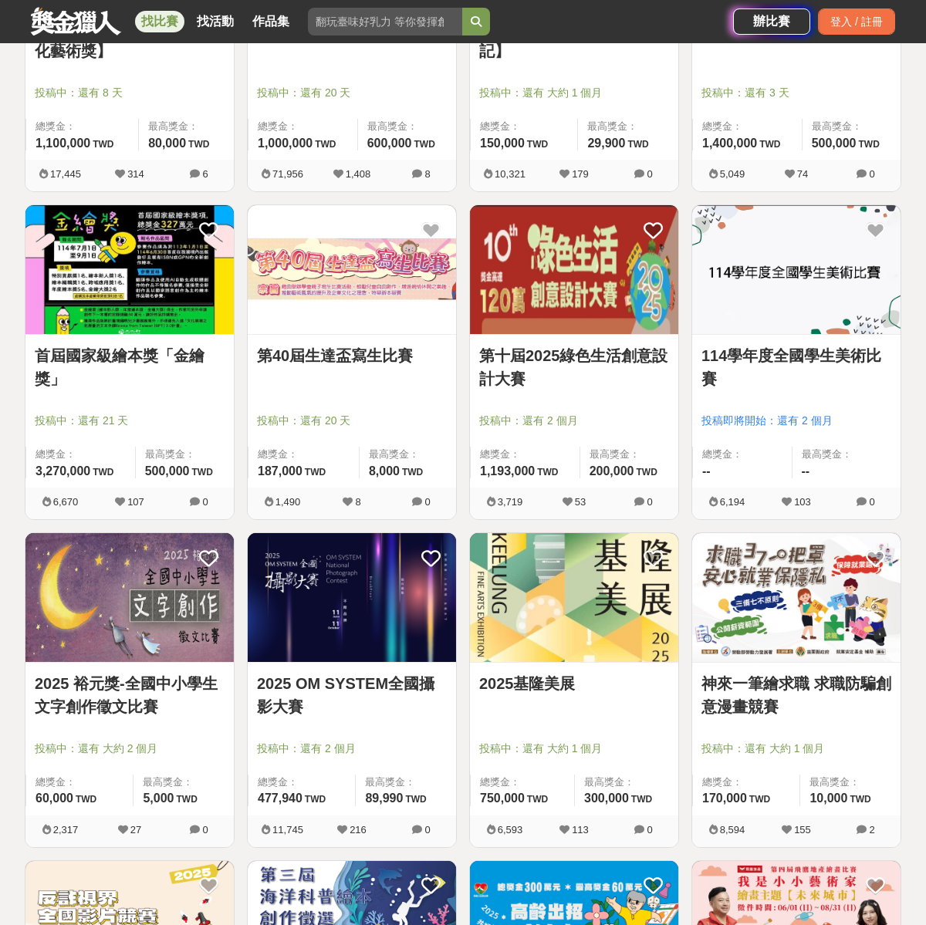
click at [587, 698] on div "2025基隆美展" at bounding box center [574, 692] width 190 height 41
click at [552, 641] on img at bounding box center [574, 597] width 208 height 129
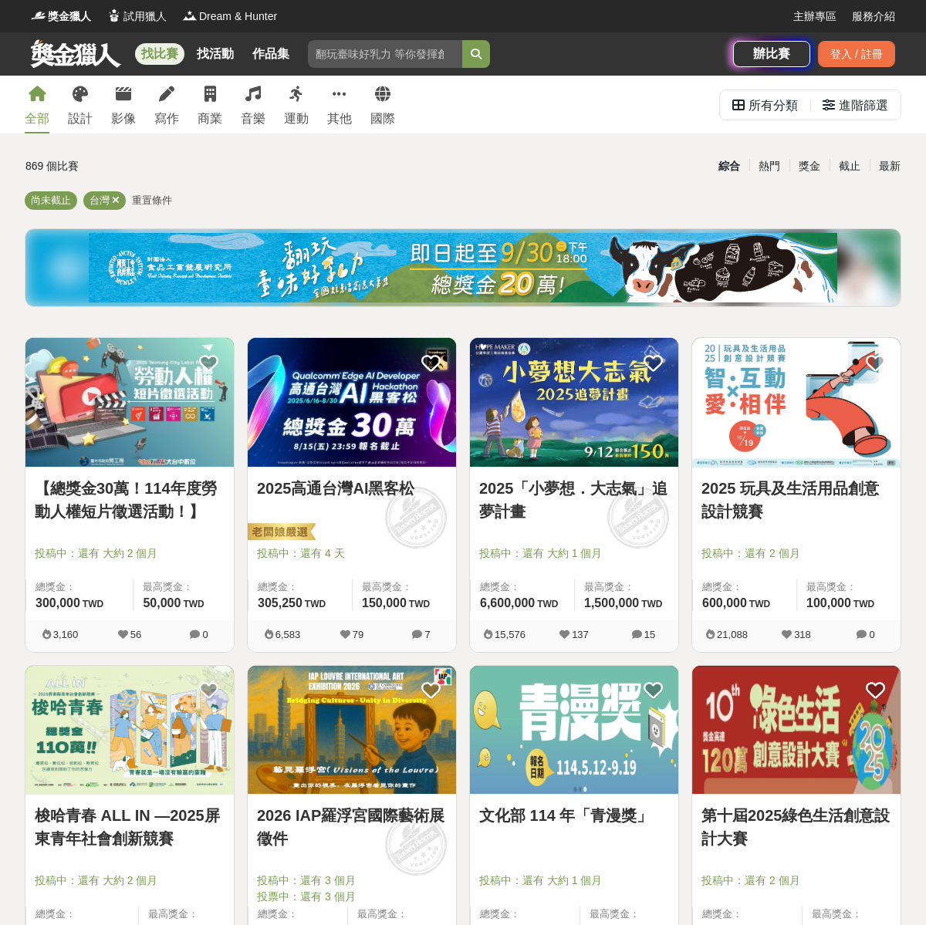
click at [391, 60] on input "search" at bounding box center [385, 54] width 154 height 28
type input "c"
type input "海報比賽"
click at [462, 40] on button "submit" at bounding box center [476, 54] width 28 height 28
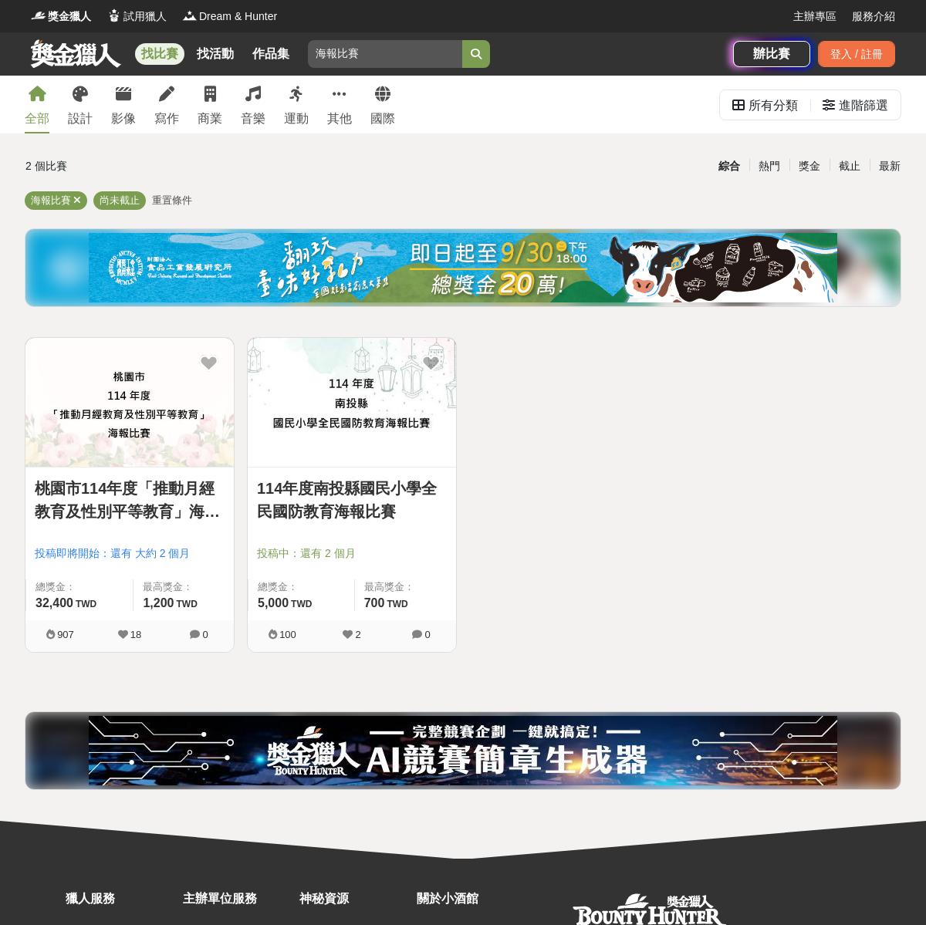
click at [132, 424] on img at bounding box center [129, 402] width 208 height 129
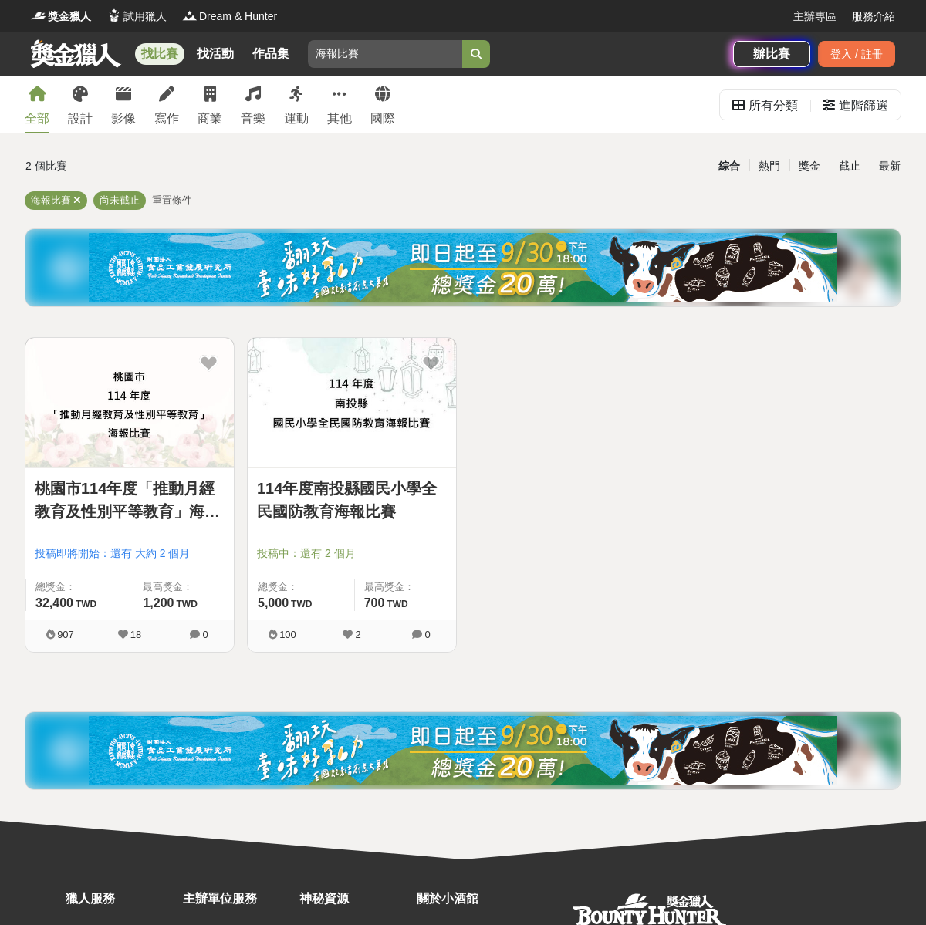
click at [401, 370] on img at bounding box center [352, 402] width 208 height 129
